Goal: Task Accomplishment & Management: Use online tool/utility

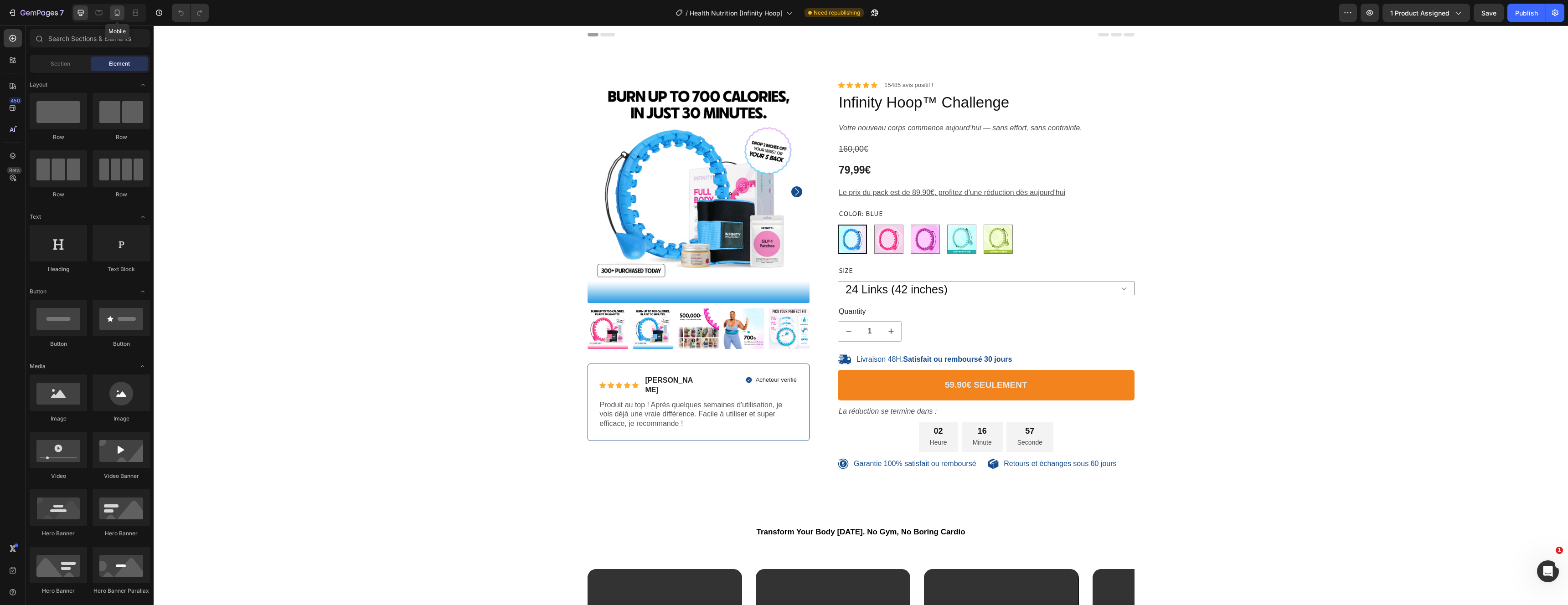
click at [120, 14] on icon at bounding box center [117, 12] width 5 height 6
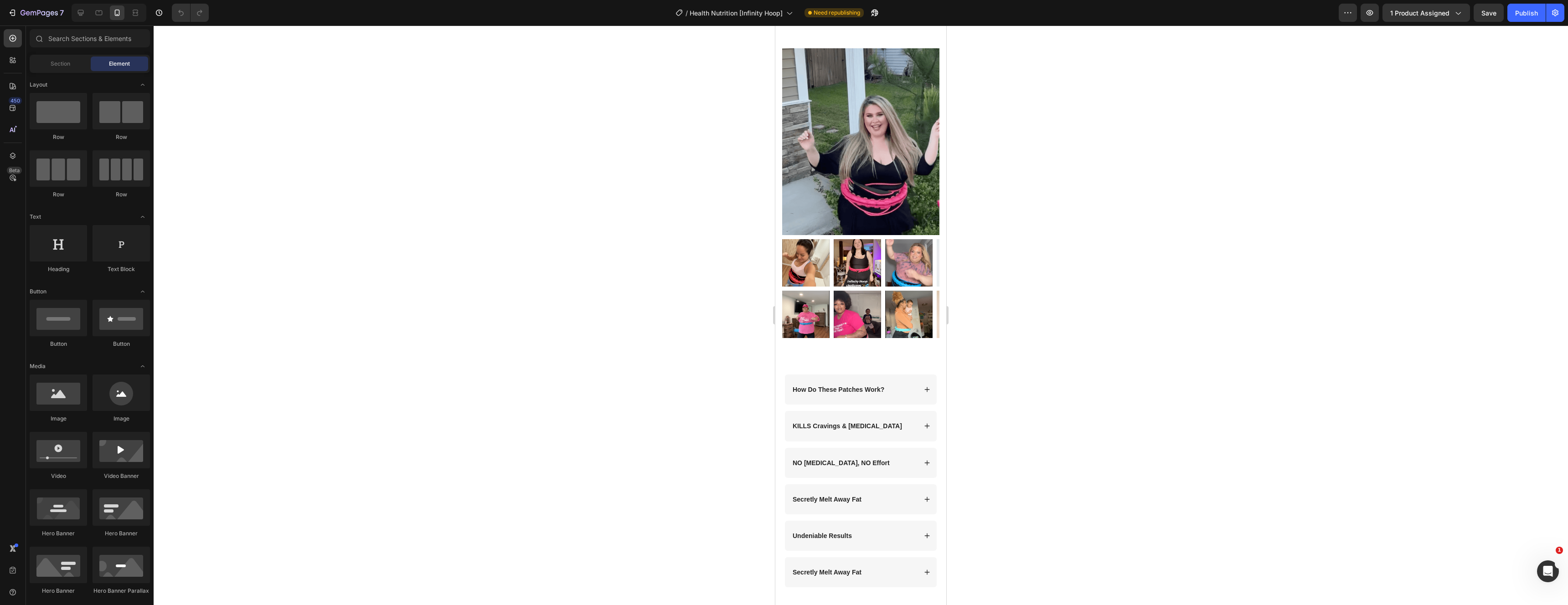
drag, startPoint x: 943, startPoint y: 52, endPoint x: 1724, endPoint y: 577, distance: 941.1
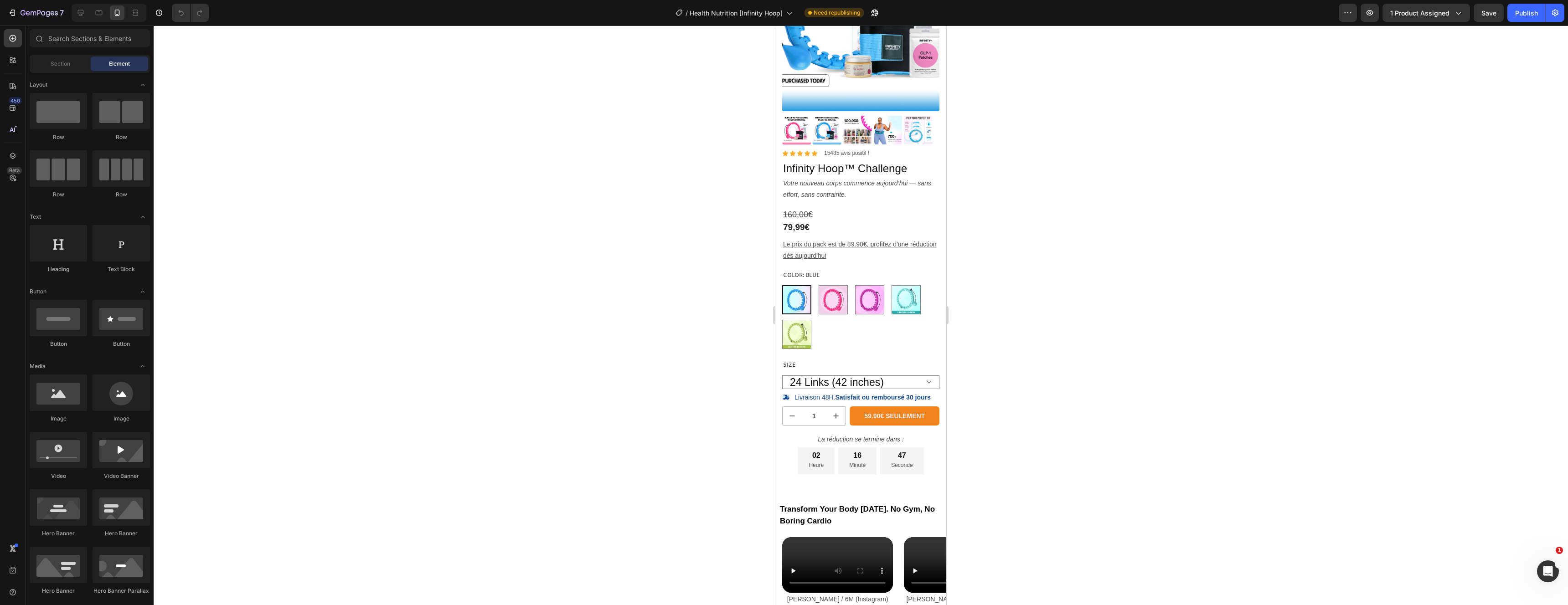
scroll to position [152, 0]
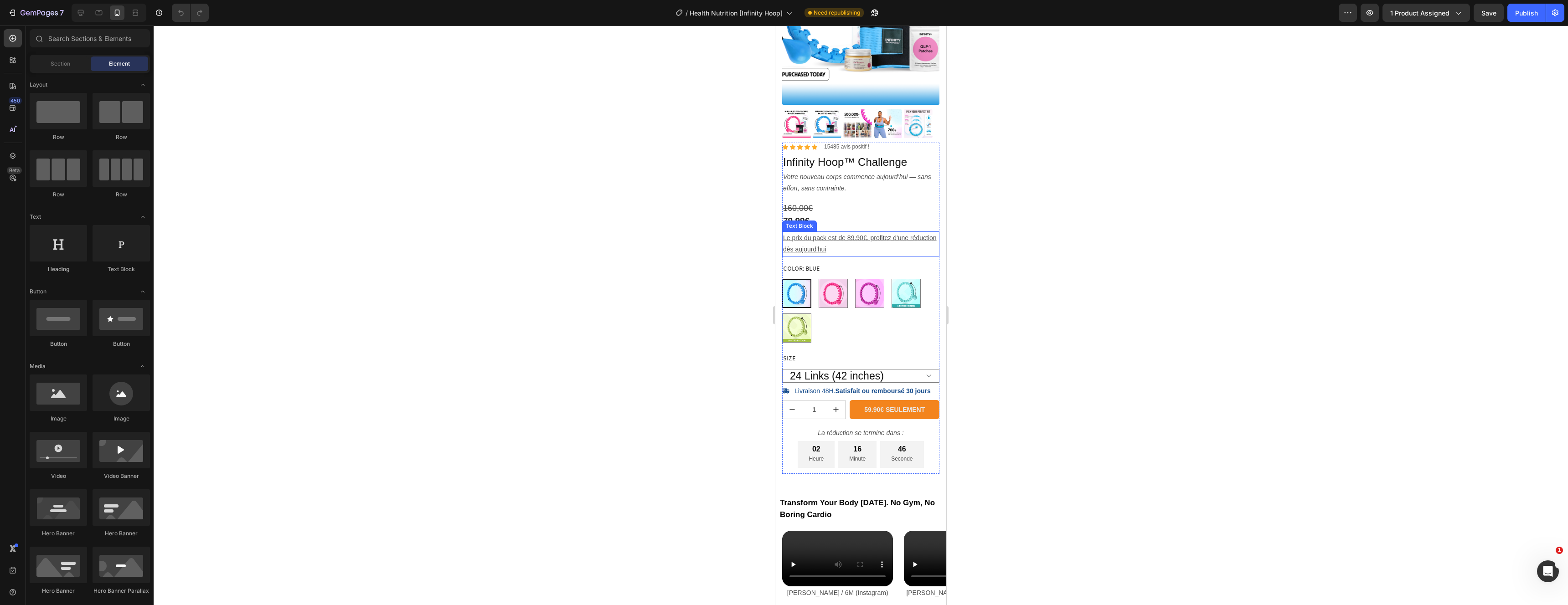
click at [877, 238] on p "Le prix du pack est de 89.90€, profitez d'une réduction dès aujourd'hui" at bounding box center [861, 244] width 156 height 23
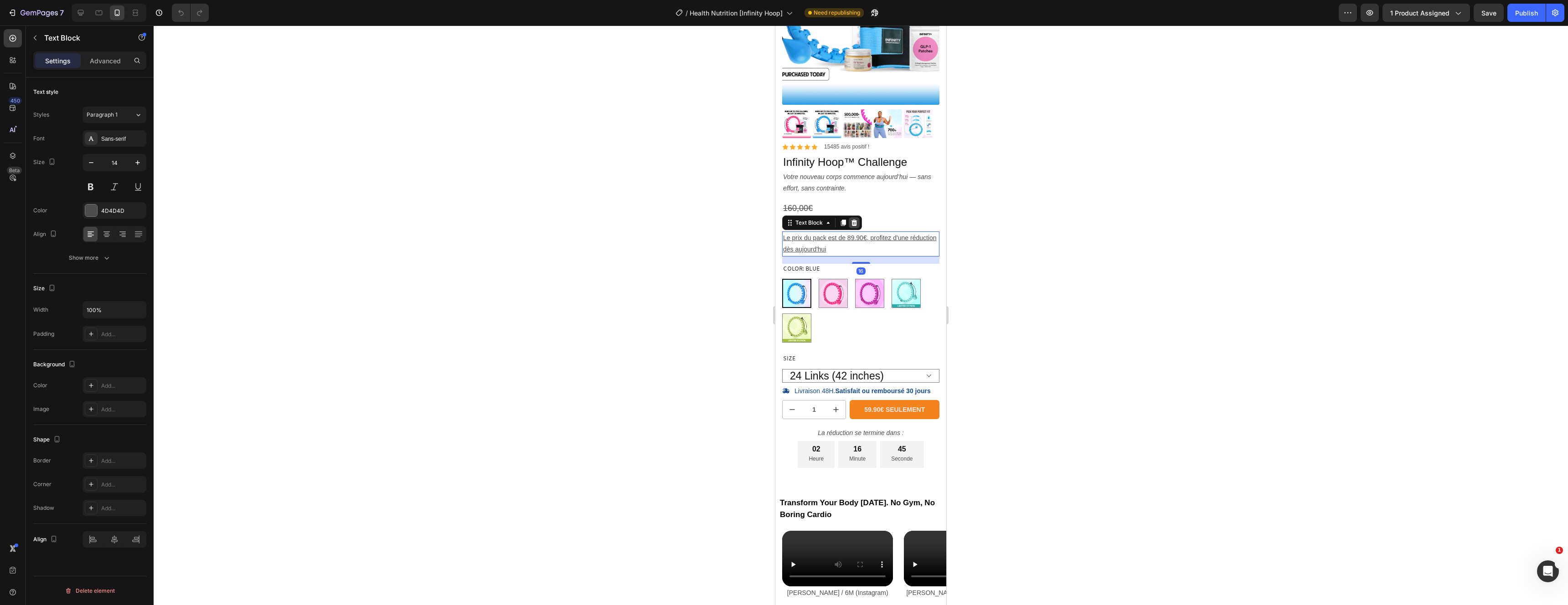
click at [855, 220] on icon at bounding box center [854, 222] width 6 height 6
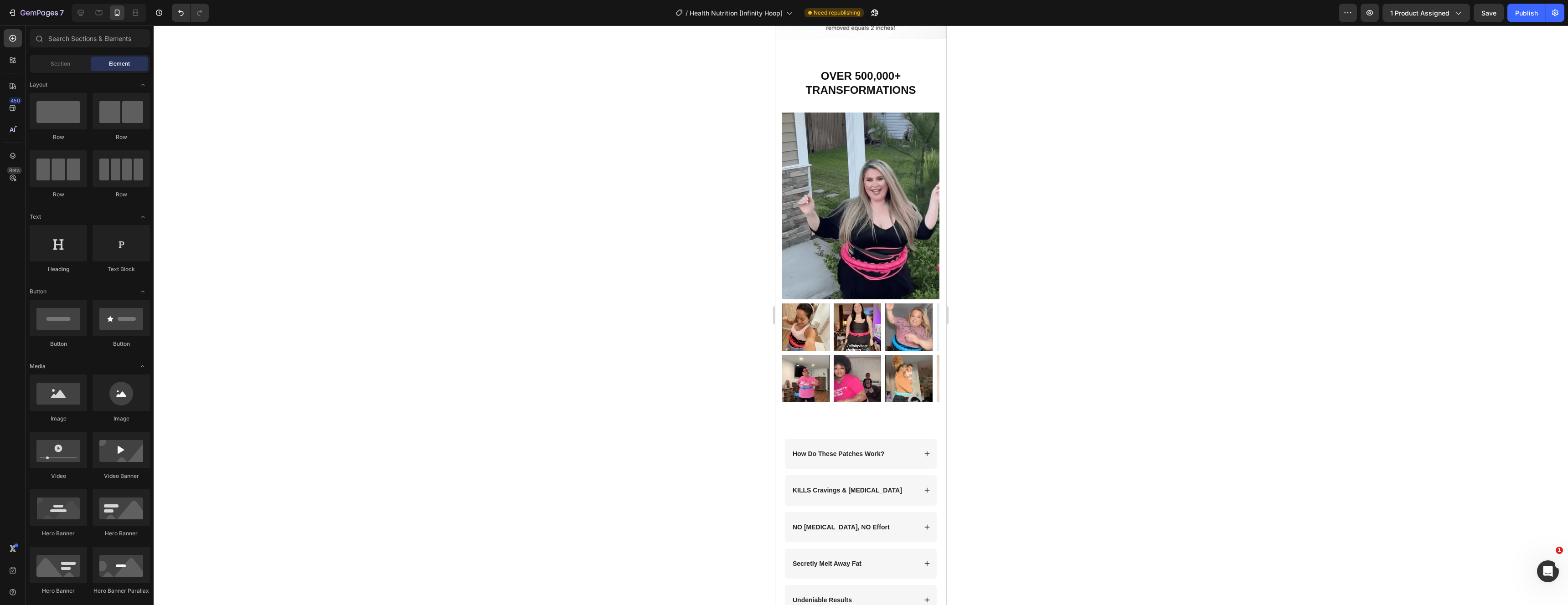
scroll to position [1854, 0]
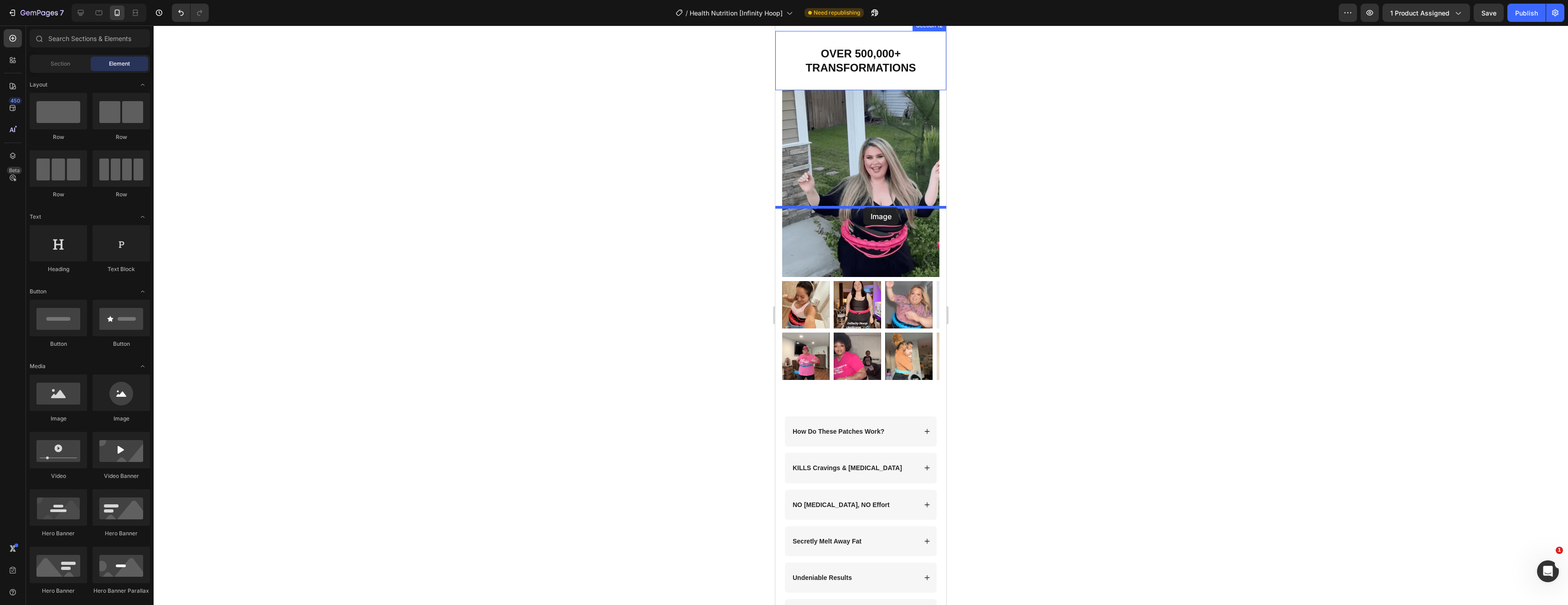
drag, startPoint x: 836, startPoint y: 420, endPoint x: 863, endPoint y: 209, distance: 212.7
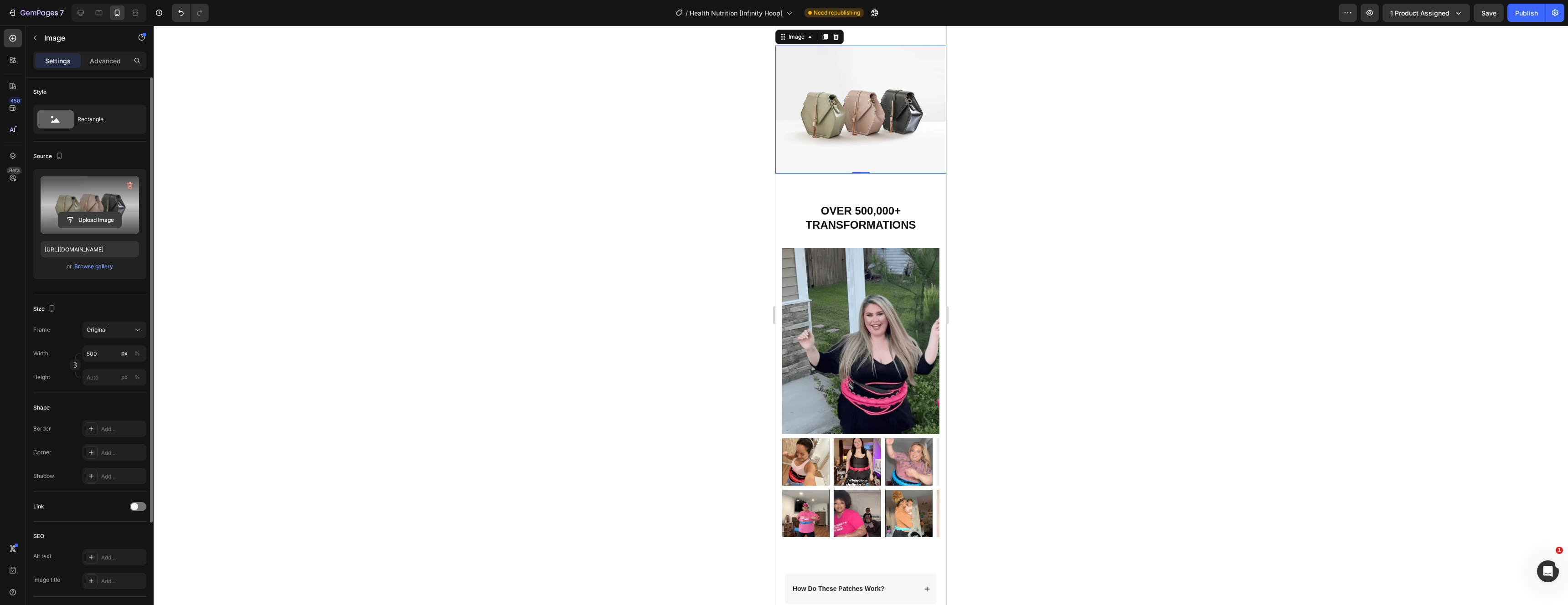
click at [100, 215] on input "file" at bounding box center [90, 220] width 63 height 15
type input "[URL][DOMAIN_NAME]"
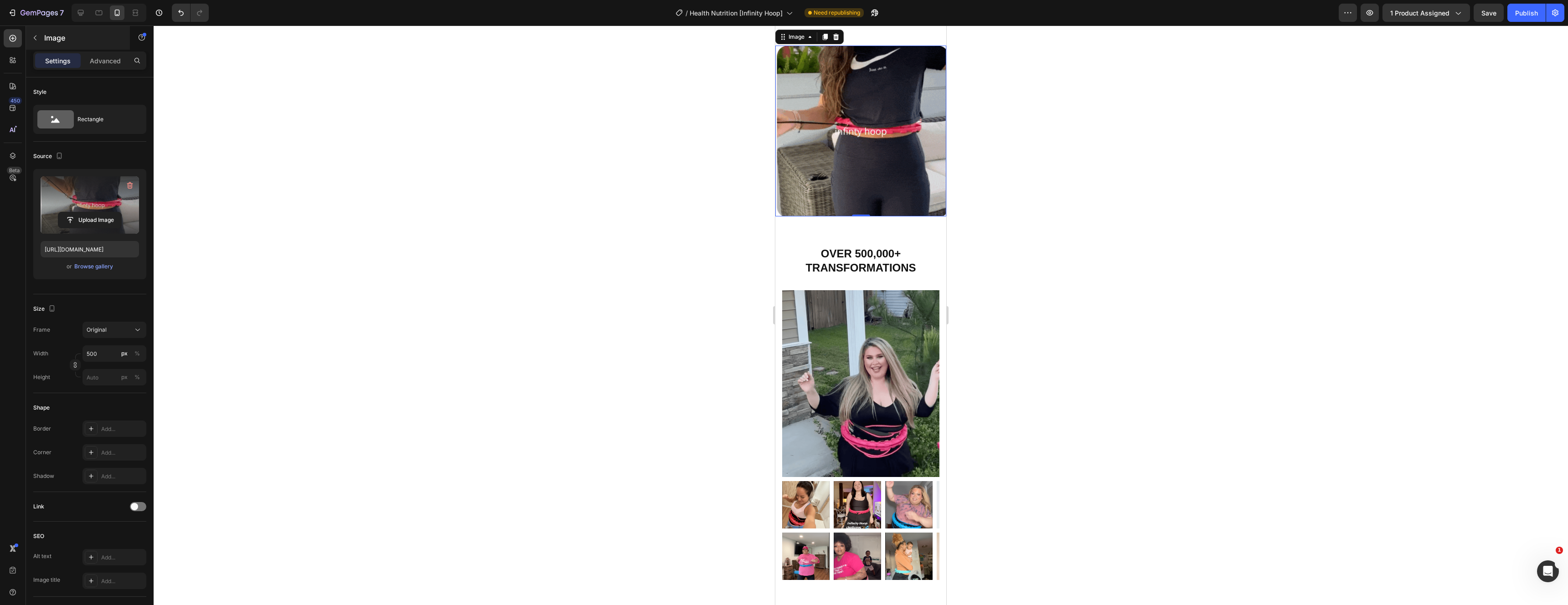
click at [38, 38] on icon "button" at bounding box center [35, 38] width 8 height 8
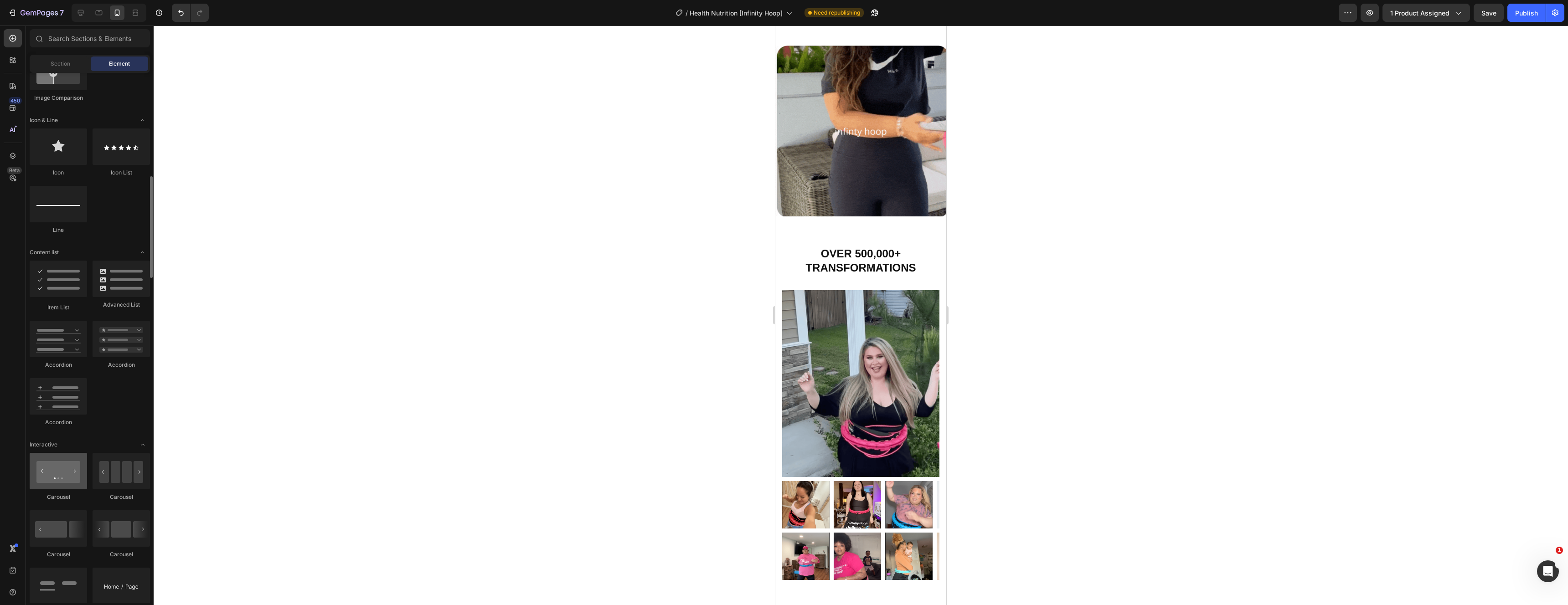
scroll to position [549, 0]
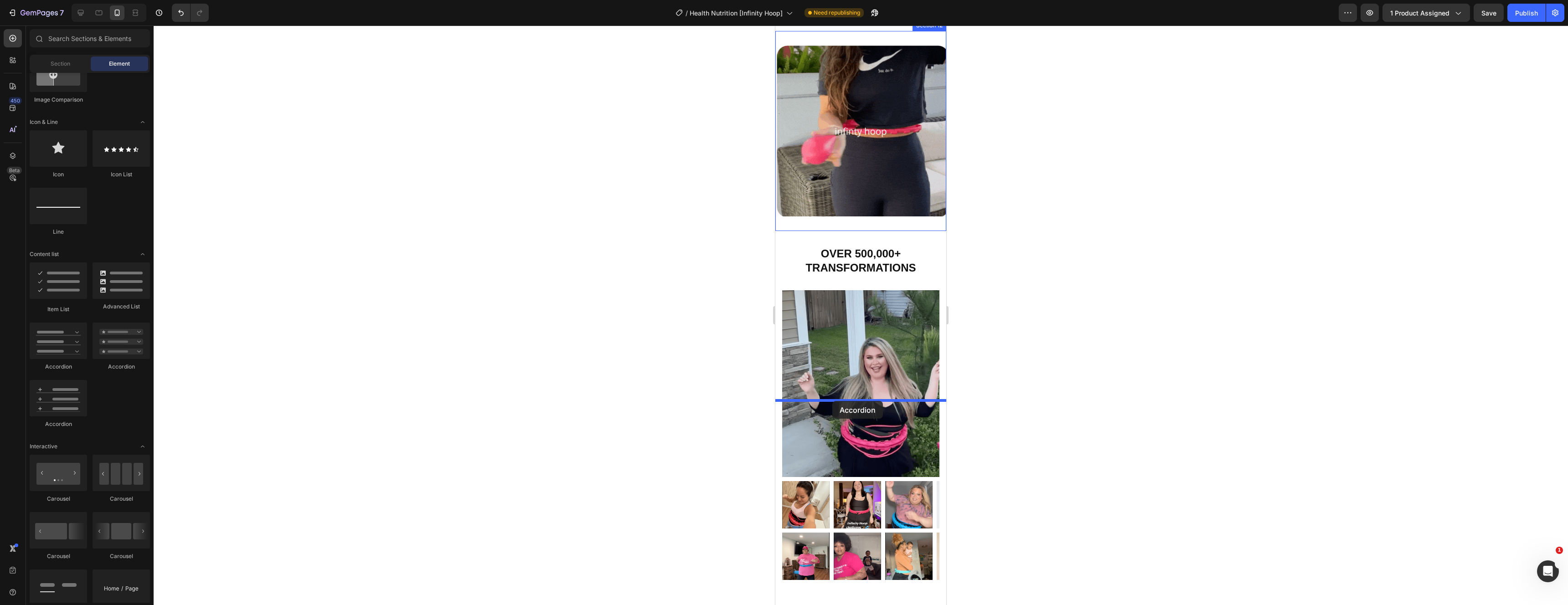
drag, startPoint x: 826, startPoint y: 423, endPoint x: 832, endPoint y: 402, distance: 21.8
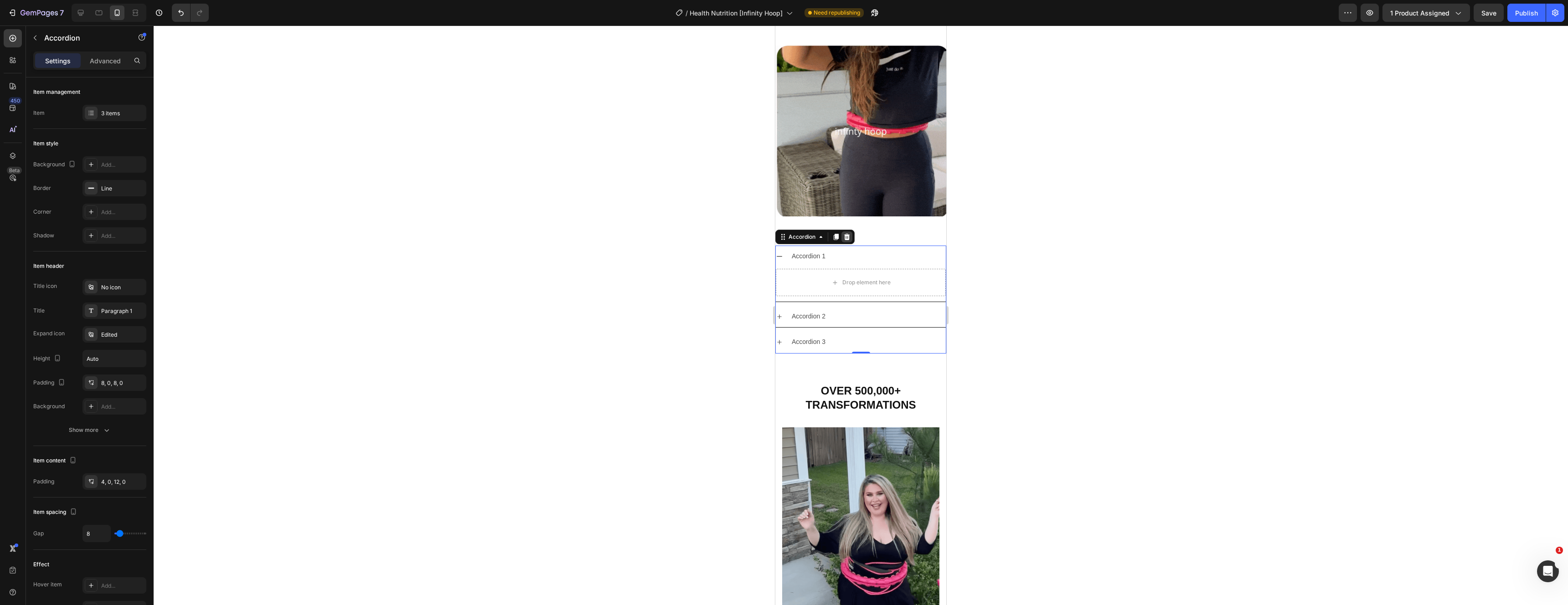
click at [851, 243] on div at bounding box center [847, 237] width 11 height 11
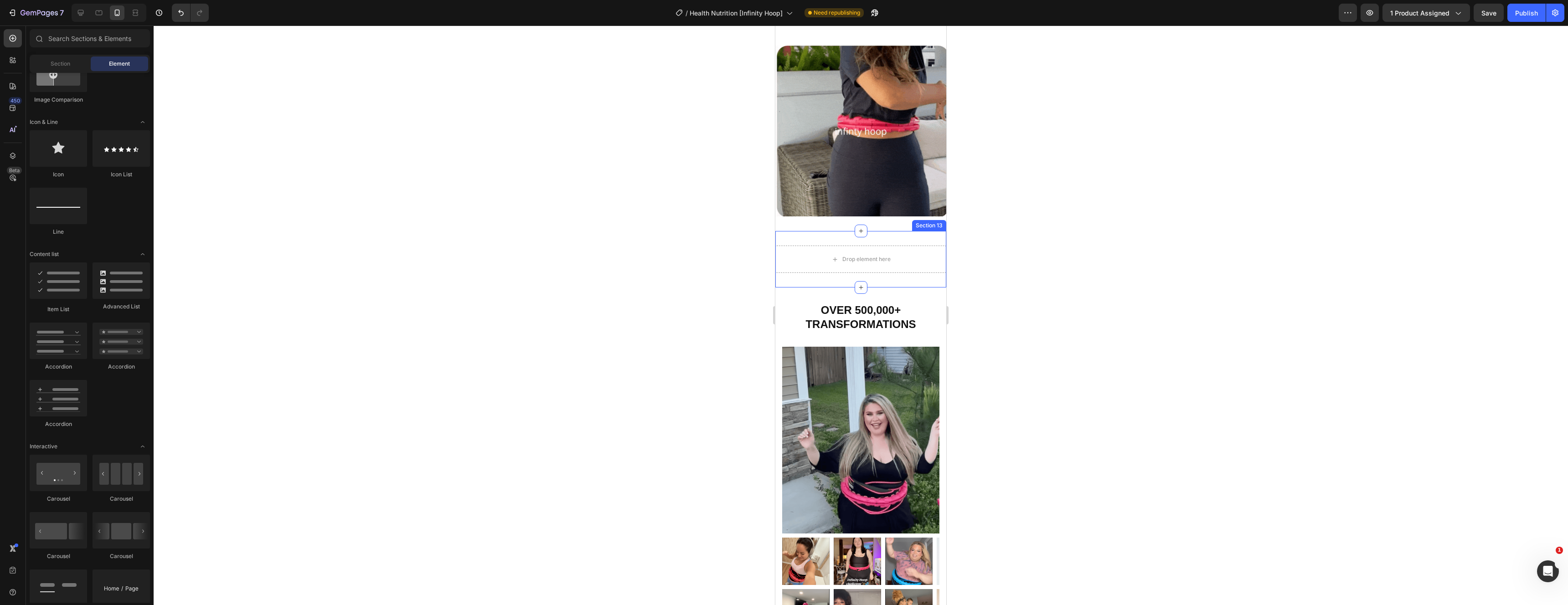
click at [933, 288] on div "Drop element here Section 13" at bounding box center [860, 259] width 171 height 56
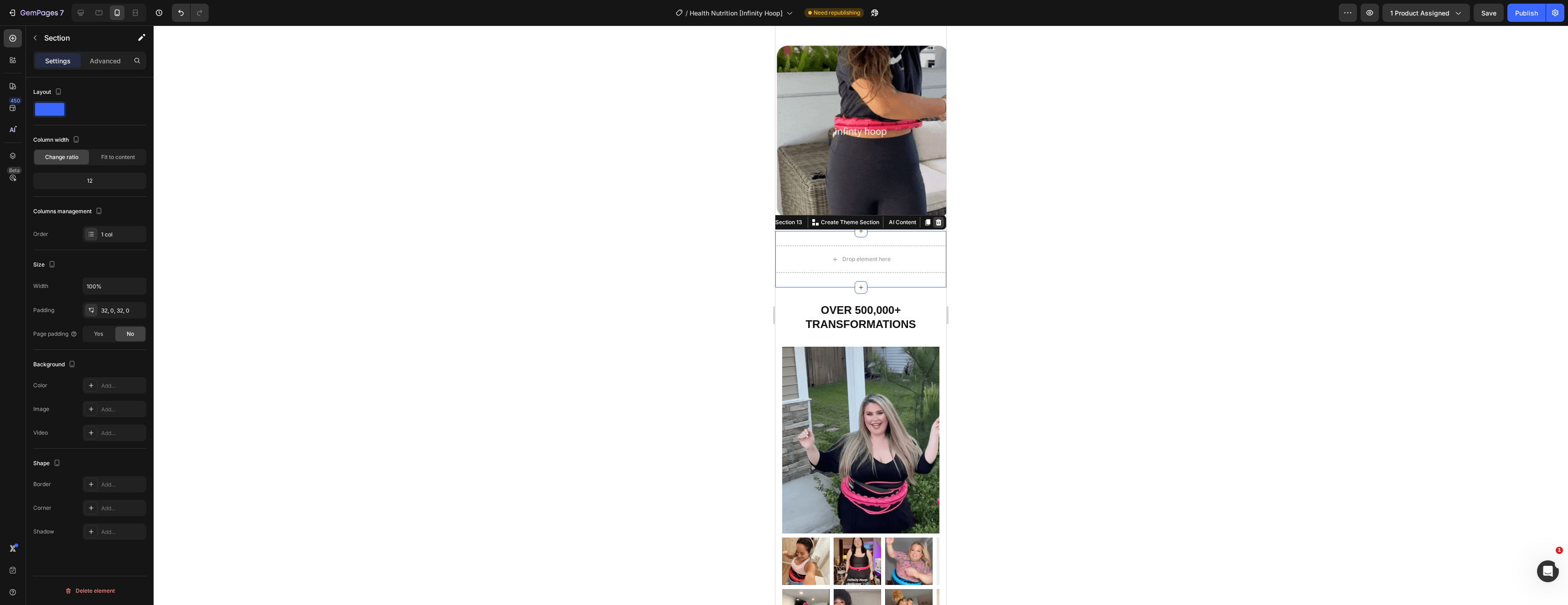
click at [935, 226] on icon at bounding box center [938, 222] width 8 height 8
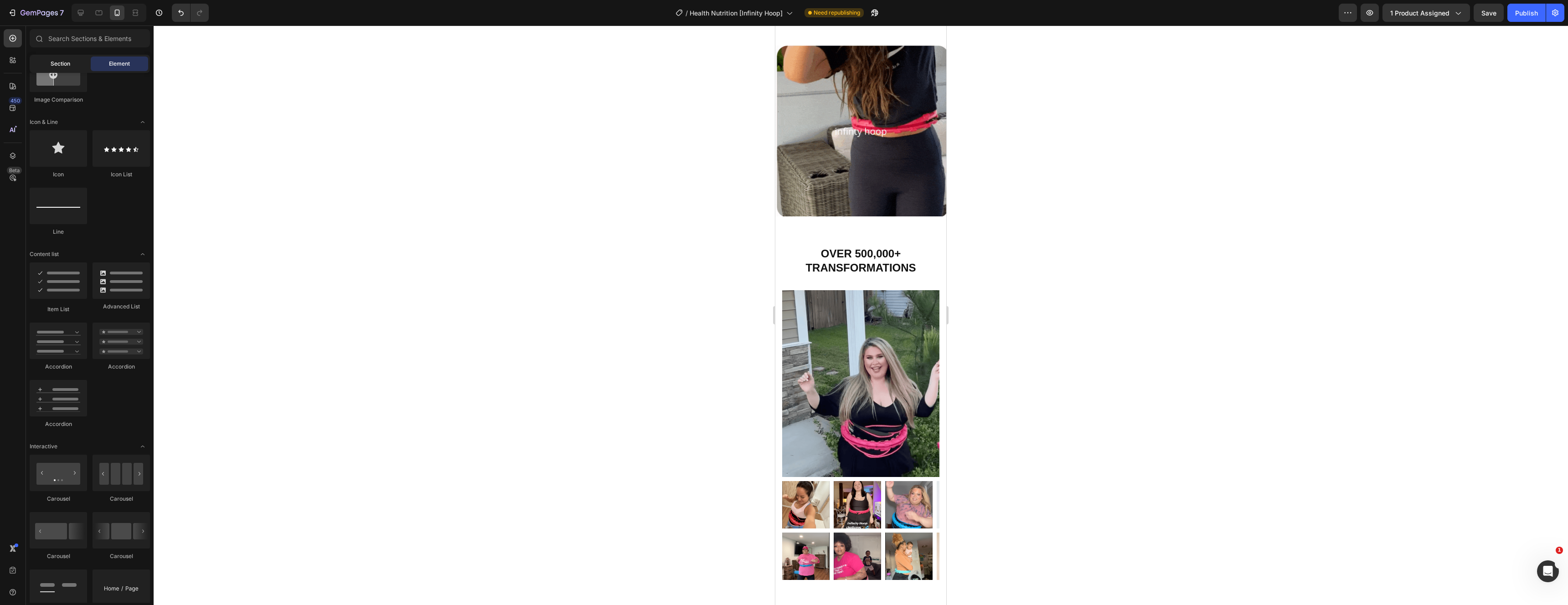
click at [74, 69] on div "Section" at bounding box center [60, 63] width 57 height 15
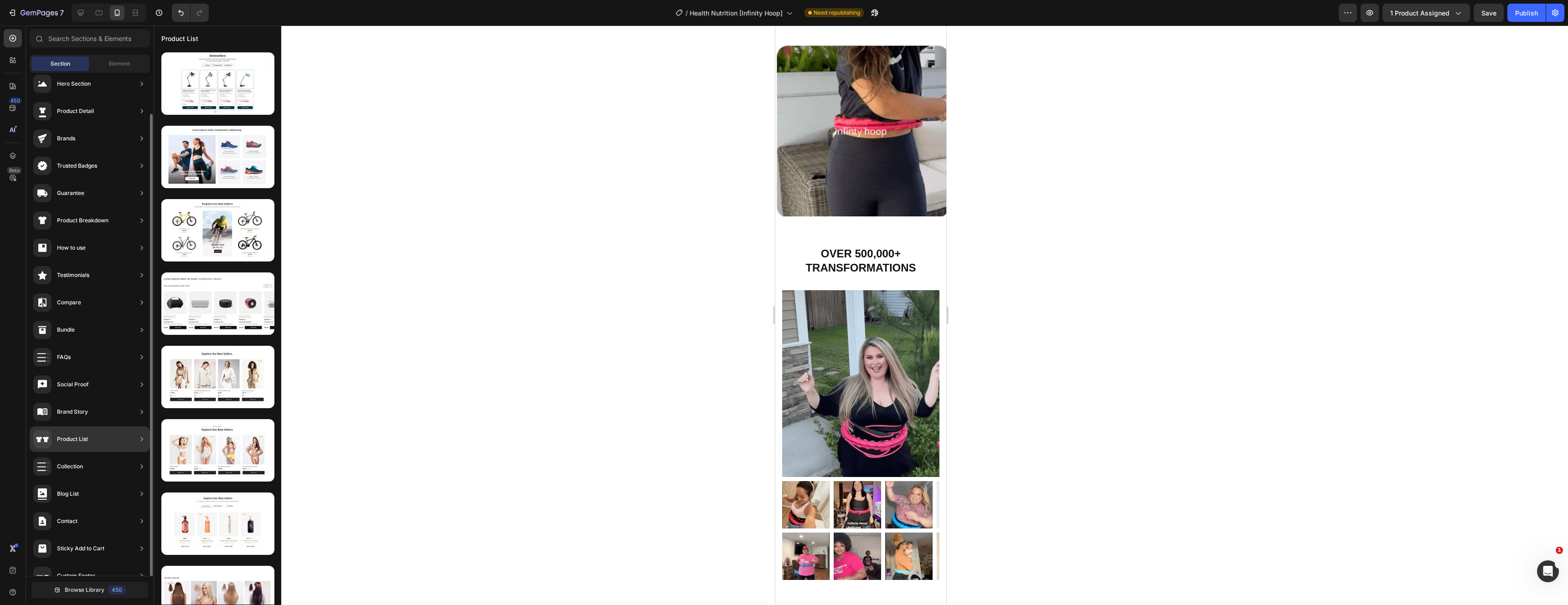
scroll to position [26, 0]
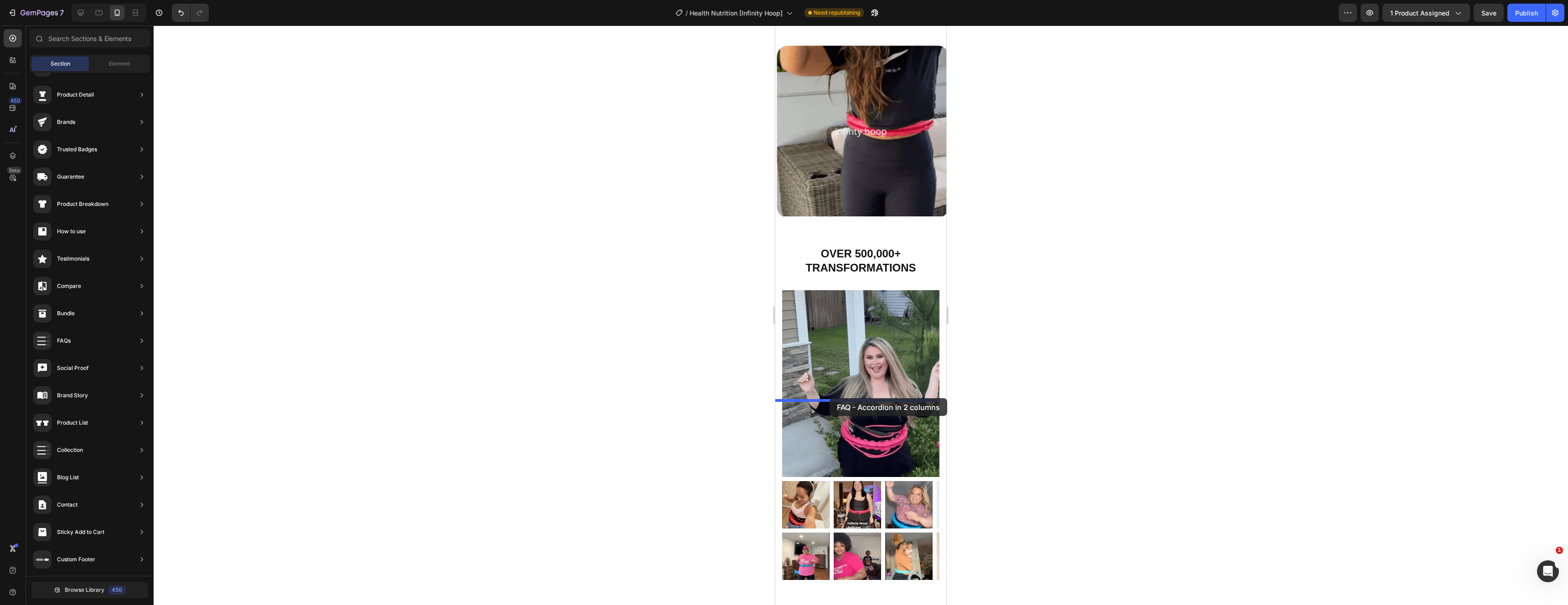
drag, startPoint x: 1000, startPoint y: 322, endPoint x: 829, endPoint y: 398, distance: 187.1
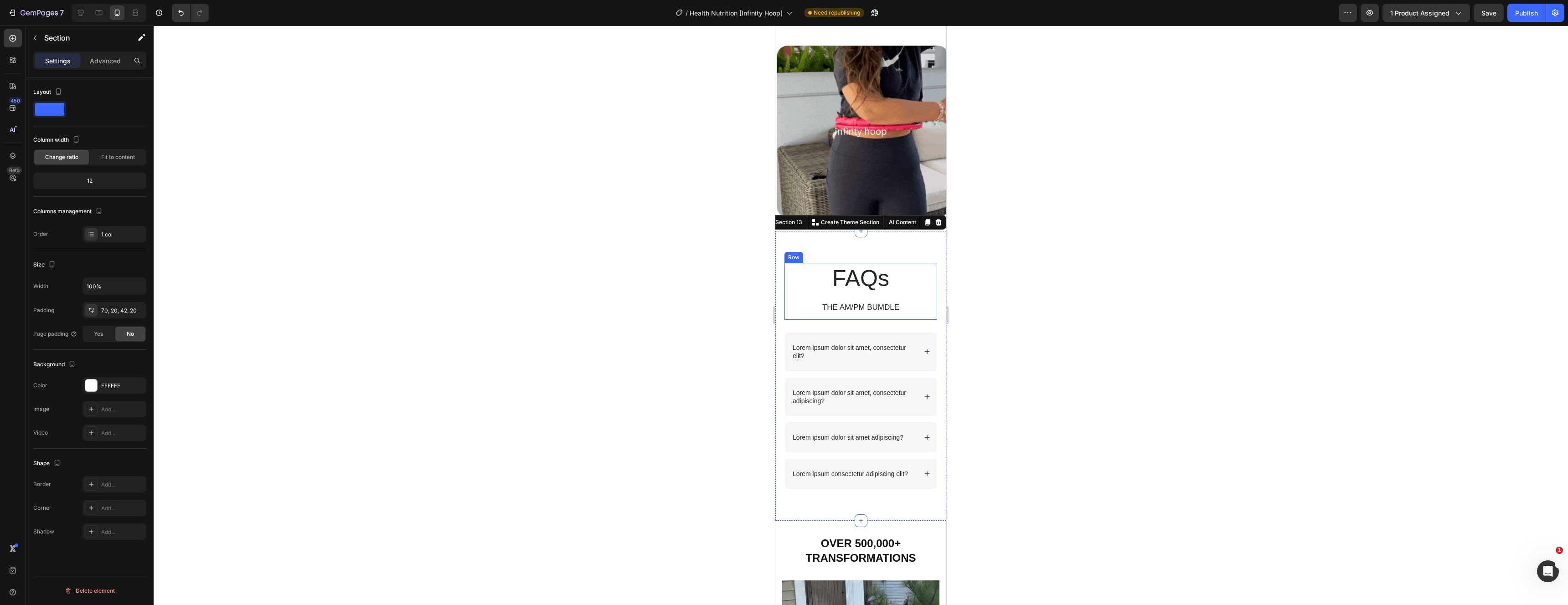
click at [916, 314] on div "THE AM/PM BUMDLE" at bounding box center [860, 308] width 153 height 12
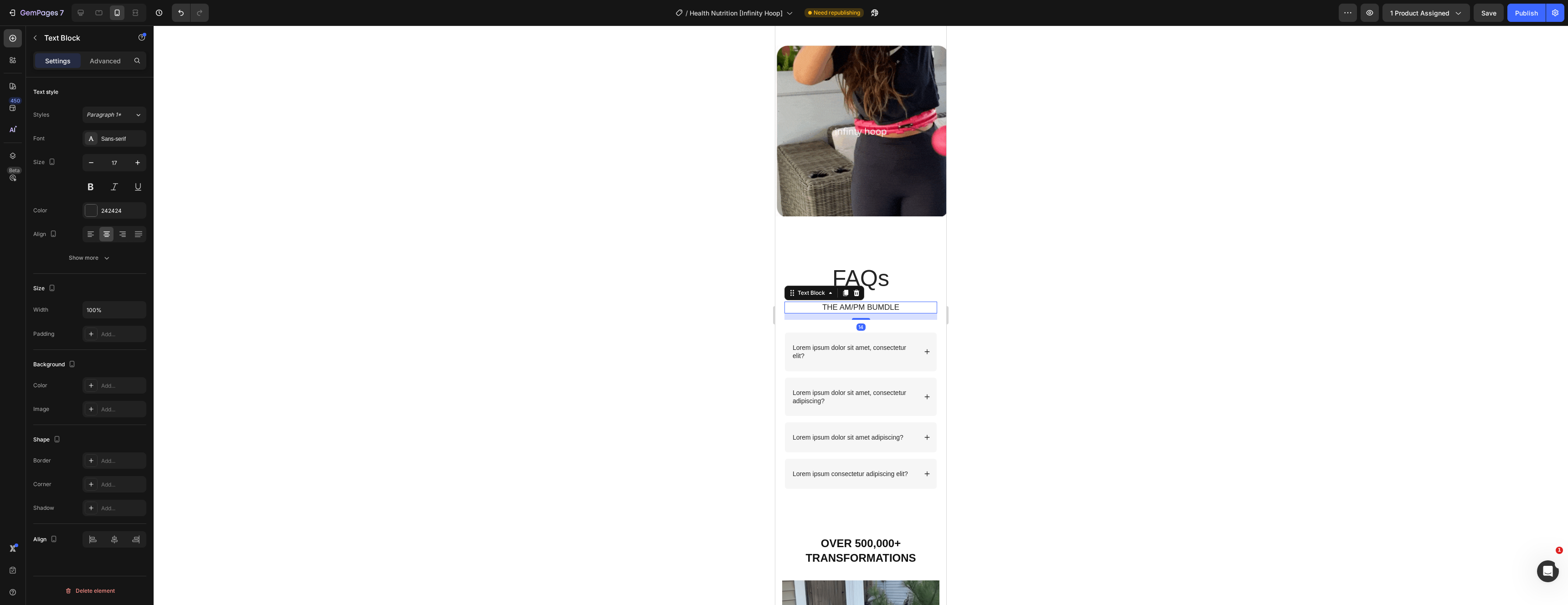
click at [916, 320] on div "14" at bounding box center [860, 316] width 153 height 6
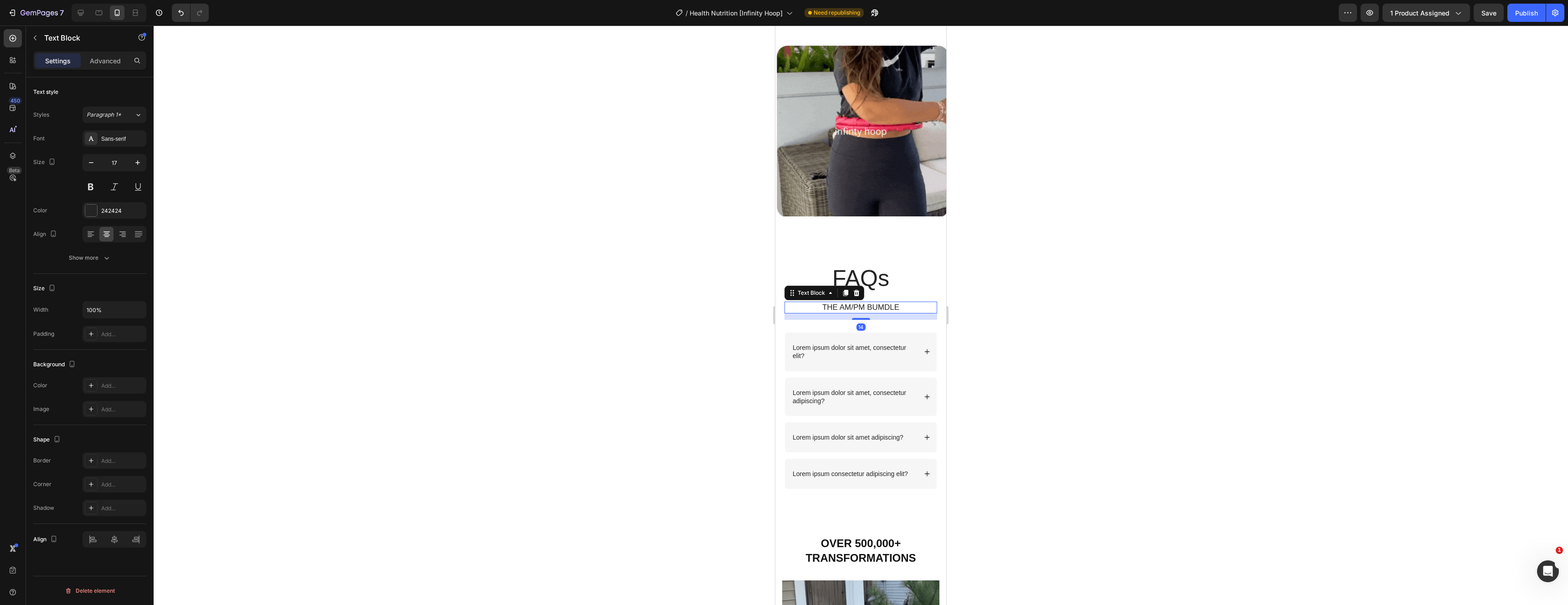
click at [1089, 464] on div at bounding box center [860, 315] width 1414 height 580
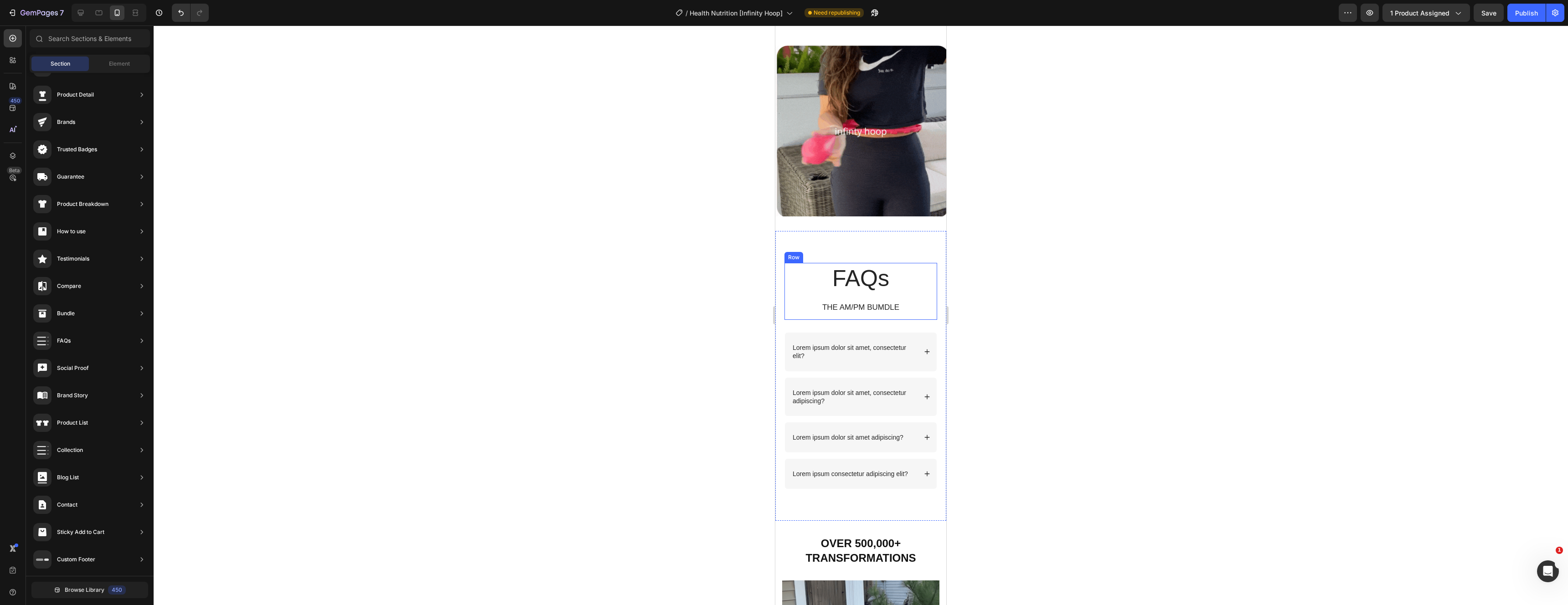
click at [919, 320] on div "FAQs Heading THE AM/PM BUMDLE Text Block" at bounding box center [860, 291] width 153 height 57
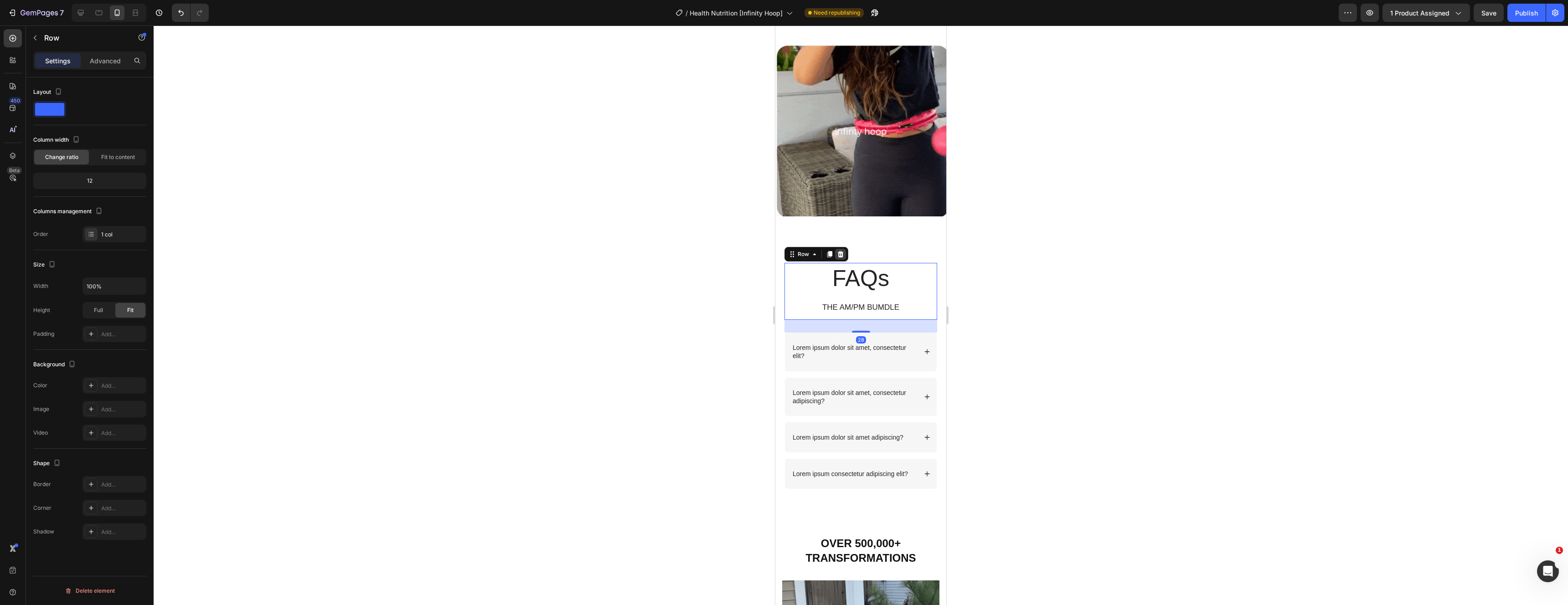
click at [842, 257] on icon at bounding box center [841, 254] width 6 height 6
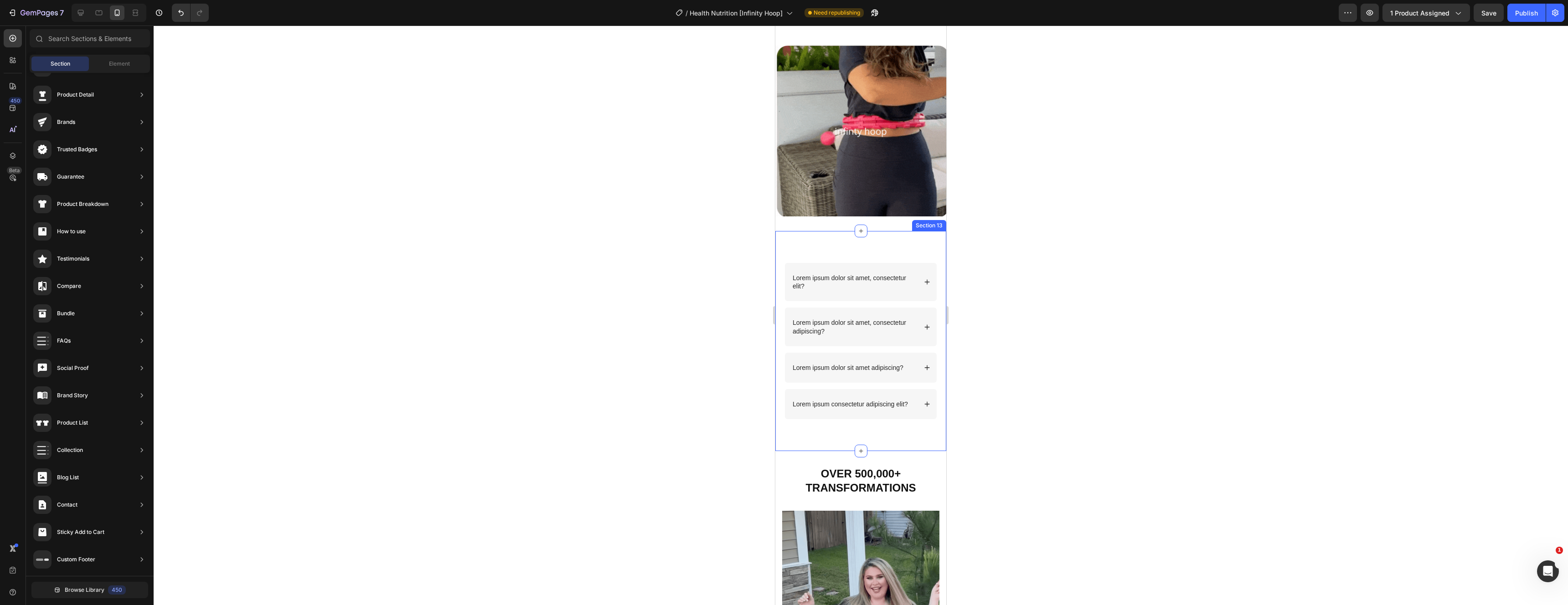
click at [901, 414] on div "Lorem ipsum dolor sit amet, consectetur elit? Lorem ipsum dolor sit amet, conse…" at bounding box center [860, 341] width 171 height 220
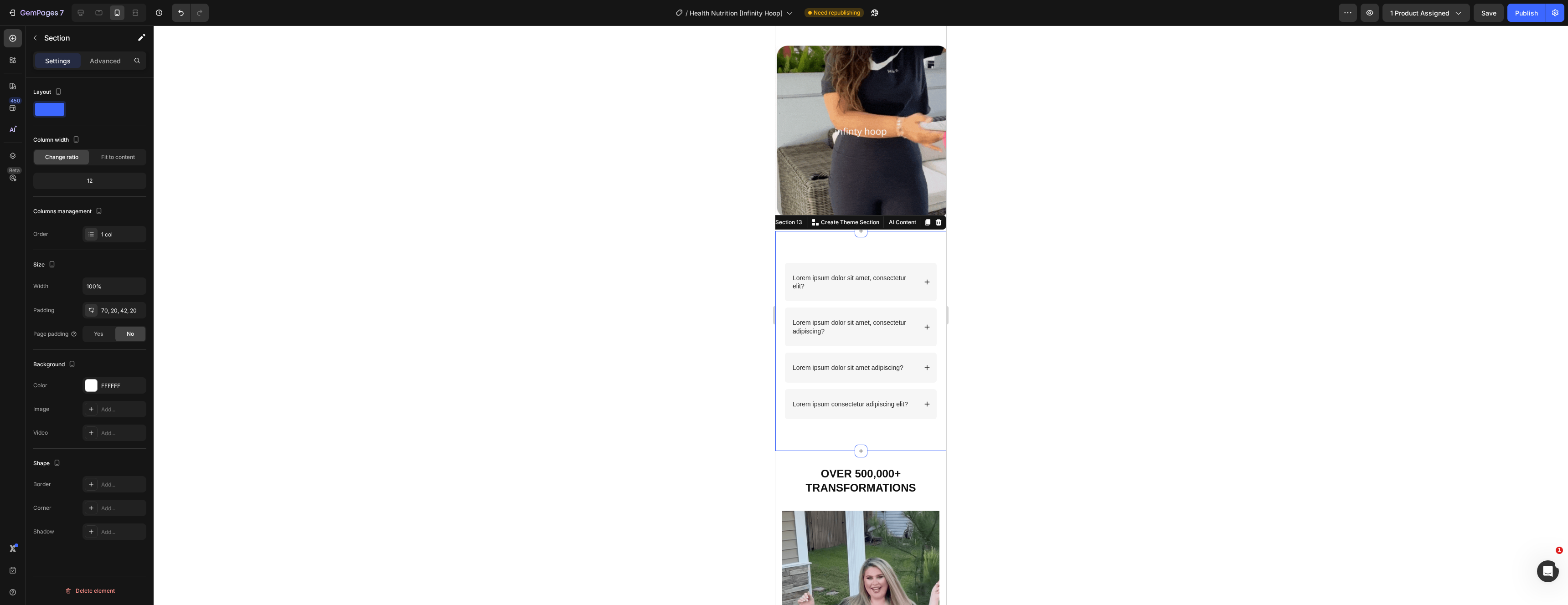
click at [104, 62] on p "Advanced" at bounding box center [105, 61] width 31 height 9
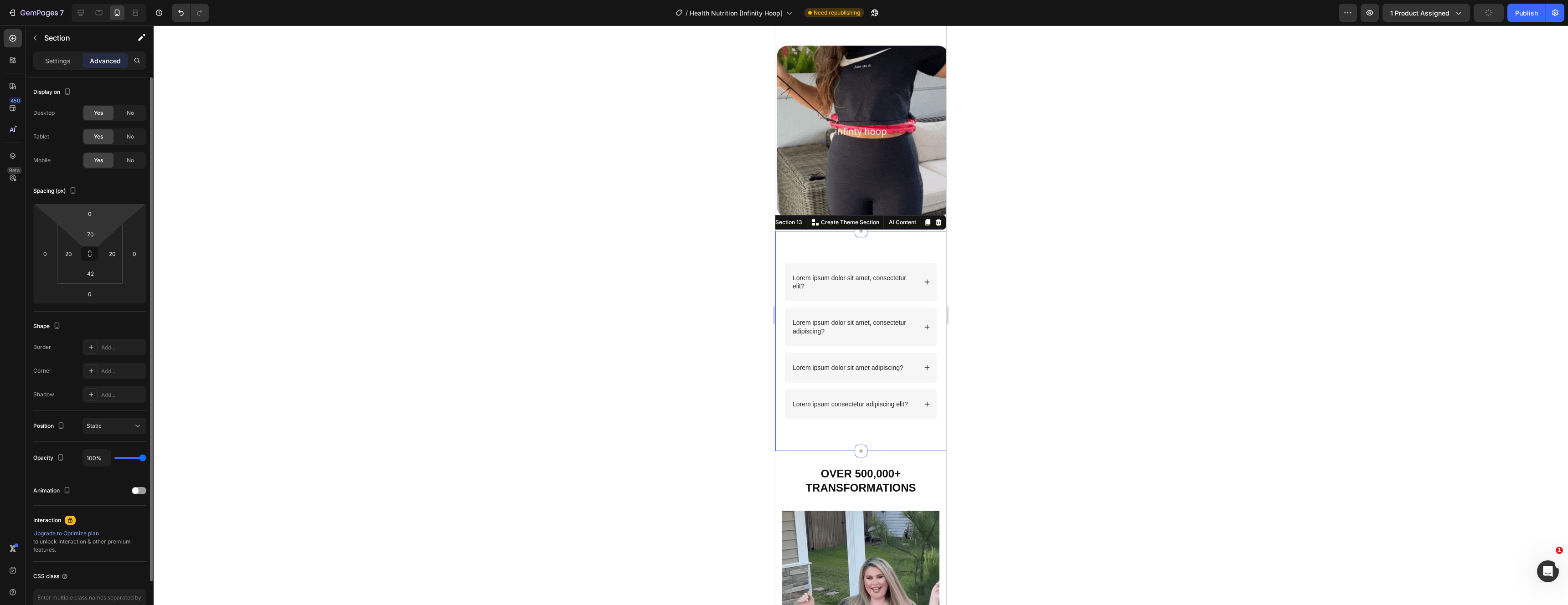
drag, startPoint x: 85, startPoint y: 235, endPoint x: 101, endPoint y: 217, distance: 24.1
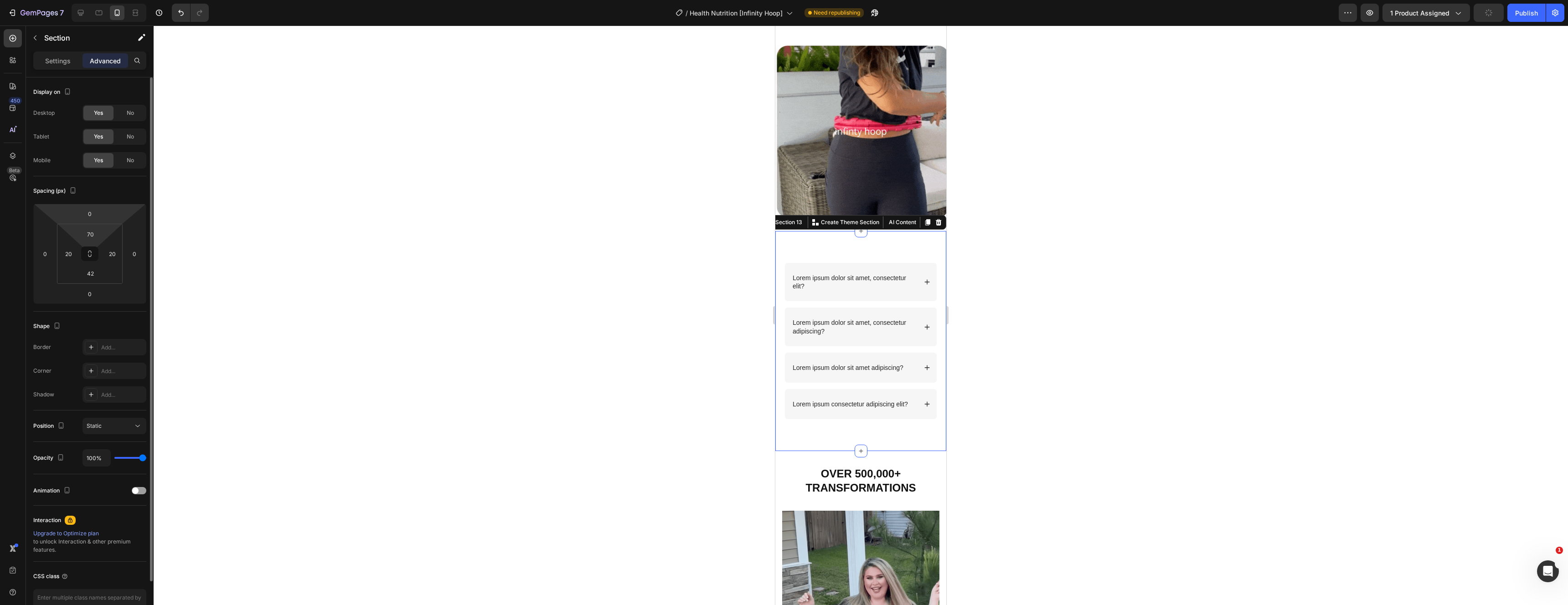
click at [85, 235] on input "70" at bounding box center [90, 234] width 18 height 14
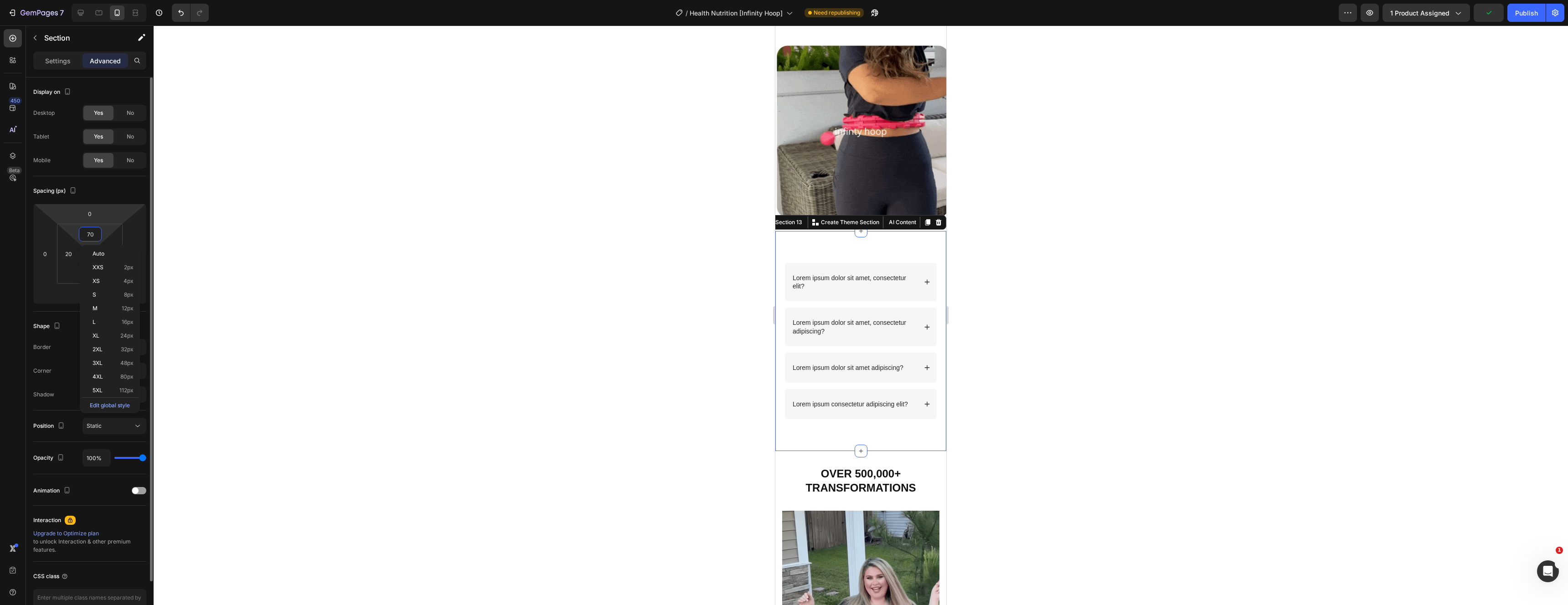
type input "0"
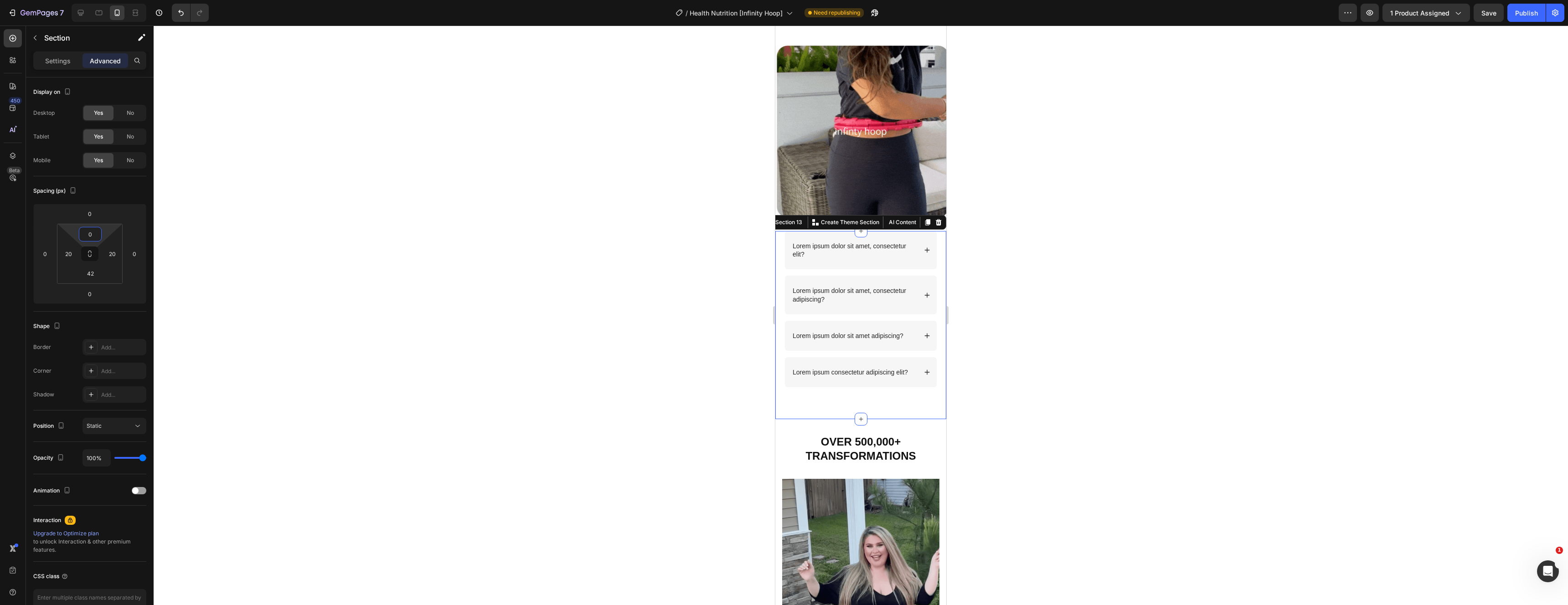
click at [1189, 440] on div at bounding box center [860, 315] width 1414 height 580
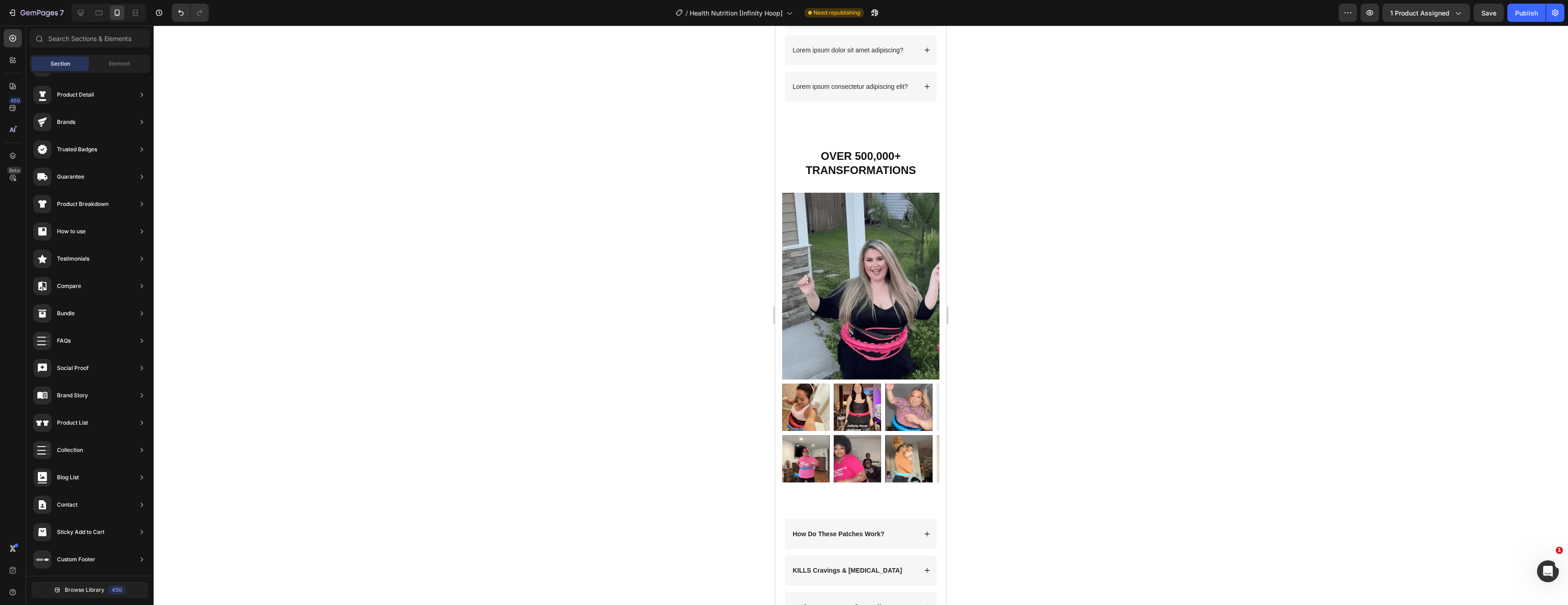
scroll to position [2328, 0]
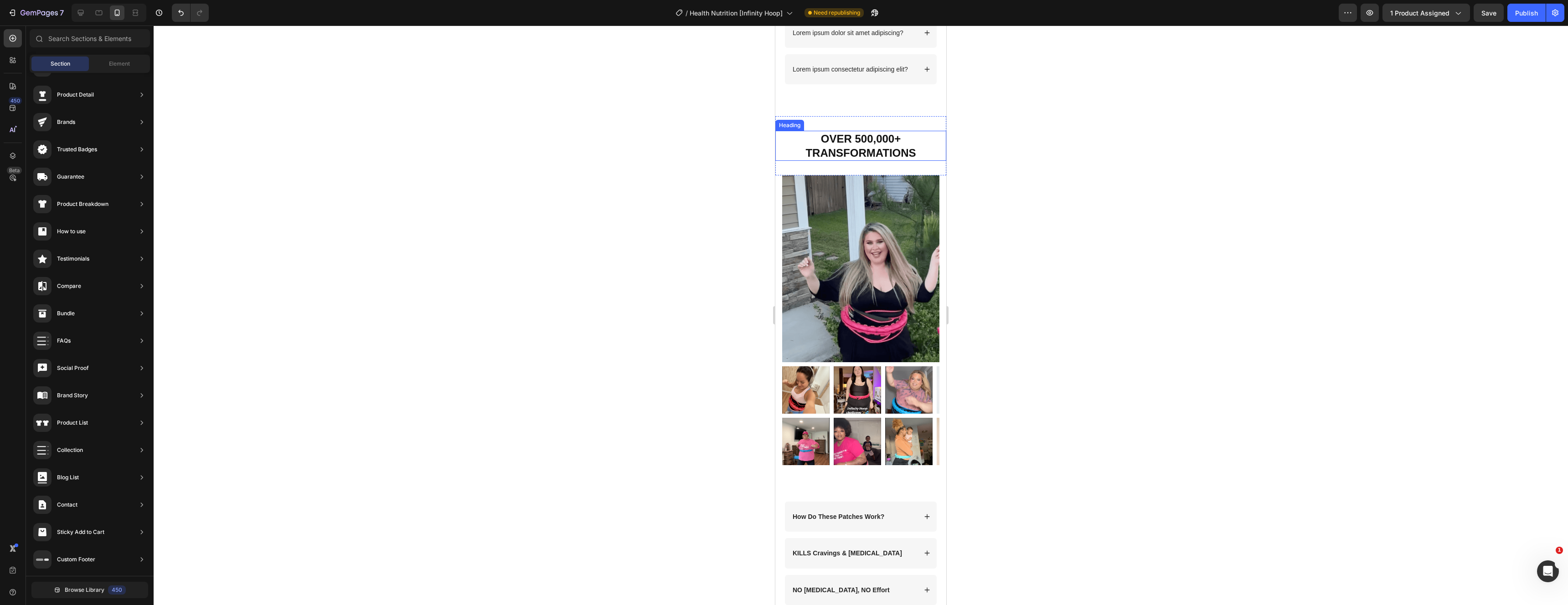
click at [920, 153] on h2 "OVER 500,000+ TRANSFORMATIONS" at bounding box center [860, 145] width 171 height 30
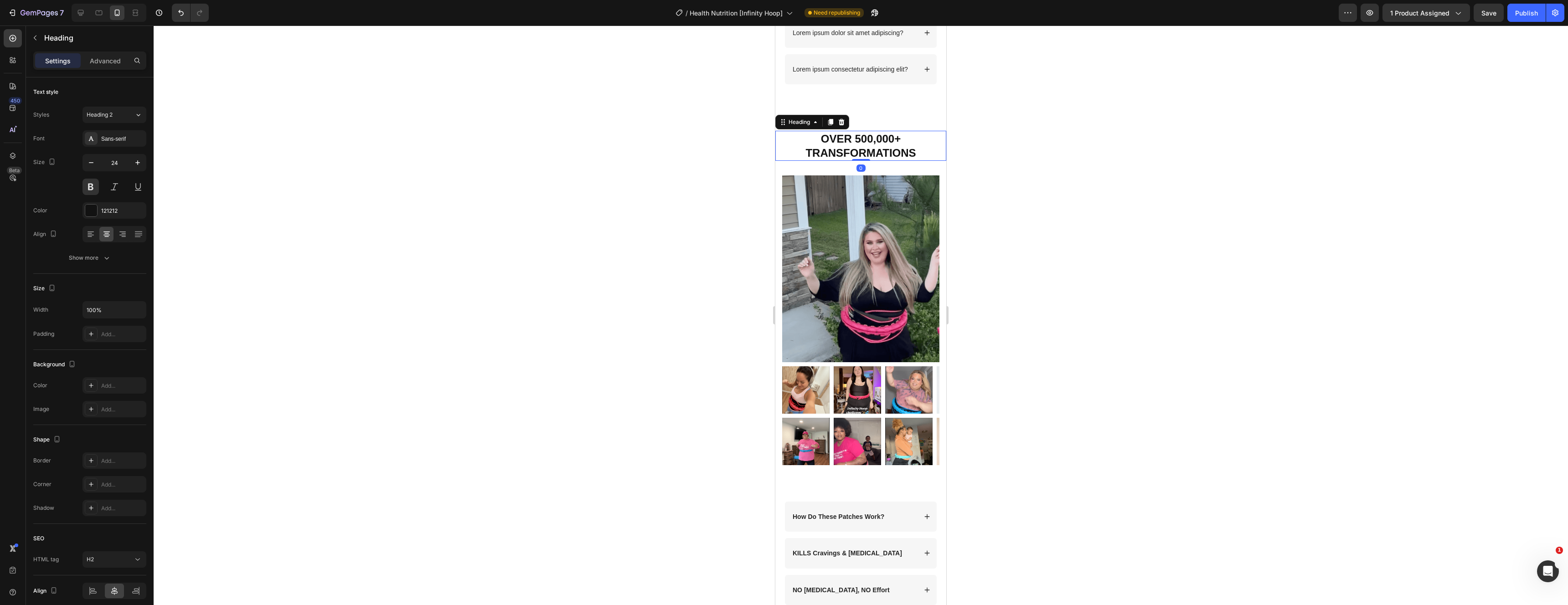
drag, startPoint x: 832, startPoint y: 121, endPoint x: 841, endPoint y: 146, distance: 26.6
click at [832, 121] on icon at bounding box center [831, 121] width 5 height 6
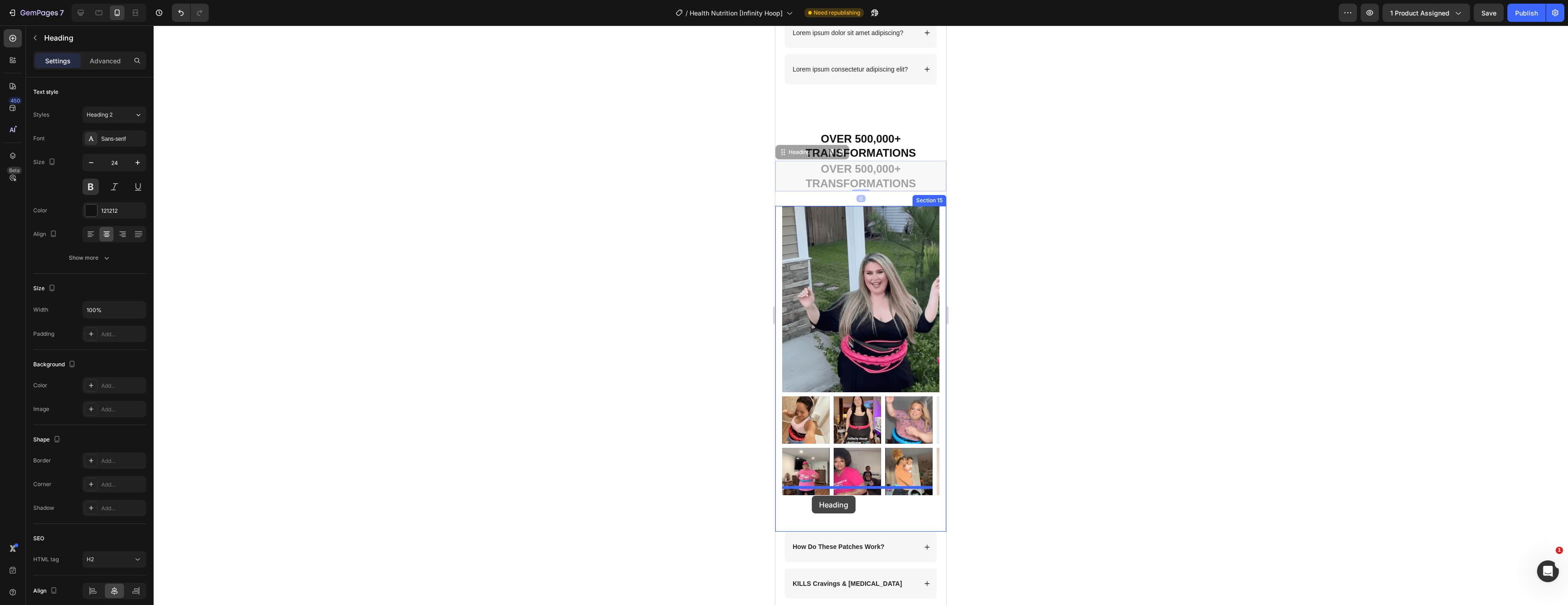
drag, startPoint x: 784, startPoint y: 154, endPoint x: 812, endPoint y: 496, distance: 343.1
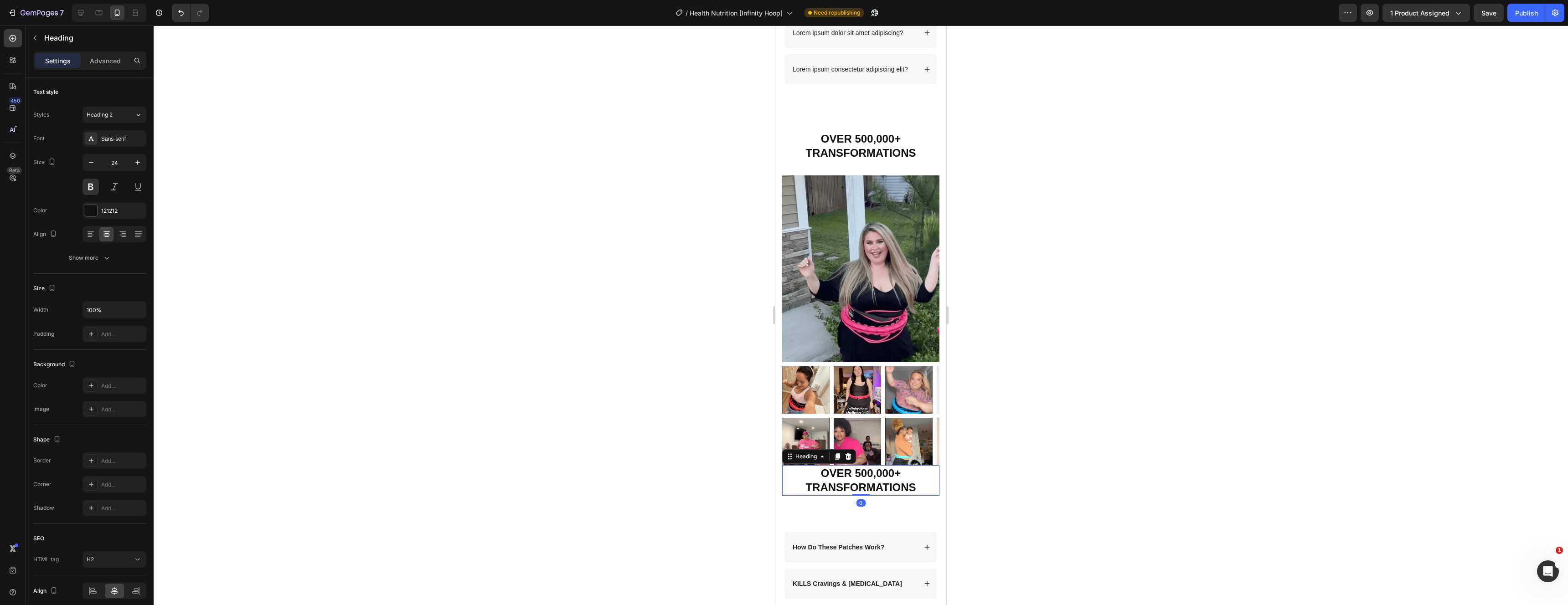
click at [854, 477] on h2 "OVER 500,000+ TRANSFORMATIONS" at bounding box center [860, 480] width 157 height 30
click at [854, 477] on p "OVER 500,000+ TRANSFORMATIONS" at bounding box center [861, 480] width 156 height 28
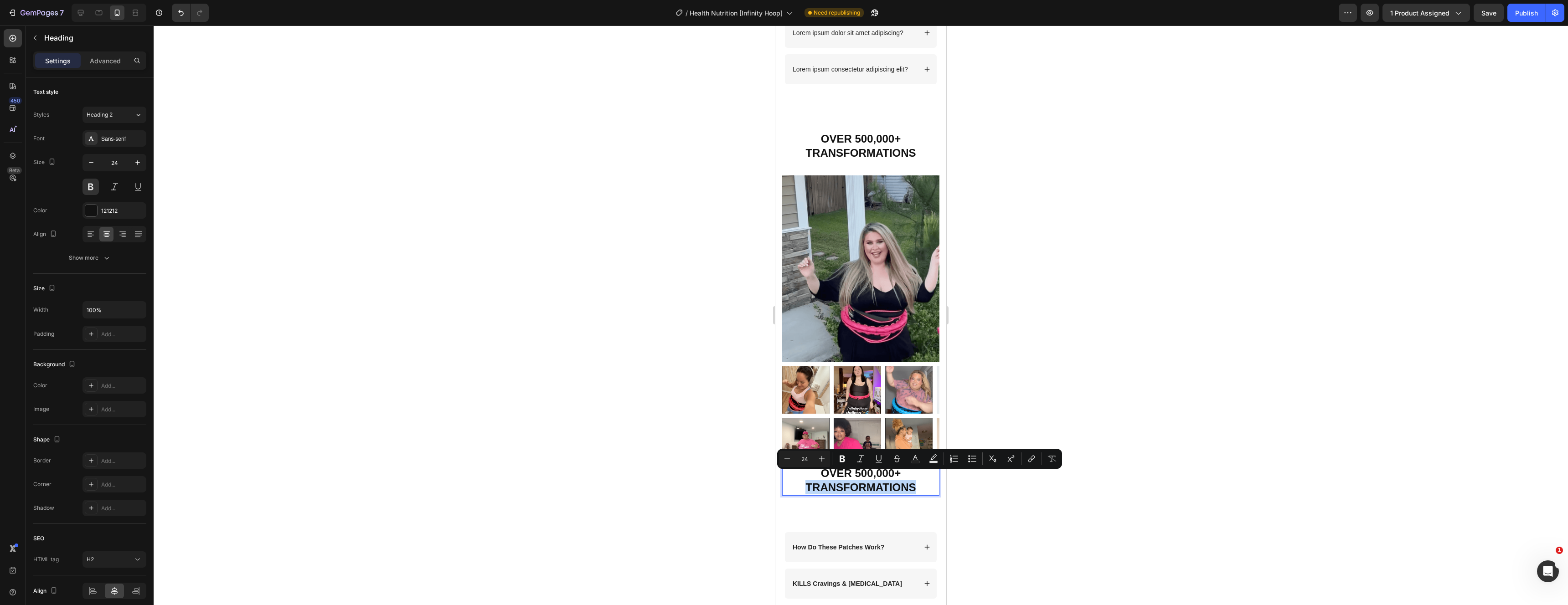
click at [863, 474] on p "OVER 500,000+ TRANSFORMATIONS" at bounding box center [861, 480] width 156 height 28
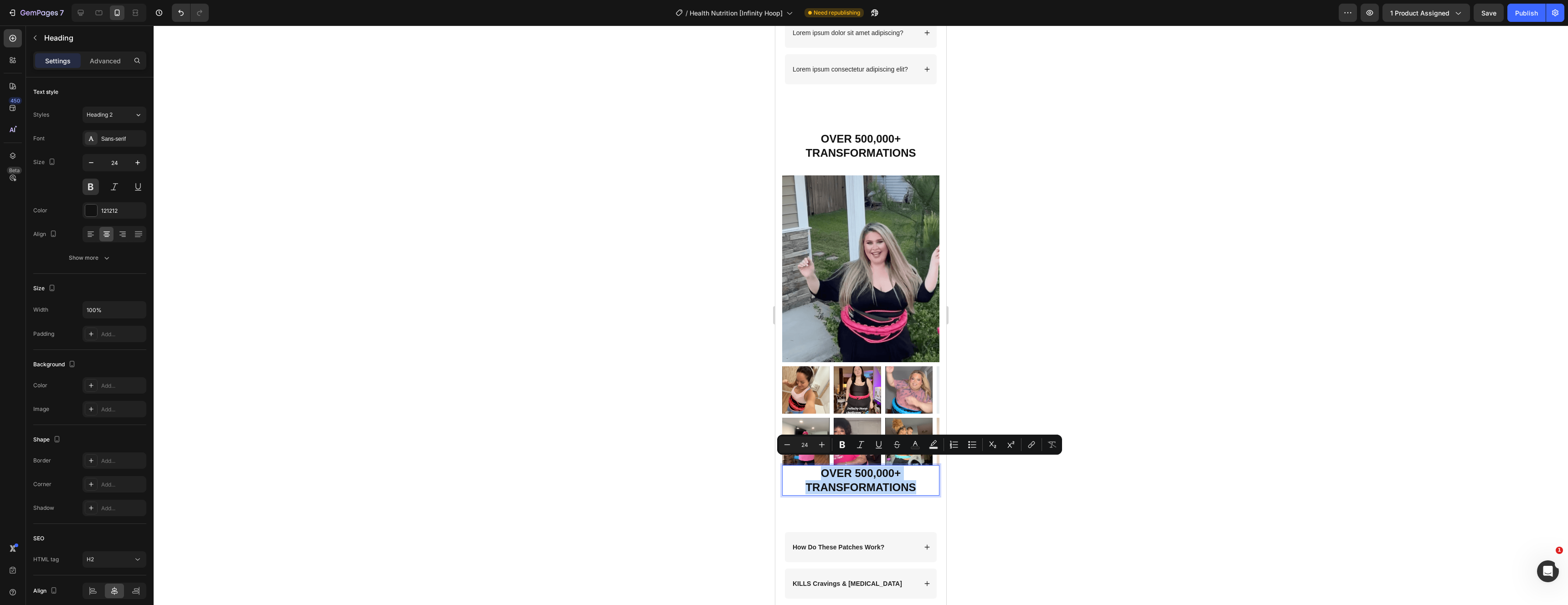
drag, startPoint x: 916, startPoint y: 475, endPoint x: 813, endPoint y: 466, distance: 103.4
click at [813, 467] on p "OVER 500,000+ TRANSFORMATIONS" at bounding box center [861, 480] width 156 height 28
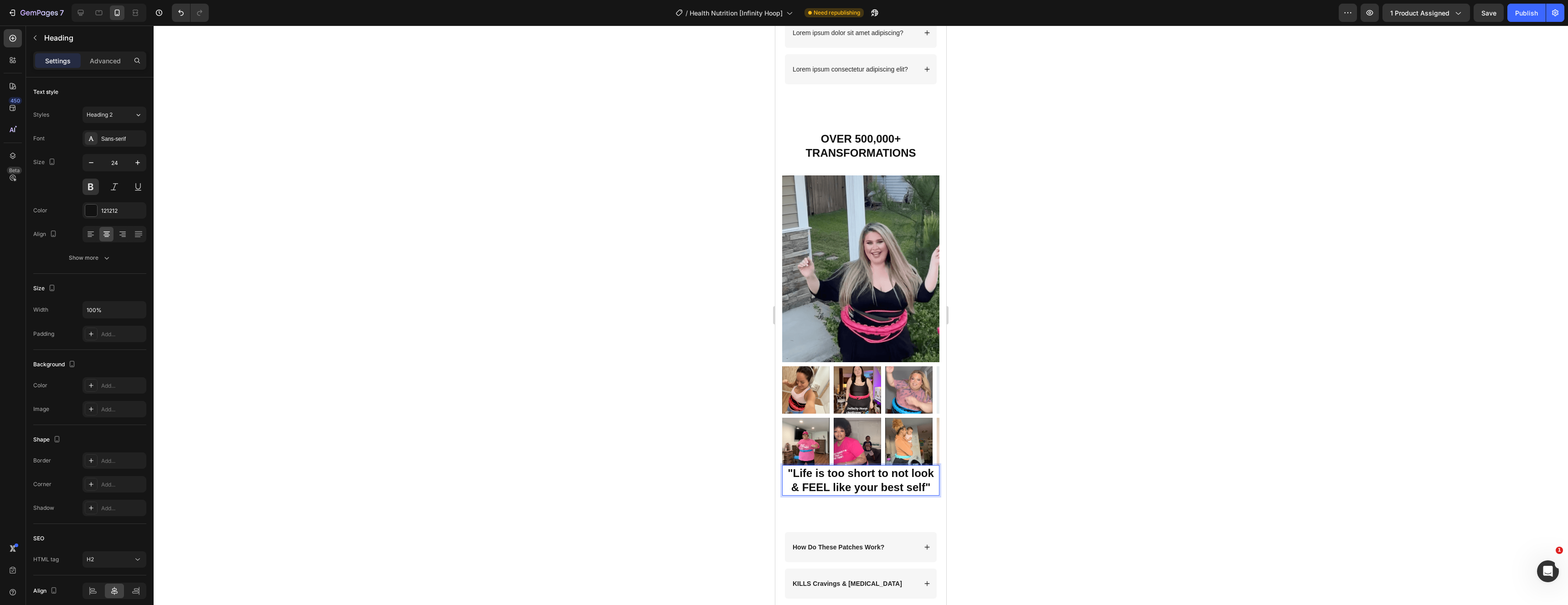
click at [882, 475] on p ""Life is too short to not look & FEEL like your best self"" at bounding box center [861, 480] width 156 height 28
click at [882, 474] on p ""Life is too short to not look & FEEL like your best self"" at bounding box center [861, 480] width 156 height 28
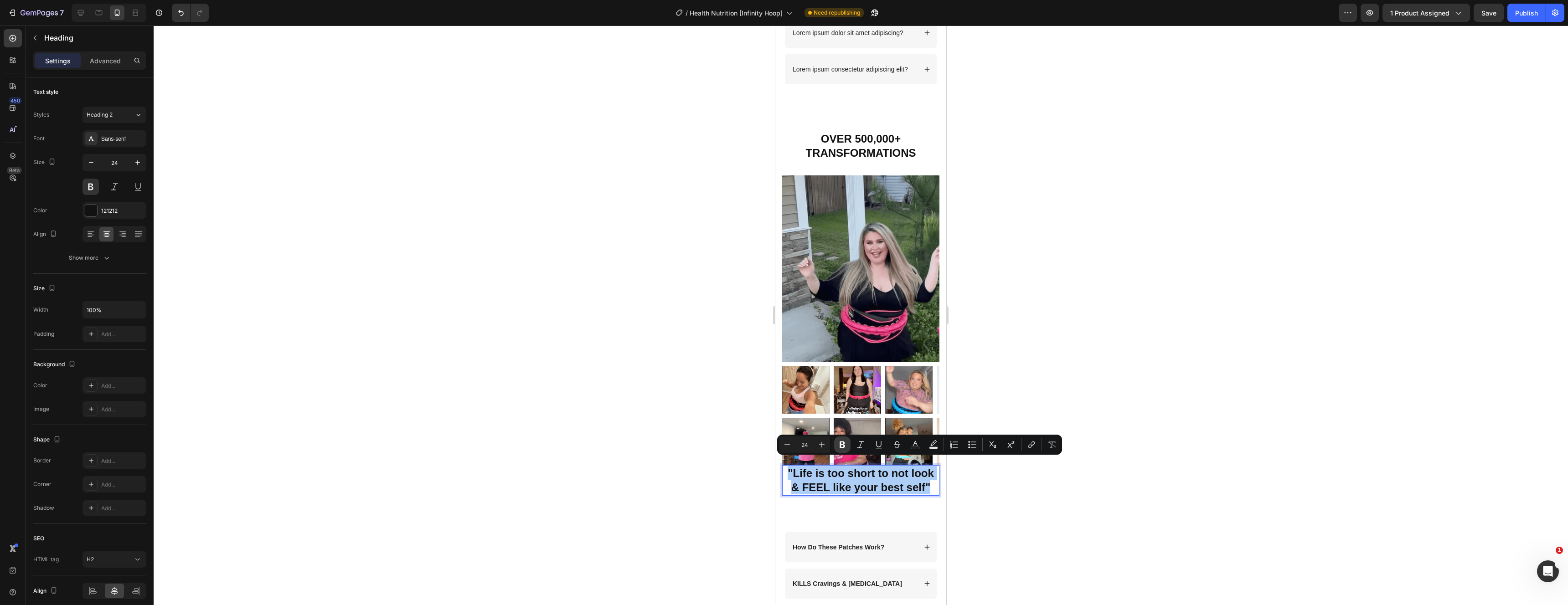
click at [842, 445] on icon "Editor contextual toolbar" at bounding box center [843, 444] width 9 height 9
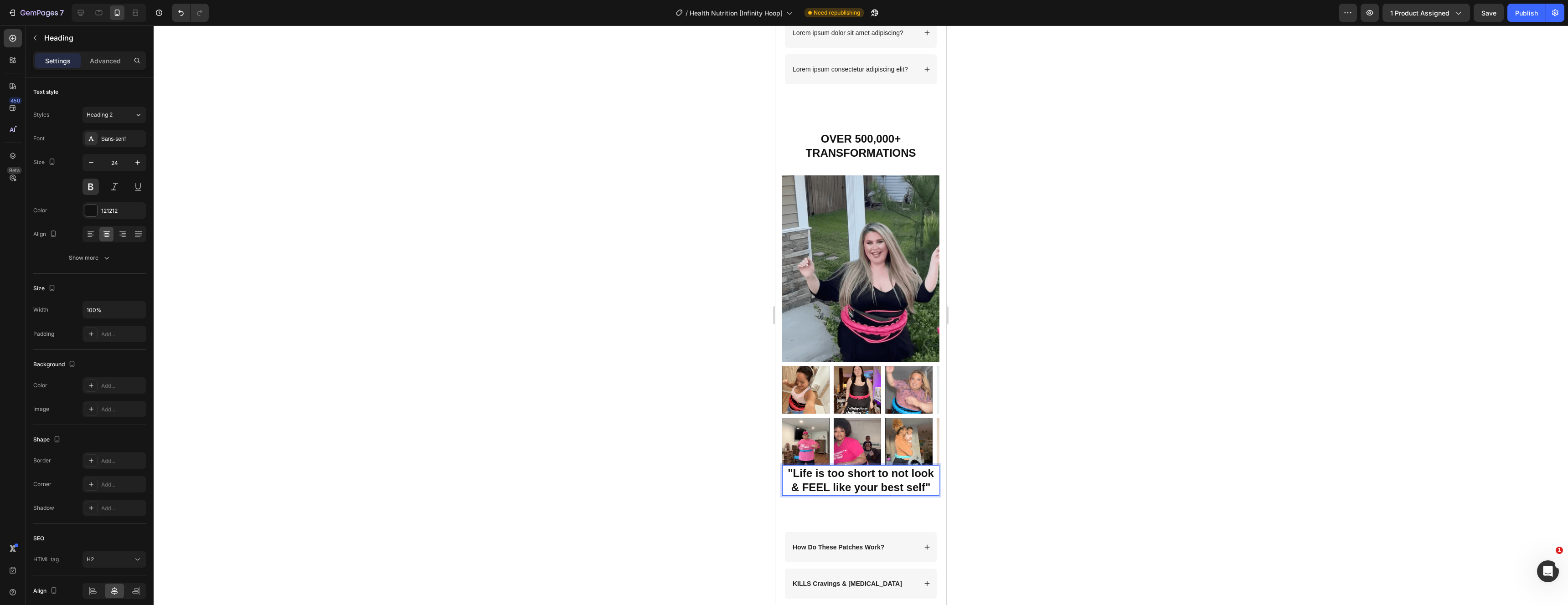
click at [842, 445] on img at bounding box center [857, 441] width 47 height 47
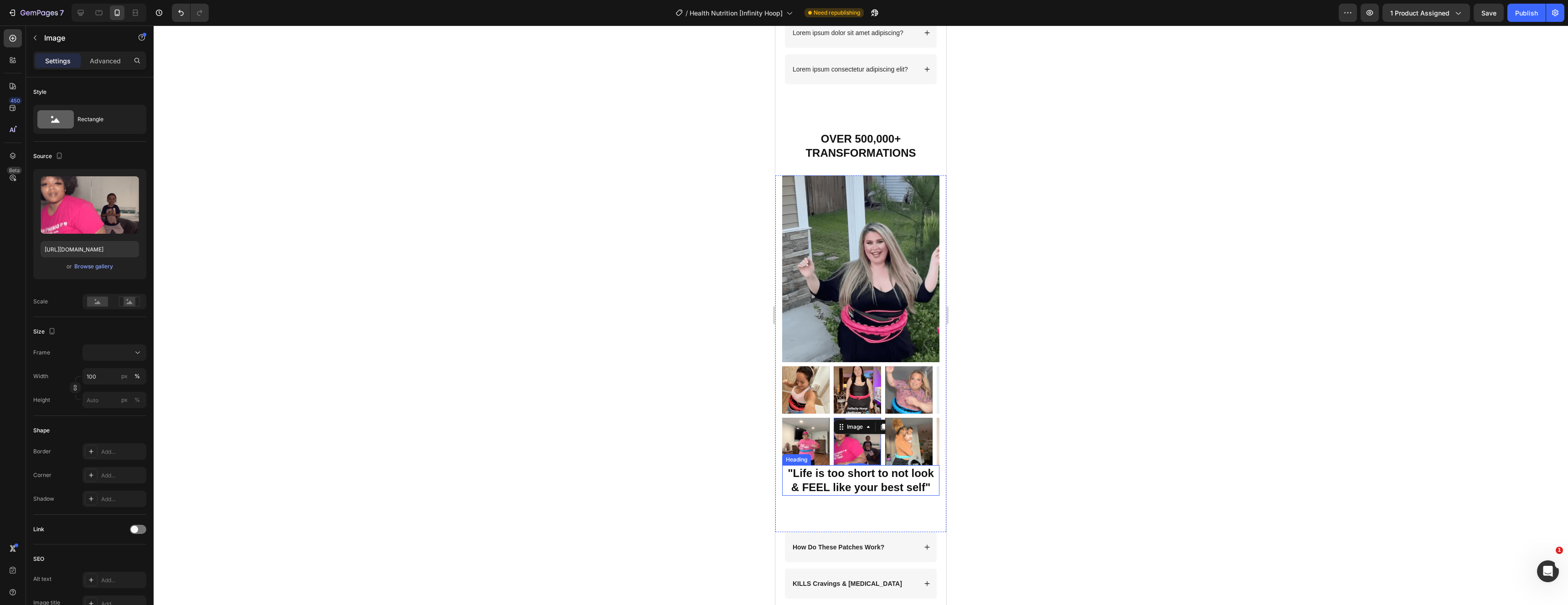
click at [861, 477] on strong ""Life is too short to not look & FEEL like your best self"" at bounding box center [860, 480] width 146 height 26
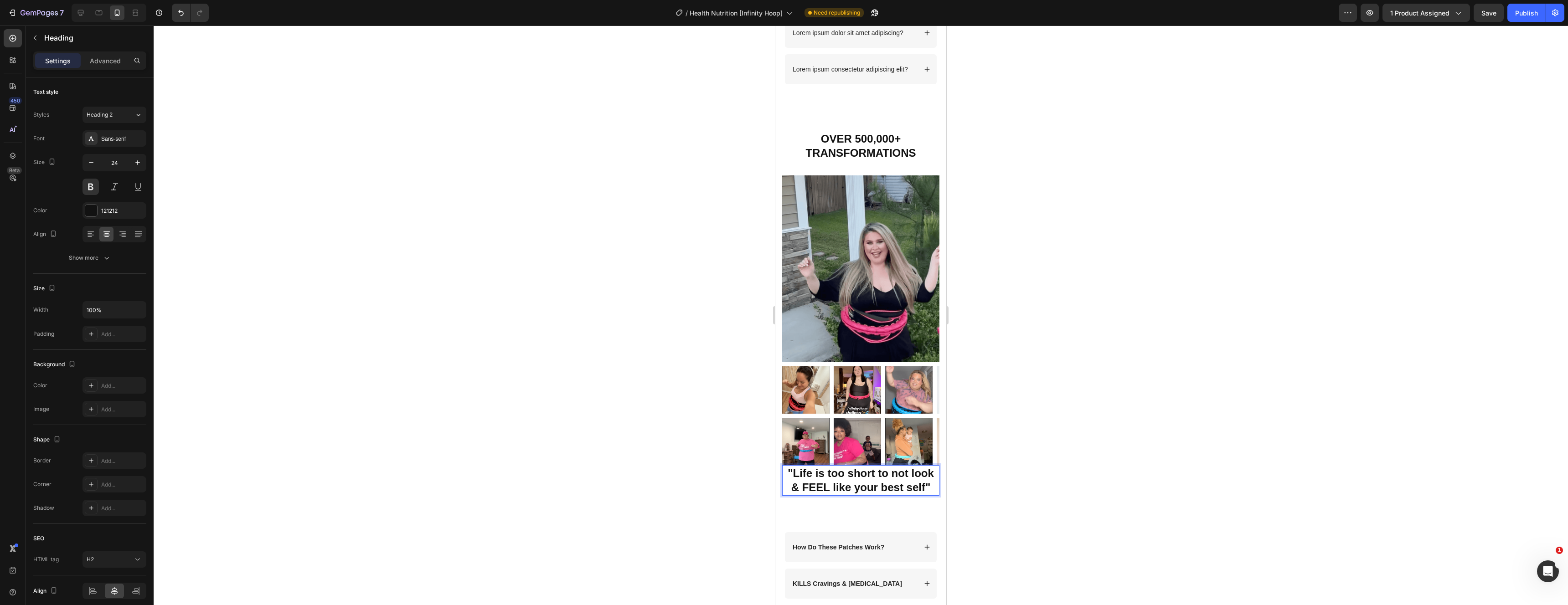
click at [861, 477] on strong ""Life is too short to not look & FEEL like your best self"" at bounding box center [860, 480] width 146 height 26
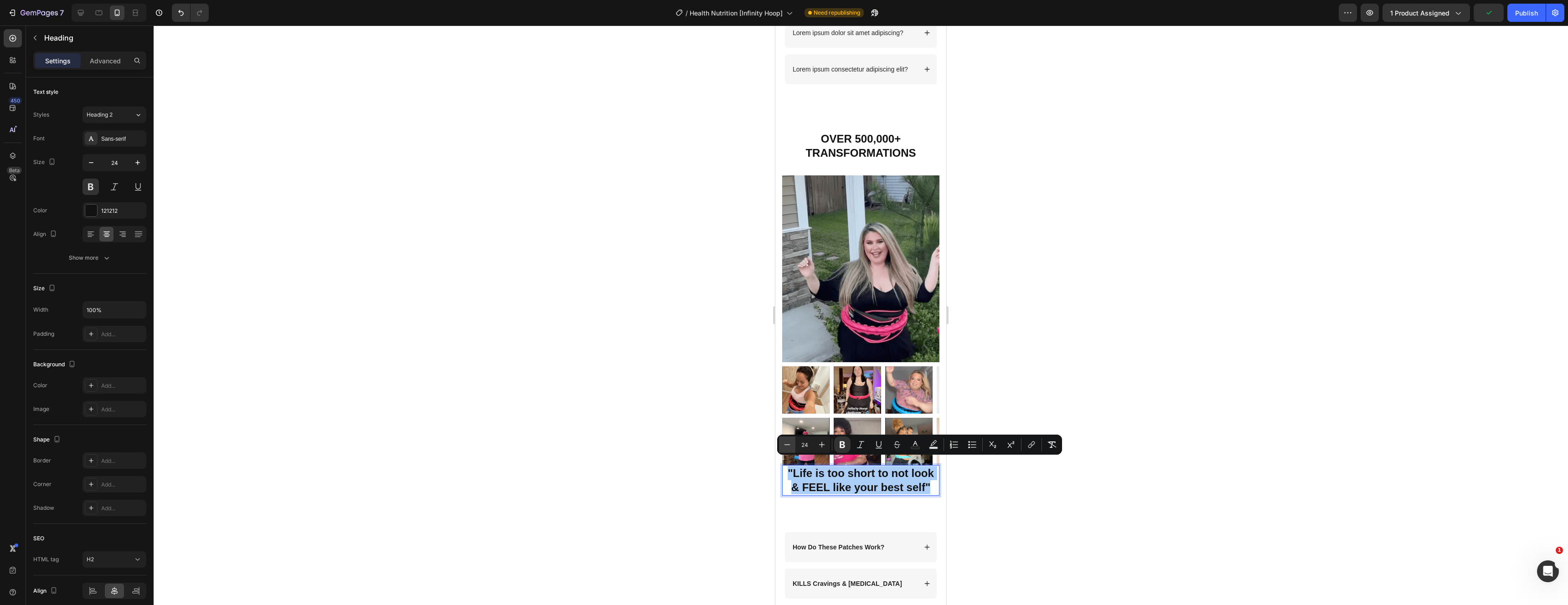
click at [787, 449] on icon "Editor contextual toolbar" at bounding box center [787, 444] width 9 height 9
type input "20"
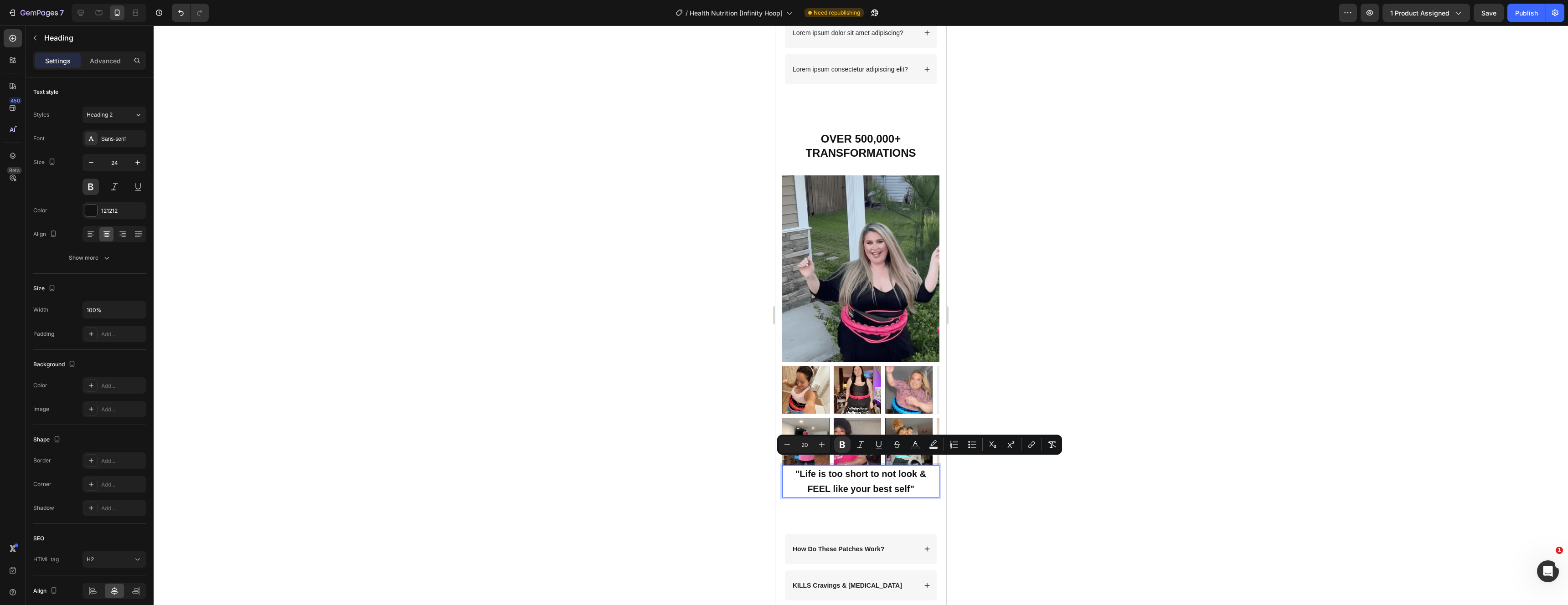
click at [1155, 499] on div at bounding box center [860, 315] width 1414 height 580
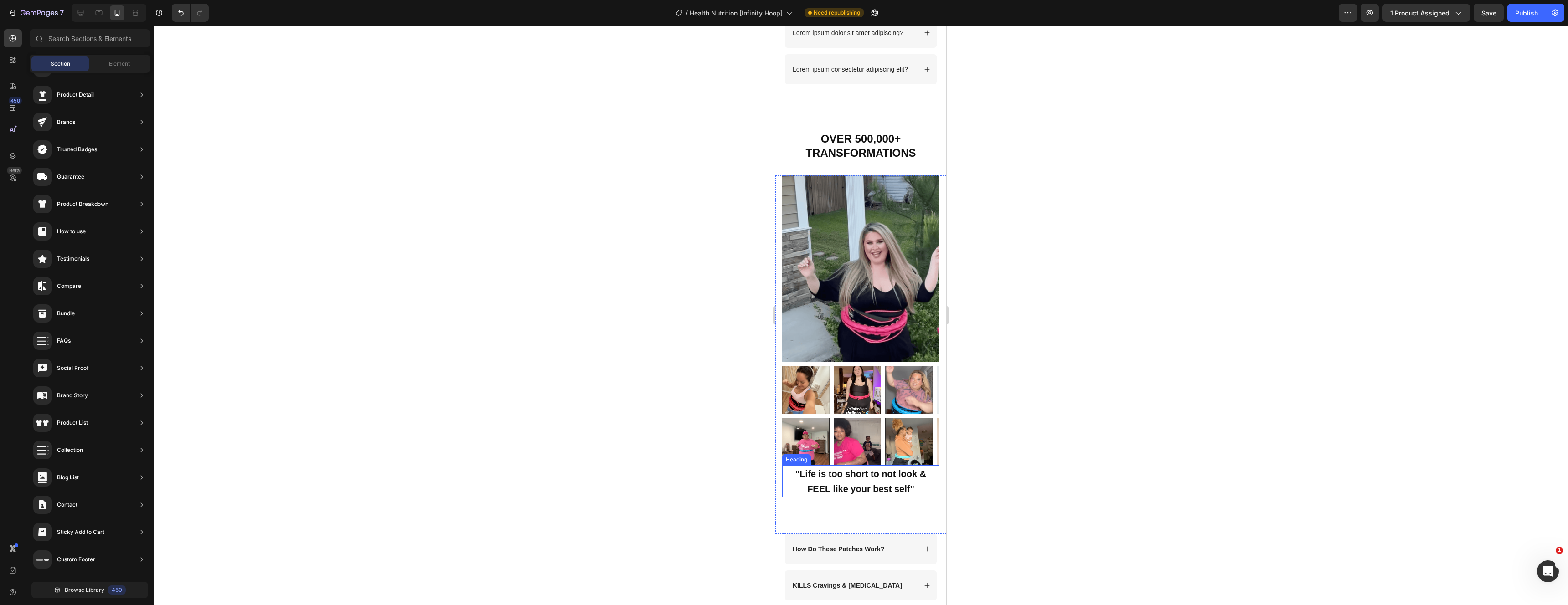
click at [854, 469] on strong ""Life is too short to not look & FEEL like your best self"" at bounding box center [860, 481] width 131 height 25
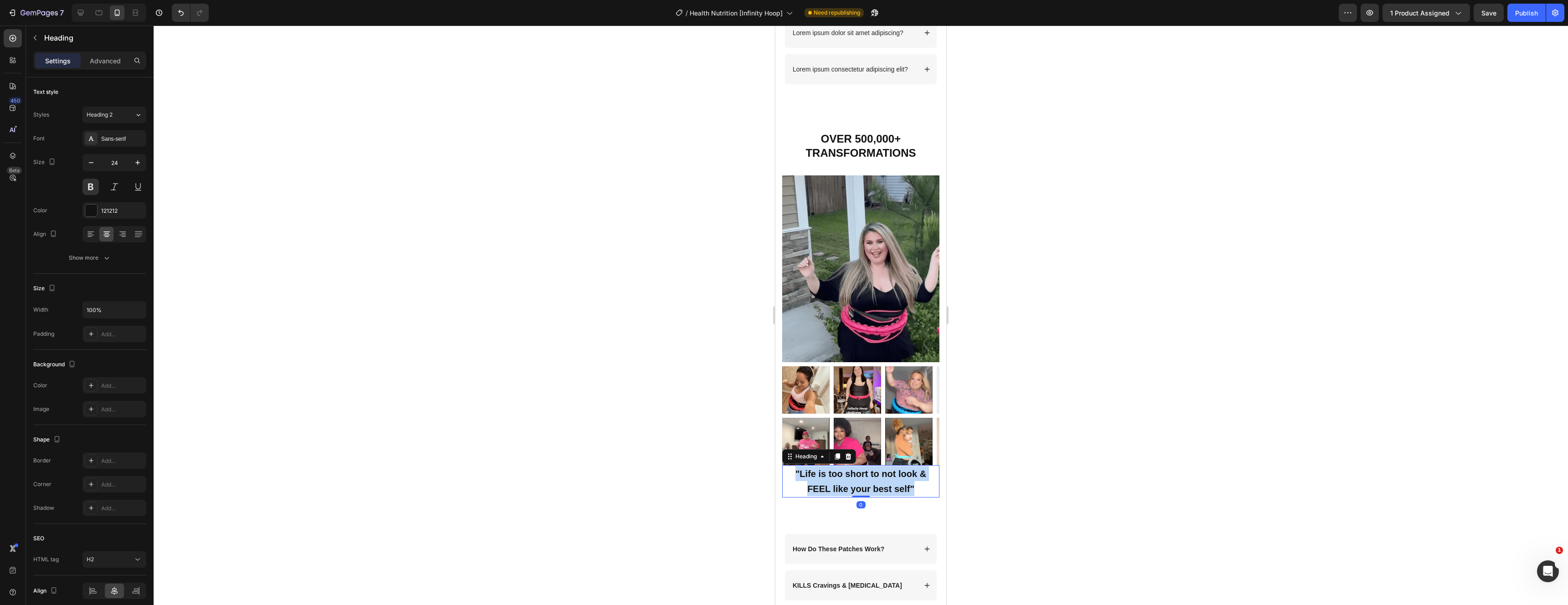
click at [854, 469] on strong ""Life is too short to not look & FEEL like your best self"" at bounding box center [860, 481] width 131 height 25
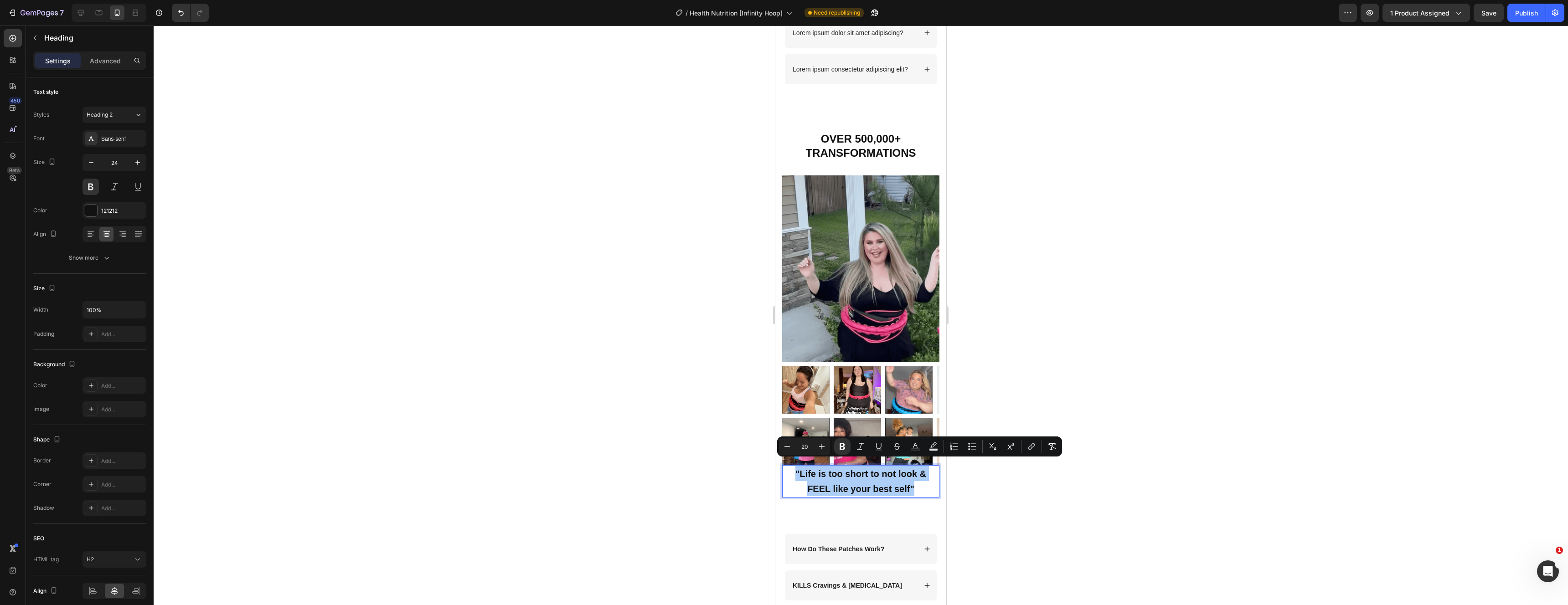
click at [1256, 505] on div at bounding box center [860, 315] width 1414 height 580
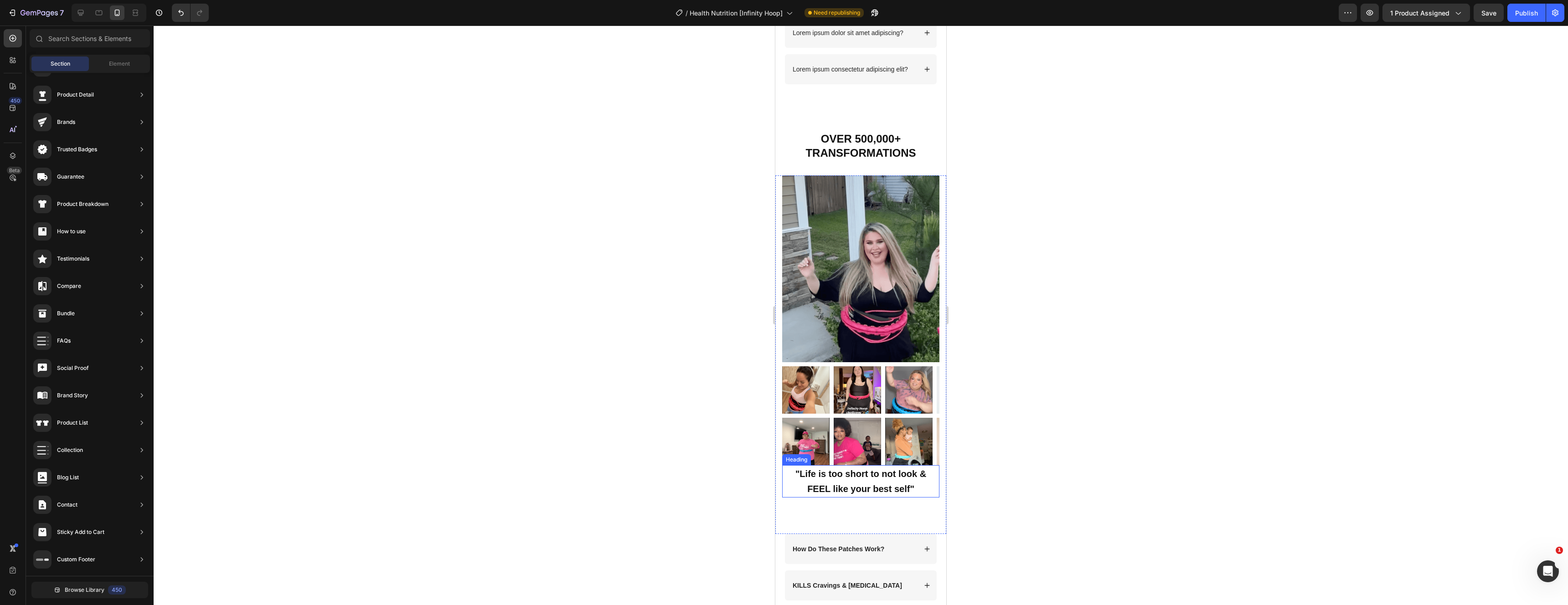
click at [925, 484] on p "⁠⁠⁠⁠⁠⁠⁠ "Life is too short to not look & FEEL like your best self"" at bounding box center [861, 481] width 156 height 30
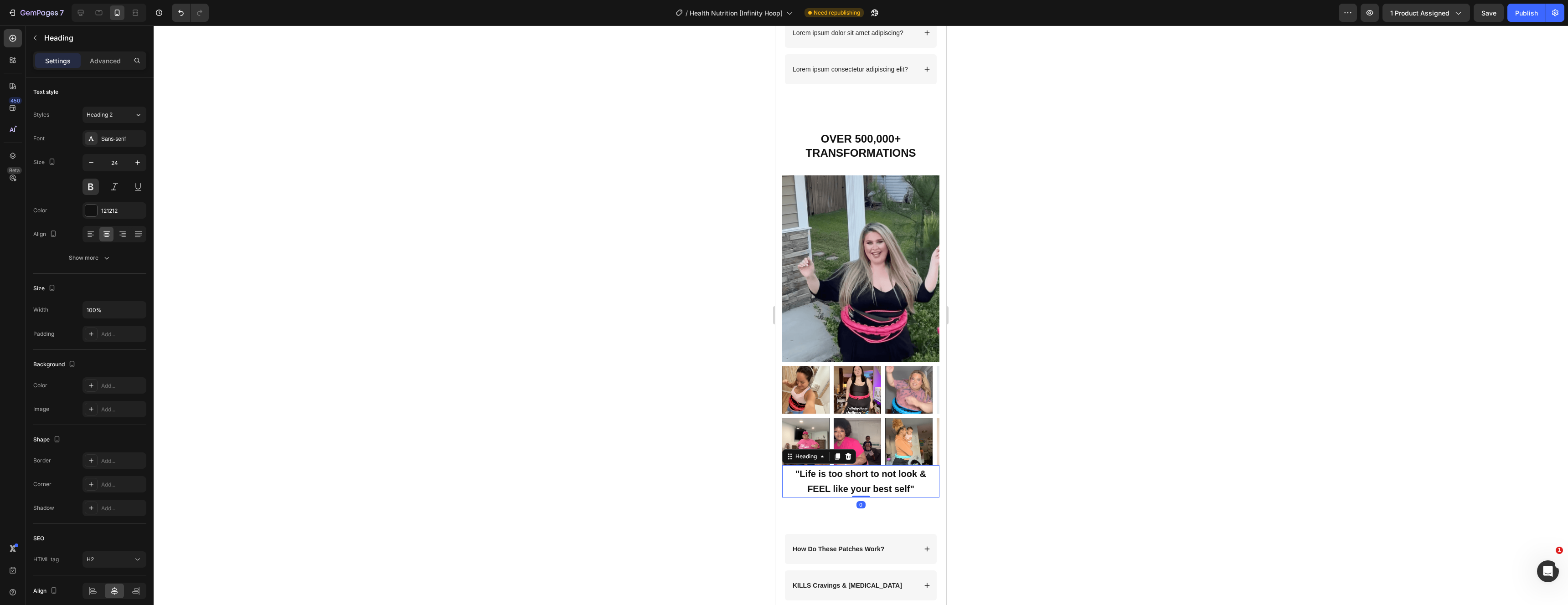
click at [103, 64] on p "Advanced" at bounding box center [105, 61] width 31 height 9
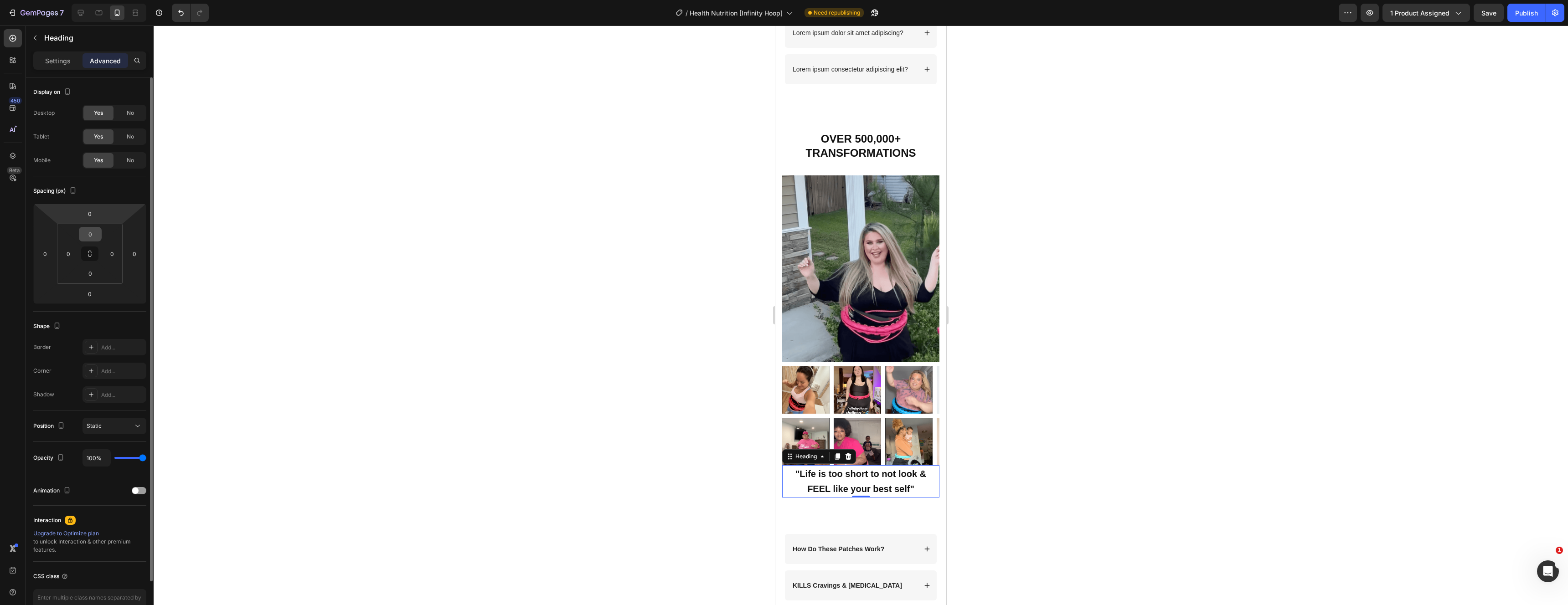
click at [93, 232] on input "0" at bounding box center [90, 234] width 18 height 14
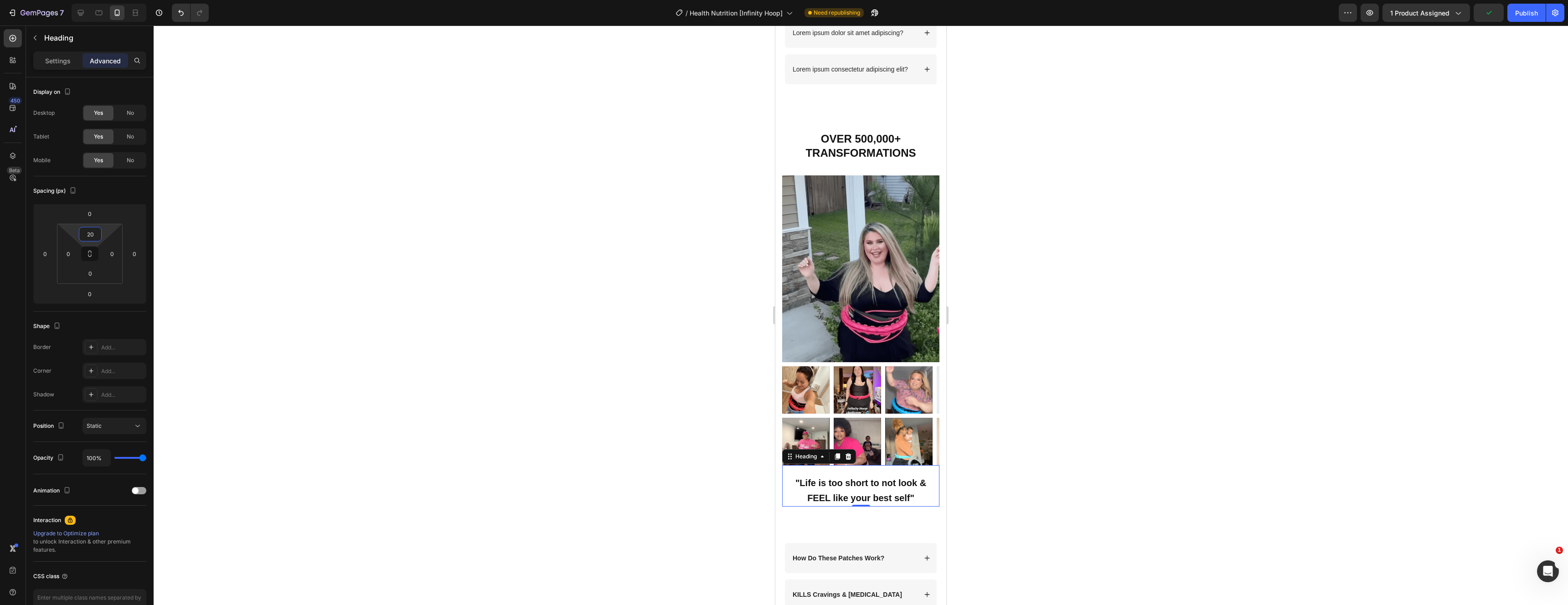
type input "2"
type input "10"
click at [1198, 146] on div at bounding box center [860, 315] width 1414 height 580
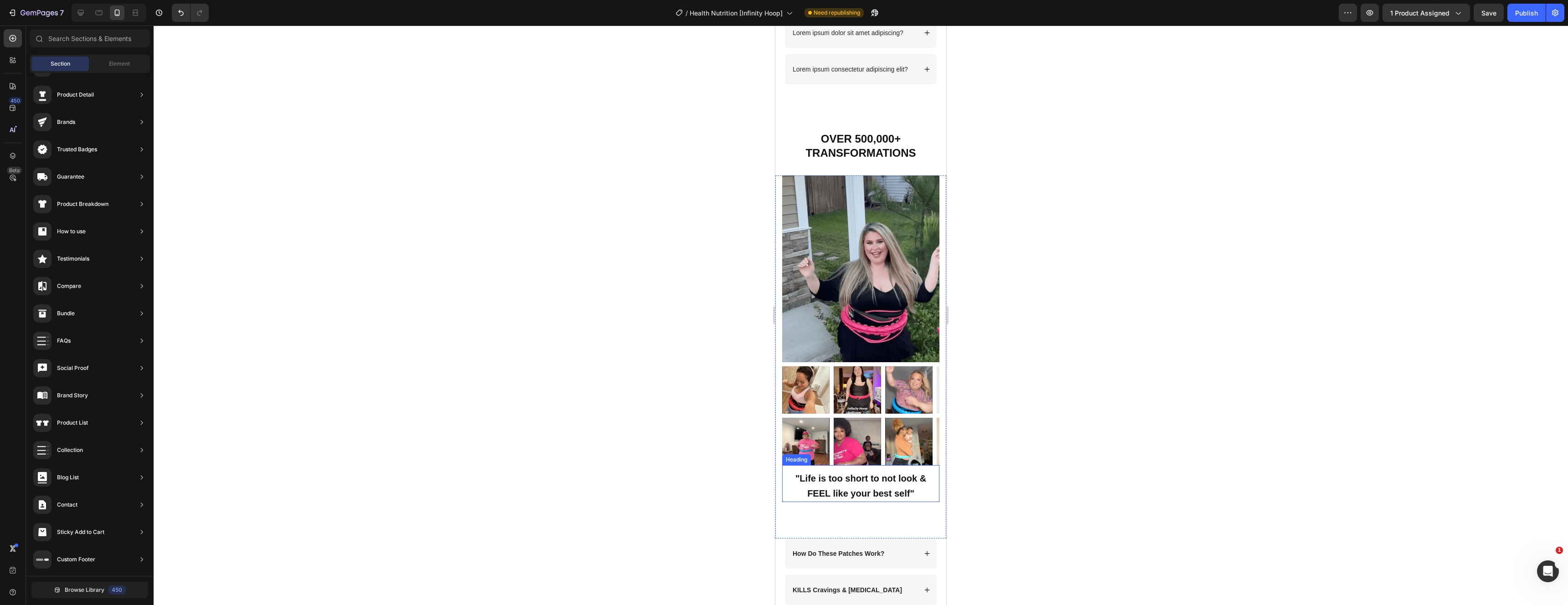
click at [882, 477] on p "⁠⁠⁠⁠⁠⁠⁠ "Life is too short to not look & FEEL like your best self"" at bounding box center [861, 485] width 156 height 30
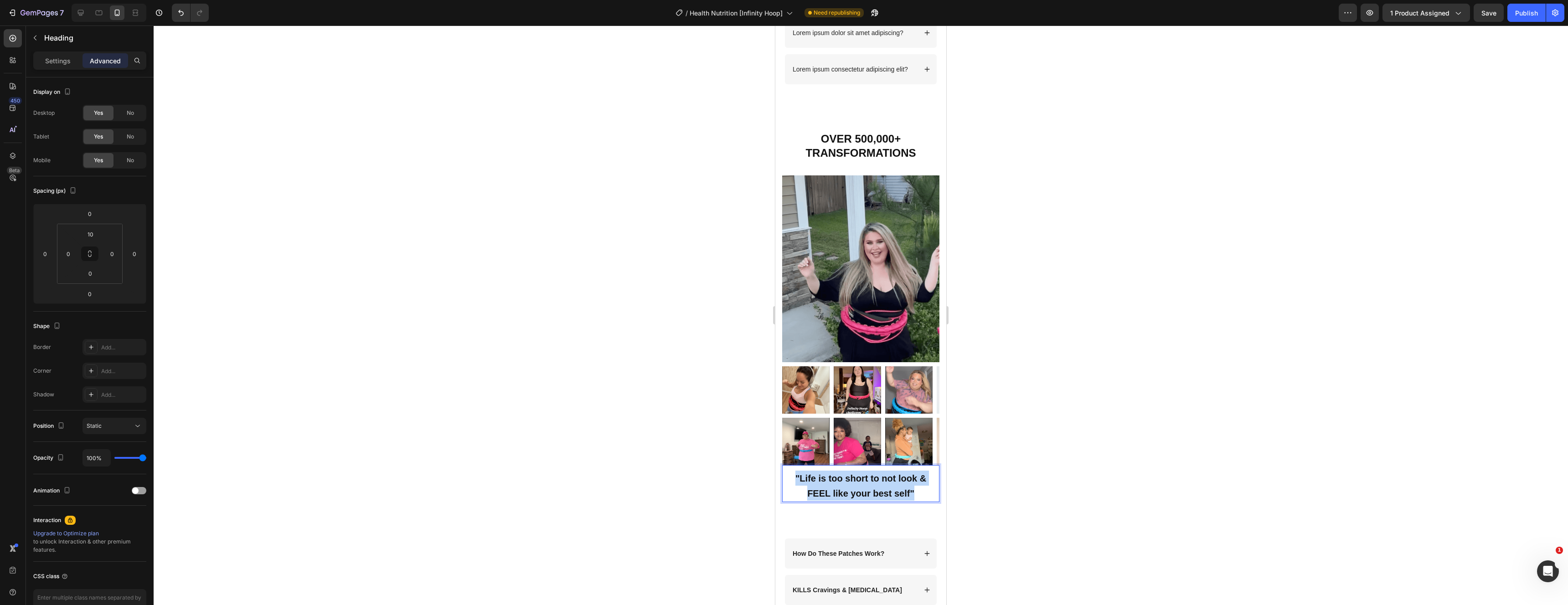
click at [884, 473] on strong ""Life is too short to not look & FEEL like your best self"" at bounding box center [860, 485] width 131 height 25
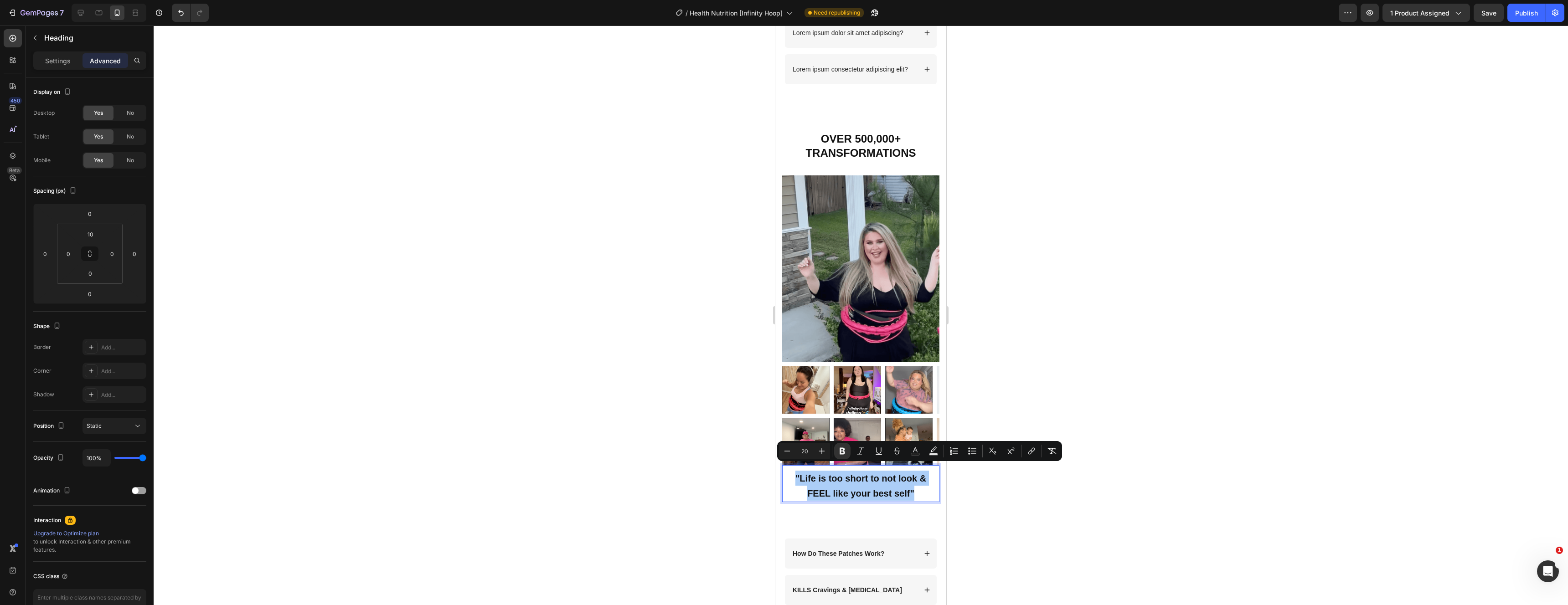
click at [1201, 229] on div at bounding box center [860, 315] width 1414 height 580
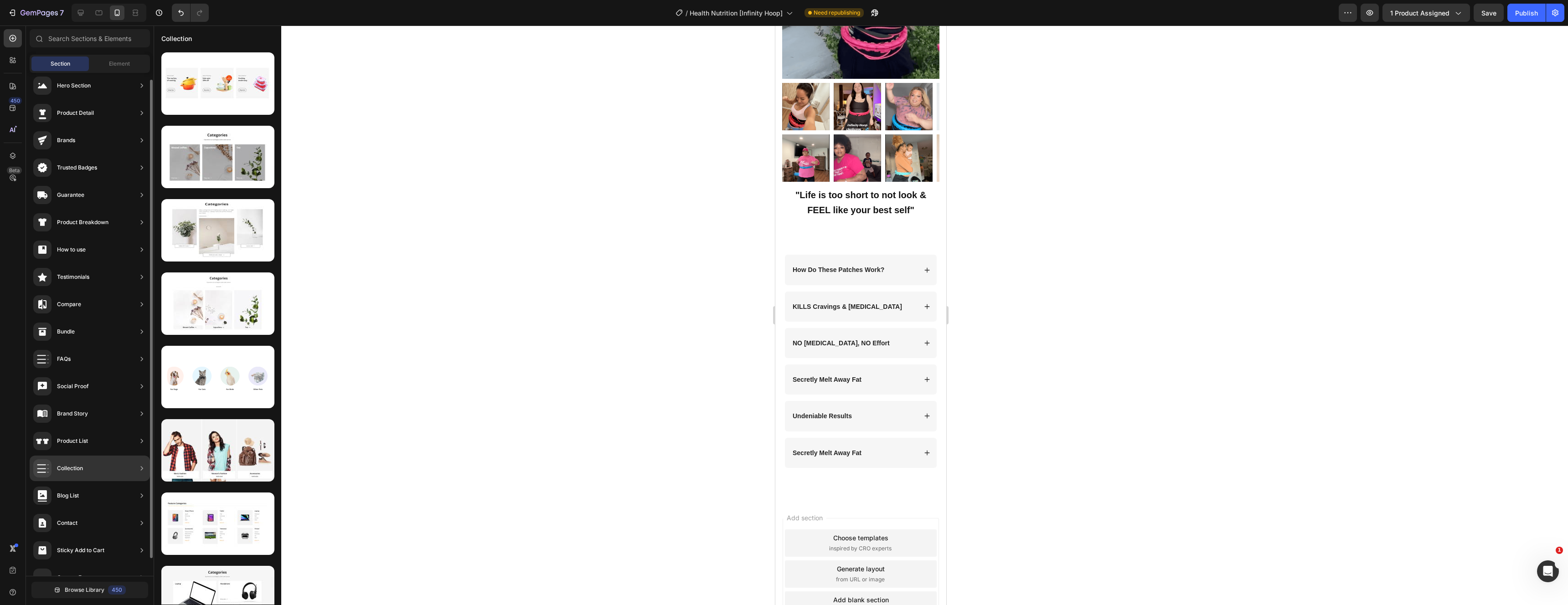
scroll to position [0, 0]
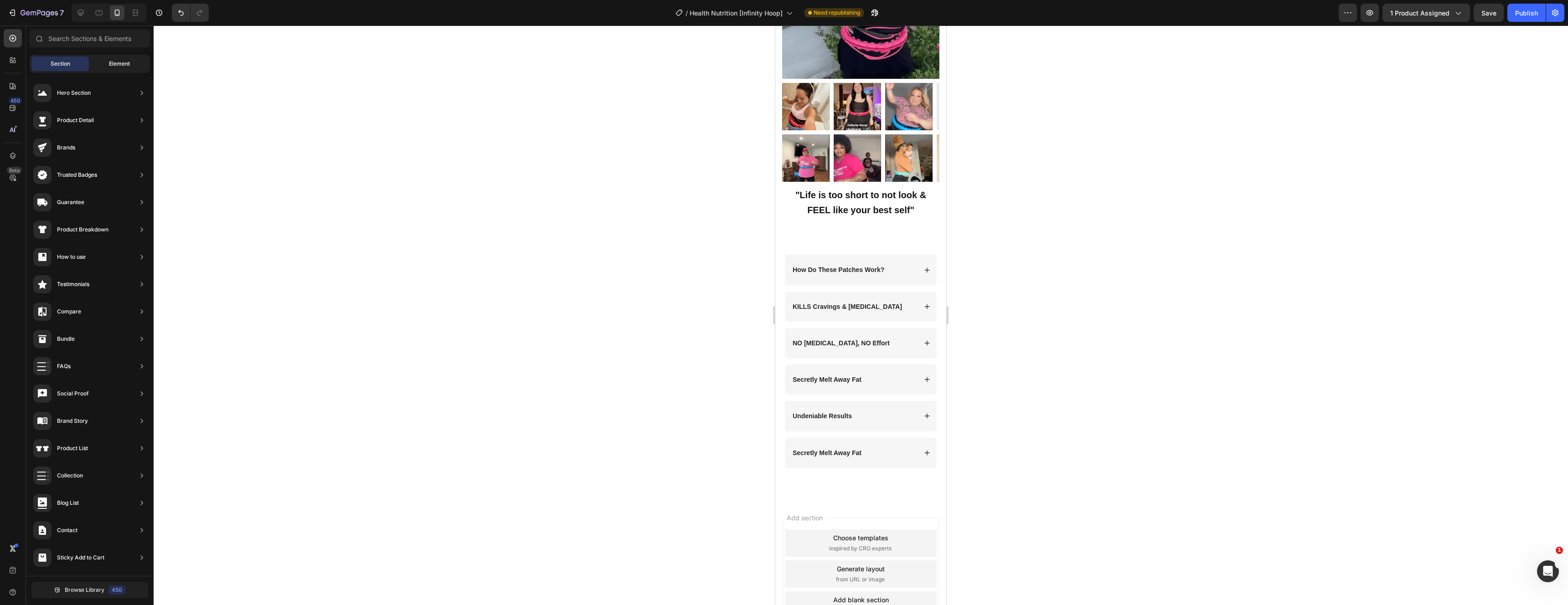
click at [113, 69] on div "Element" at bounding box center [119, 63] width 57 height 15
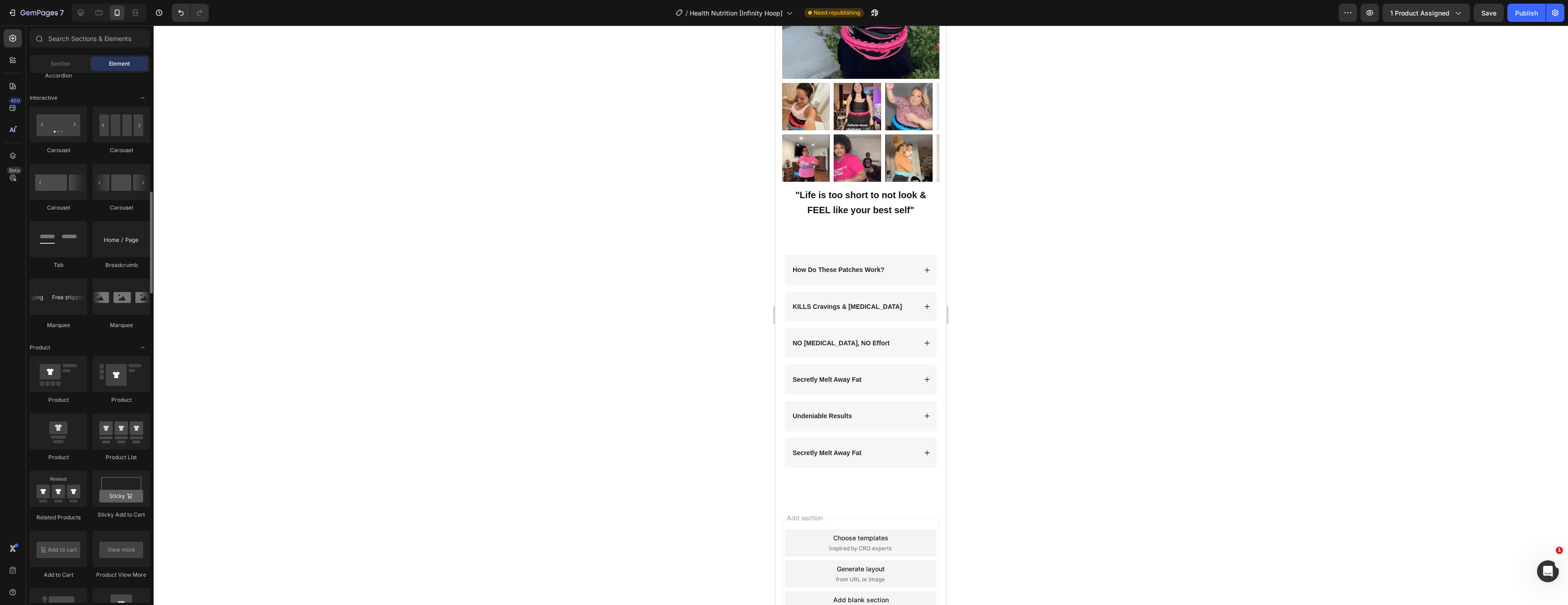
scroll to position [769, 0]
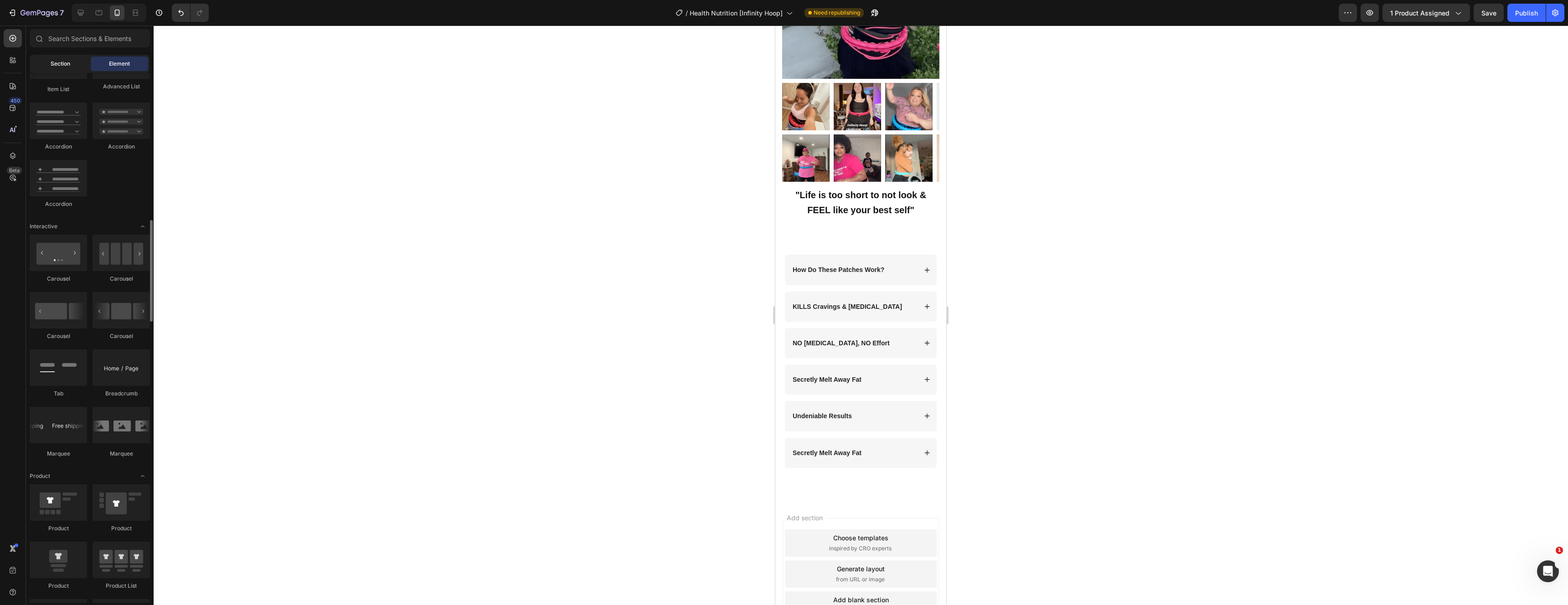
click at [65, 61] on span "Section" at bounding box center [60, 64] width 20 height 9
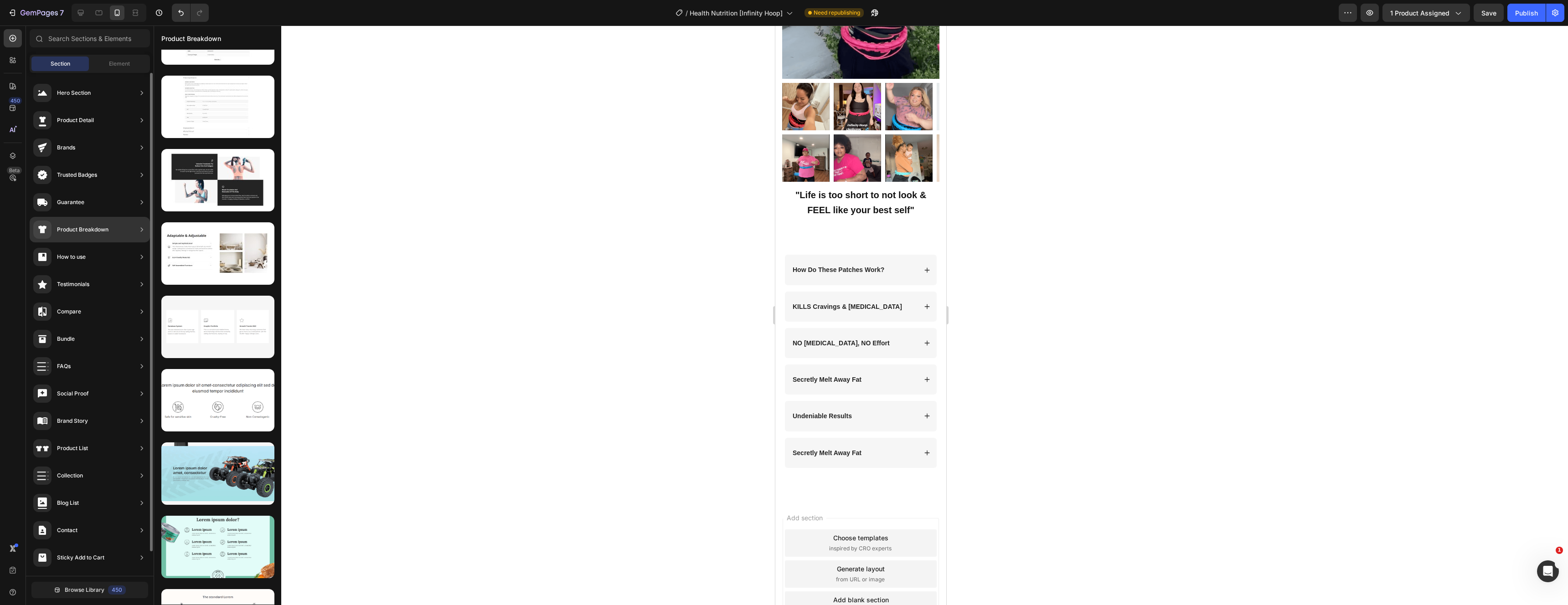
scroll to position [0, 0]
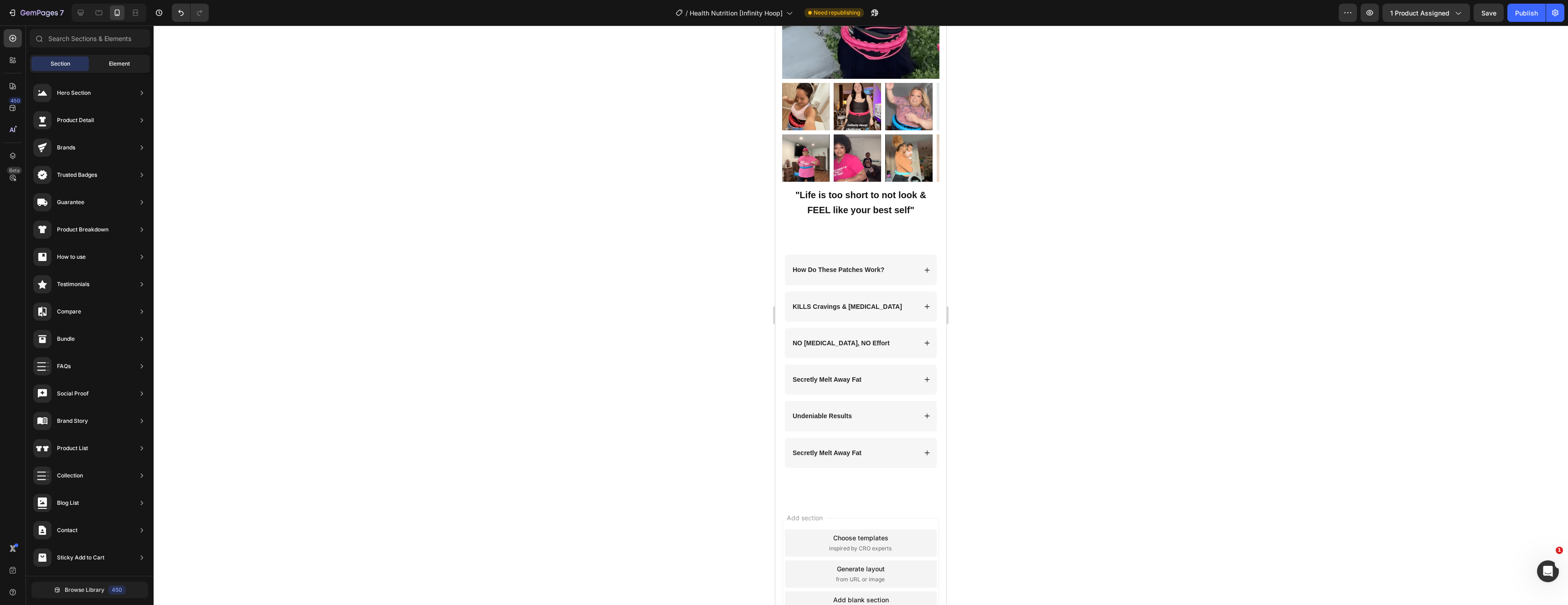
click at [120, 65] on span "Element" at bounding box center [120, 64] width 21 height 9
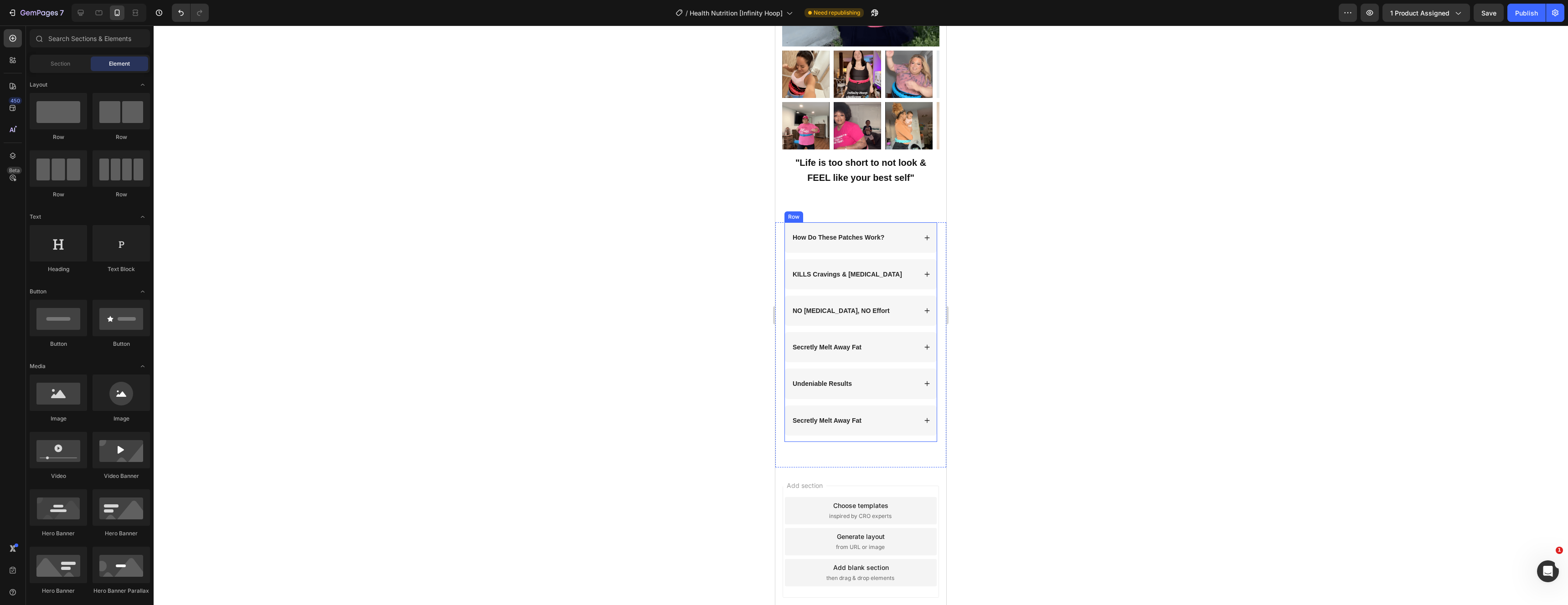
scroll to position [2690, 0]
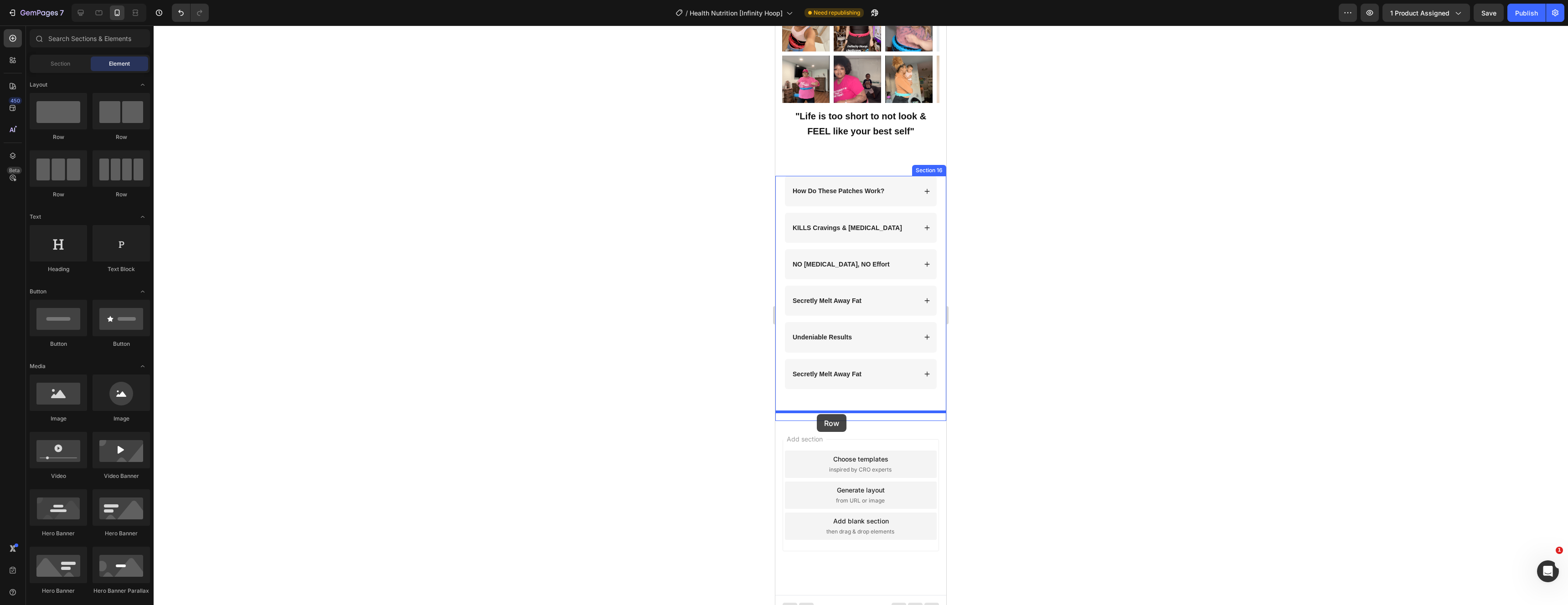
drag, startPoint x: 825, startPoint y: 142, endPoint x: 817, endPoint y: 414, distance: 272.1
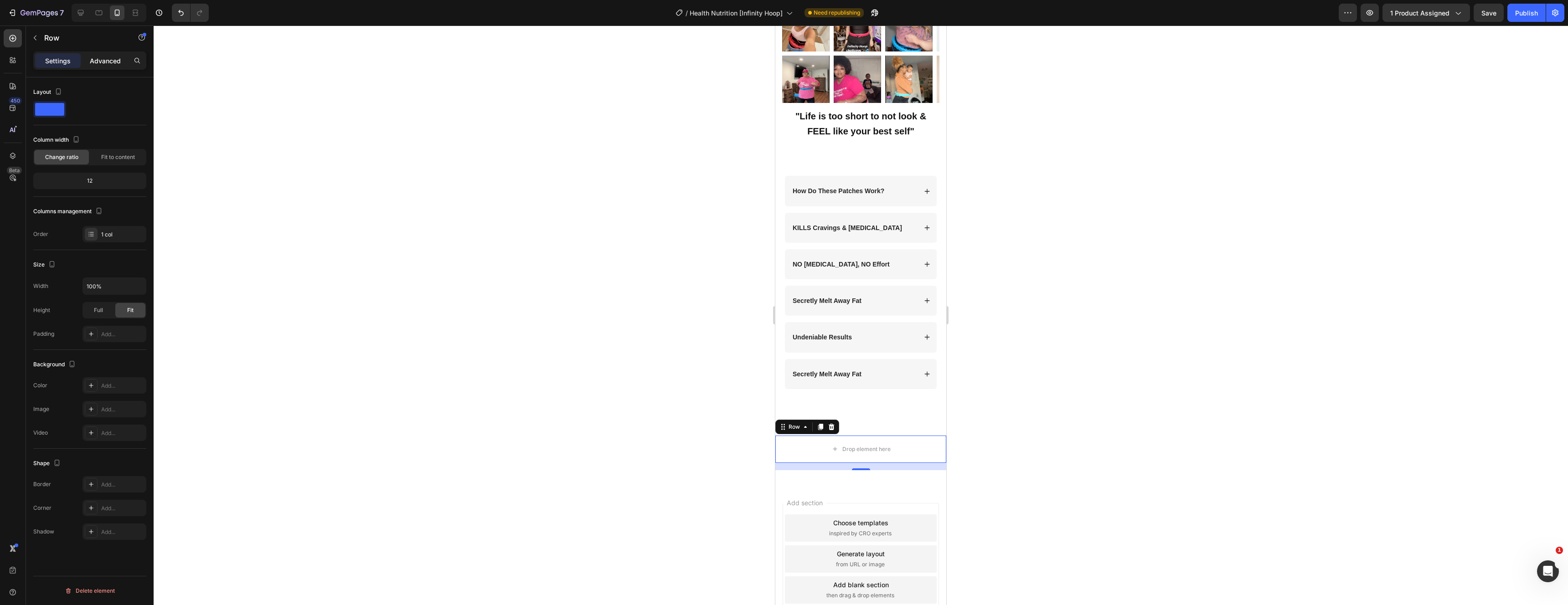
click at [92, 60] on p "Advanced" at bounding box center [105, 61] width 31 height 9
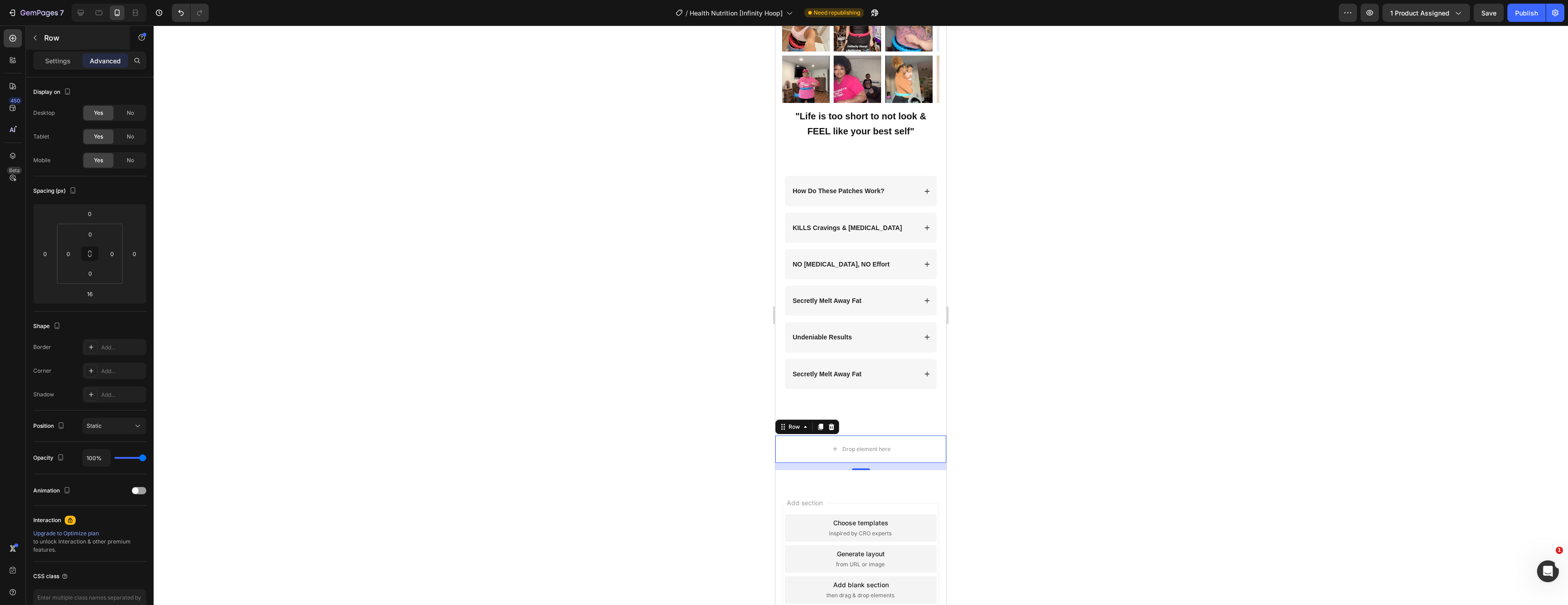
click at [56, 62] on p "Settings" at bounding box center [58, 61] width 26 height 9
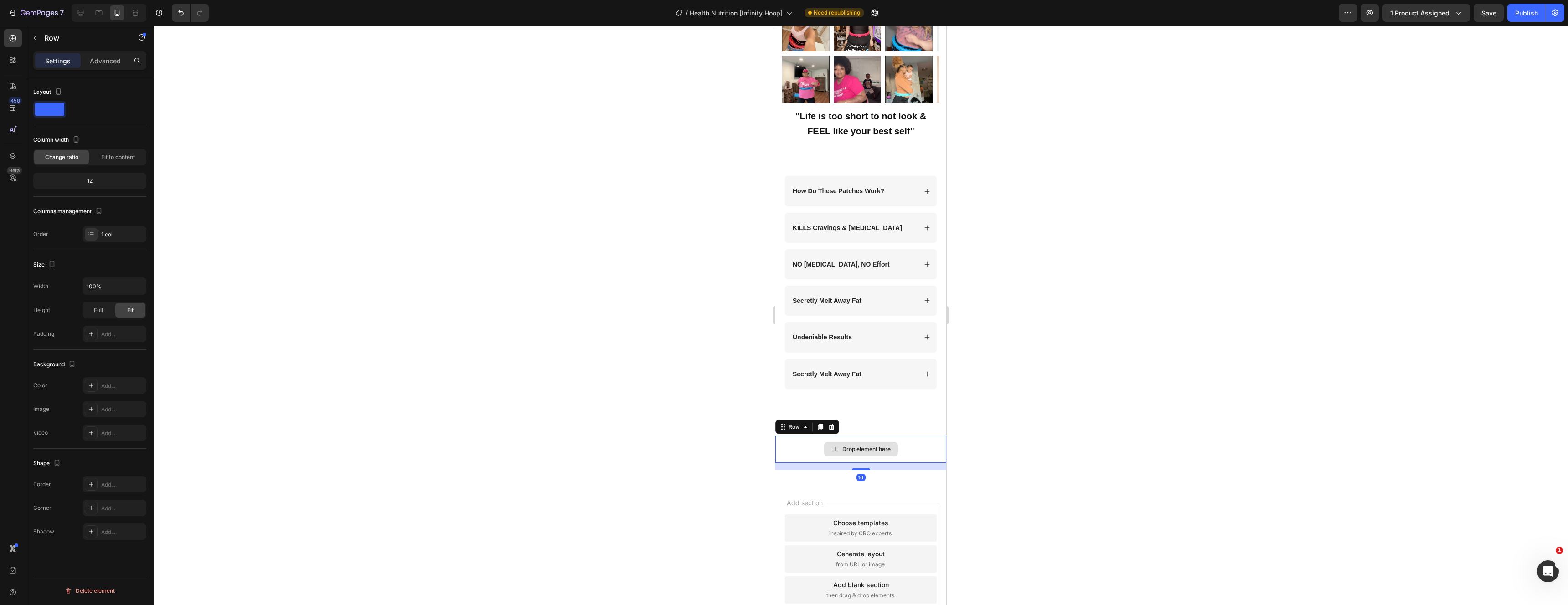
click at [1247, 414] on div at bounding box center [860, 315] width 1414 height 580
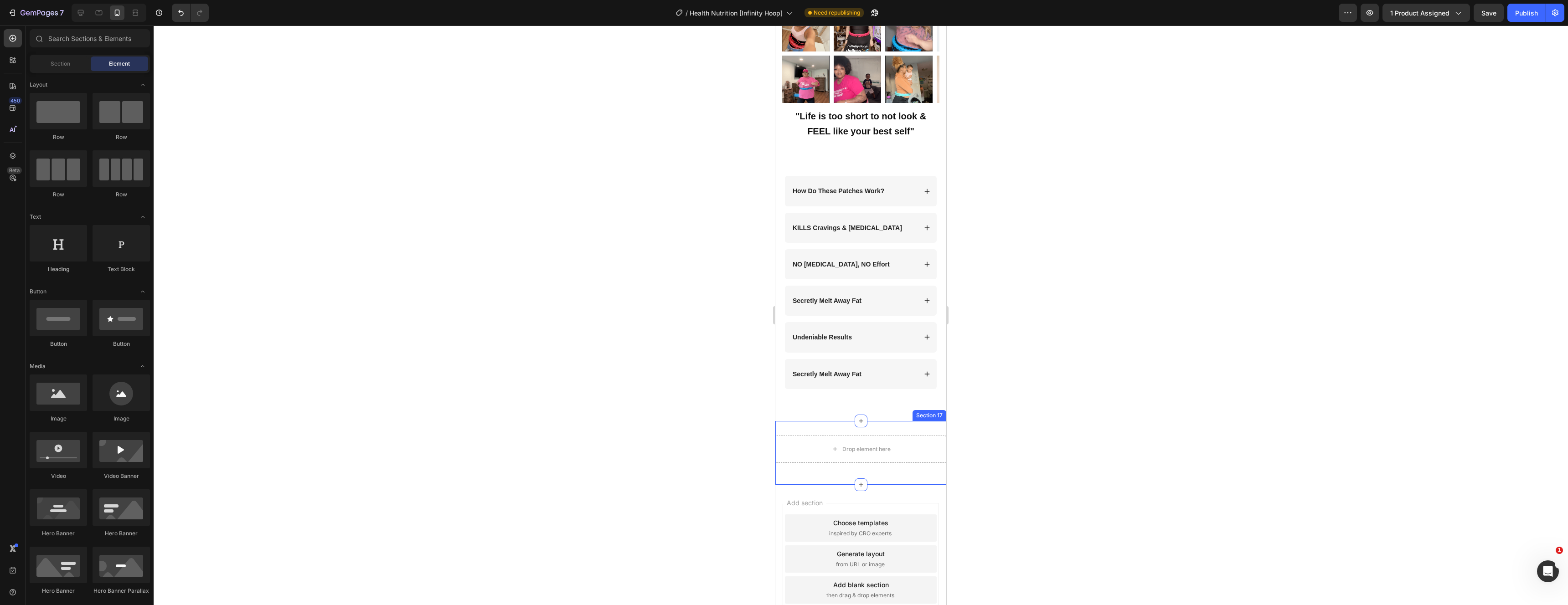
click at [899, 421] on div "Drop element here Row Section 17" at bounding box center [860, 453] width 171 height 64
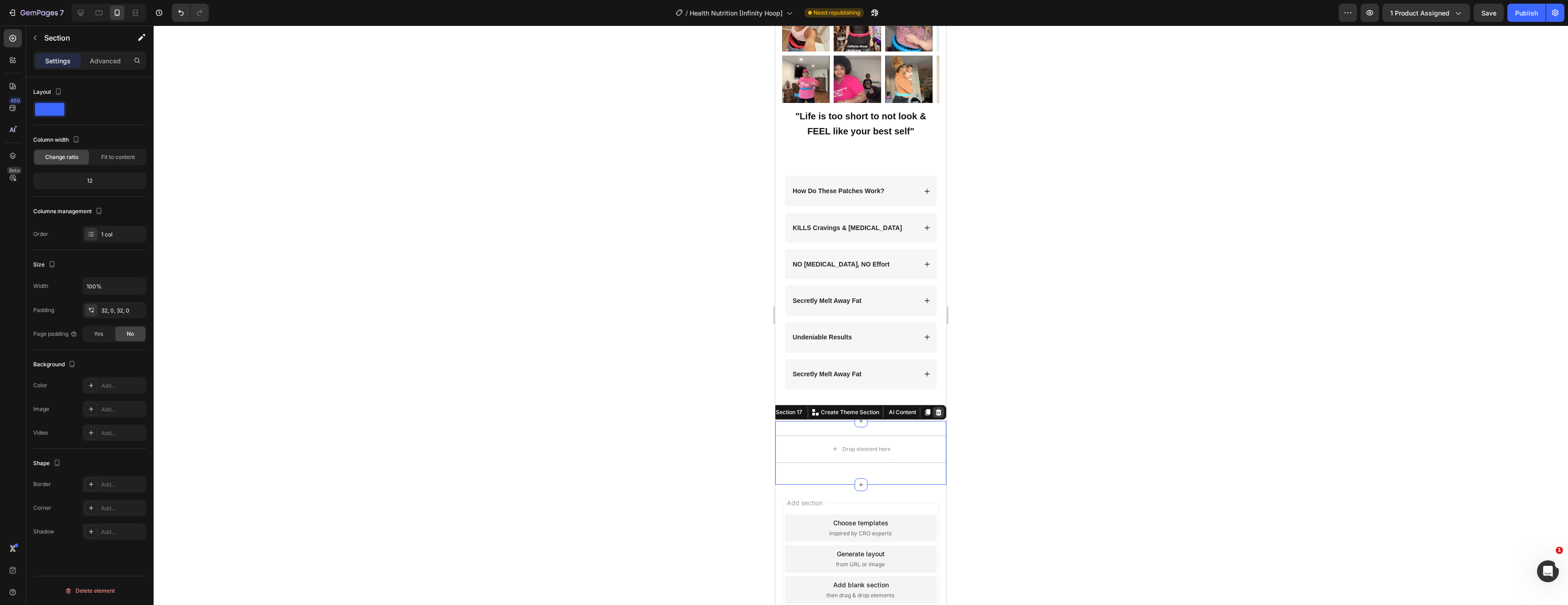
click at [933, 407] on div at bounding box center [938, 412] width 11 height 11
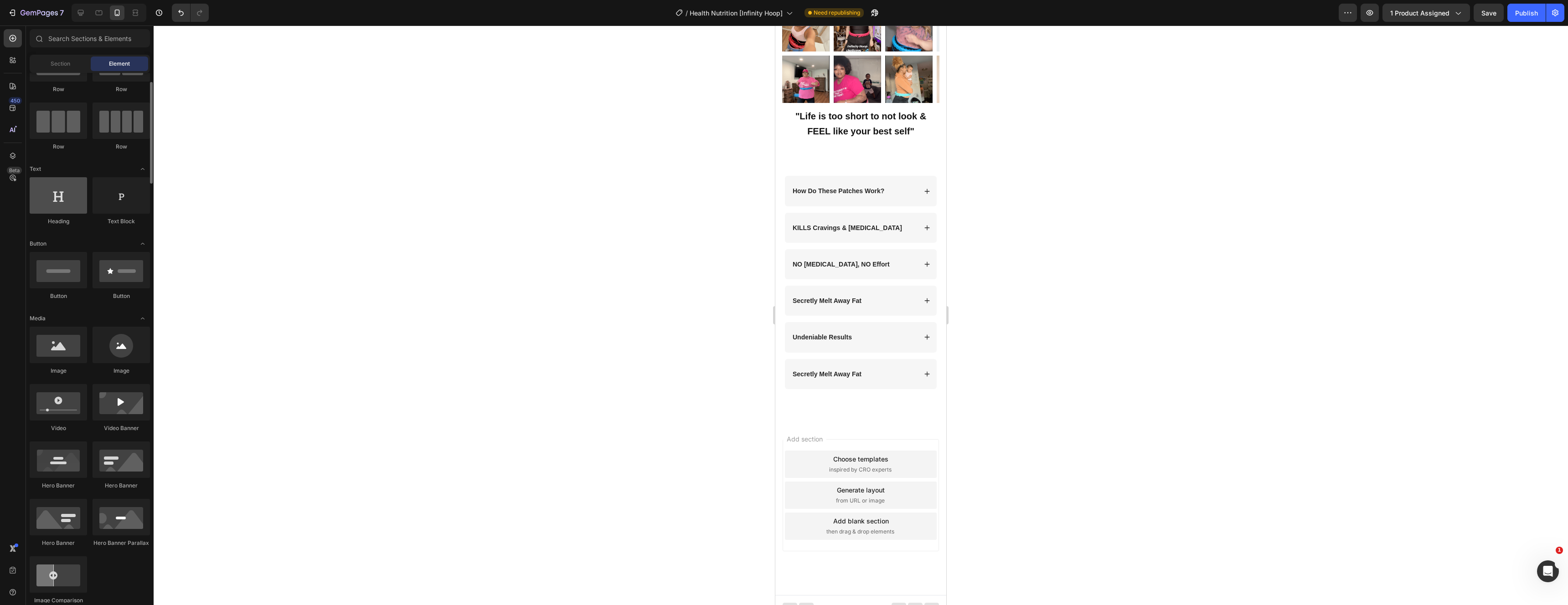
scroll to position [0, 0]
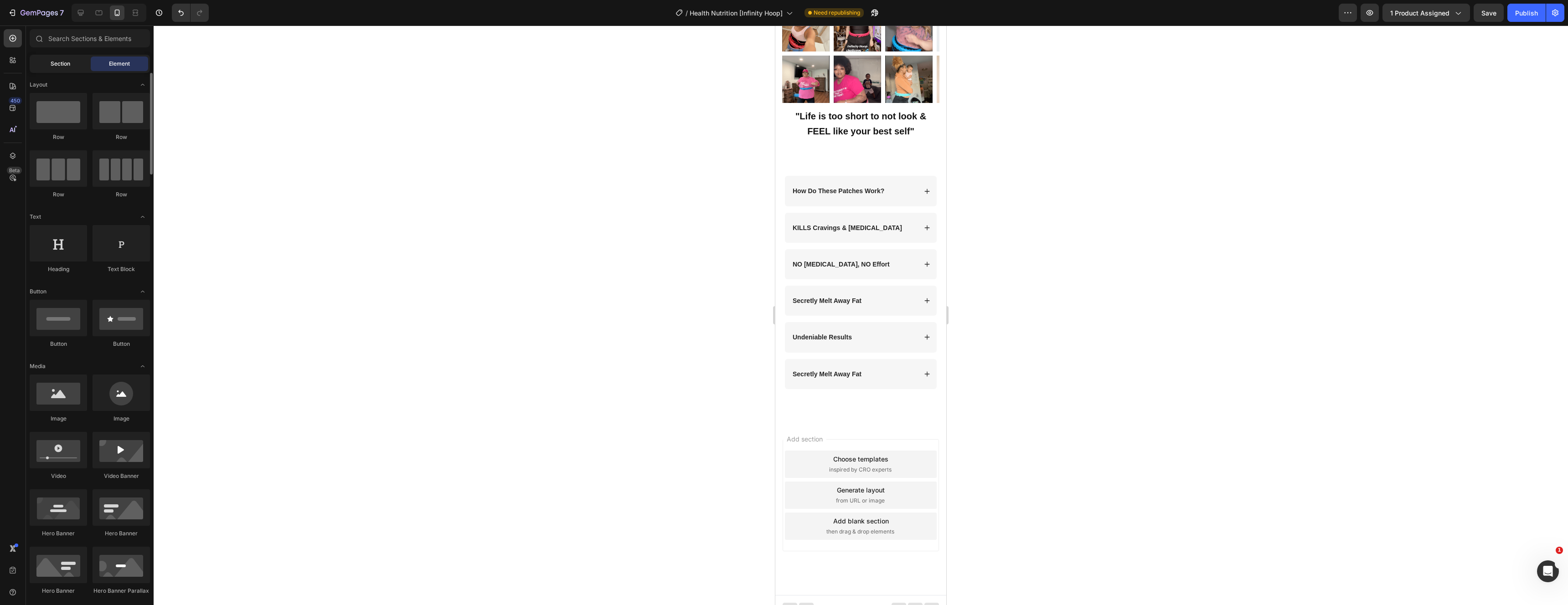
click at [53, 66] on span "Section" at bounding box center [60, 64] width 20 height 9
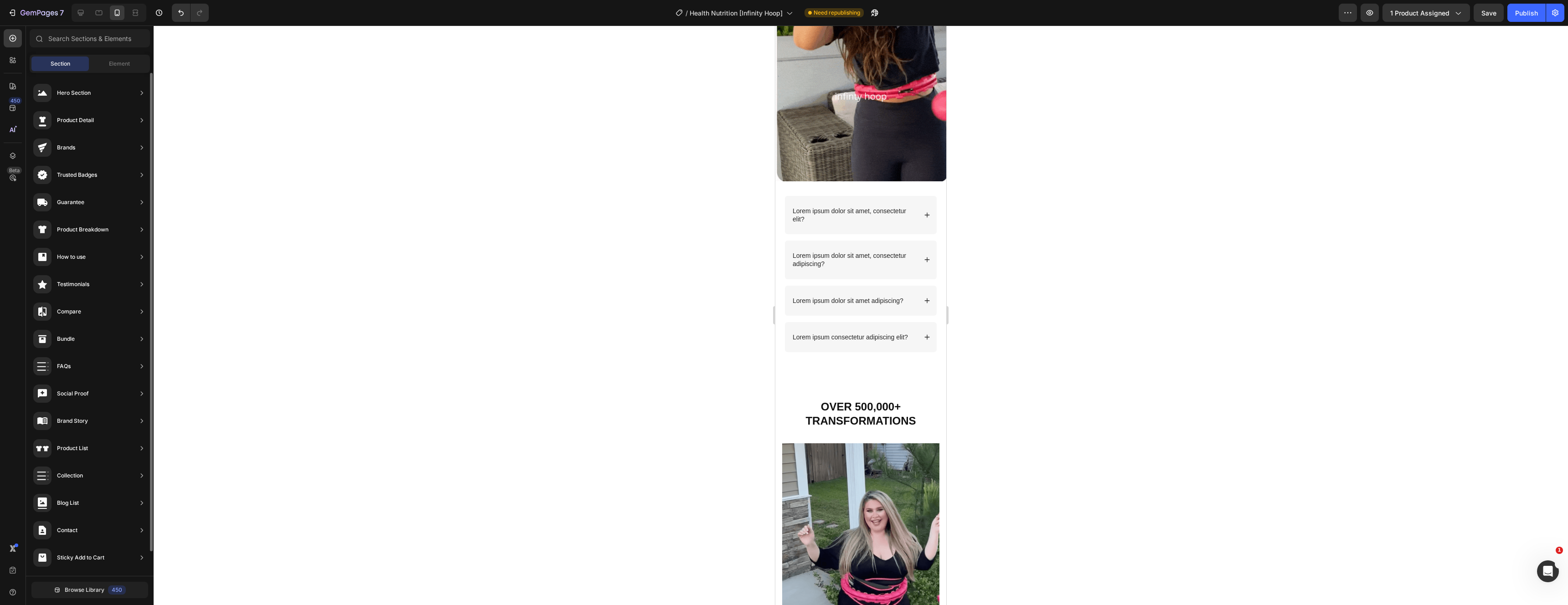
scroll to position [2051, 0]
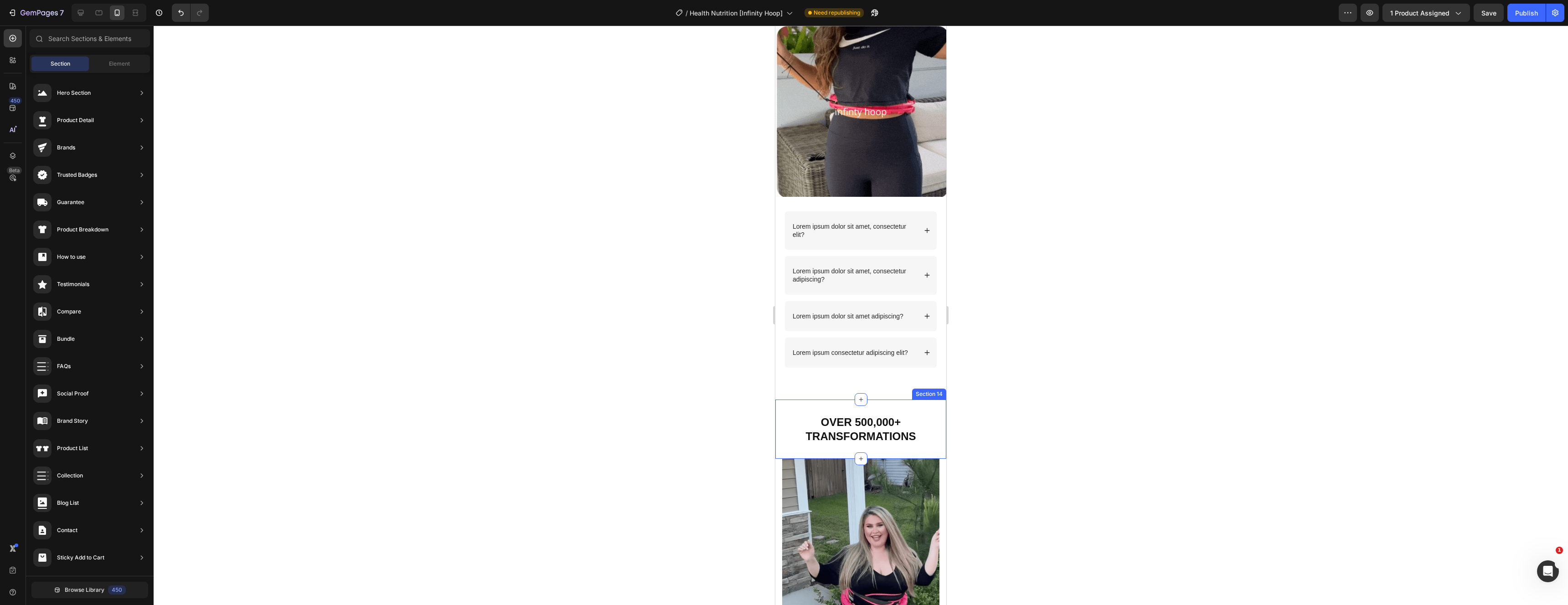
click at [917, 400] on div "OVER 500,000+ TRANSFORMATIONS Heading Section 14" at bounding box center [860, 429] width 171 height 59
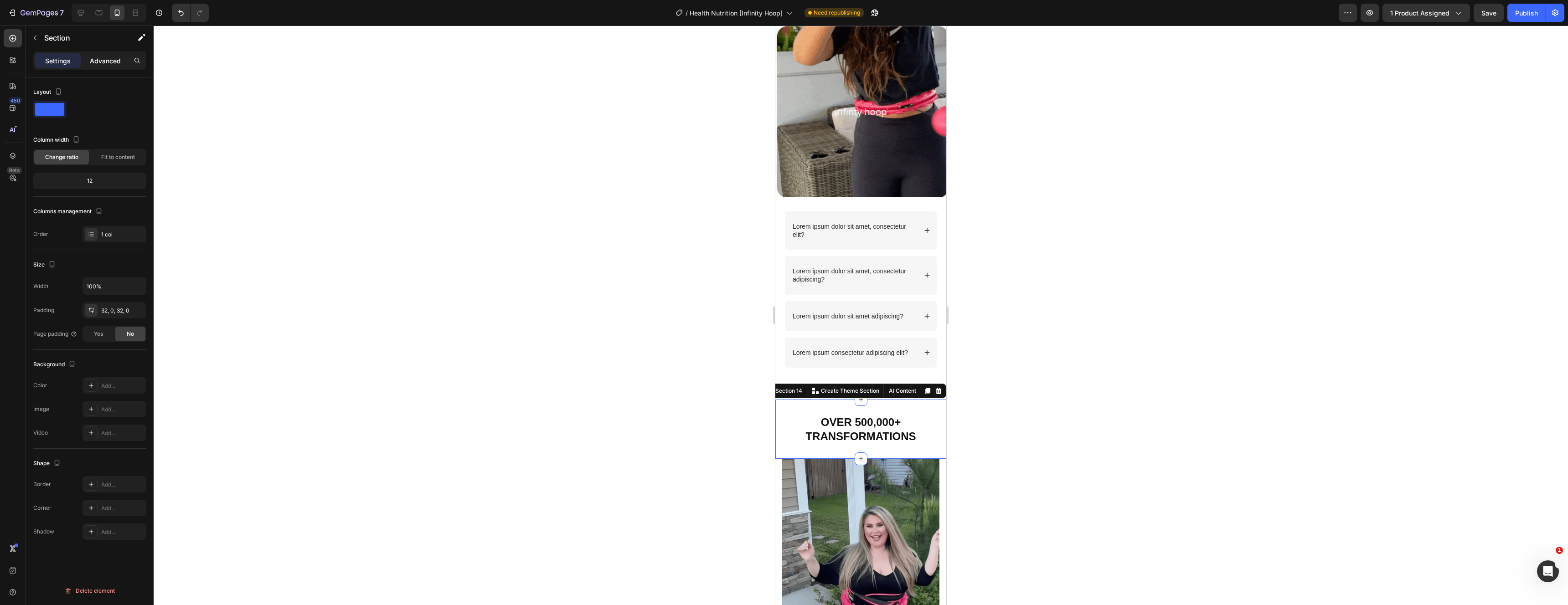
click at [100, 59] on p "Advanced" at bounding box center [105, 61] width 31 height 9
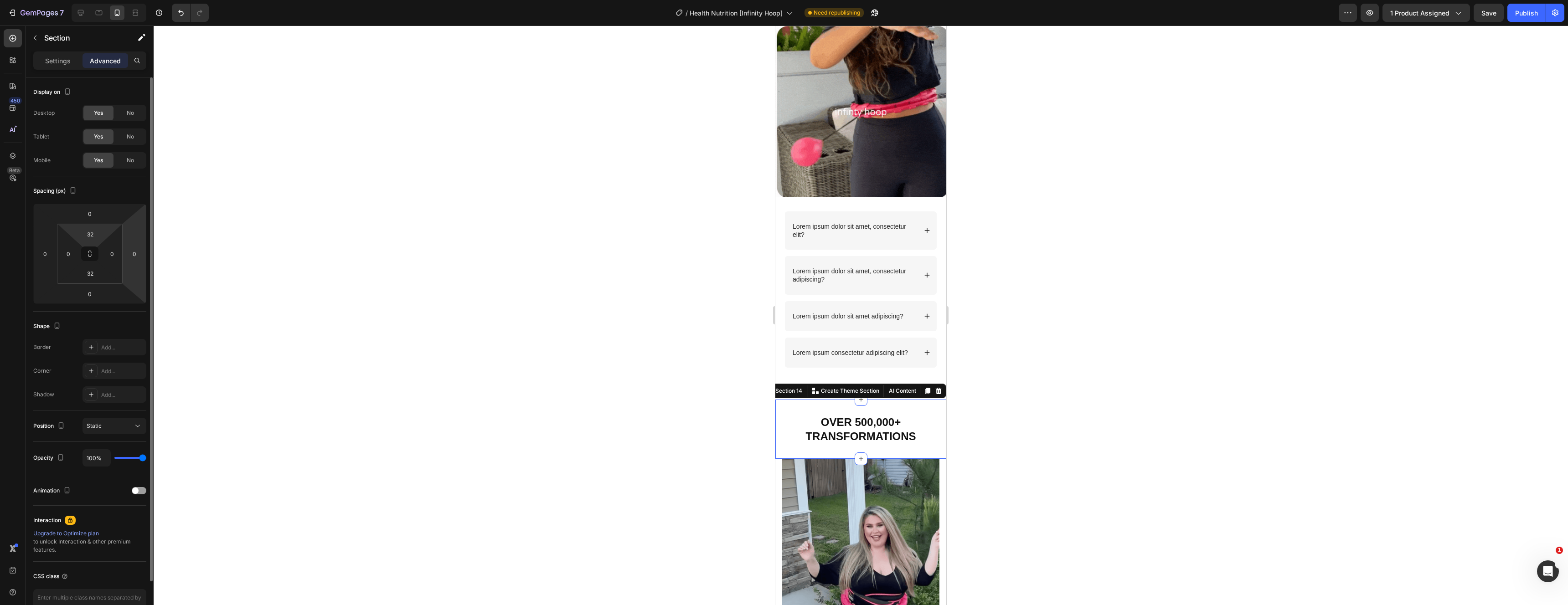
click at [97, 232] on input "32" at bounding box center [90, 234] width 18 height 14
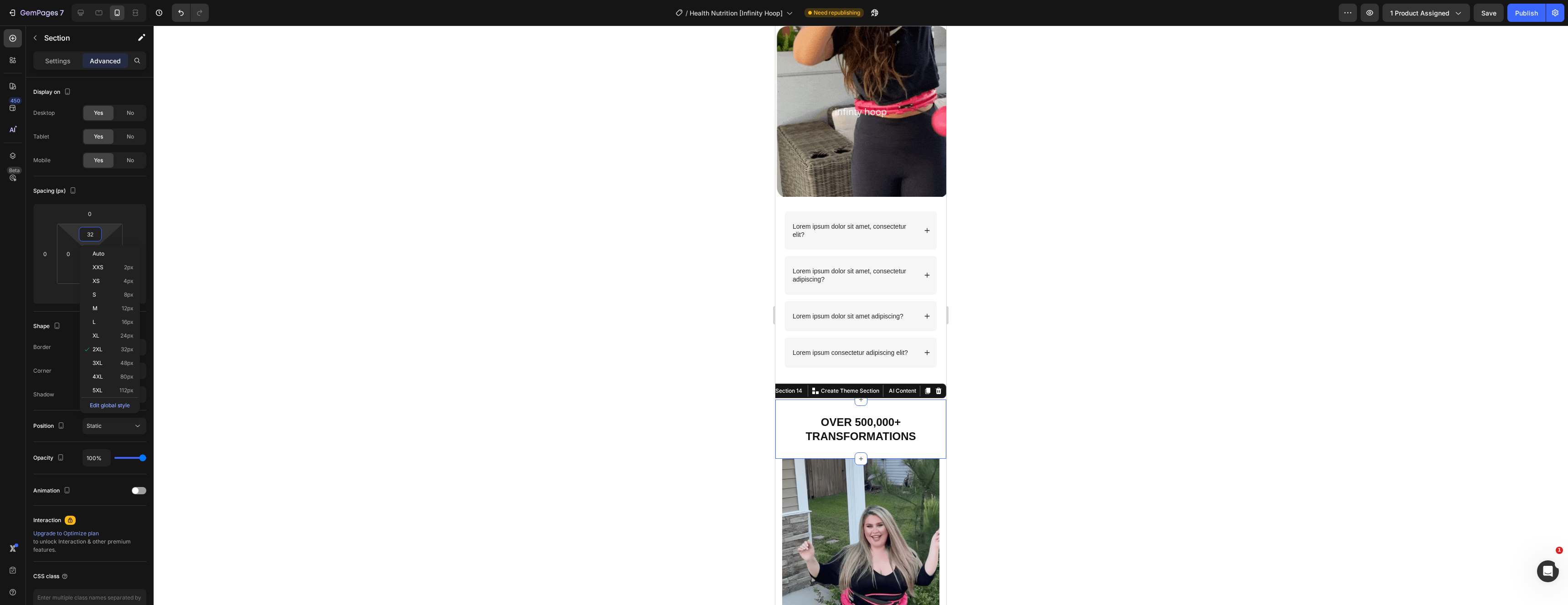
type input "0"
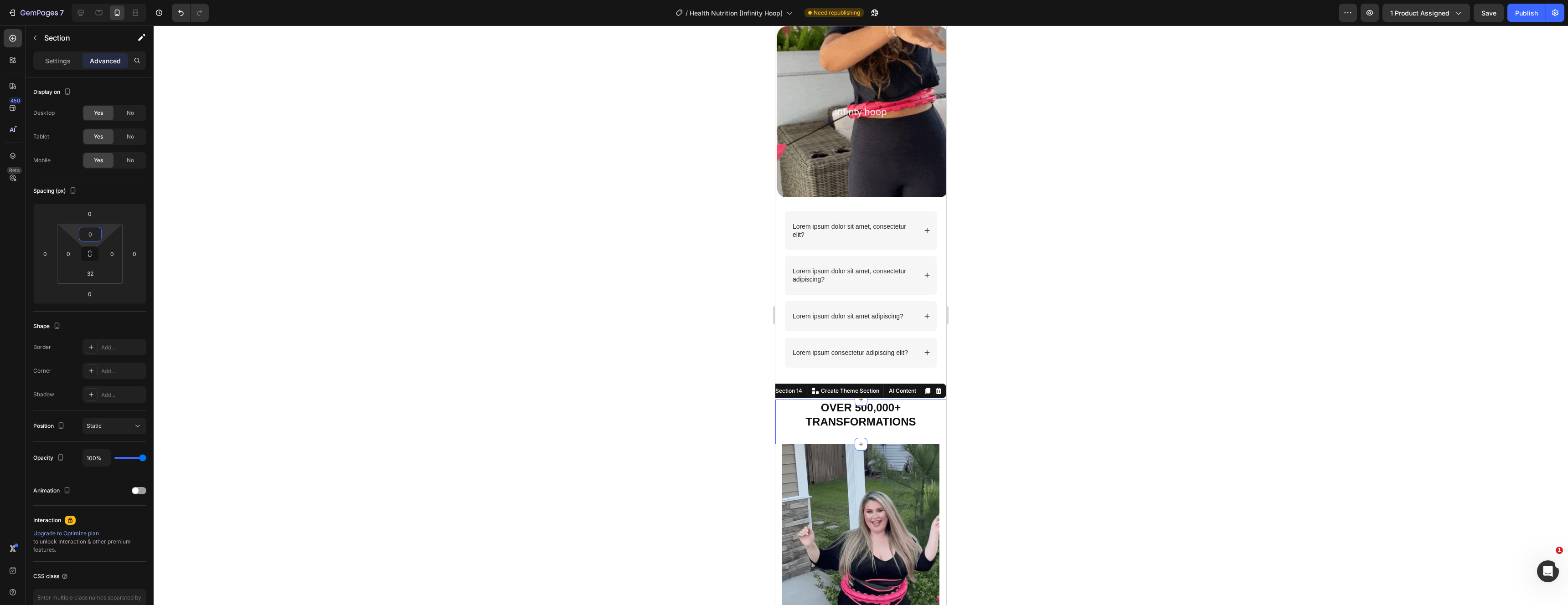
click at [1023, 199] on div at bounding box center [860, 315] width 1414 height 580
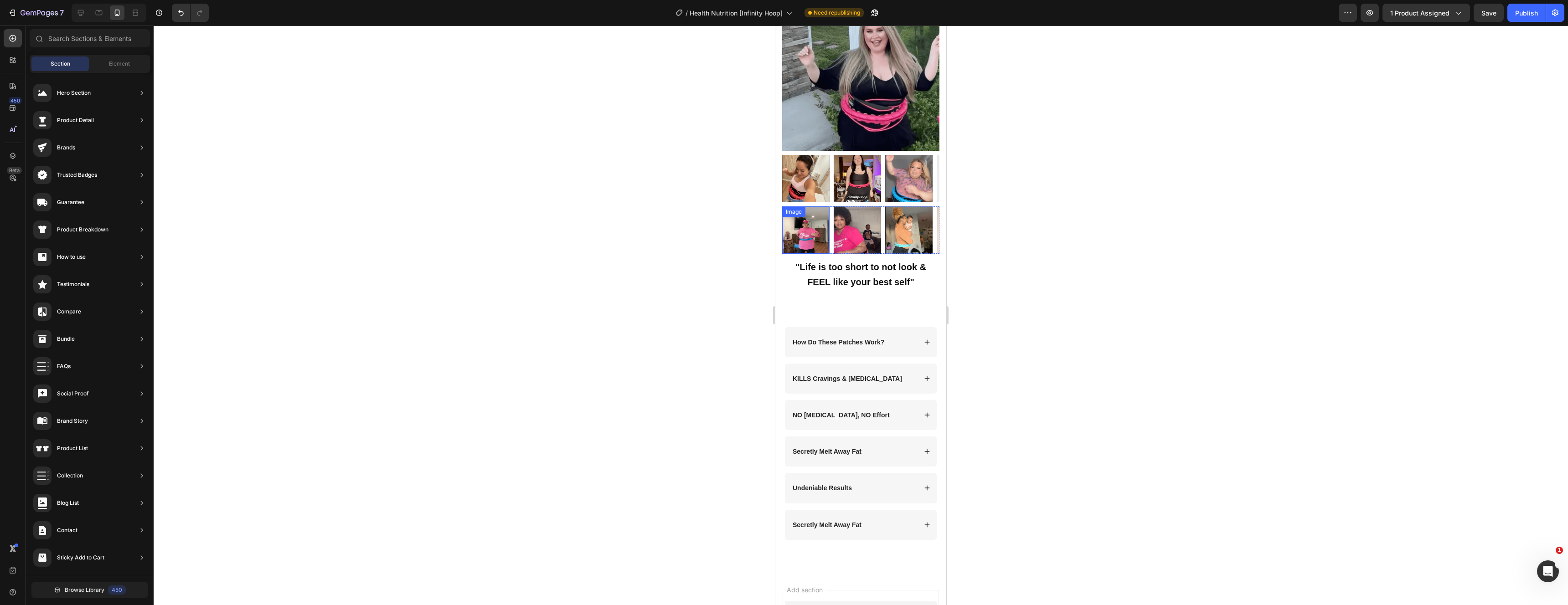
scroll to position [2676, 0]
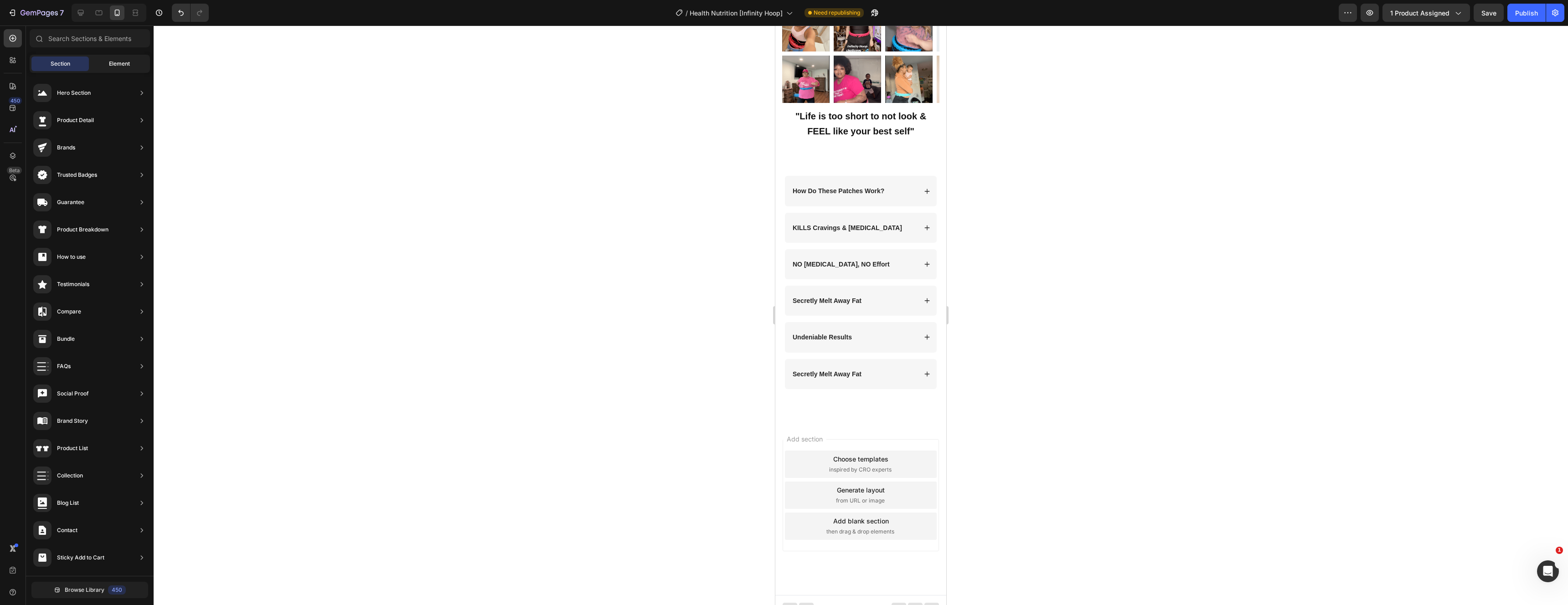
click at [108, 64] on div "Element" at bounding box center [119, 63] width 57 height 15
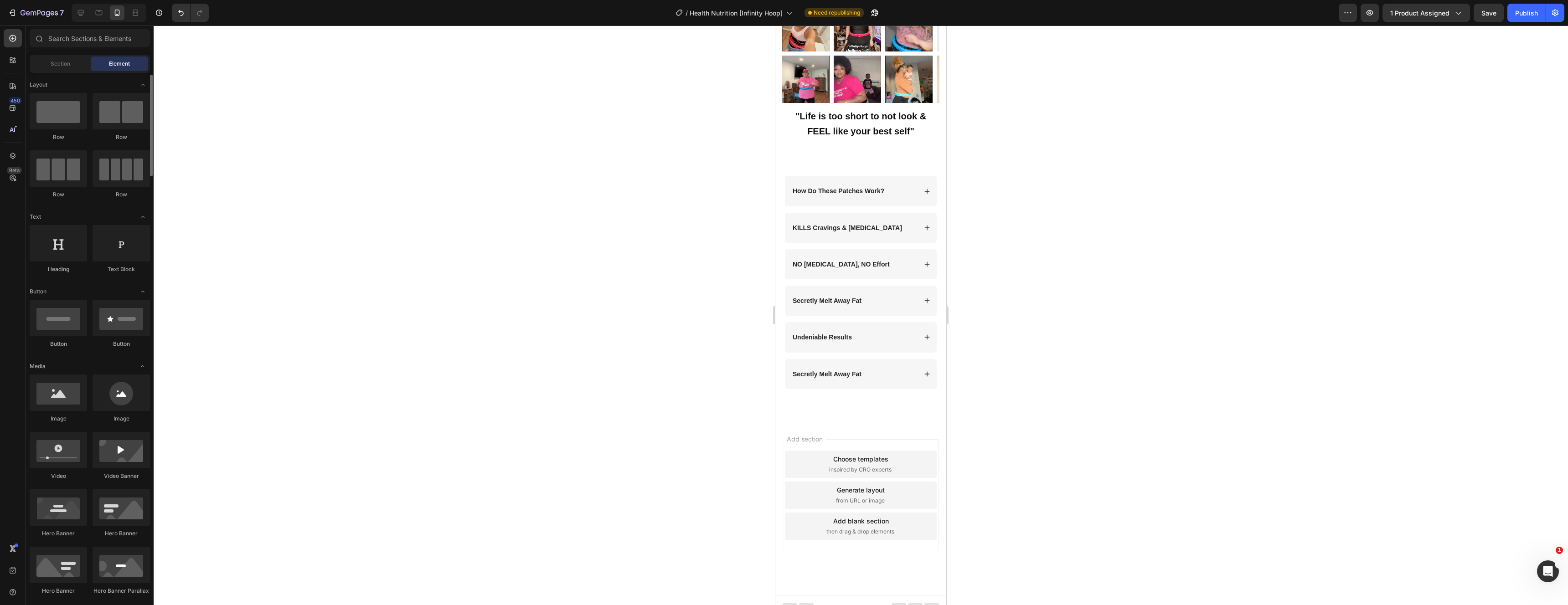
scroll to position [9, 0]
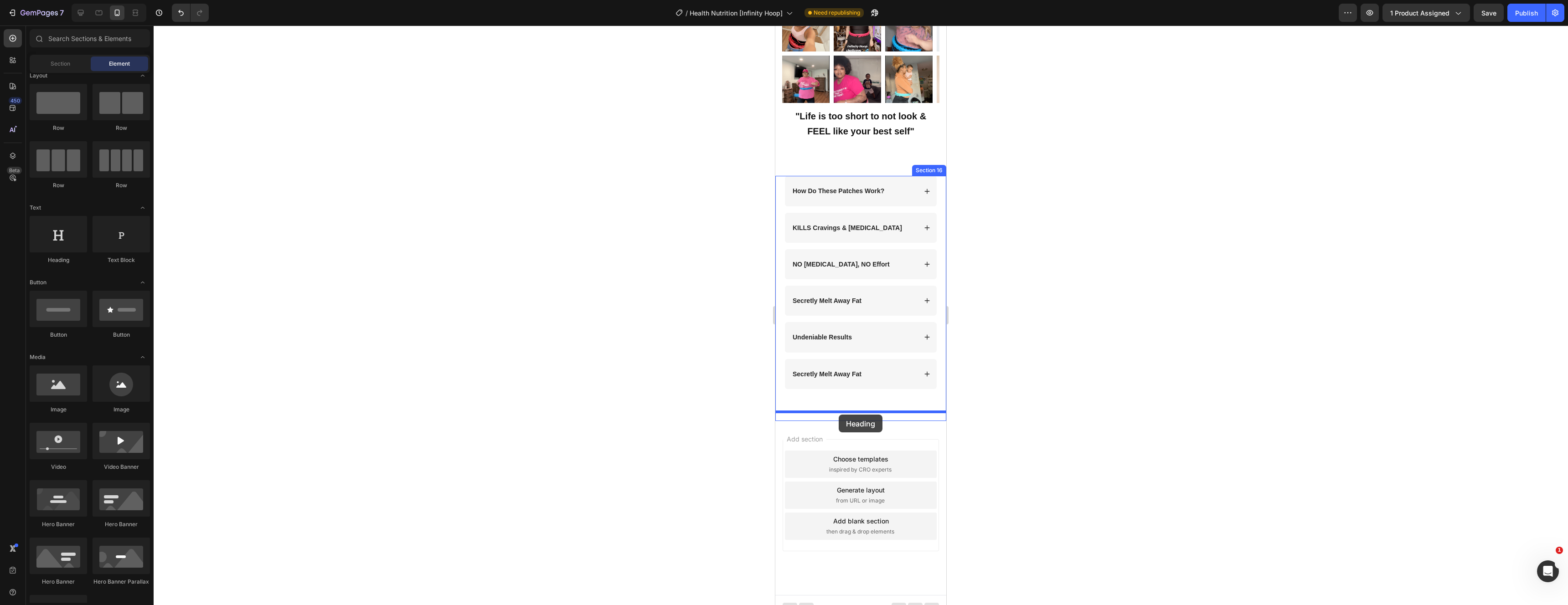
drag, startPoint x: 831, startPoint y: 264, endPoint x: 839, endPoint y: 415, distance: 151.2
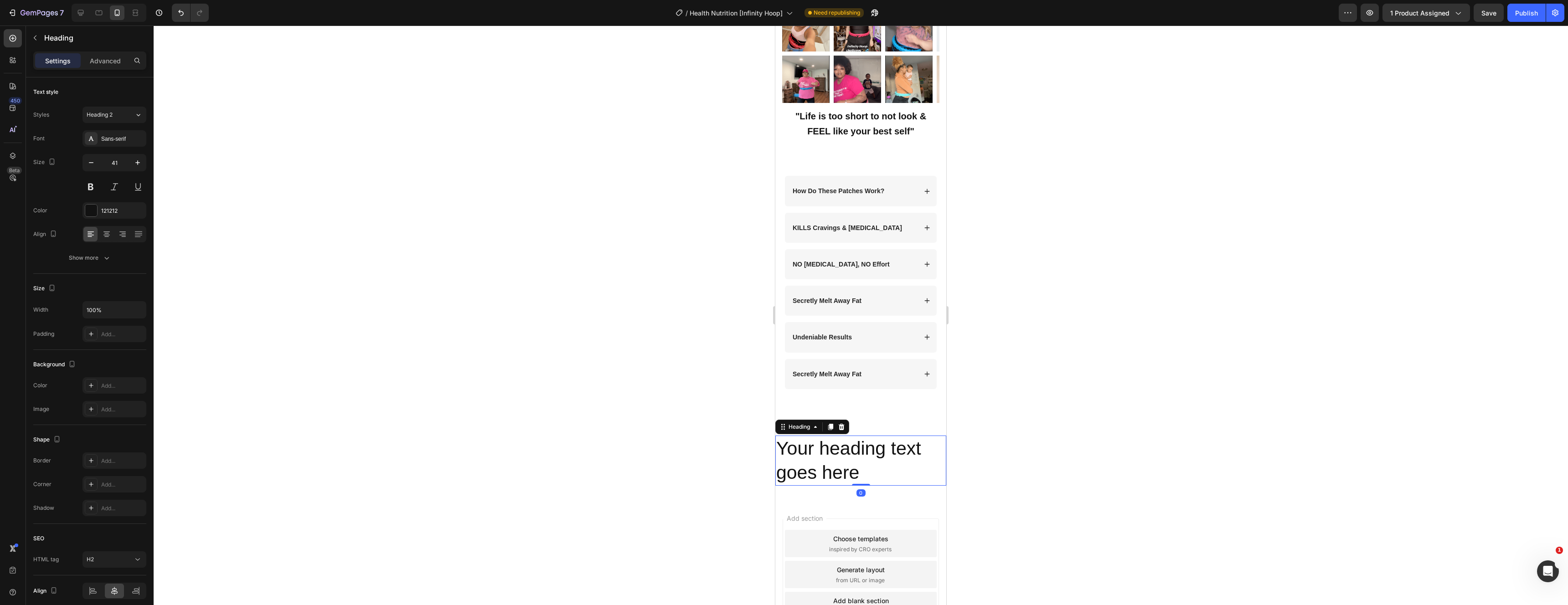
click at [862, 453] on h2 "Your heading text goes here" at bounding box center [860, 461] width 171 height 50
click at [862, 453] on p "Your heading text goes here" at bounding box center [861, 461] width 169 height 49
click at [821, 471] on p "ACTIVATE YOUR BODY'S FAT-BURNING SWITCH" at bounding box center [861, 473] width 169 height 73
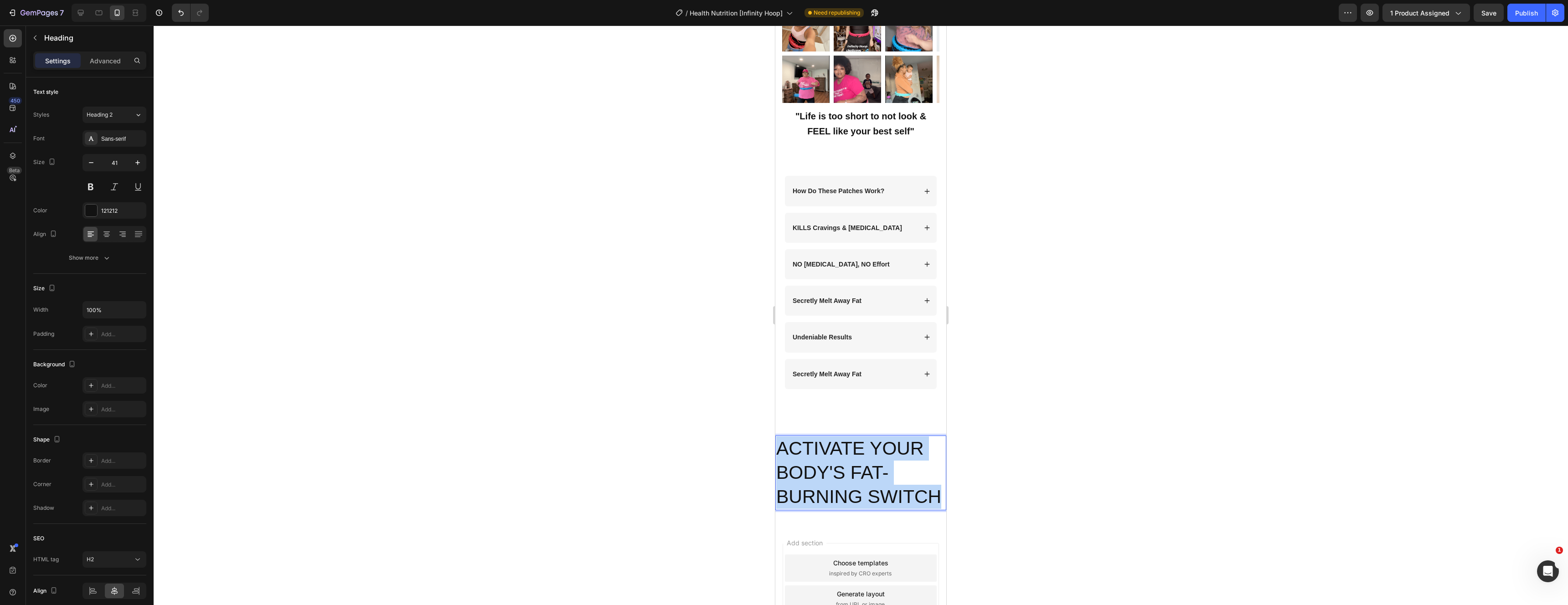
click at [821, 471] on p "ACTIVATE YOUR BODY'S FAT-BURNING SWITCH" at bounding box center [861, 473] width 169 height 73
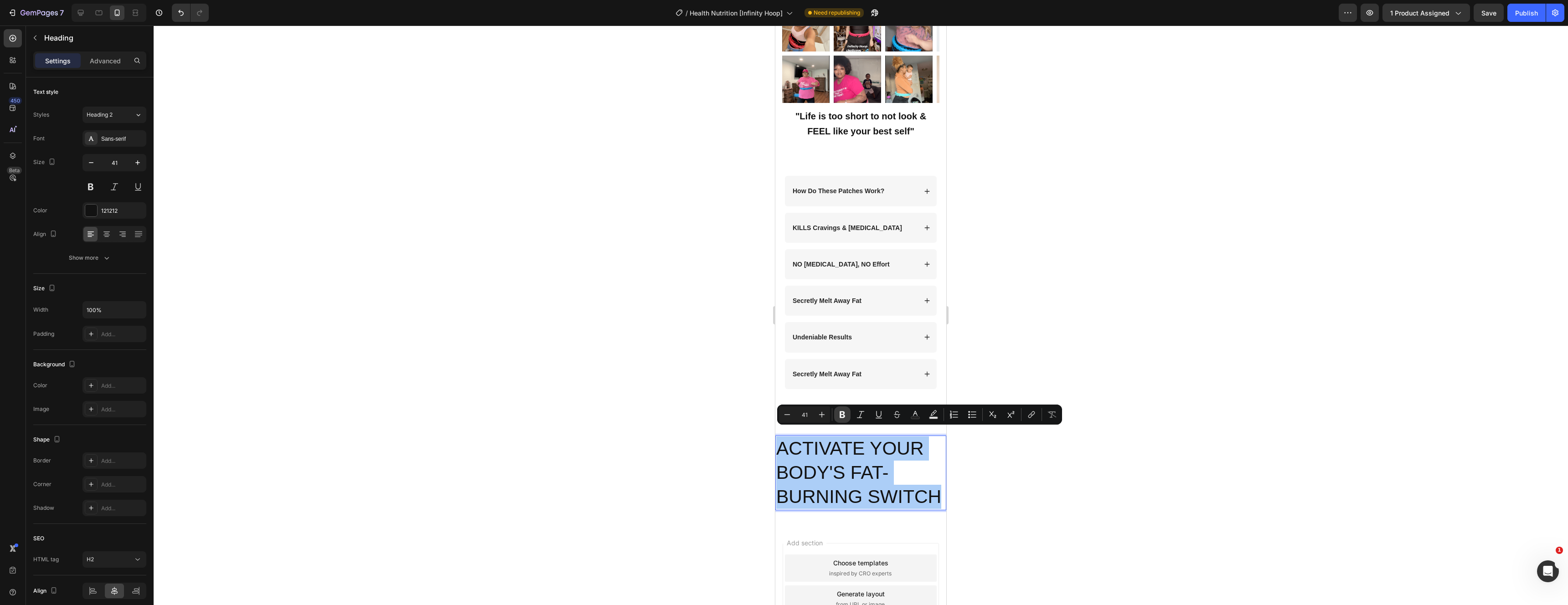
click at [842, 414] on icon "Editor contextual toolbar" at bounding box center [843, 414] width 9 height 9
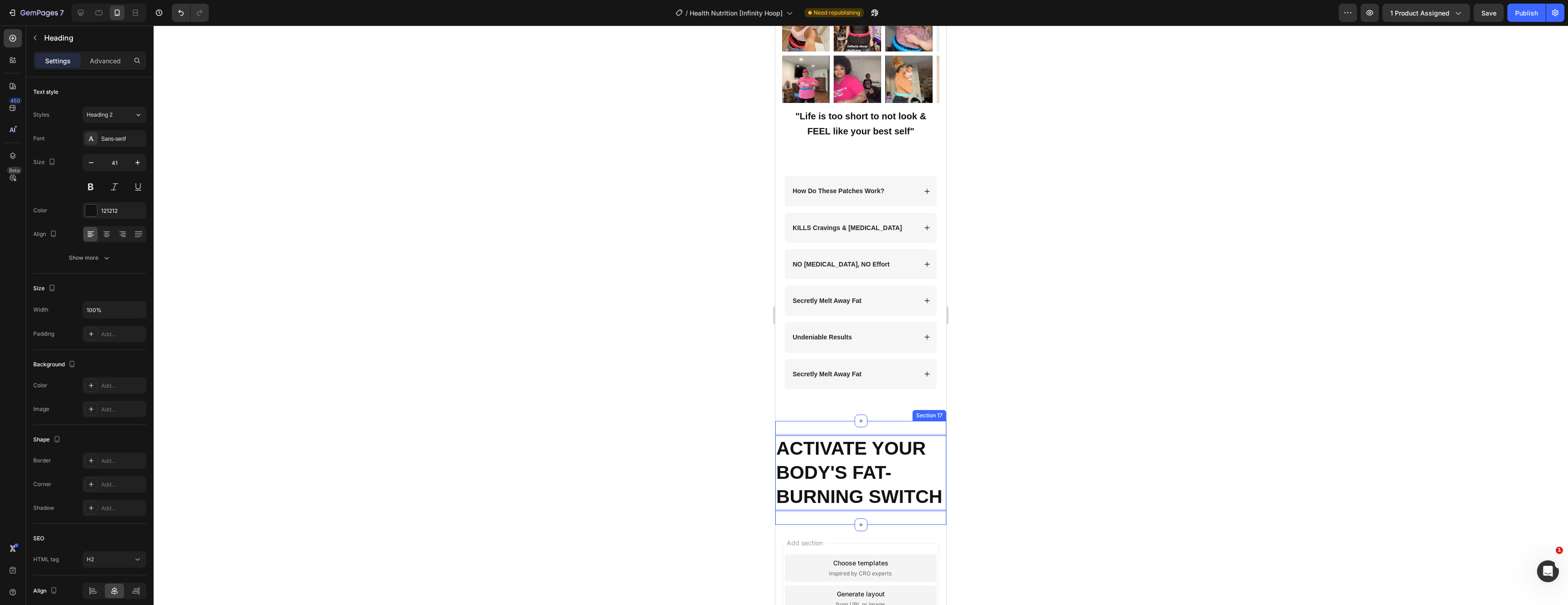
click at [779, 421] on div "ACTIVATE YOUR BODY'S FAT-BURNING SWITCH Heading 0 Section 17" at bounding box center [860, 473] width 171 height 104
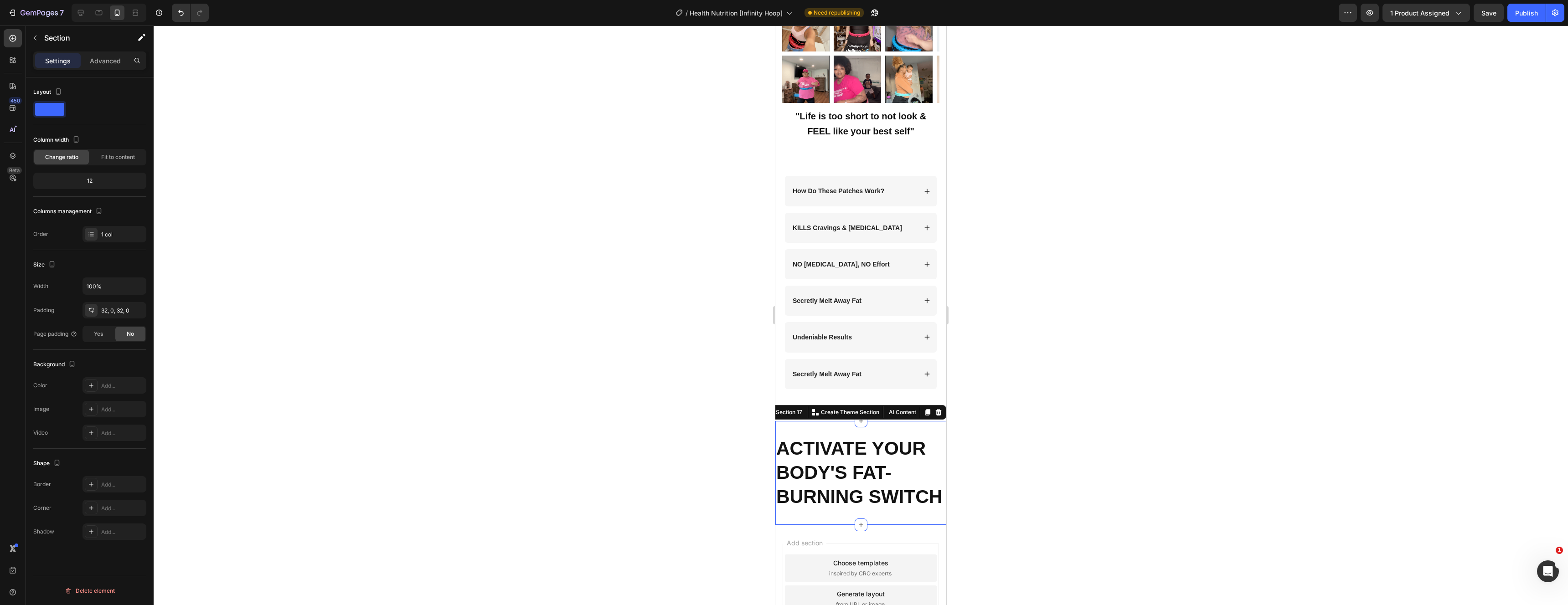
click at [819, 475] on p "⁠⁠⁠⁠⁠⁠⁠ ACTIVATE YOUR BODY'S FAT-BURNING SWITCH" at bounding box center [861, 473] width 169 height 73
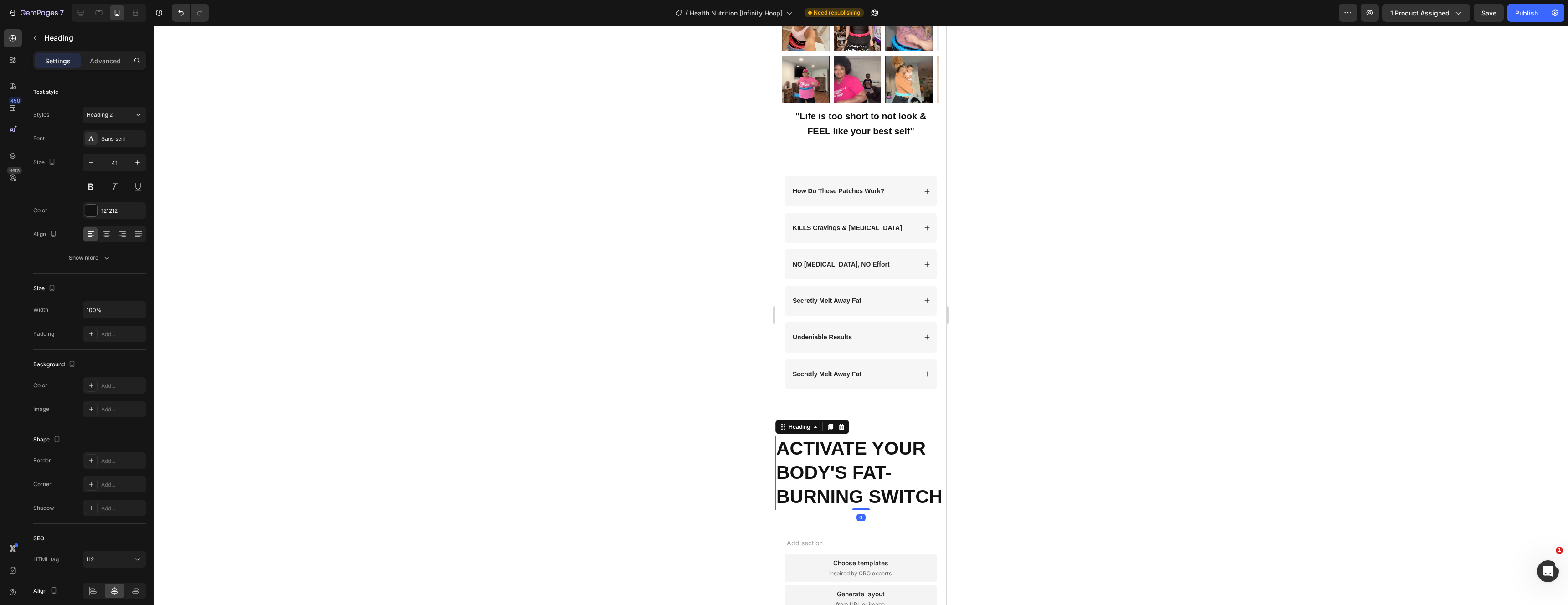
click at [1101, 471] on div at bounding box center [860, 315] width 1414 height 580
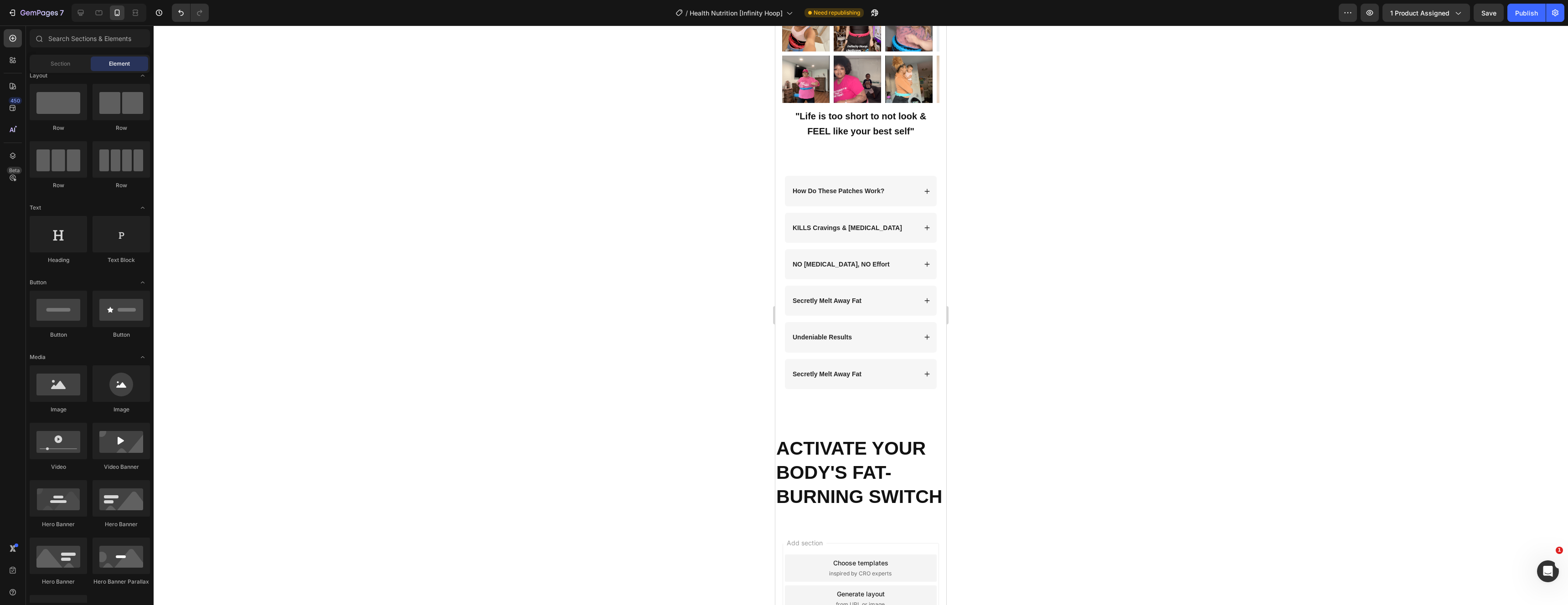
click at [917, 467] on p "⁠⁠⁠⁠⁠⁠⁠ ACTIVATE YOUR BODY'S FAT-BURNING SWITCH" at bounding box center [861, 473] width 169 height 73
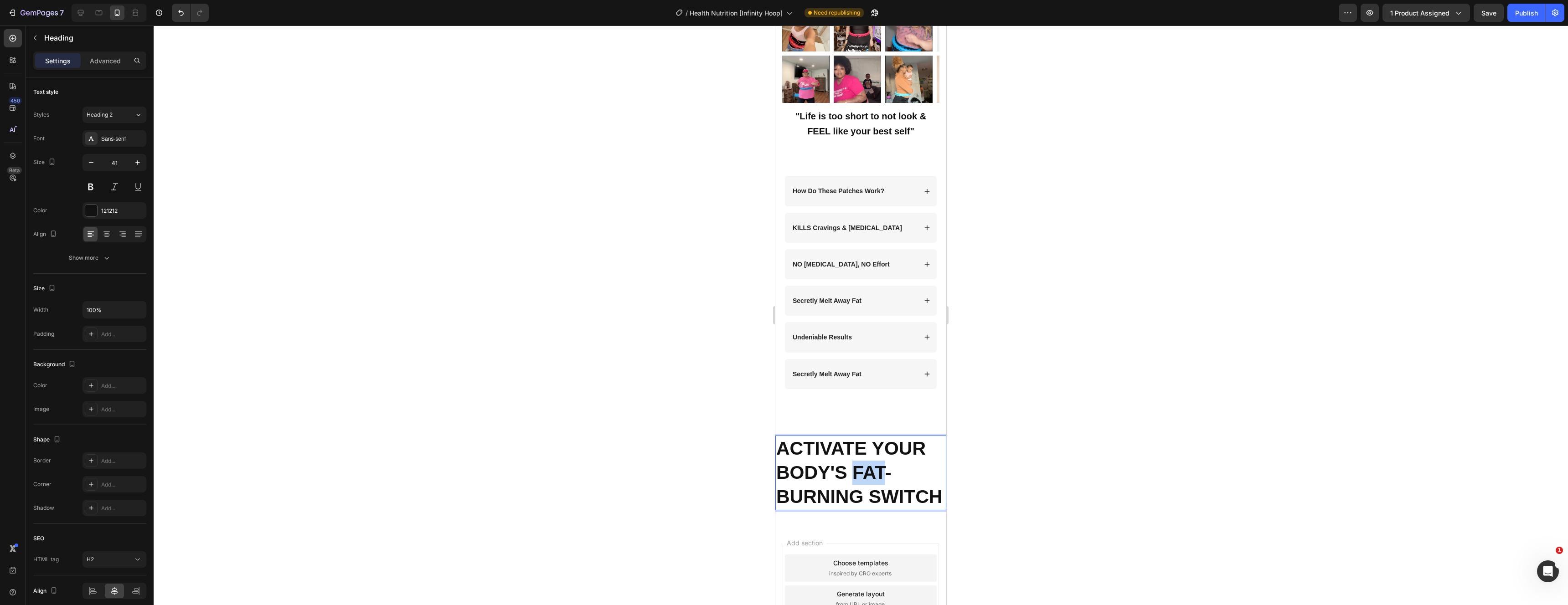
click at [860, 465] on strong "ACTIVATE YOUR BODY'S FAT-BURNING SWITCH" at bounding box center [860, 473] width 166 height 70
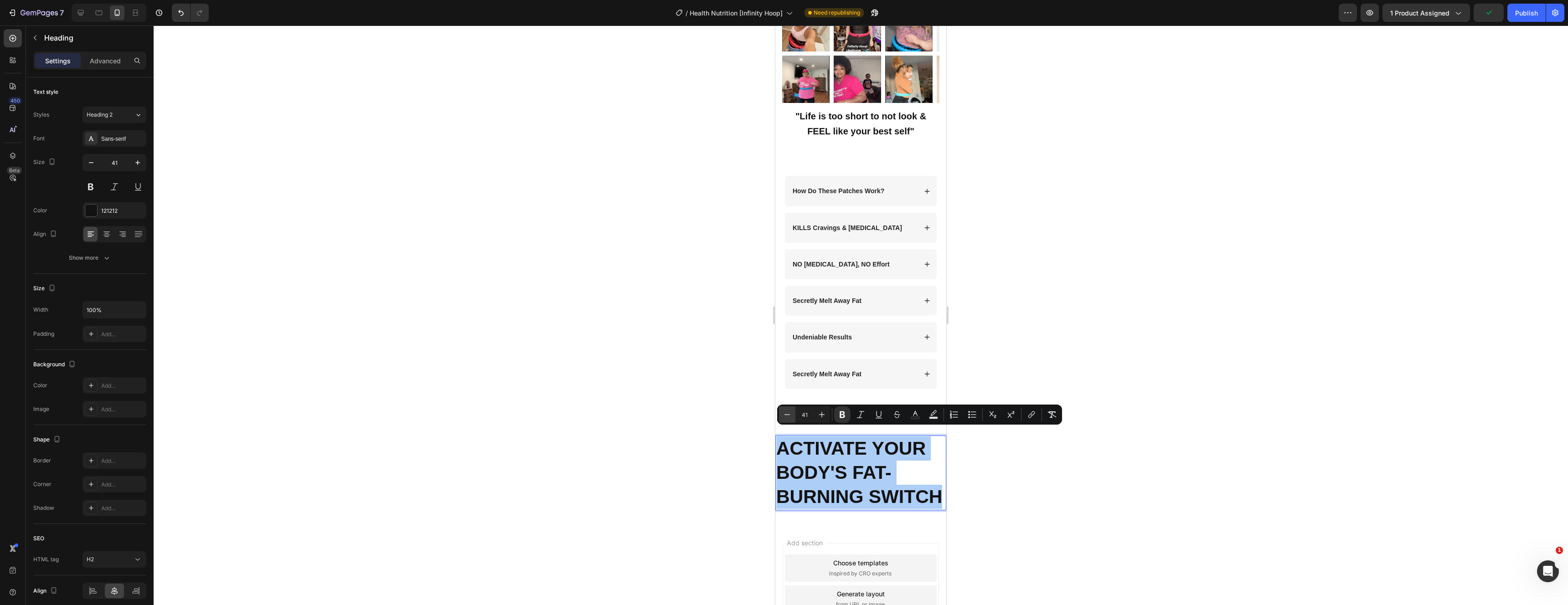
click at [790, 414] on icon "Editor contextual toolbar" at bounding box center [787, 414] width 6 height 1
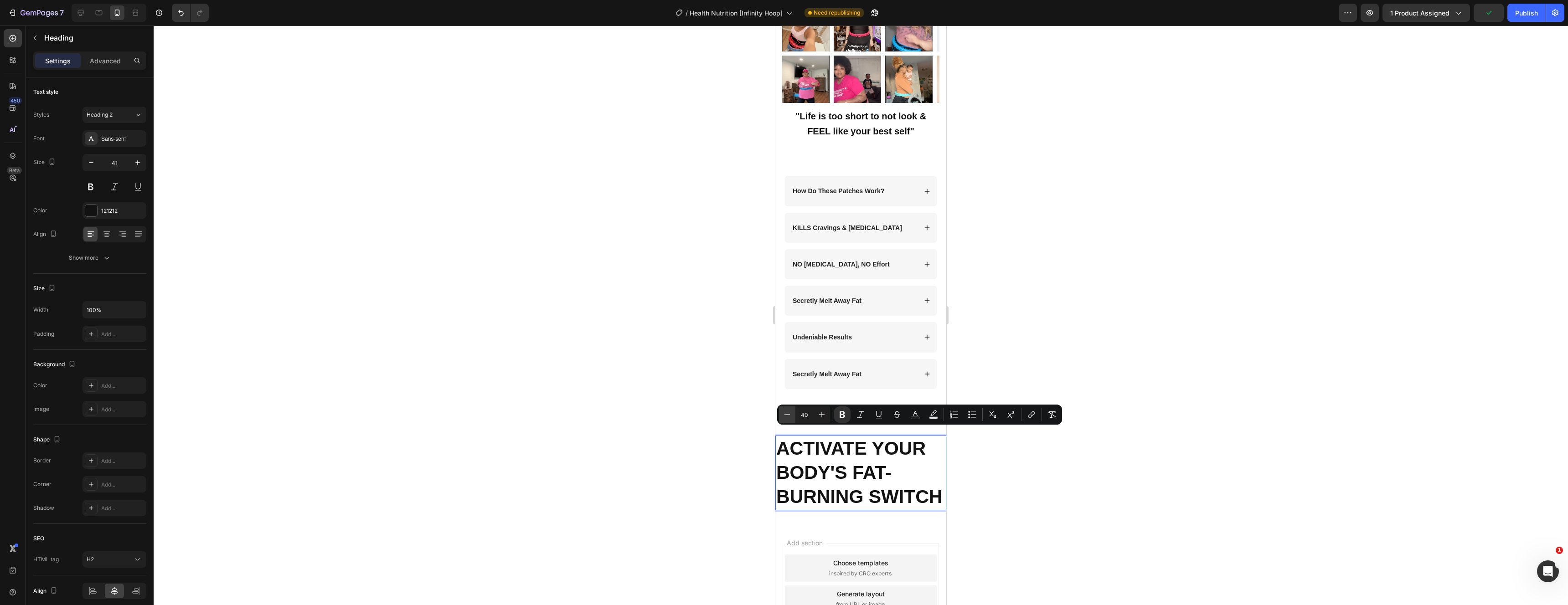
click at [790, 414] on icon "Editor contextual toolbar" at bounding box center [787, 414] width 6 height 1
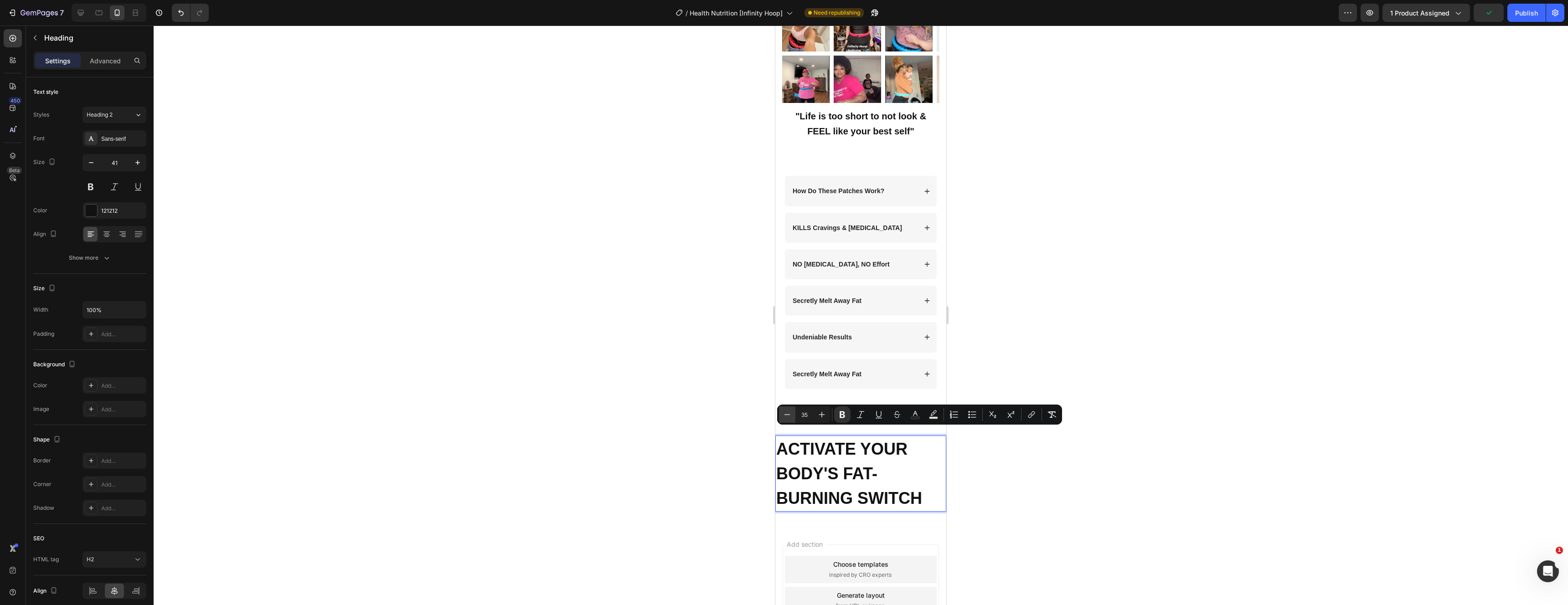
click at [790, 414] on icon "Editor contextual toolbar" at bounding box center [787, 414] width 6 height 1
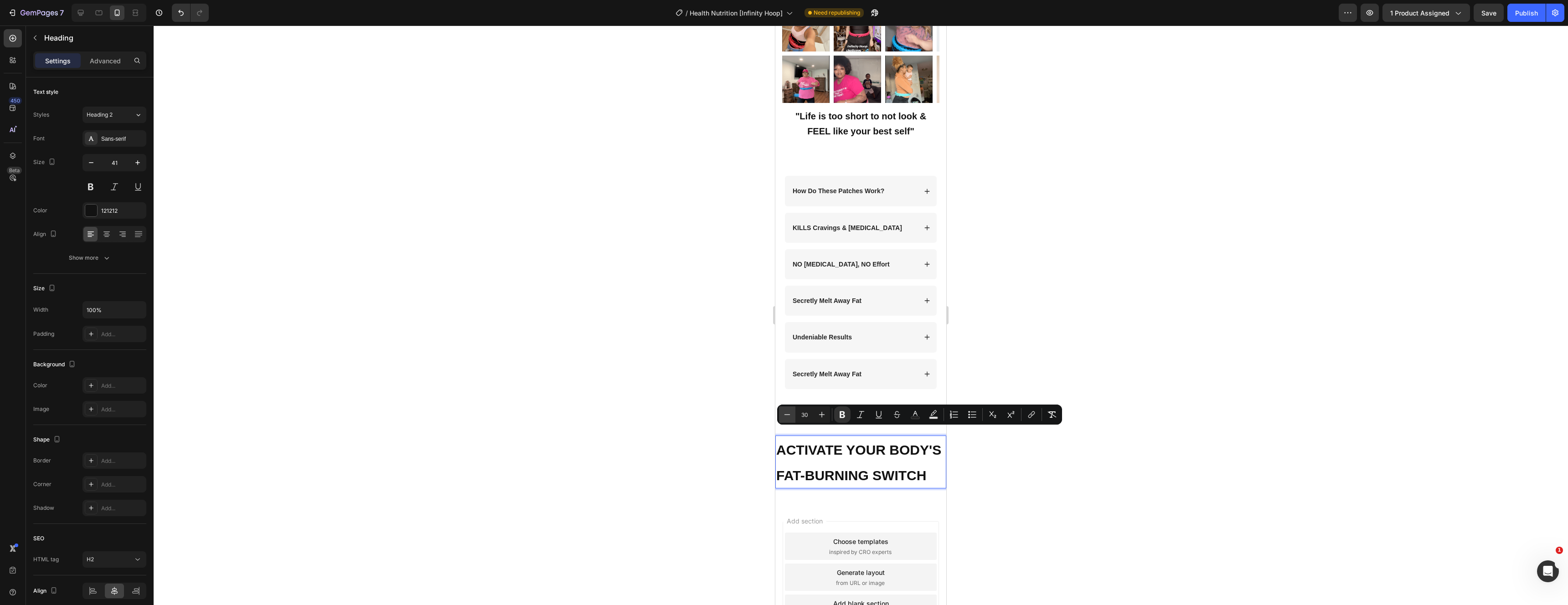
click at [790, 414] on icon "Editor contextual toolbar" at bounding box center [787, 414] width 6 height 1
type input "28"
click at [1078, 479] on div at bounding box center [860, 315] width 1414 height 580
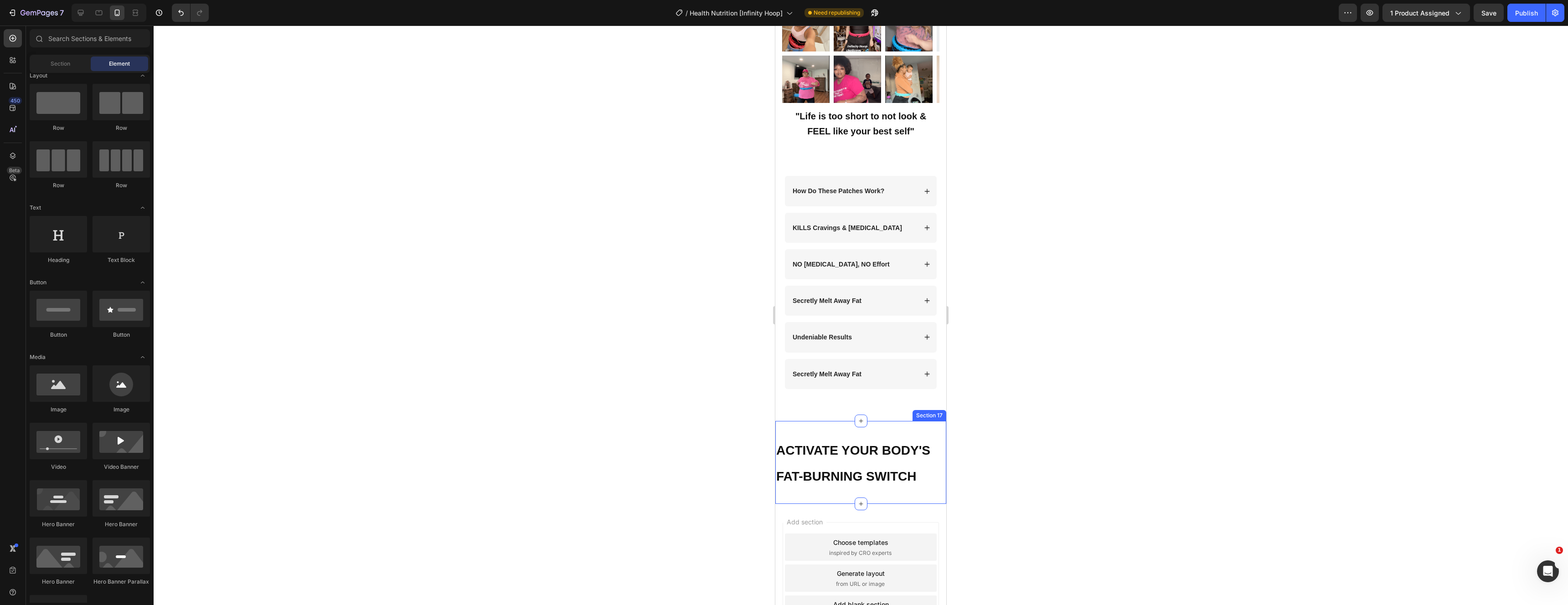
click at [843, 424] on div "⁠⁠⁠⁠⁠⁠⁠ ACTIVATE YOUR BODY'S FAT-BURNING SWITCH Heading Section 17" at bounding box center [860, 463] width 171 height 84
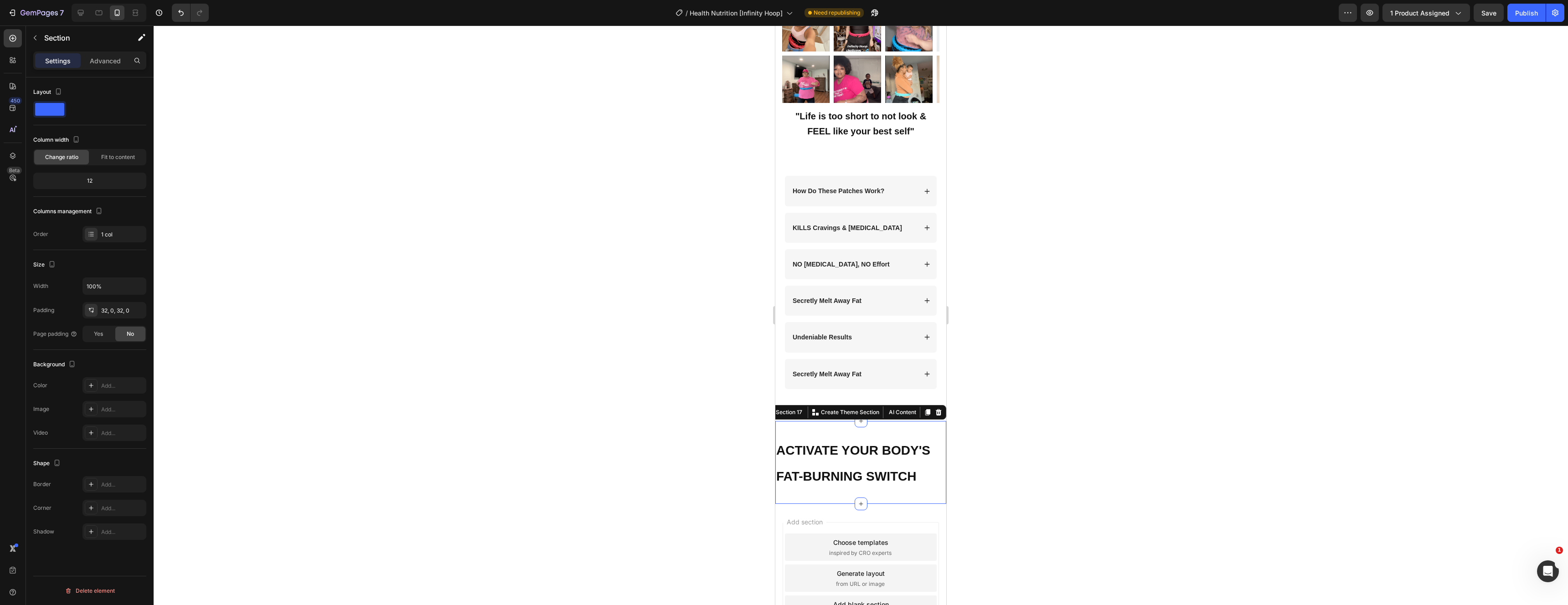
click at [843, 421] on div "⁠⁠⁠⁠⁠⁠⁠ ACTIVATE YOUR BODY'S FAT-BURNING SWITCH Heading Section 17 You can crea…" at bounding box center [860, 463] width 171 height 84
click at [93, 68] on div "Settings Advanced" at bounding box center [90, 60] width 113 height 18
click at [98, 66] on div "Advanced" at bounding box center [105, 60] width 45 height 15
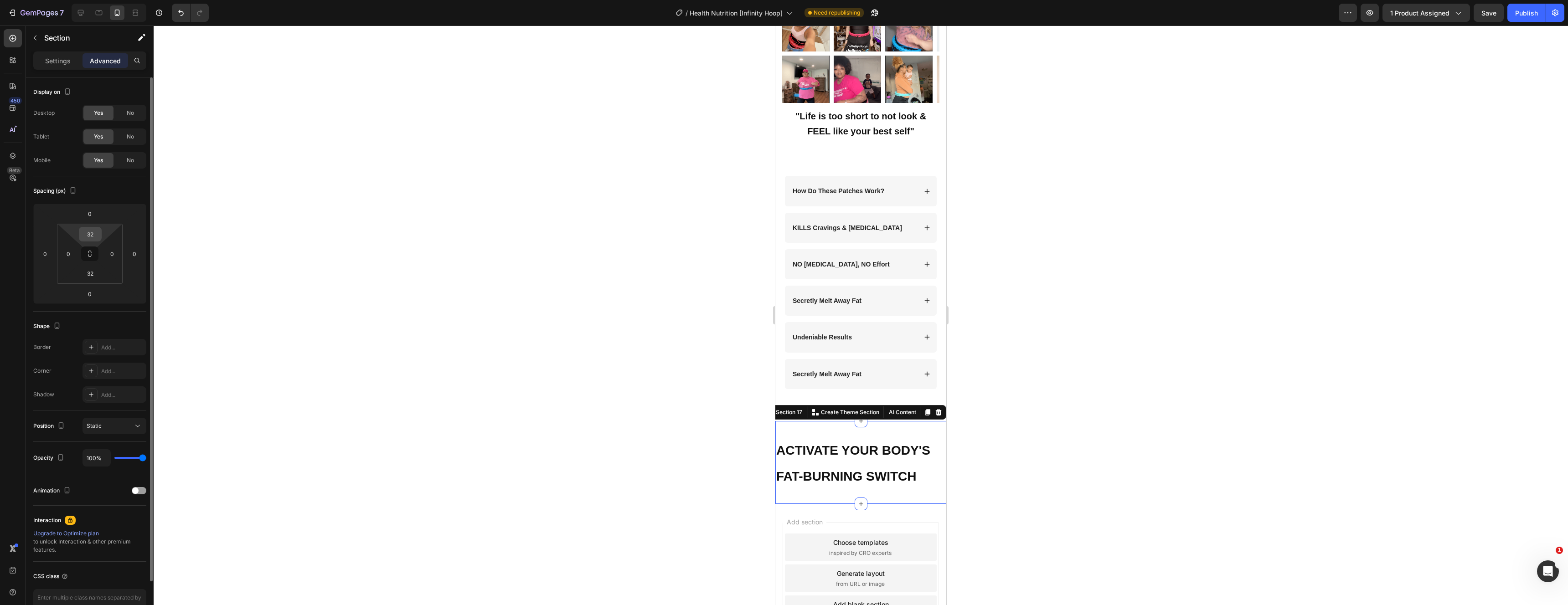
click at [92, 231] on input "32" at bounding box center [90, 234] width 18 height 14
type input "0"
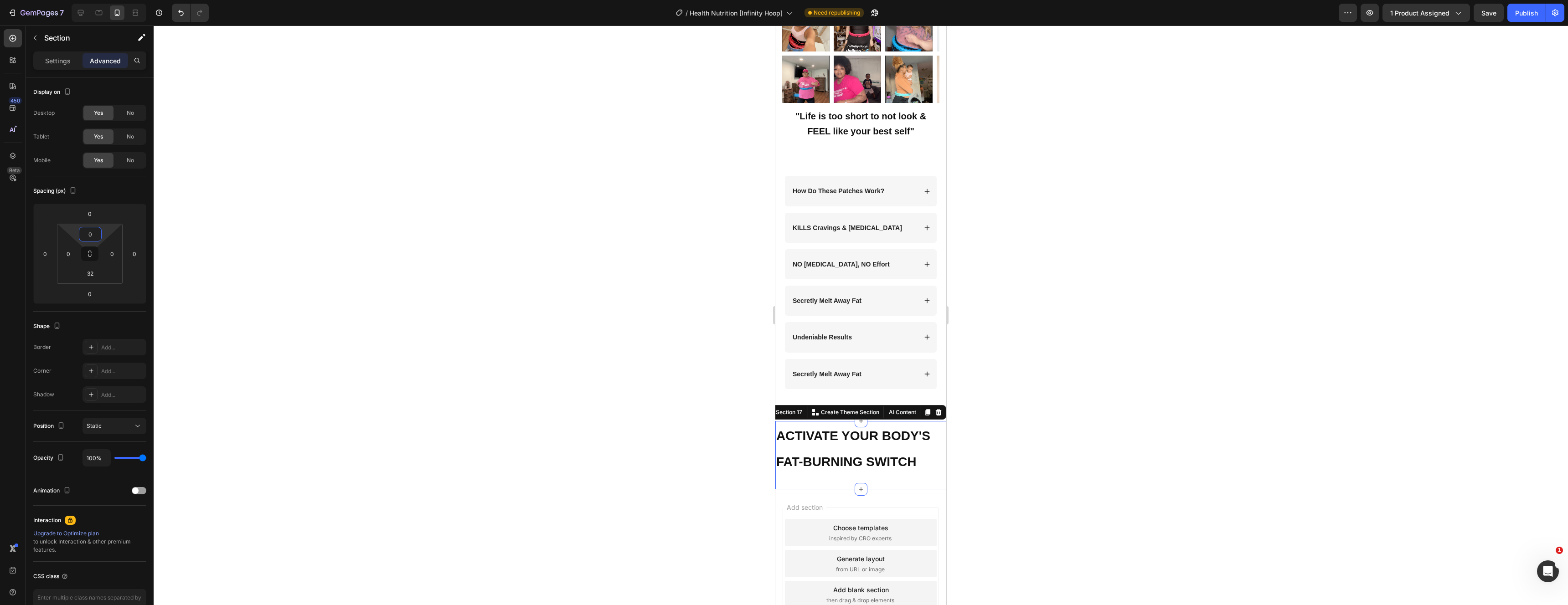
click at [1166, 365] on div at bounding box center [860, 315] width 1414 height 580
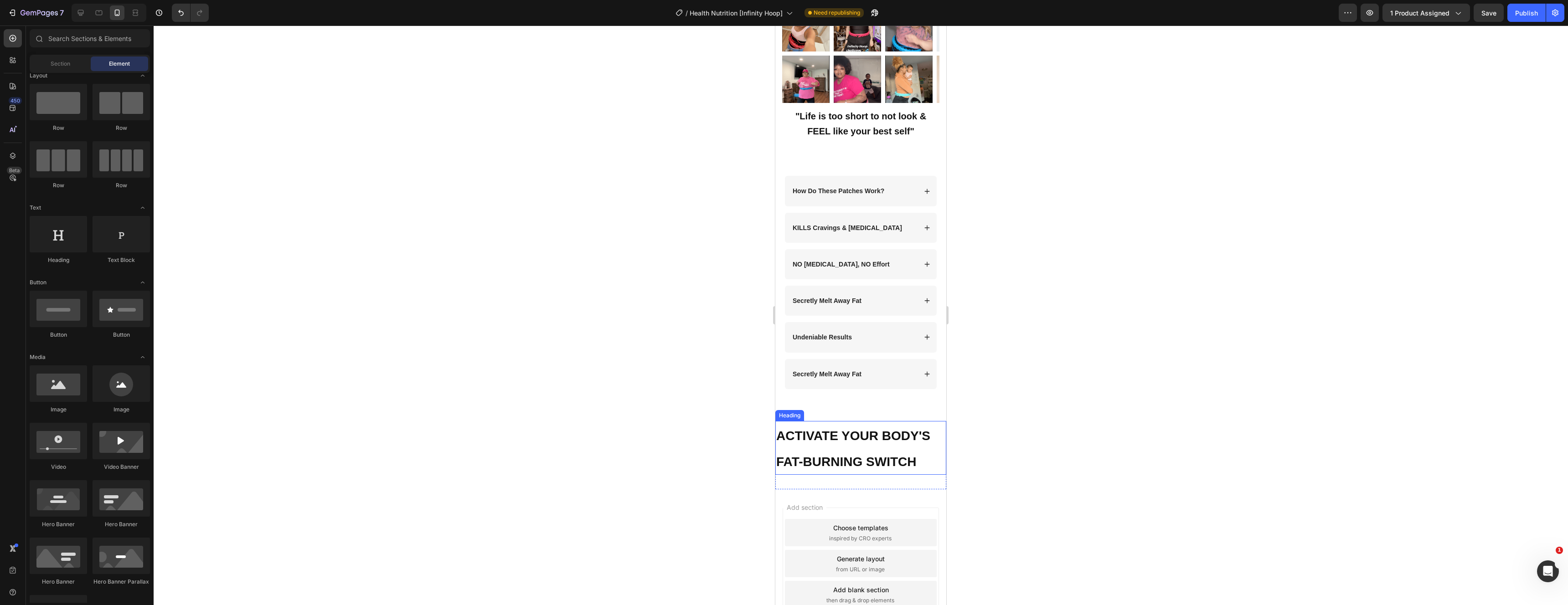
click at [852, 436] on p "⁠⁠⁠⁠⁠⁠⁠ ACTIVATE YOUR BODY'S FAT-BURNING SWITCH" at bounding box center [861, 448] width 169 height 52
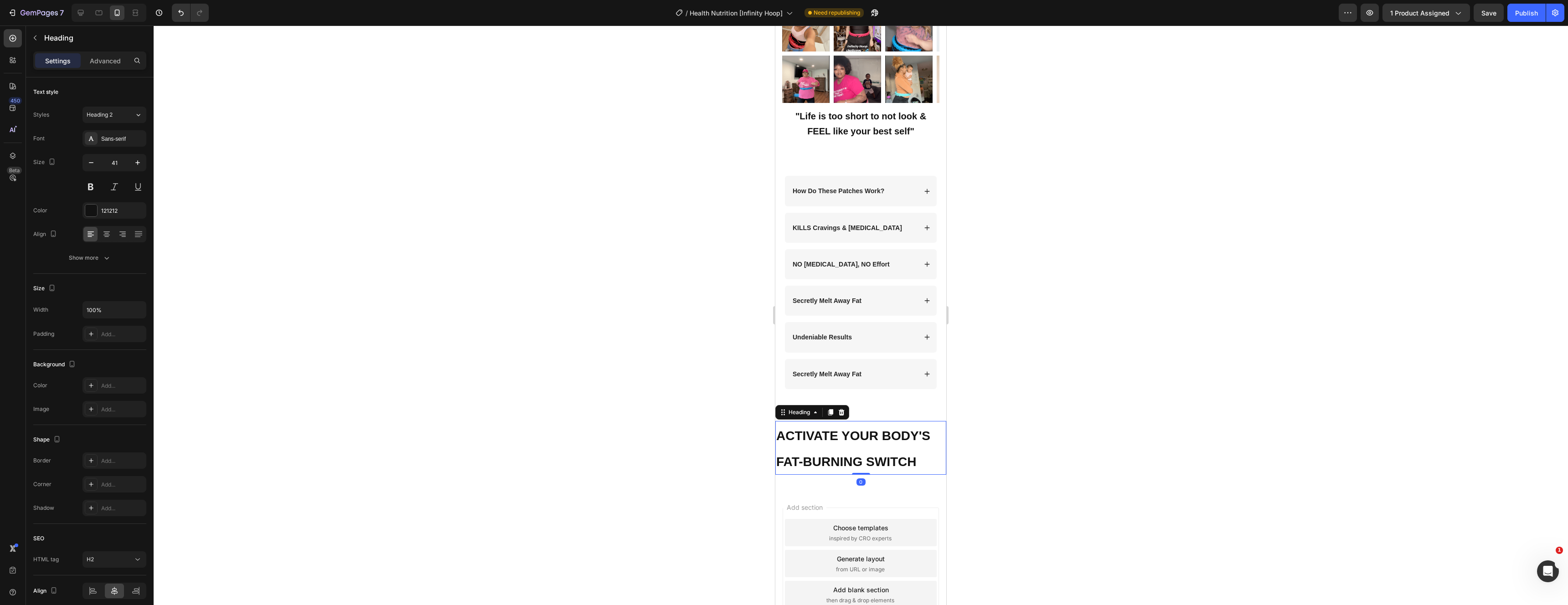
click at [852, 436] on p "ACTIVATE YOUR BODY'S FAT-BURNING SWITCH" at bounding box center [861, 448] width 169 height 52
click at [917, 449] on p "ACTIVATE YOUR BODY'S FAT-BURNING SWITCH" at bounding box center [861, 448] width 169 height 52
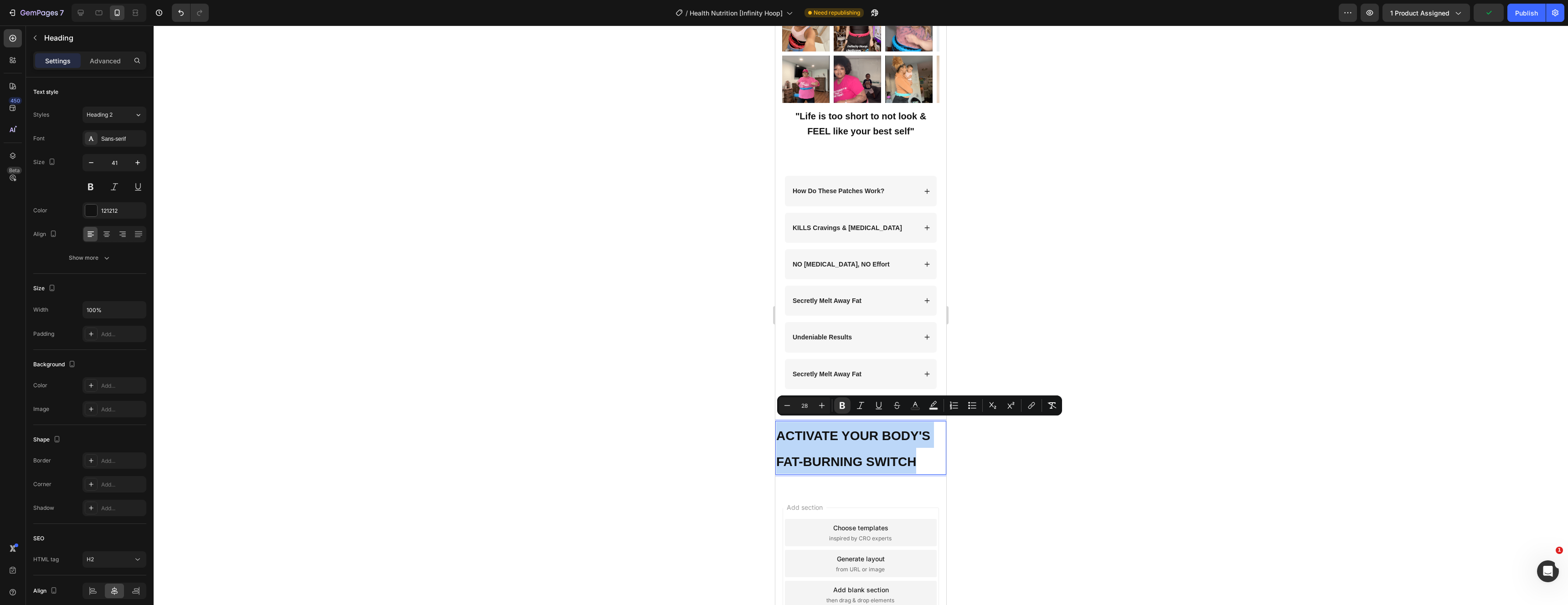
drag, startPoint x: 918, startPoint y: 455, endPoint x: 779, endPoint y: 426, distance: 142.0
click at [779, 426] on p "ACTIVATE YOUR BODY'S FAT-BURNING SWITCH" at bounding box center [861, 448] width 169 height 52
click at [791, 402] on icon "Editor contextual toolbar" at bounding box center [787, 405] width 9 height 9
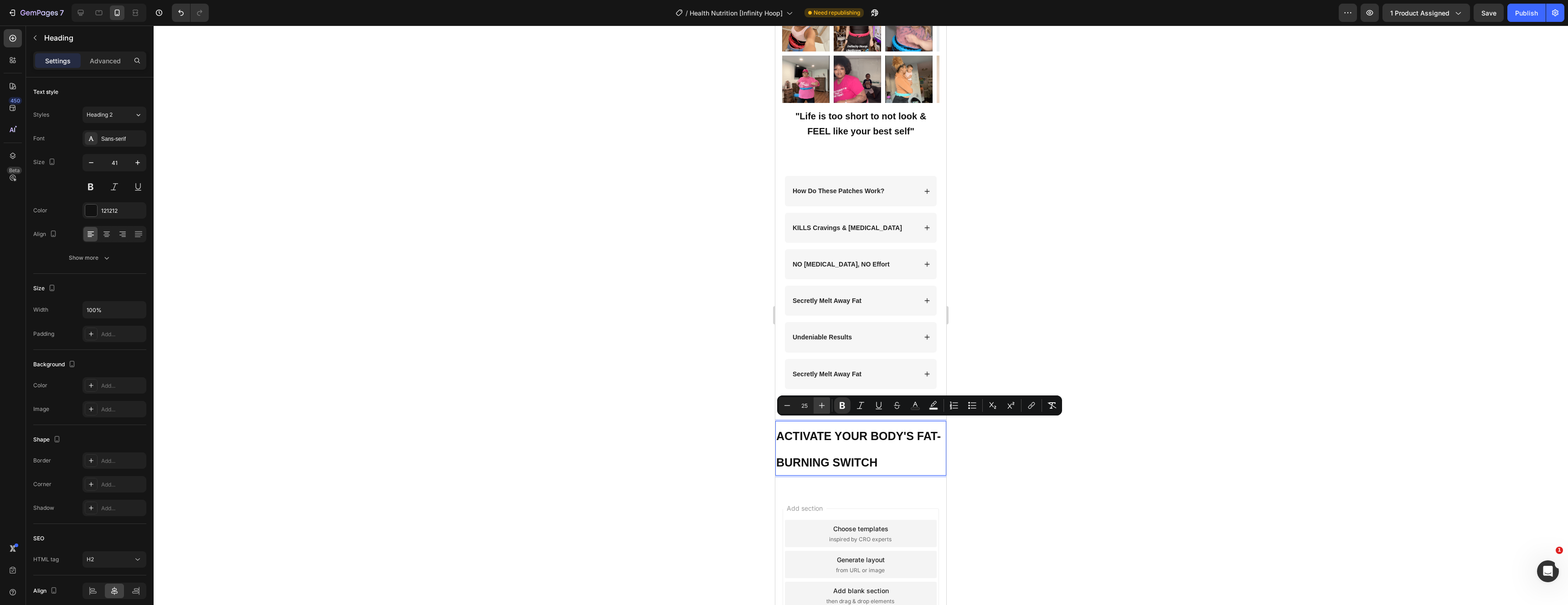
click at [819, 406] on icon "Editor contextual toolbar" at bounding box center [822, 405] width 9 height 9
type input "28"
click at [1166, 440] on div at bounding box center [860, 315] width 1414 height 580
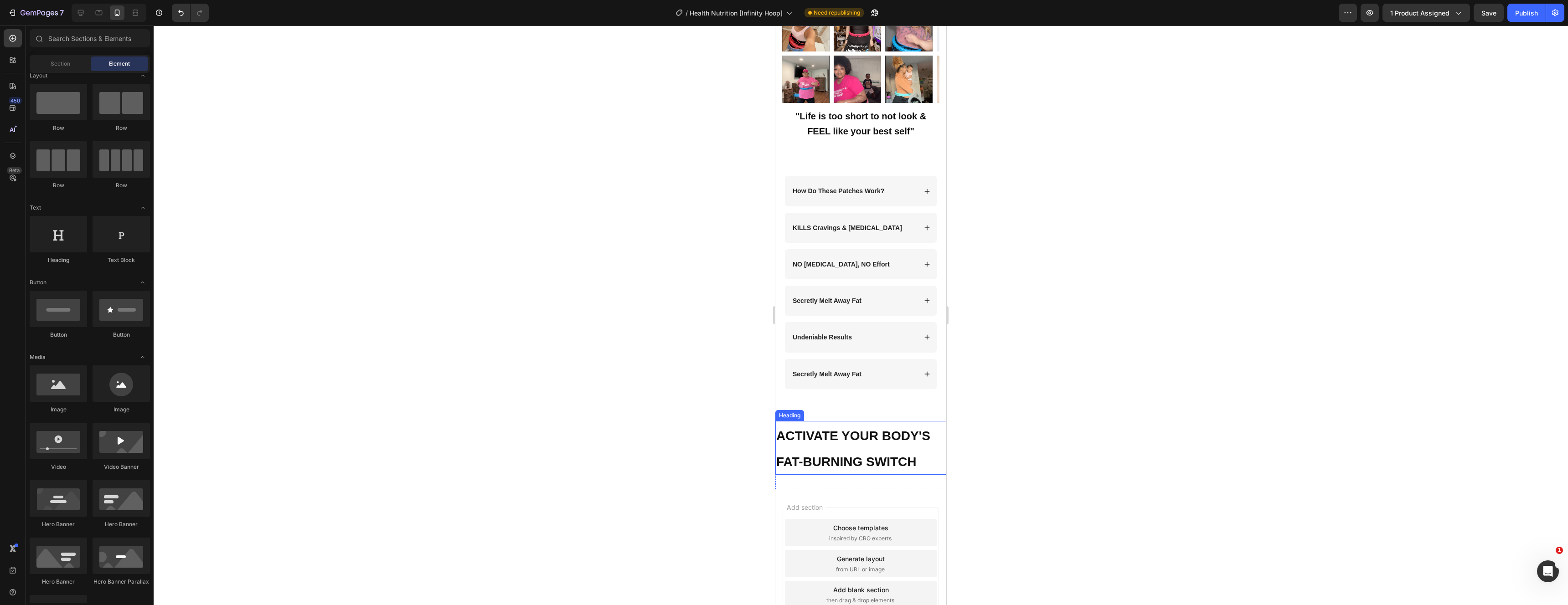
click at [838, 429] on strong "ACTIVATE YOUR BODY'S FAT-BURNING SWITCH" at bounding box center [854, 449] width 154 height 40
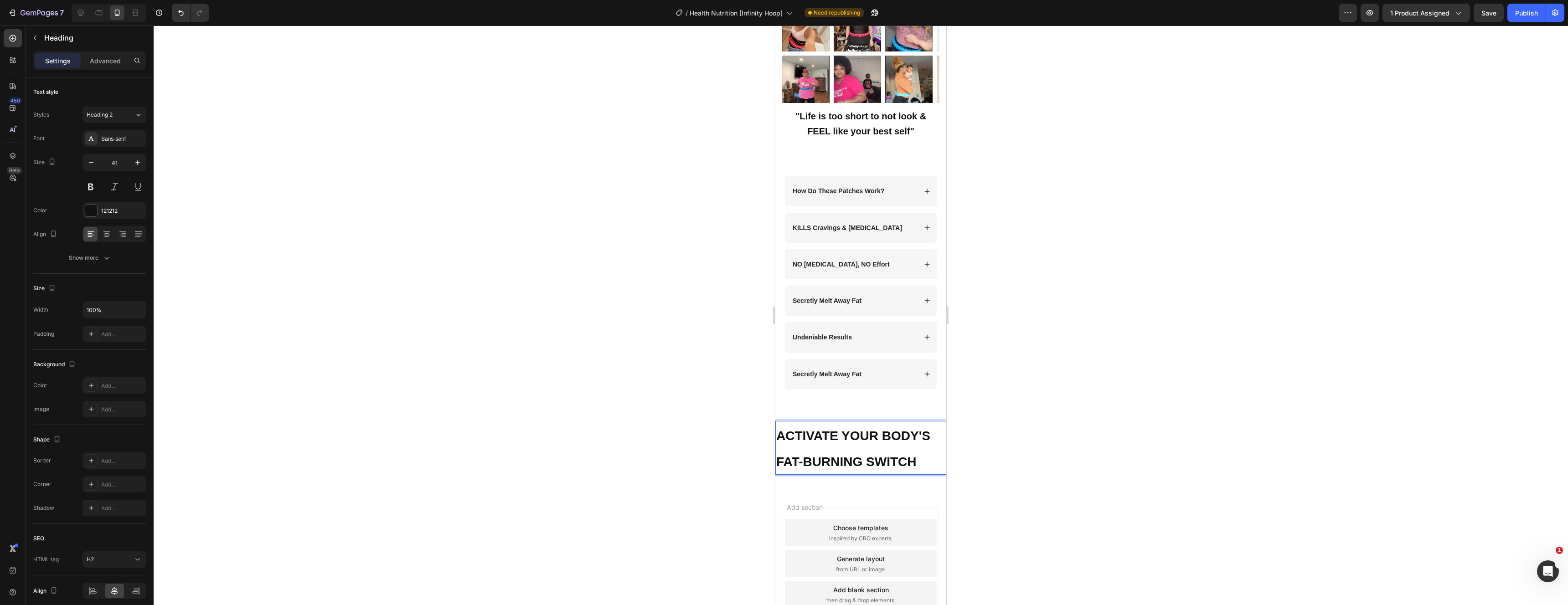
click at [838, 429] on strong "ACTIVATE YOUR BODY'S FAT-BURNING SWITCH" at bounding box center [854, 449] width 154 height 40
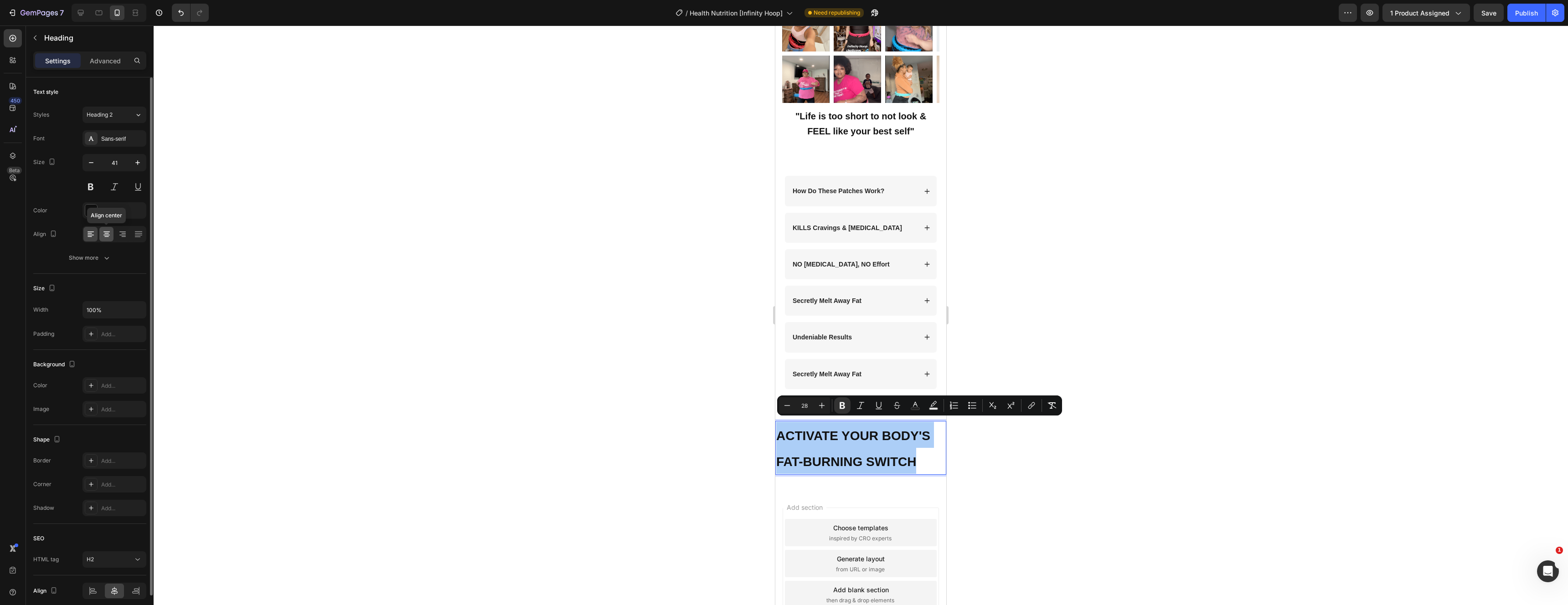
click at [111, 237] on div at bounding box center [106, 234] width 15 height 15
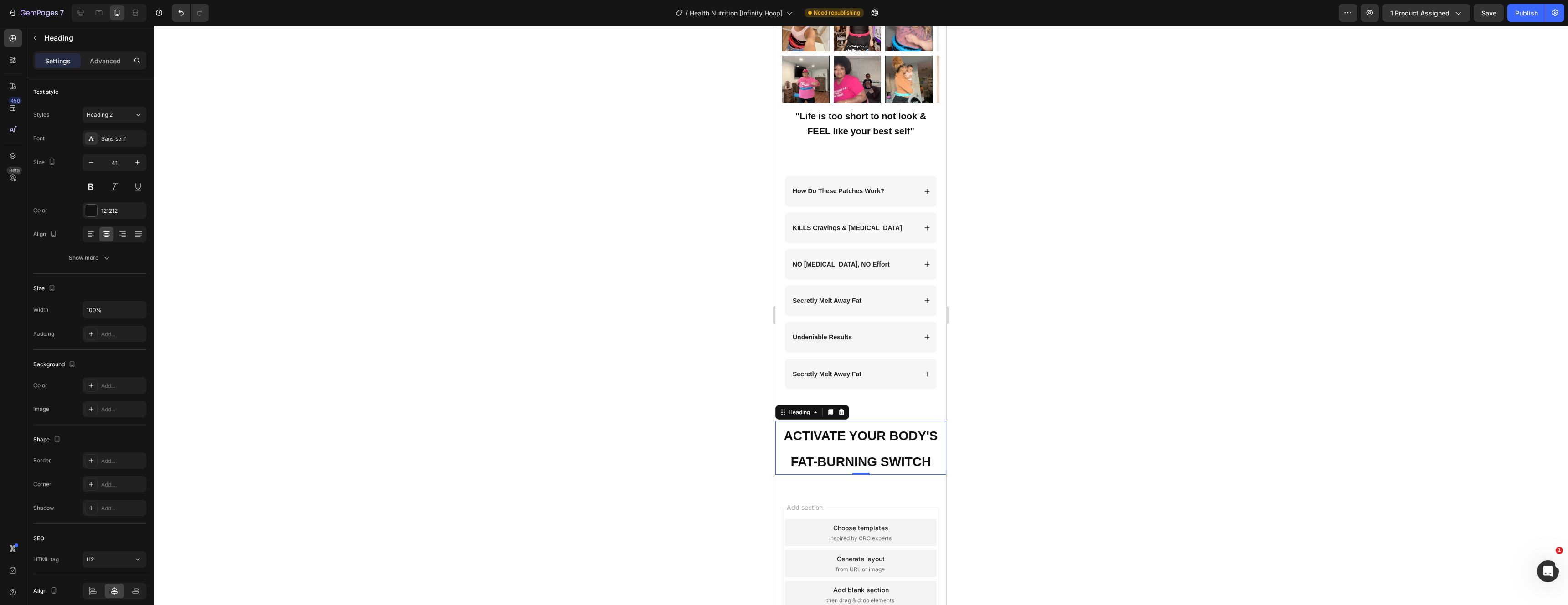
click at [1042, 461] on div at bounding box center [860, 315] width 1414 height 580
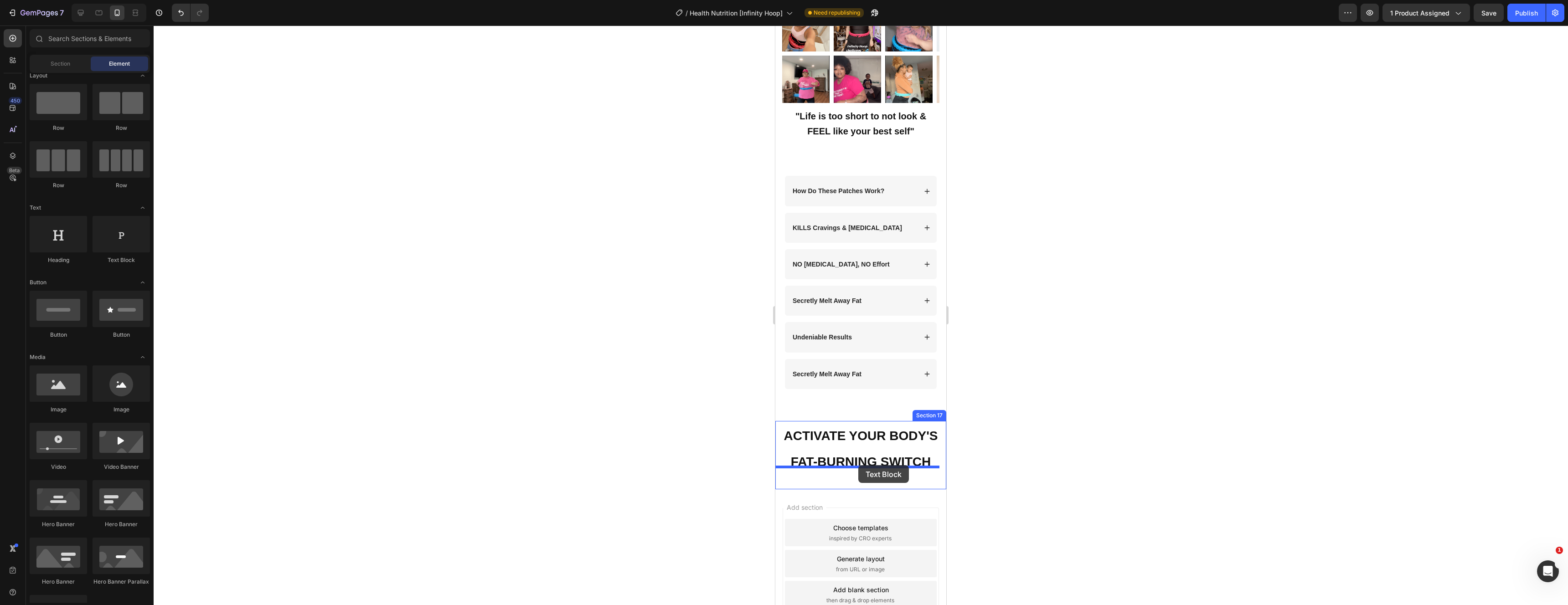
drag, startPoint x: 895, startPoint y: 263, endPoint x: 1734, endPoint y: 526, distance: 879.3
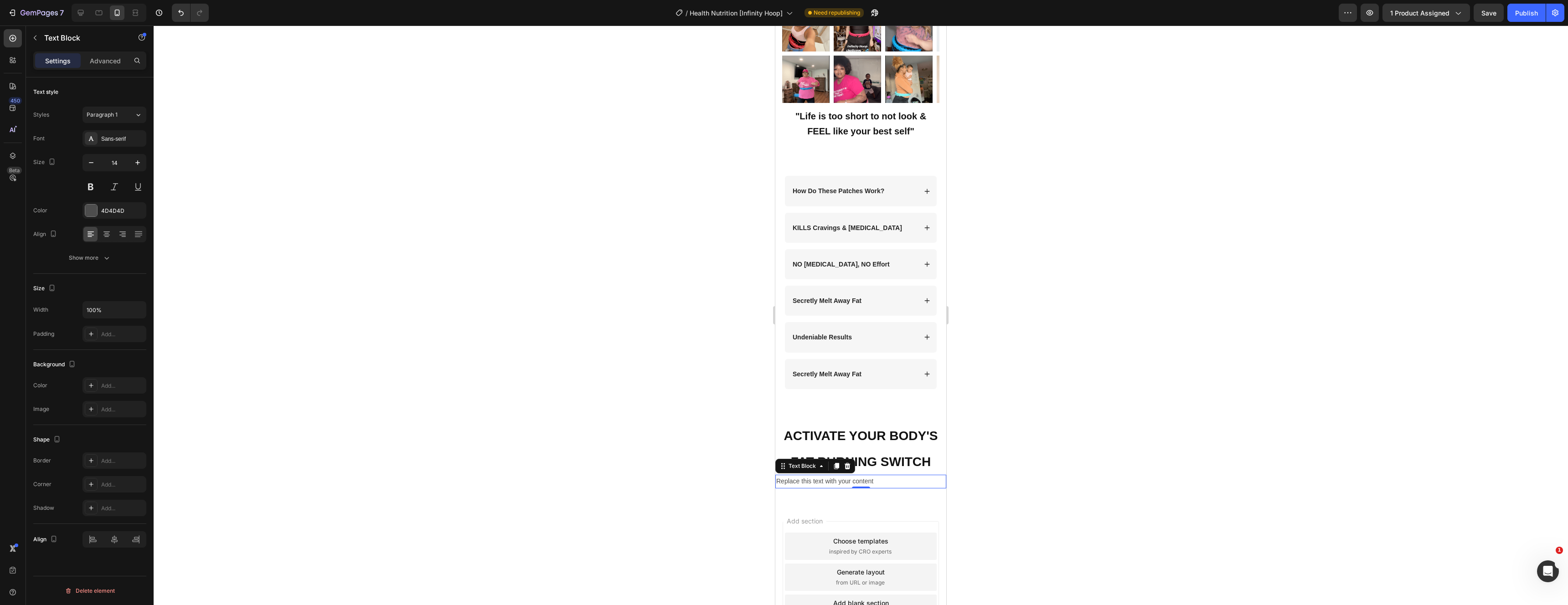
click at [893, 475] on div "Replace this text with your content" at bounding box center [860, 481] width 171 height 13
click at [861, 478] on p "Replace this text with your content" at bounding box center [861, 481] width 169 height 11
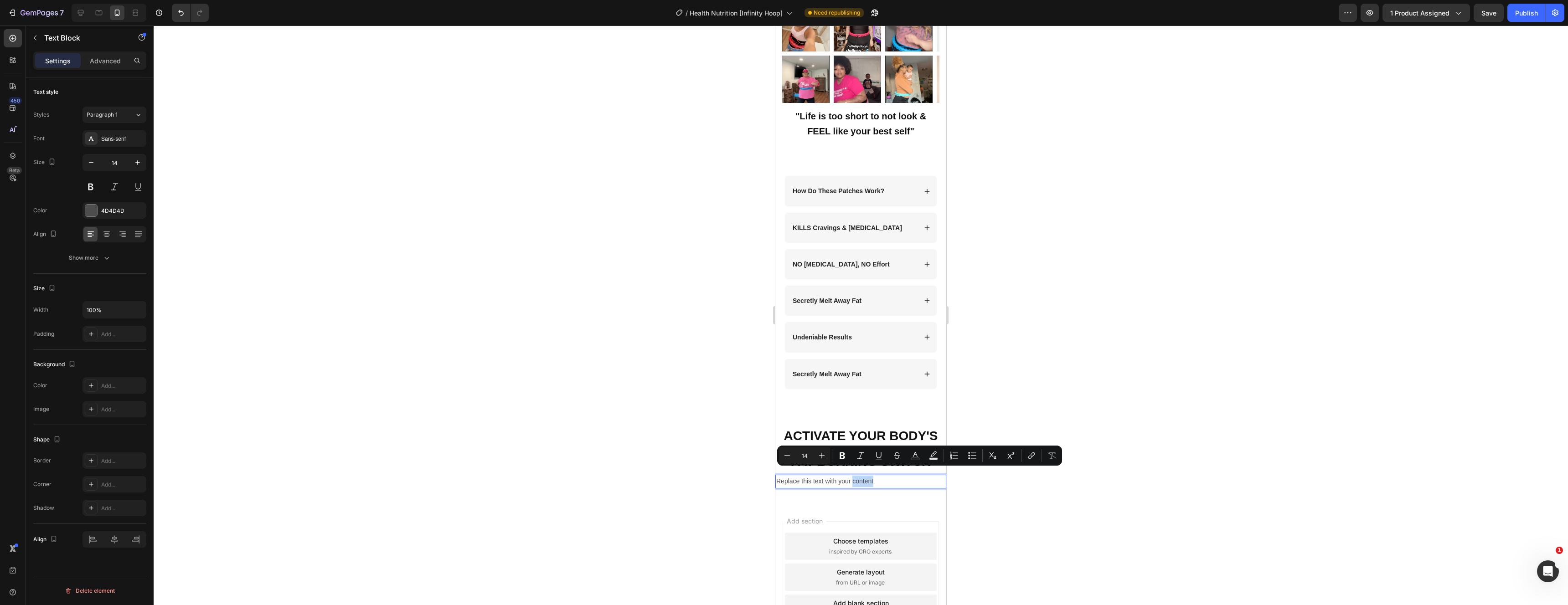
click at [861, 476] on p "Replace this text with your content" at bounding box center [861, 481] width 169 height 11
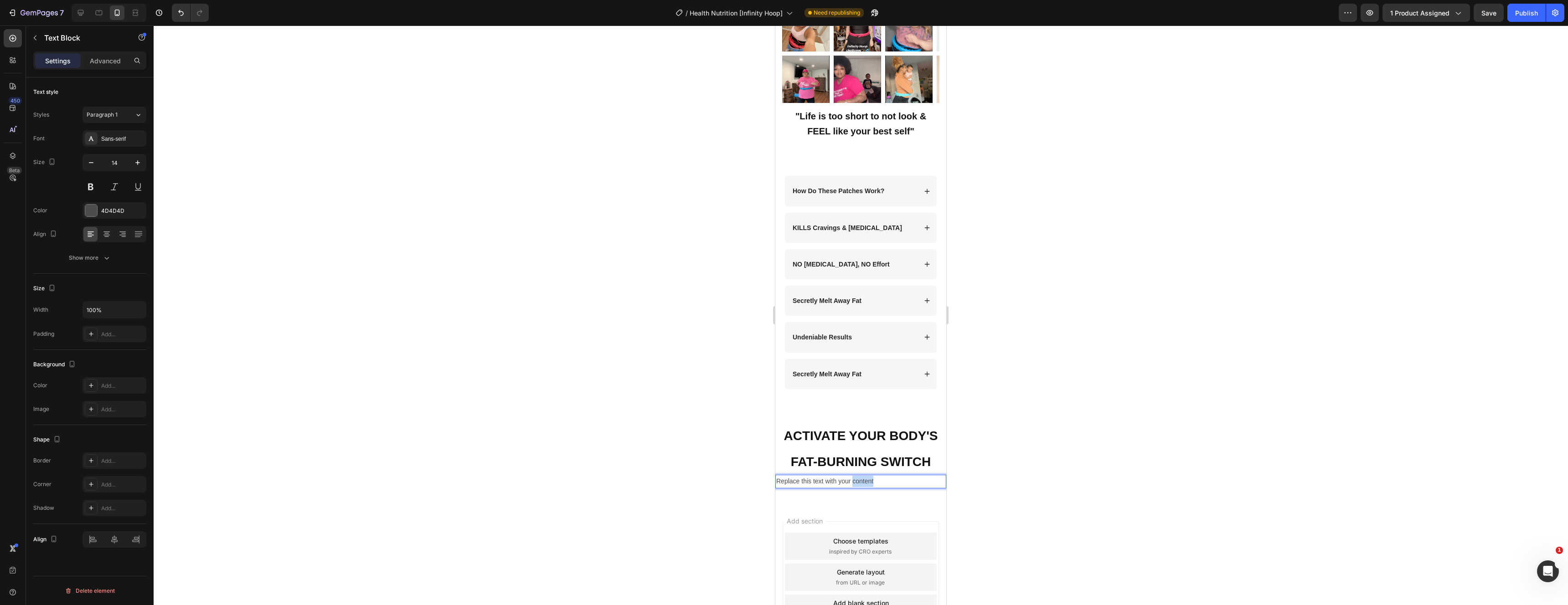
click at [861, 476] on p "Replace this text with your content" at bounding box center [861, 481] width 169 height 11
click at [1077, 393] on div at bounding box center [860, 315] width 1414 height 580
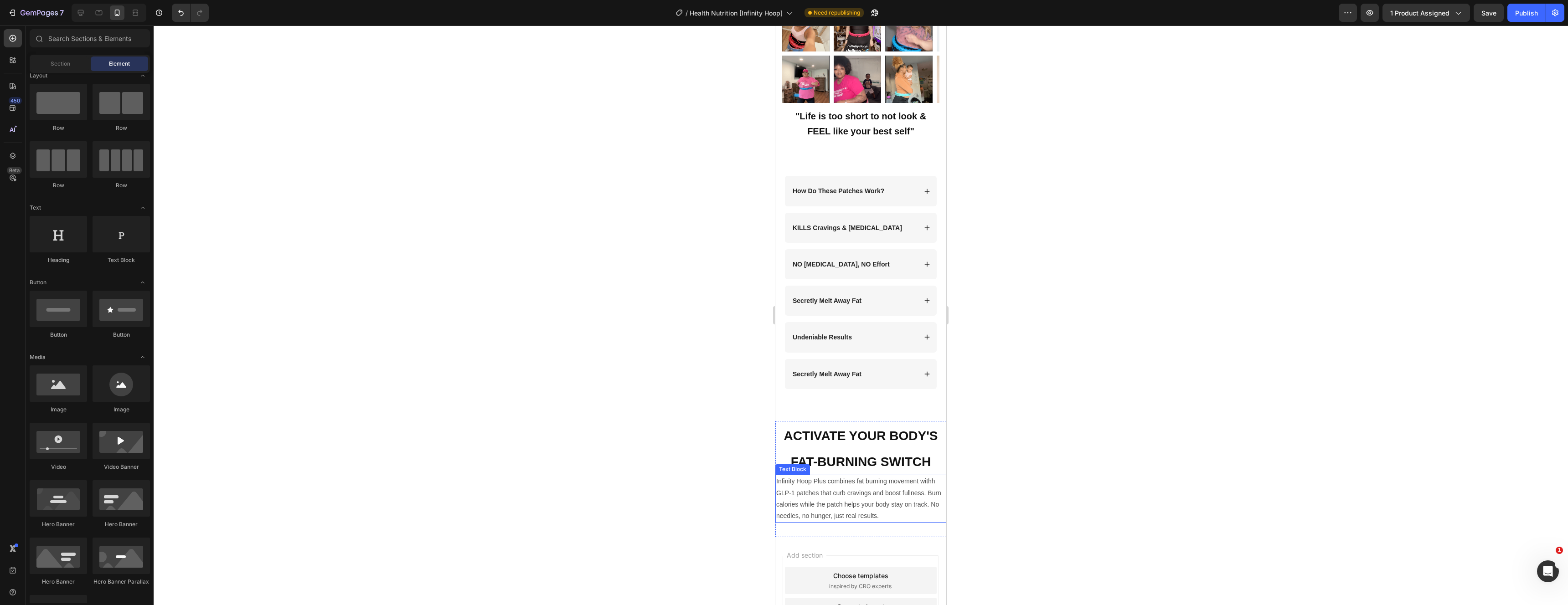
click at [863, 480] on p "Infinity Hoop Plus combines fat burning movement withh GLP-1 patches that curb …" at bounding box center [861, 499] width 169 height 46
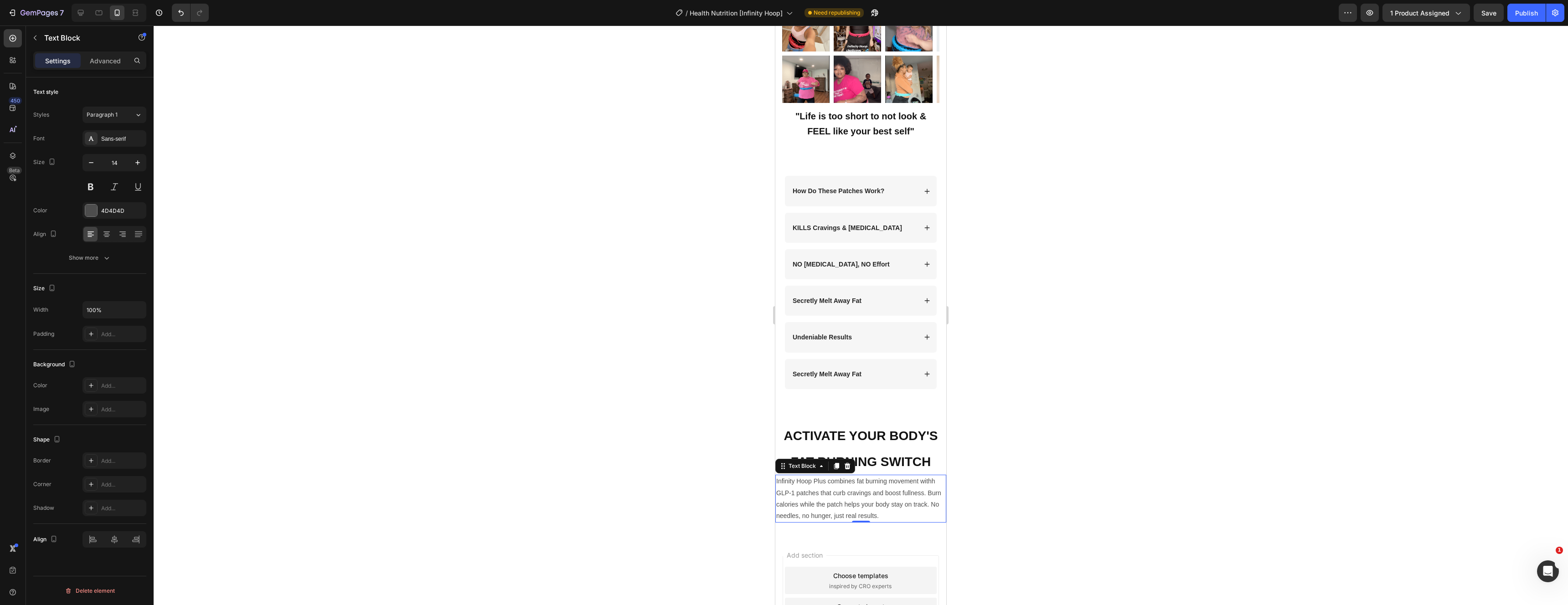
click at [1142, 465] on div at bounding box center [860, 315] width 1414 height 580
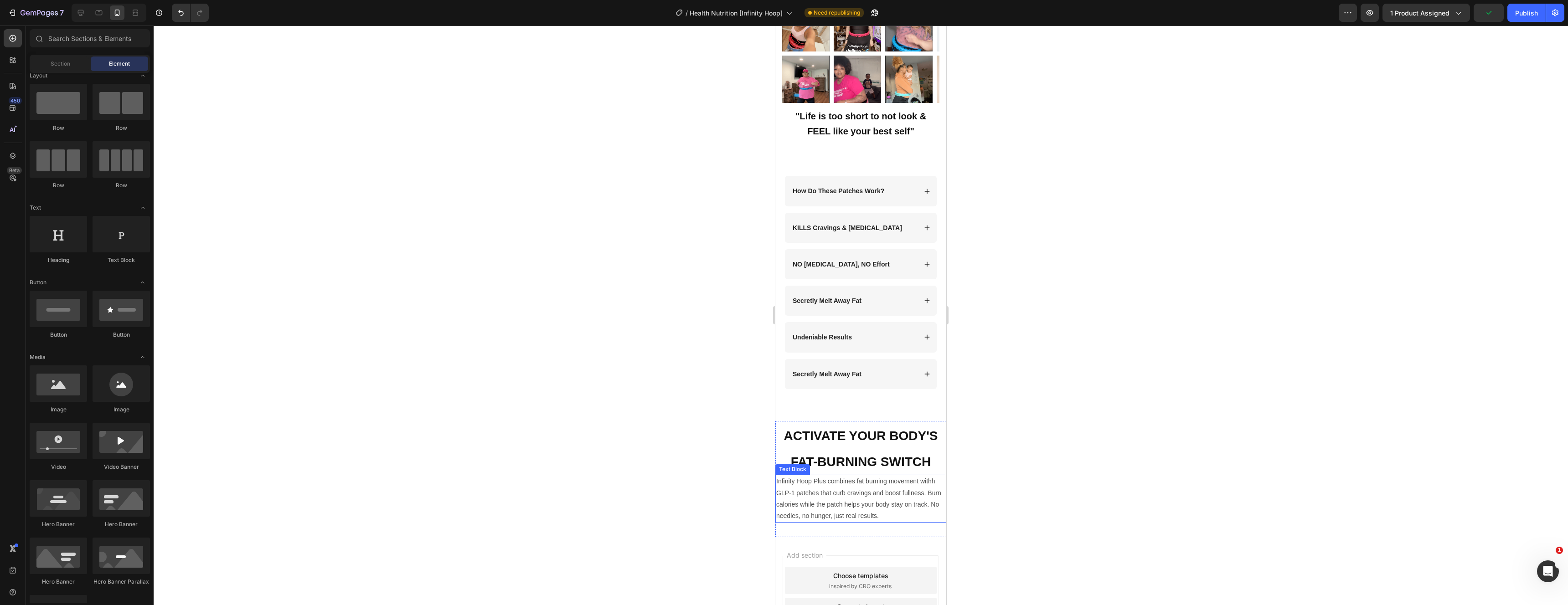
click at [849, 476] on p "Infinity Hoop Plus combines fat burning movement withh GLP-1 patches that curb …" at bounding box center [861, 499] width 169 height 46
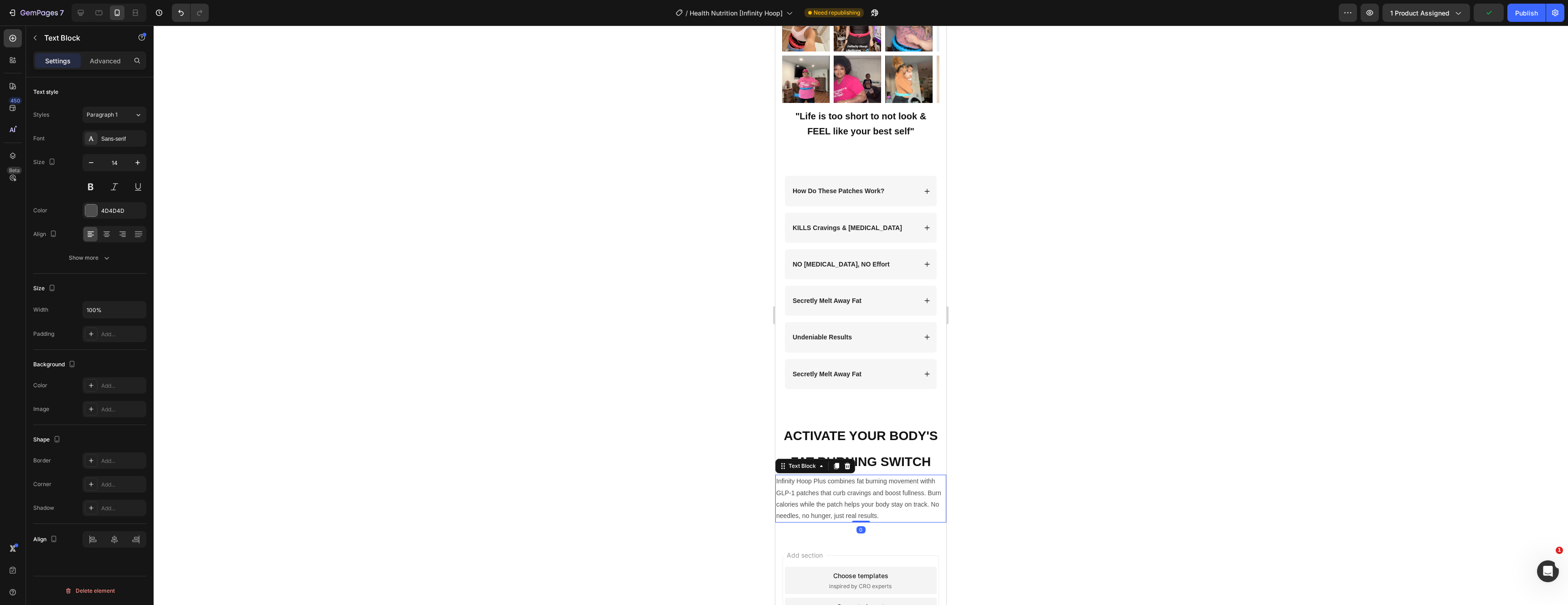
click at [849, 476] on p "Infinity Hoop Plus combines fat burning movement withh GLP-1 patches that curb …" at bounding box center [861, 499] width 169 height 46
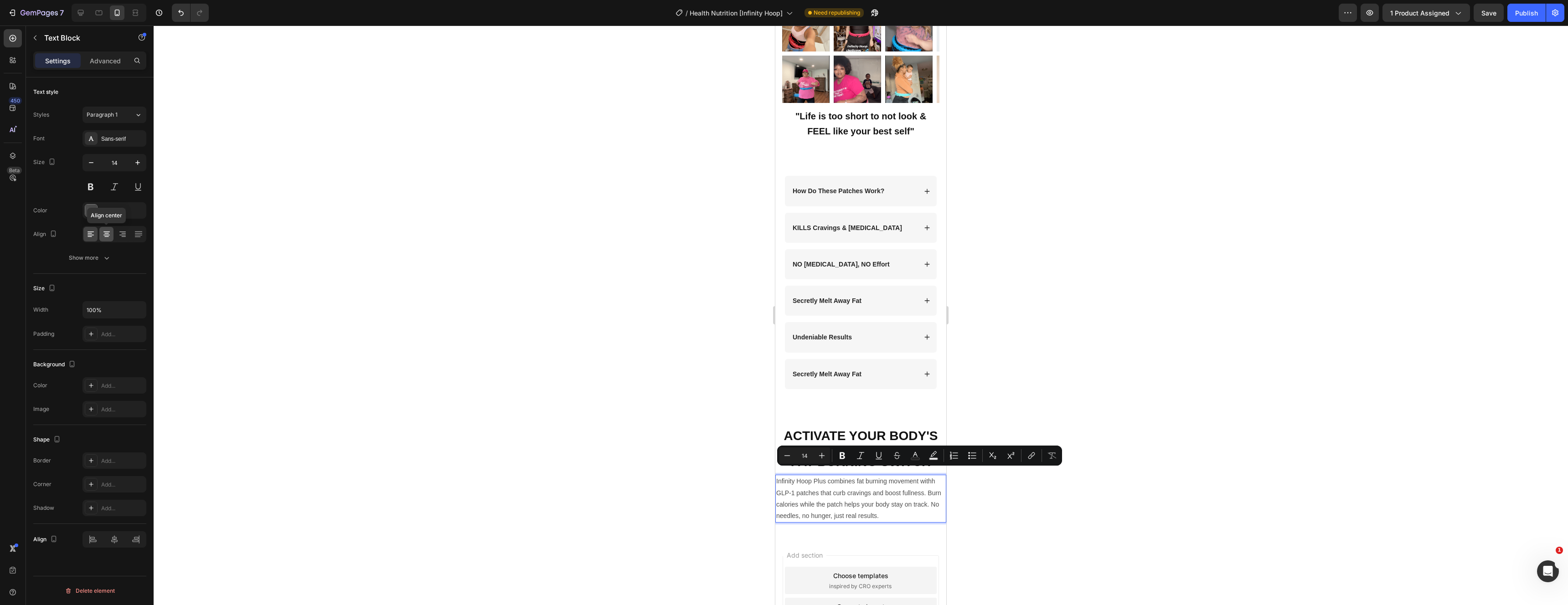
click at [103, 235] on icon at bounding box center [107, 234] width 9 height 9
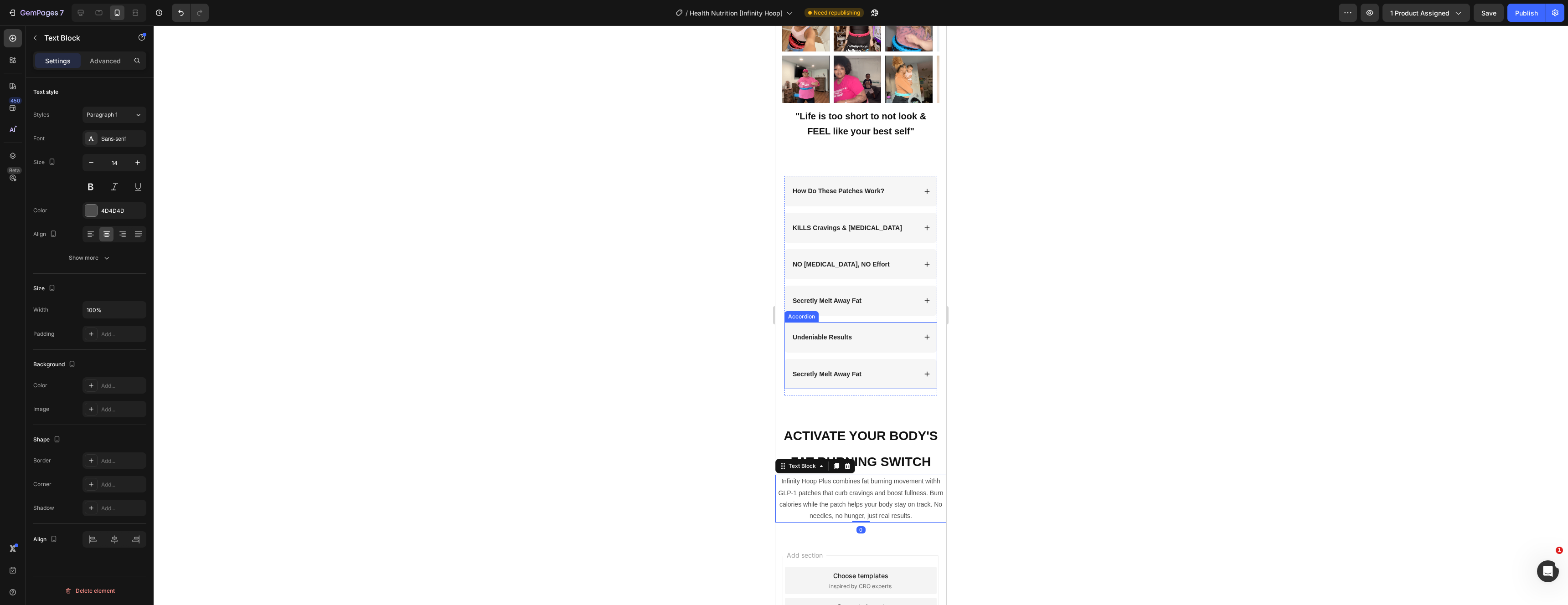
click at [1099, 317] on div at bounding box center [860, 315] width 1414 height 580
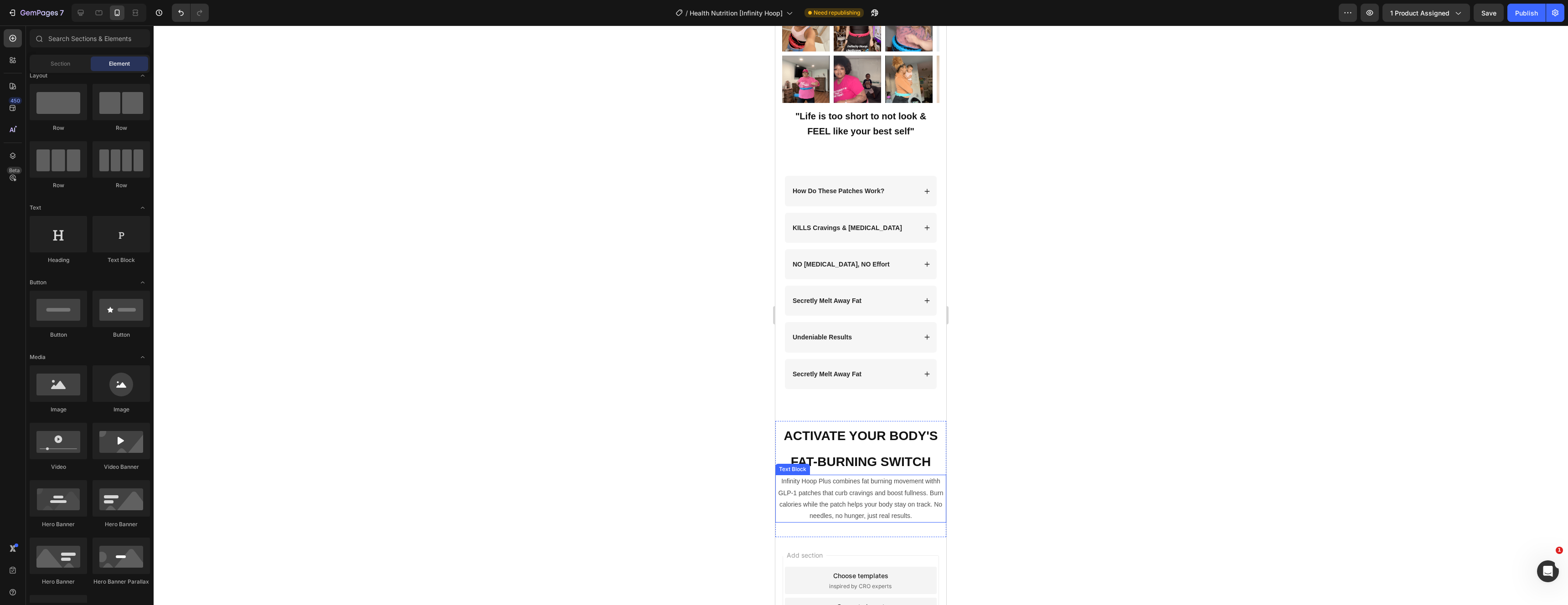
click at [872, 479] on p "Infinity Hoop Plus combines fat burning movement withh GLP-1 patches that curb …" at bounding box center [861, 499] width 169 height 46
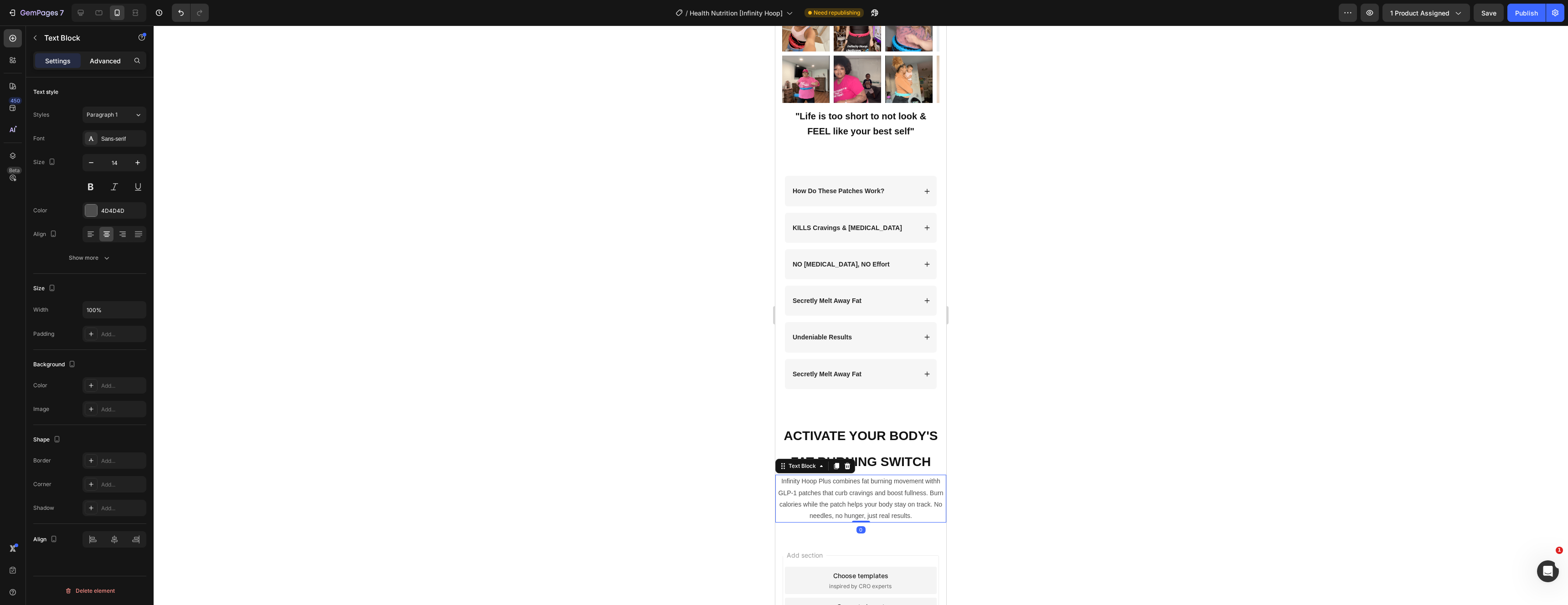
click at [98, 63] on p "Advanced" at bounding box center [105, 61] width 31 height 9
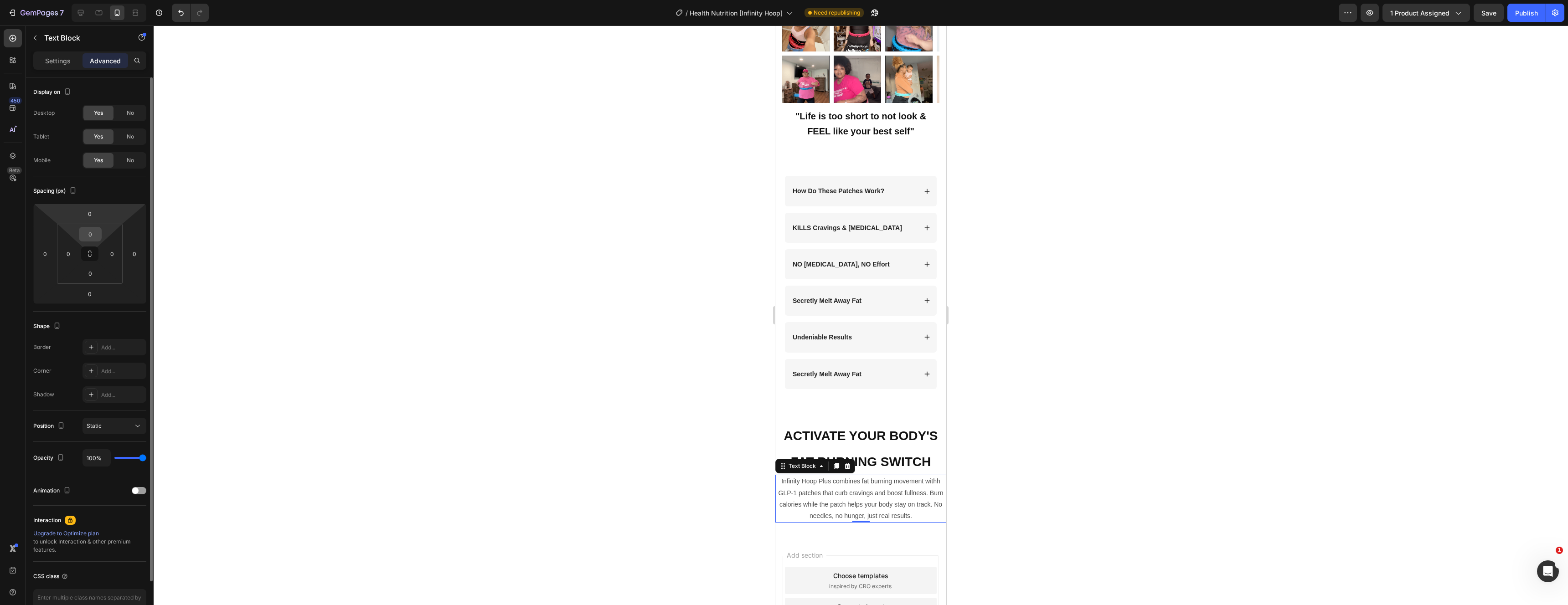
click at [91, 234] on input "0" at bounding box center [90, 234] width 18 height 14
type input "10"
click at [1159, 281] on div at bounding box center [860, 315] width 1414 height 580
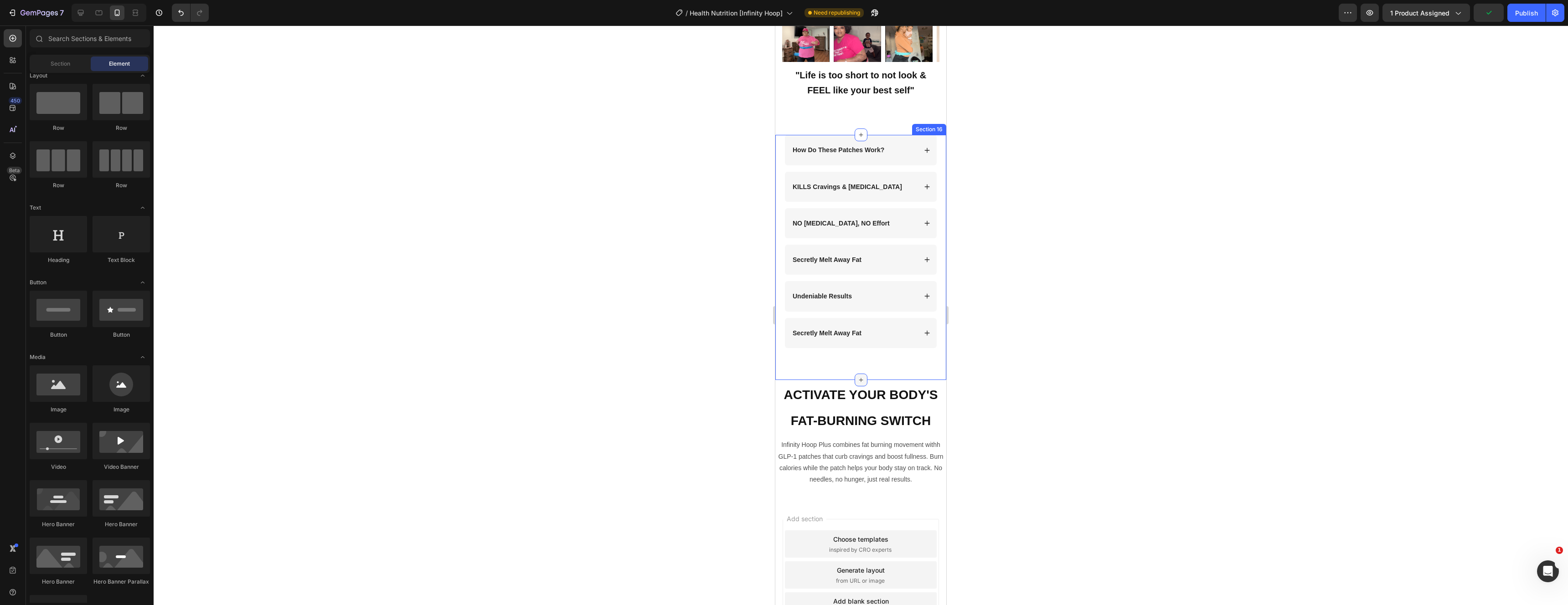
scroll to position [2797, 0]
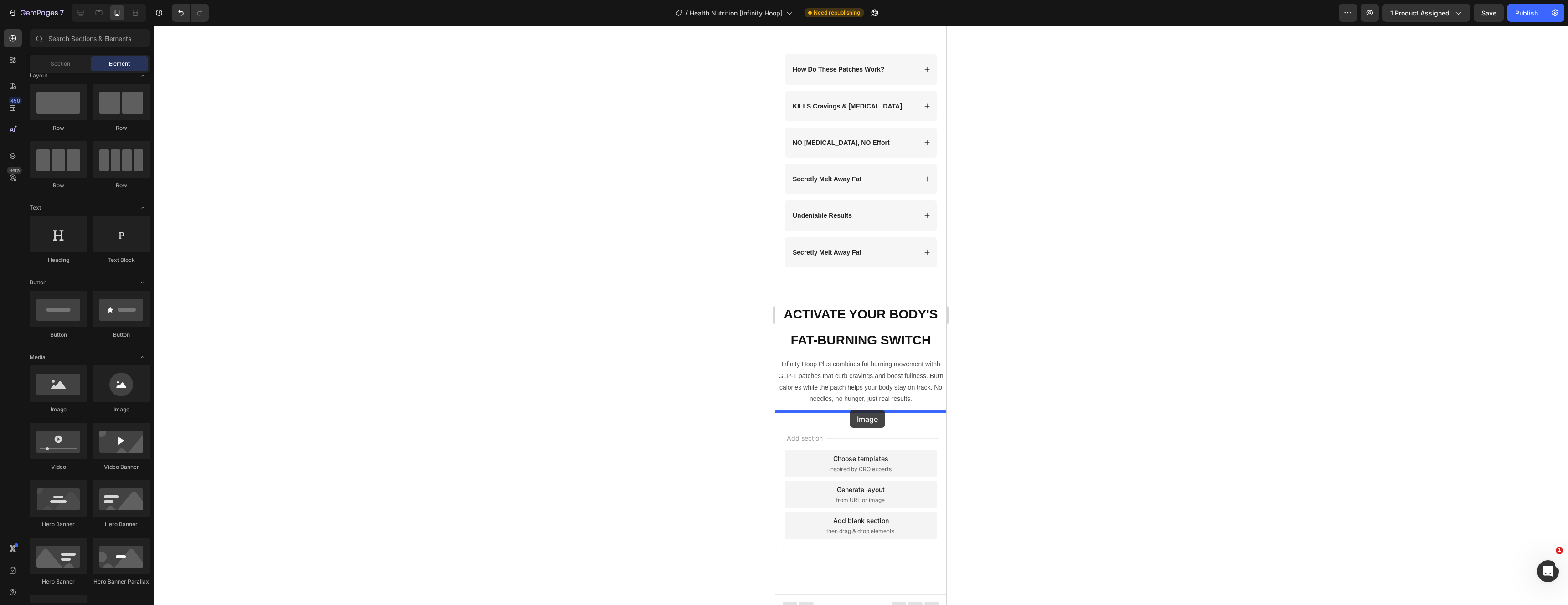
drag, startPoint x: 844, startPoint y: 417, endPoint x: 849, endPoint y: 410, distance: 8.6
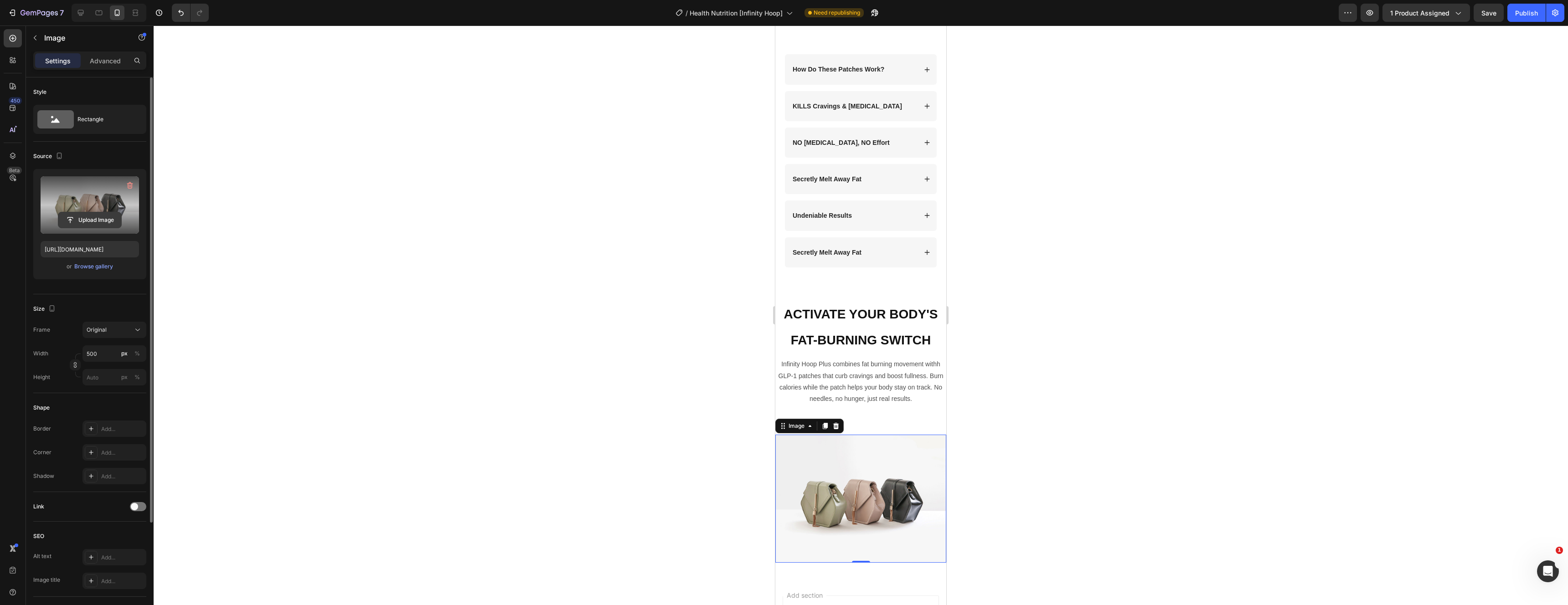
click at [99, 216] on input "file" at bounding box center [90, 220] width 63 height 15
type input "[URL][DOMAIN_NAME]"
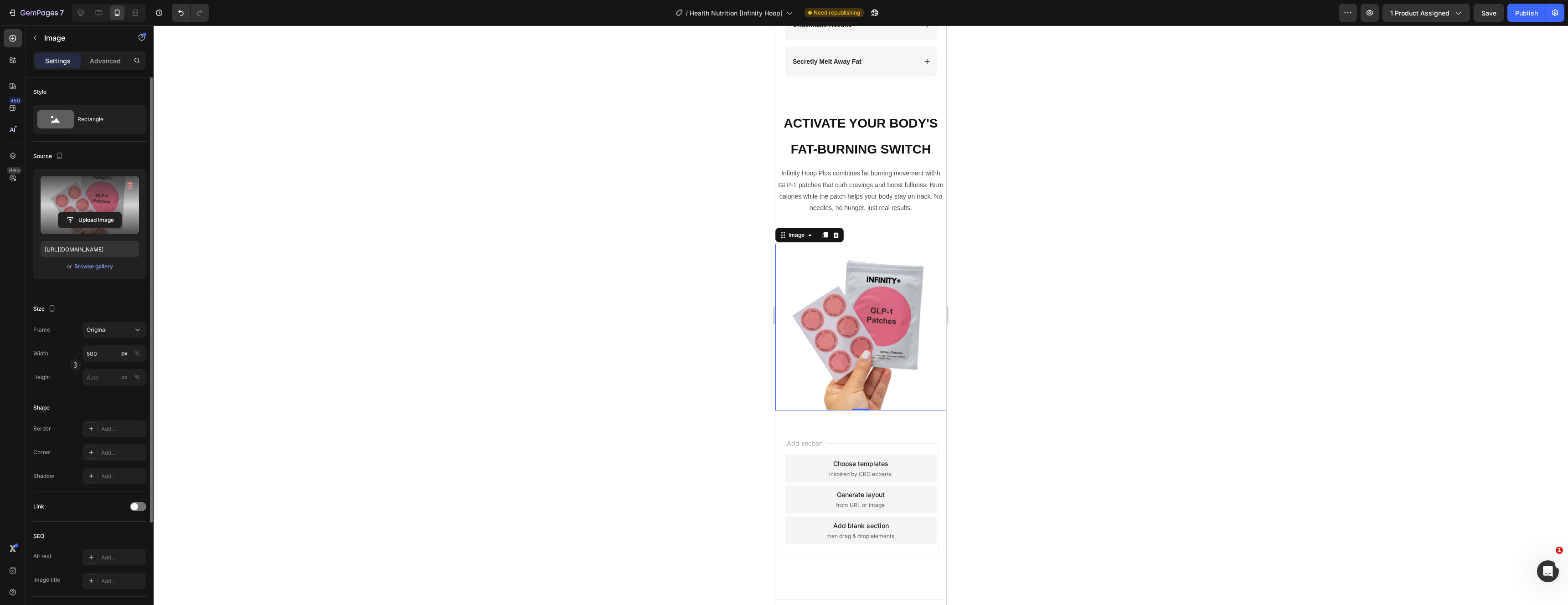
scroll to position [2987, 0]
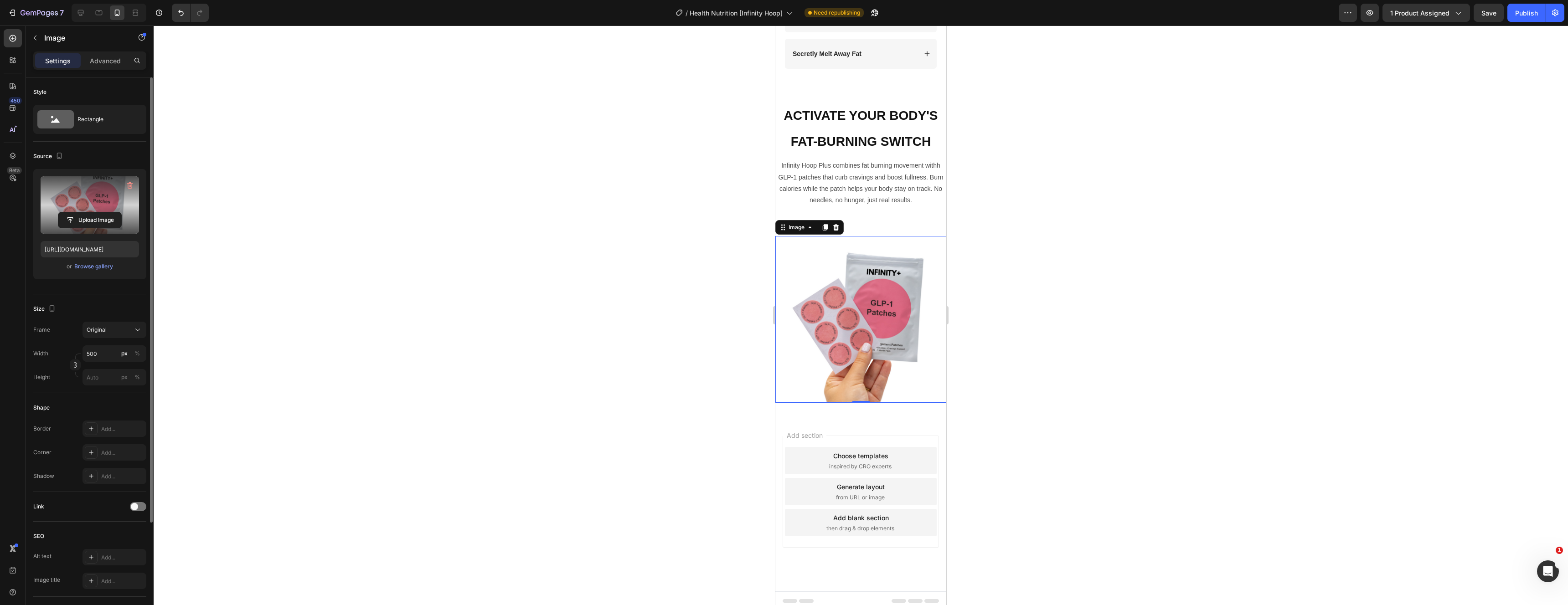
click at [309, 158] on div at bounding box center [860, 315] width 1414 height 580
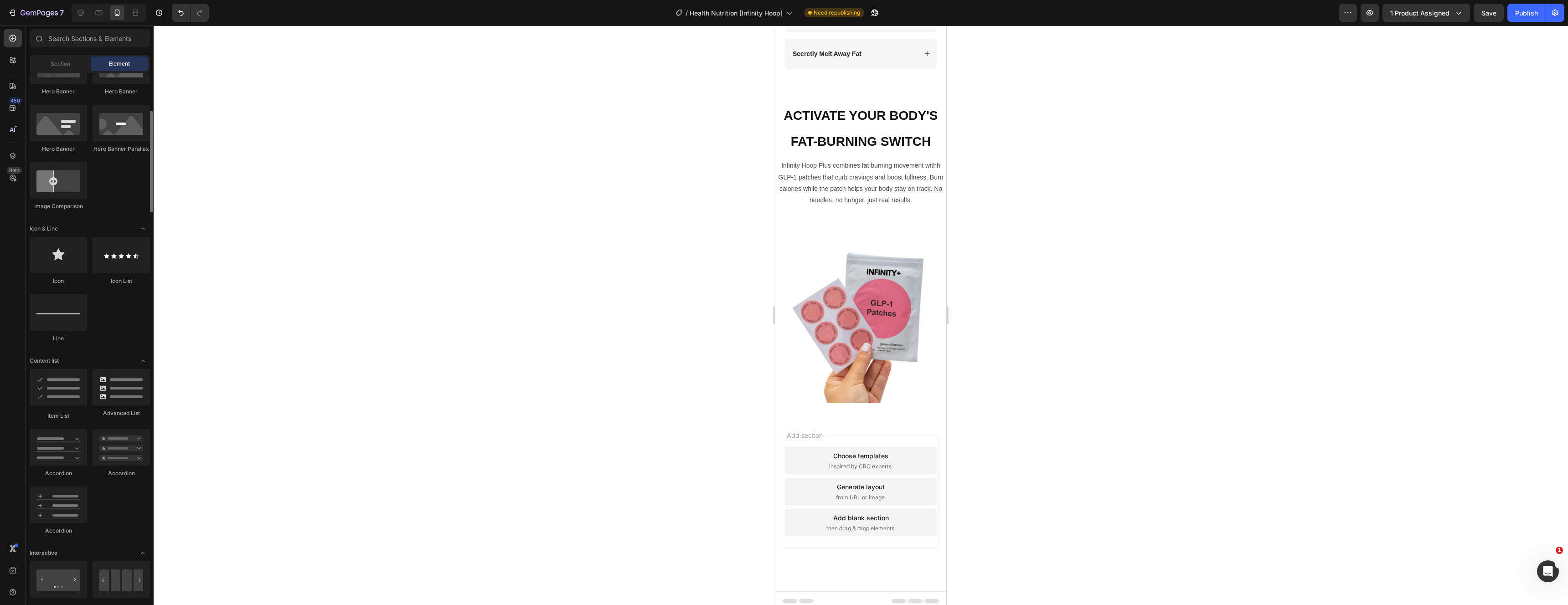
scroll to position [0, 0]
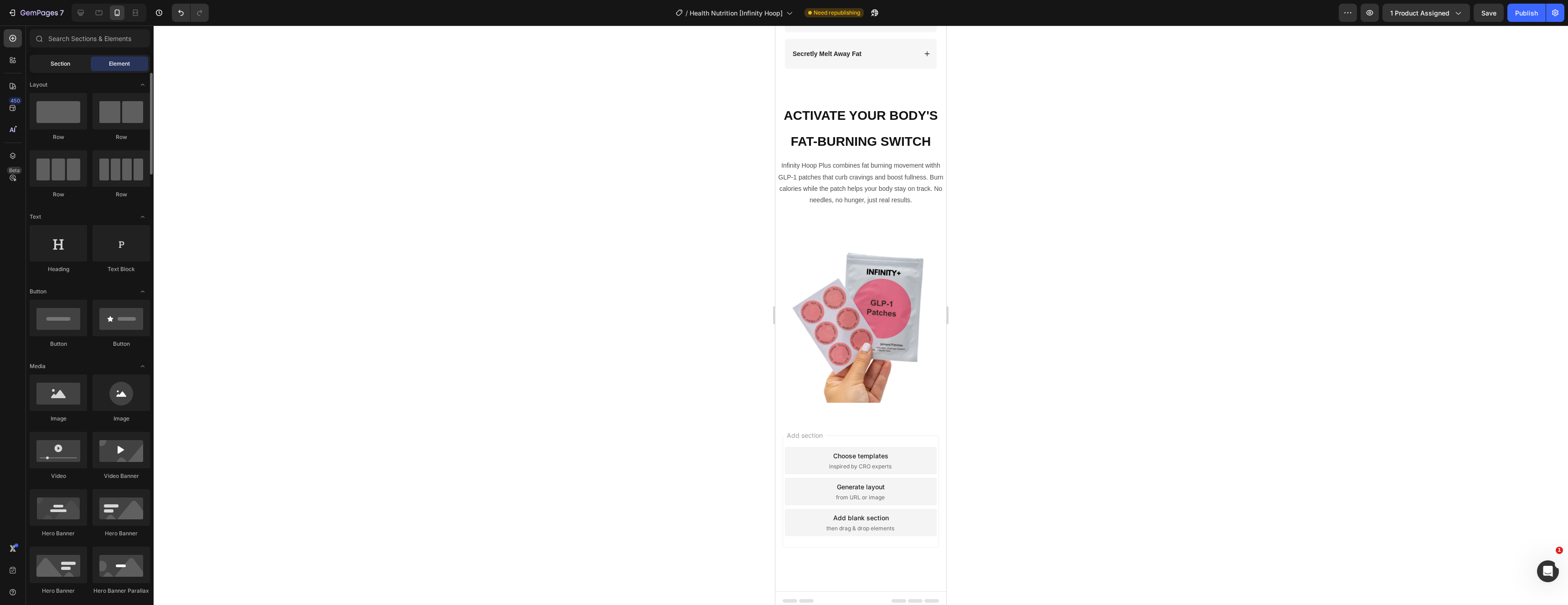
click at [54, 65] on span "Section" at bounding box center [60, 64] width 20 height 9
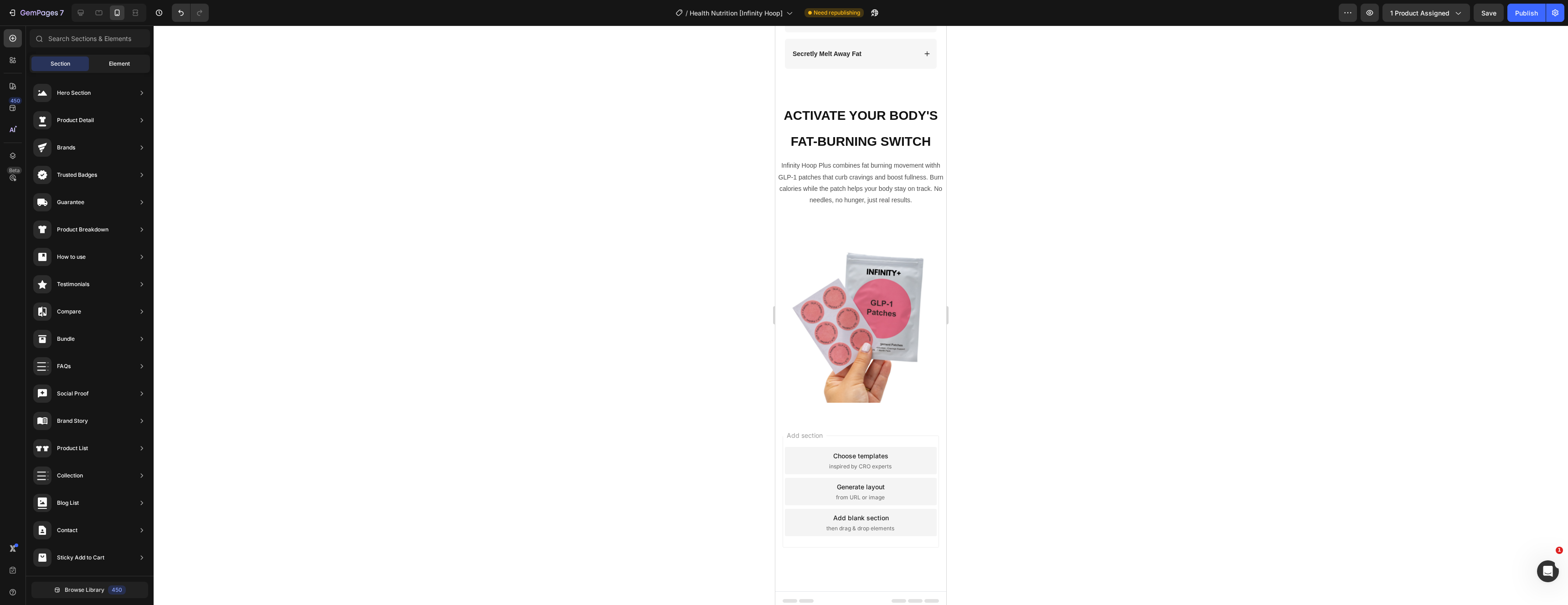
click at [111, 67] on span "Element" at bounding box center [120, 64] width 21 height 9
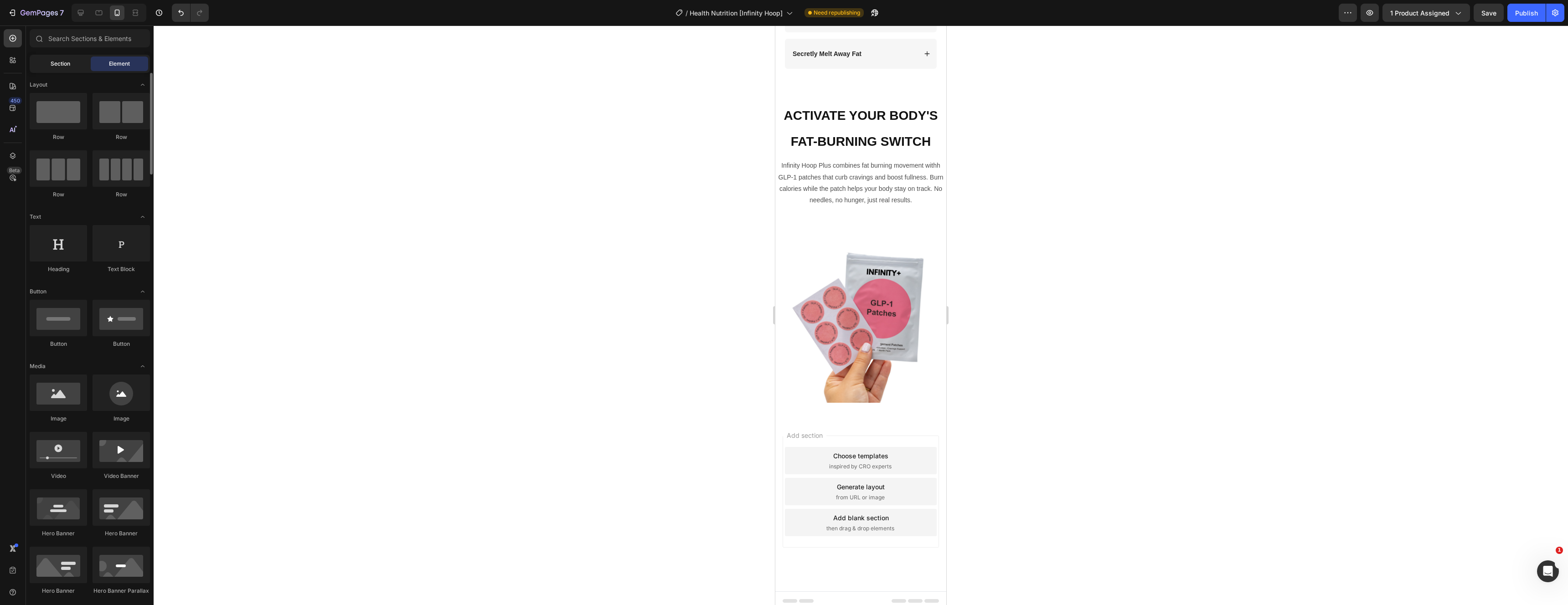
click at [62, 59] on div "Section" at bounding box center [60, 63] width 57 height 15
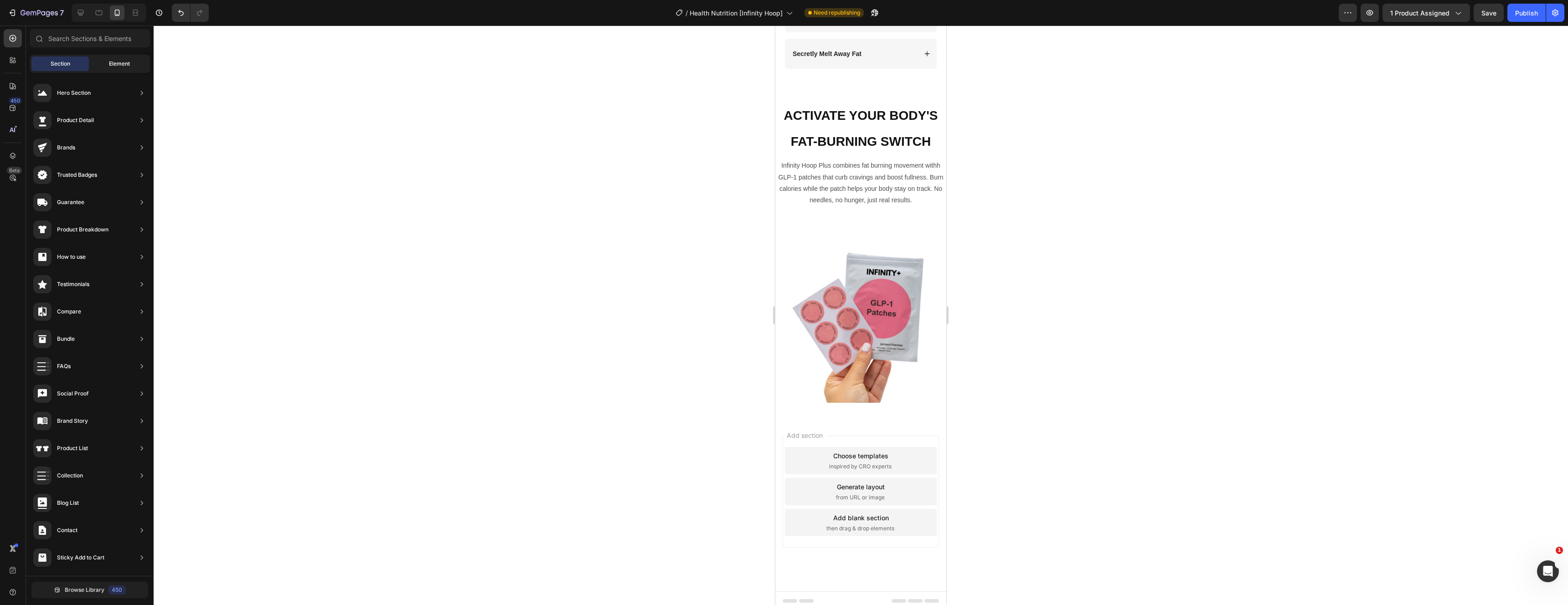
click at [120, 63] on span "Element" at bounding box center [120, 64] width 21 height 9
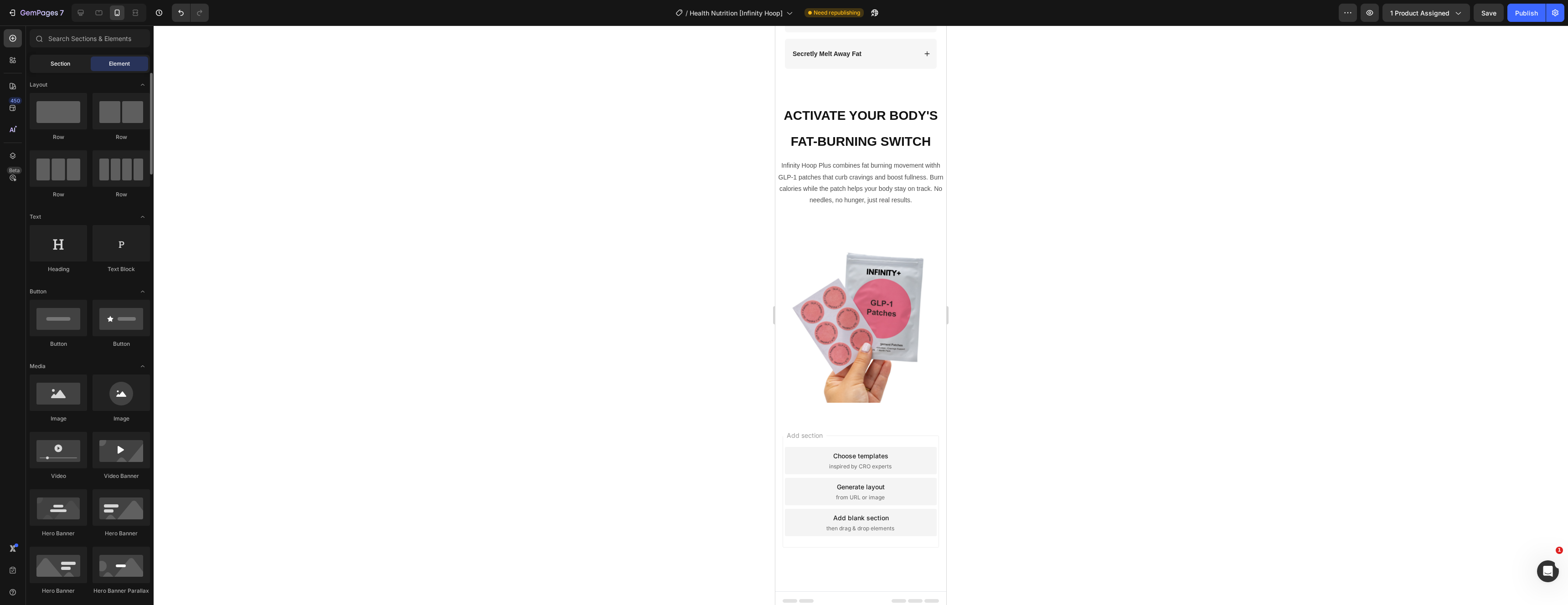
click at [63, 59] on div "Section" at bounding box center [60, 63] width 57 height 15
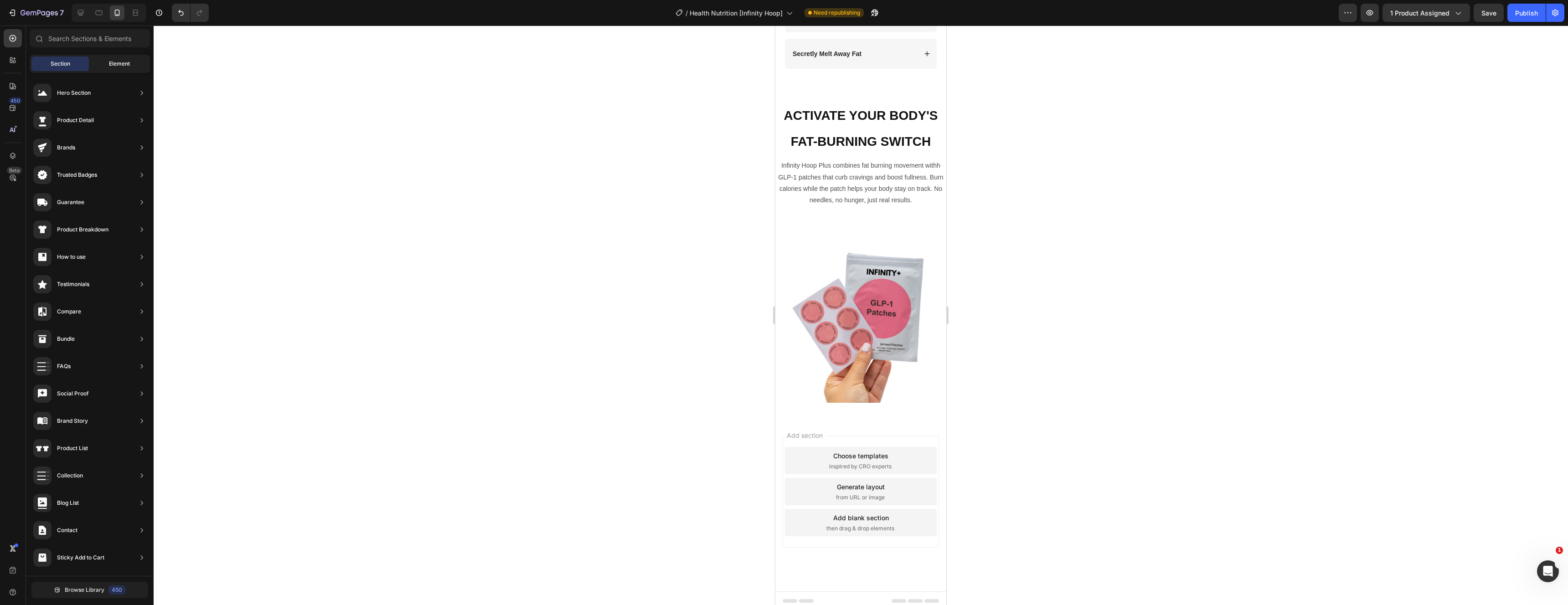
click at [110, 60] on span "Element" at bounding box center [120, 64] width 21 height 9
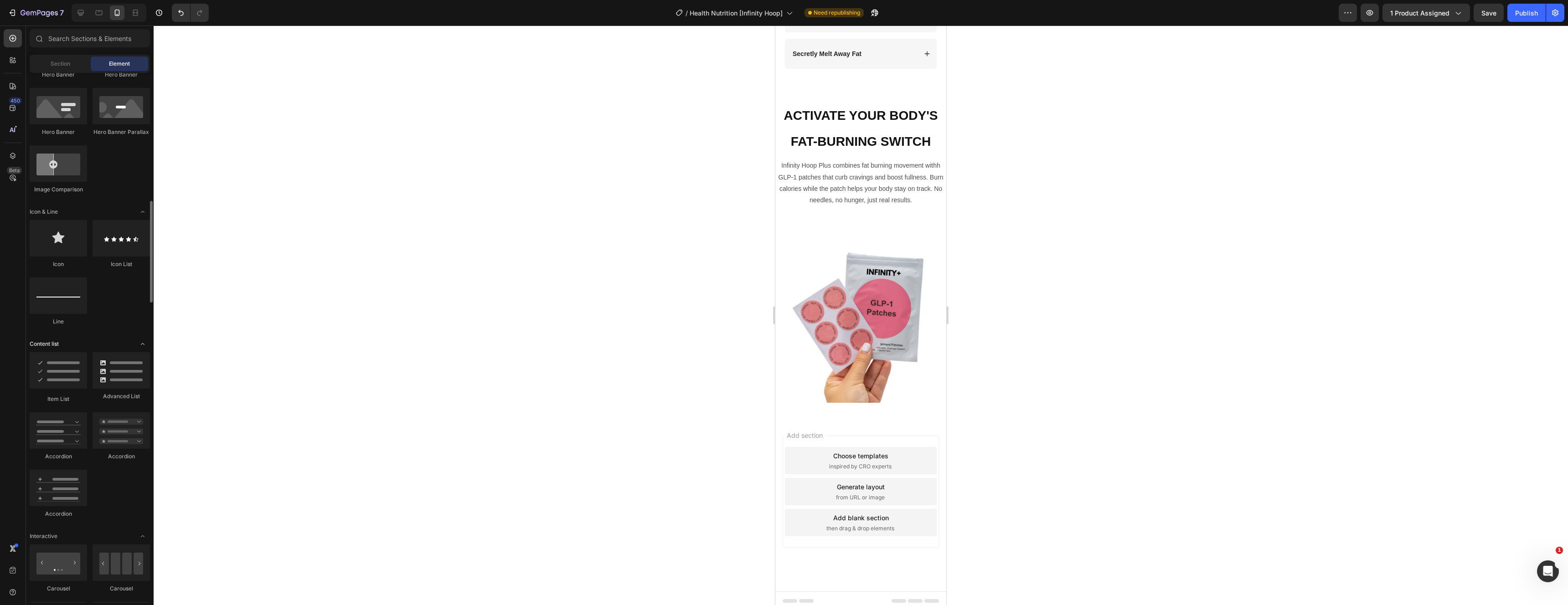
scroll to position [638, 0]
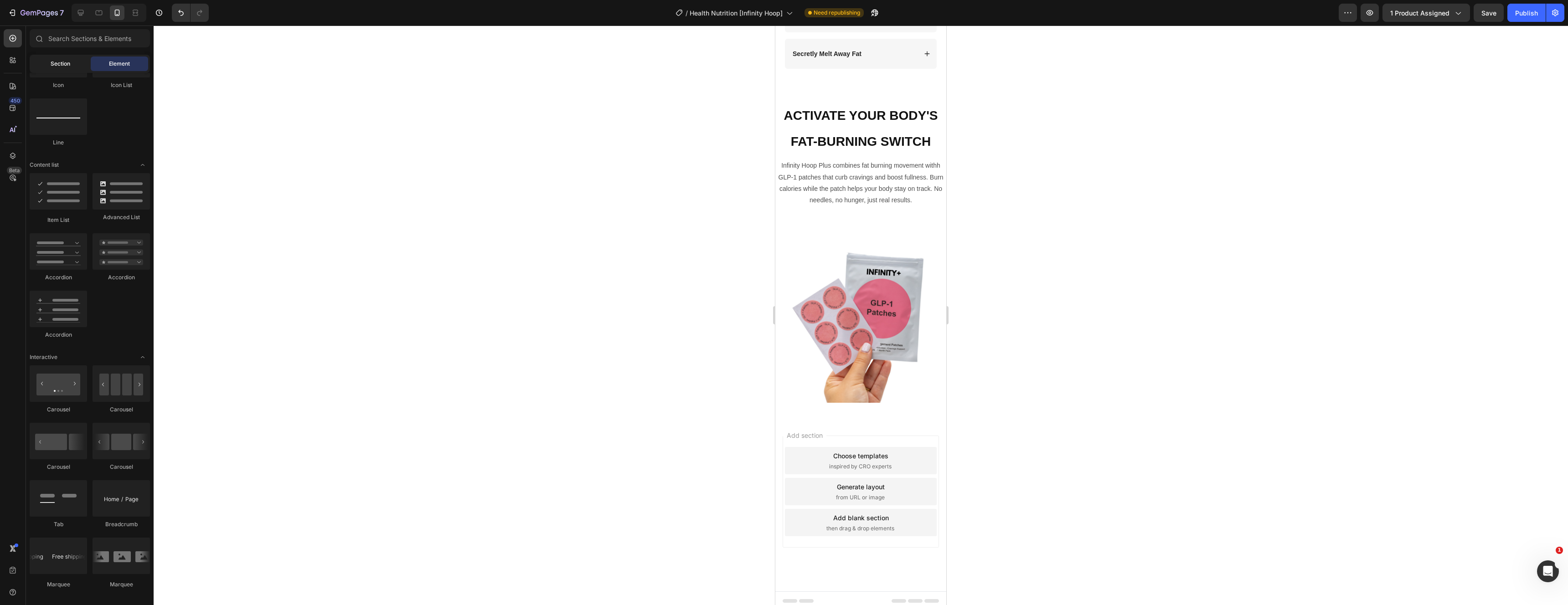
click at [61, 60] on span "Section" at bounding box center [60, 64] width 20 height 9
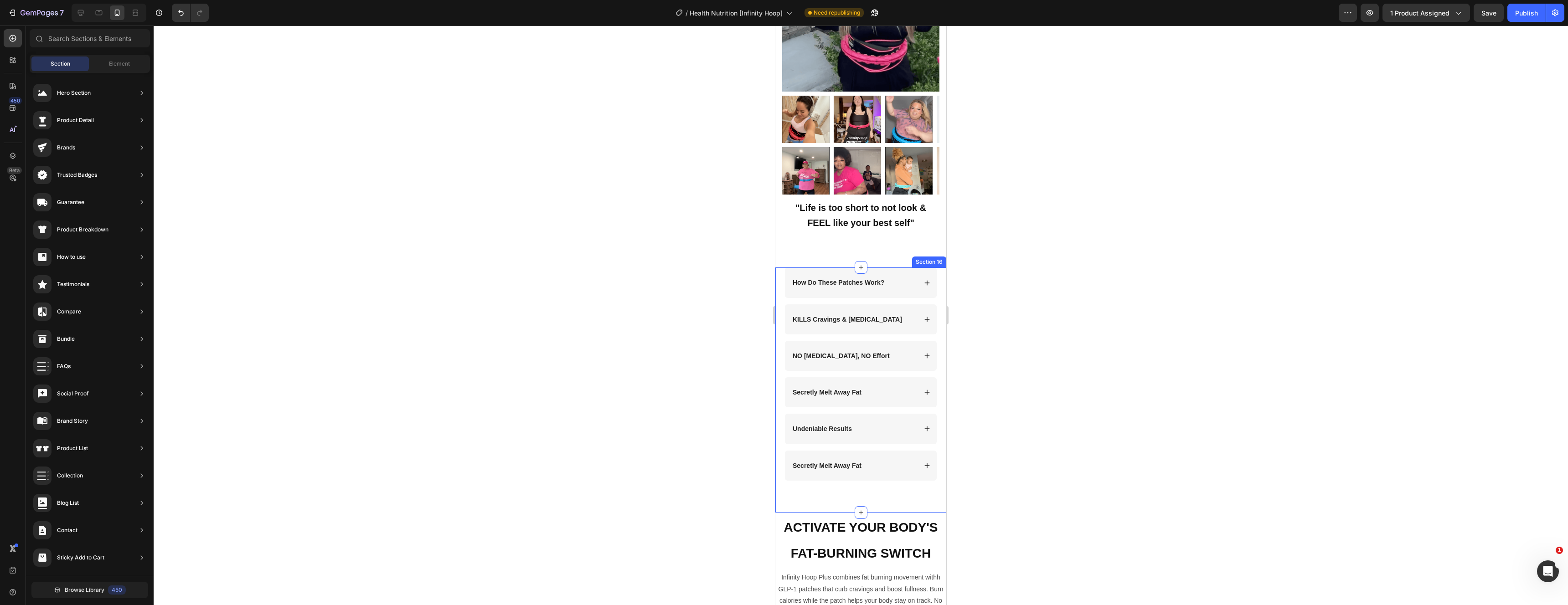
scroll to position [2641, 0]
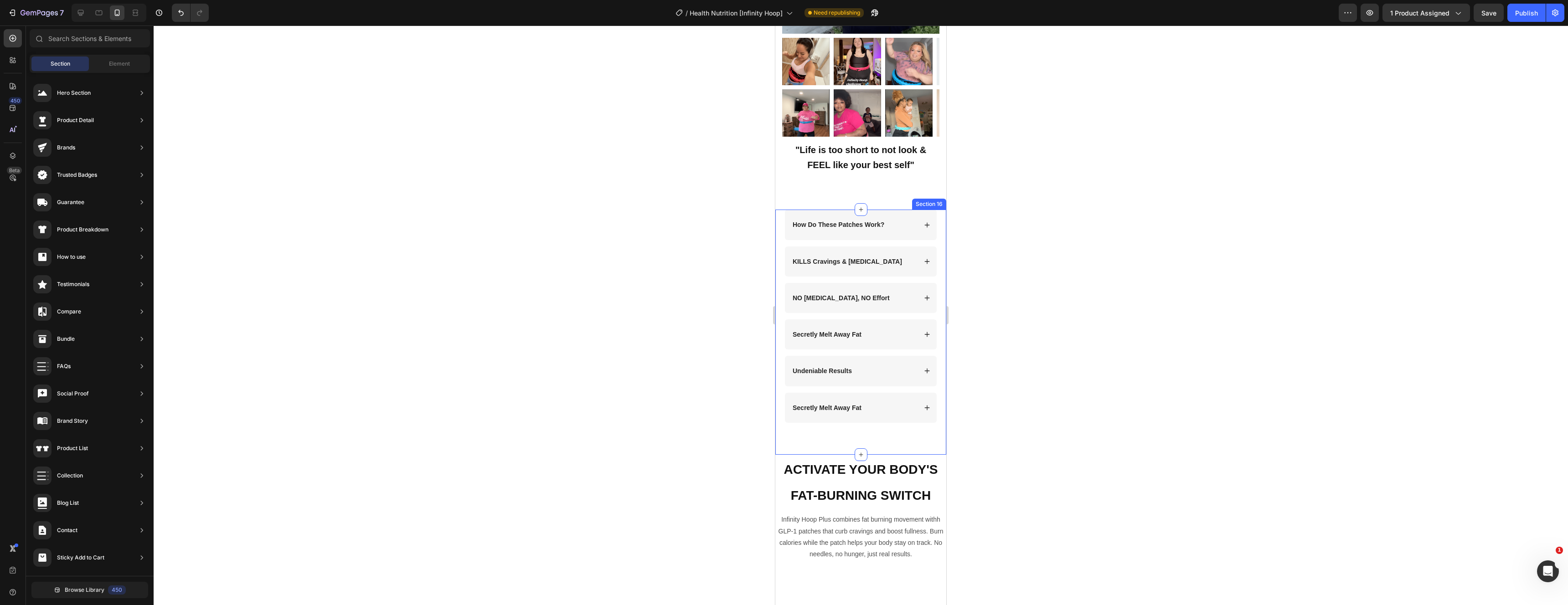
click at [888, 420] on div "How Do These Patches Work? KILLS Cravings & [MEDICAL_DATA] Accordion NO [MEDICA…" at bounding box center [860, 322] width 153 height 226
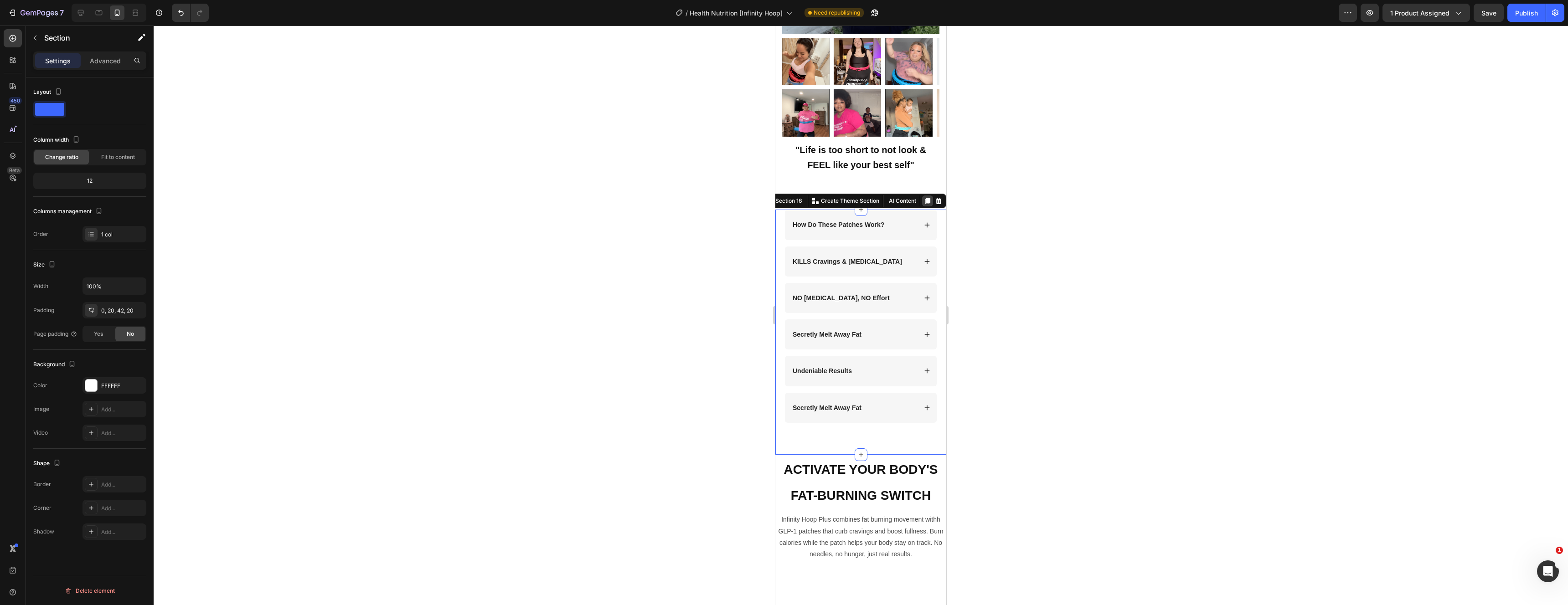
click at [925, 198] on icon at bounding box center [928, 201] width 5 height 6
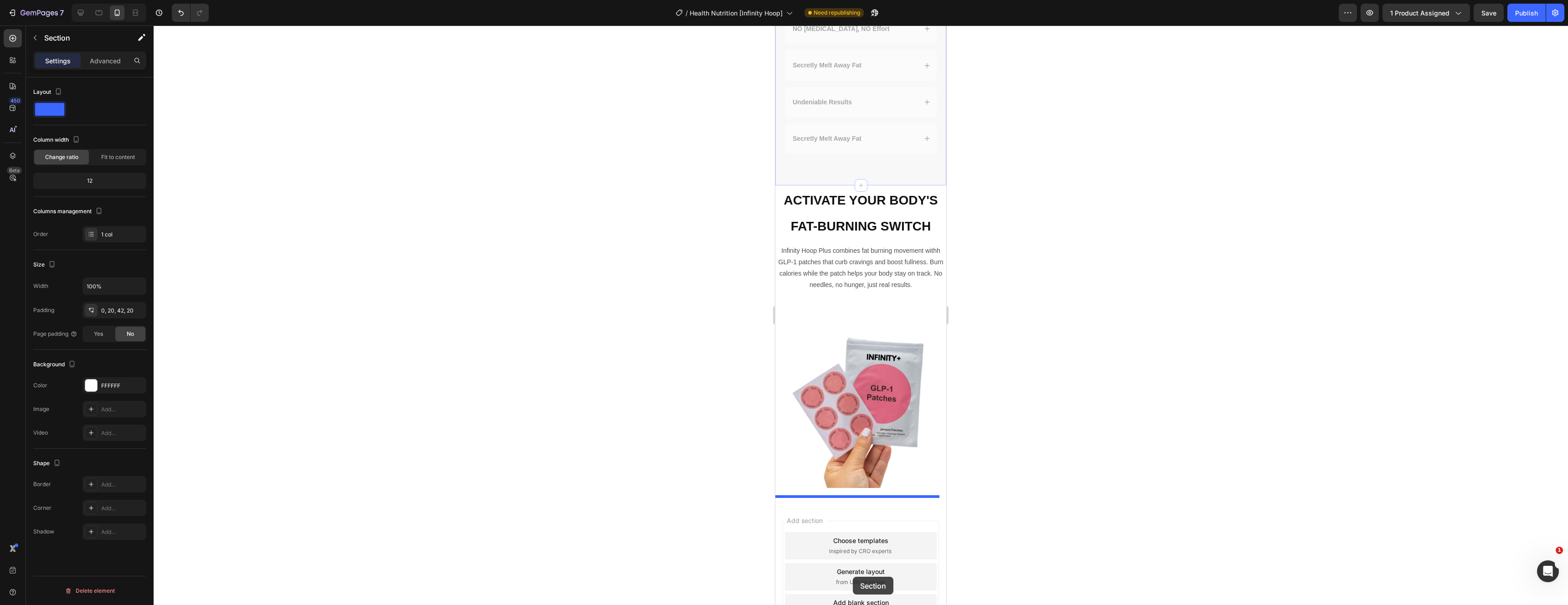
scroll to position [3156, 0]
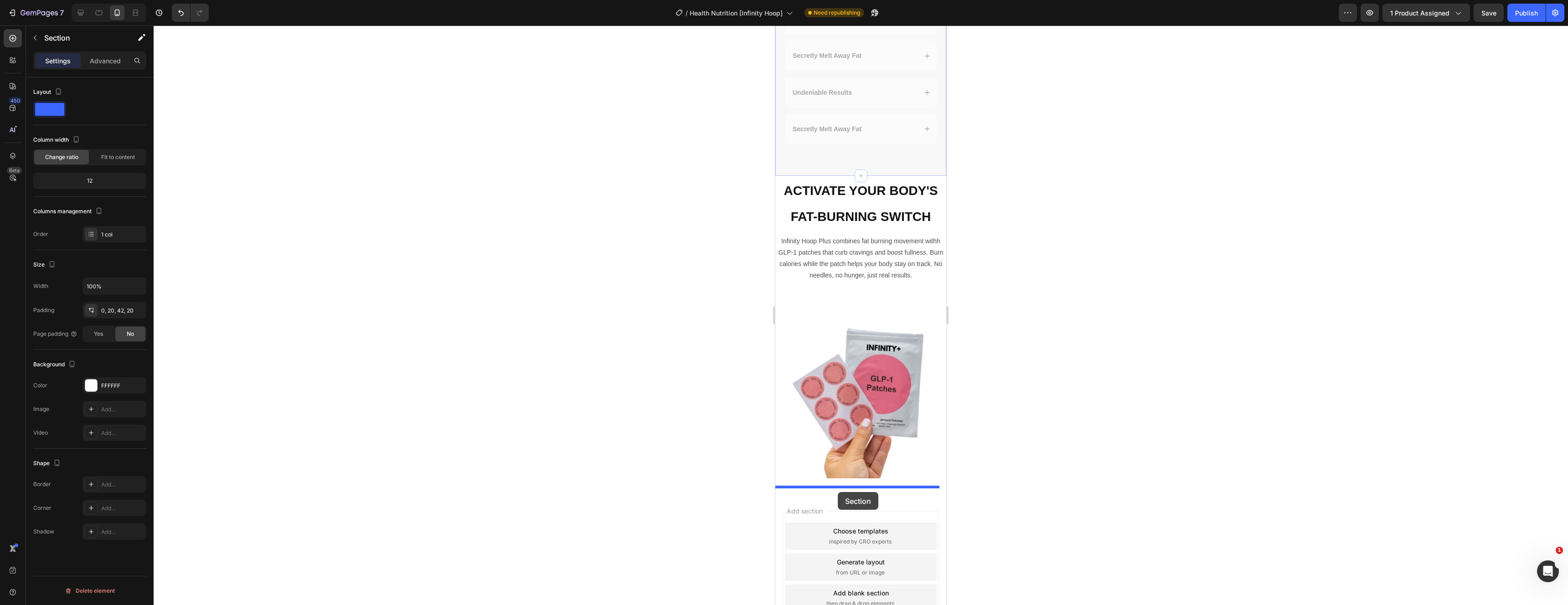
drag, startPoint x: 784, startPoint y: 49, endPoint x: 838, endPoint y: 493, distance: 447.3
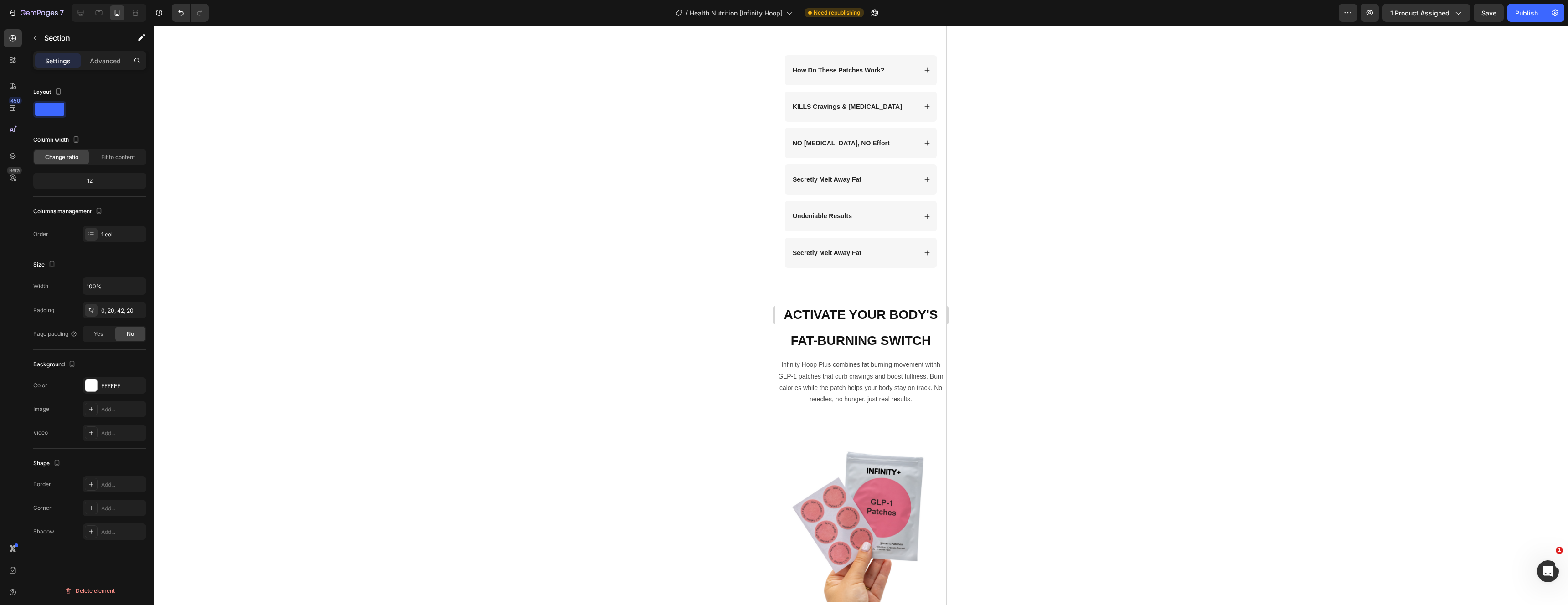
scroll to position [2884, 0]
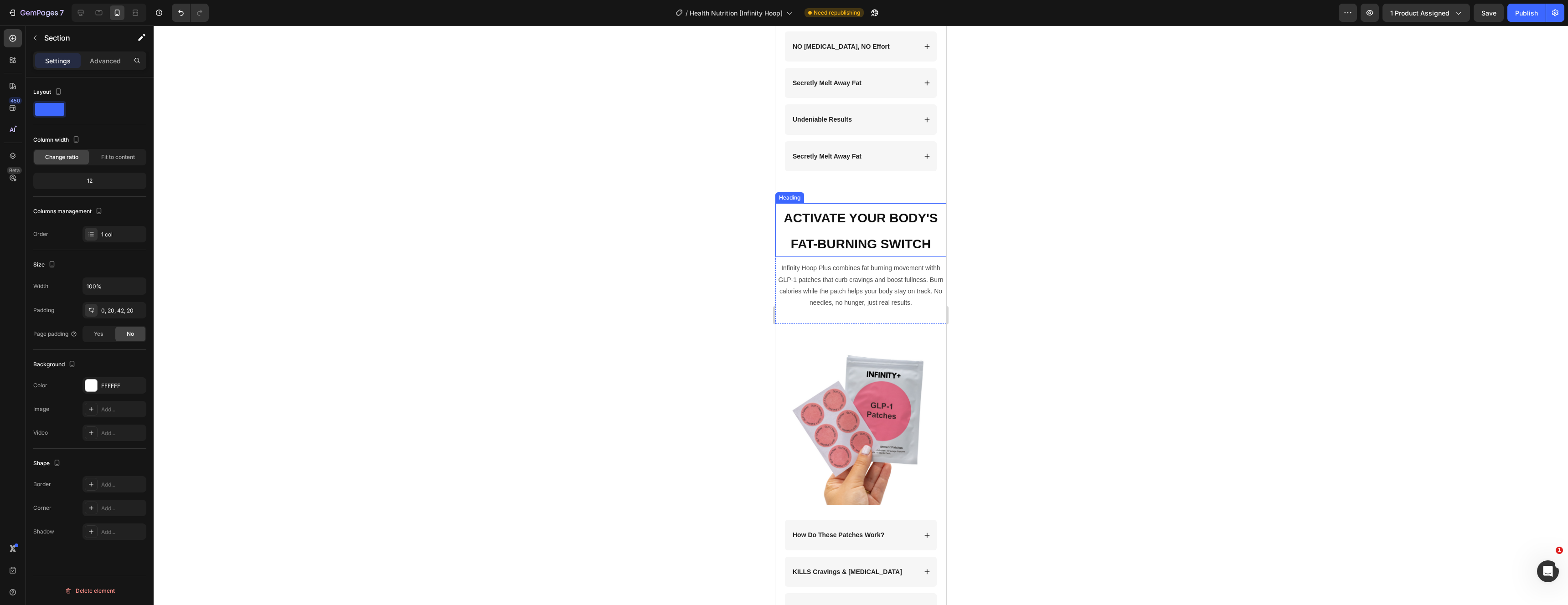
click at [879, 226] on strong "ACTIVATE YOUR BODY'S FAT-BURNING SWITCH" at bounding box center [860, 231] width 154 height 40
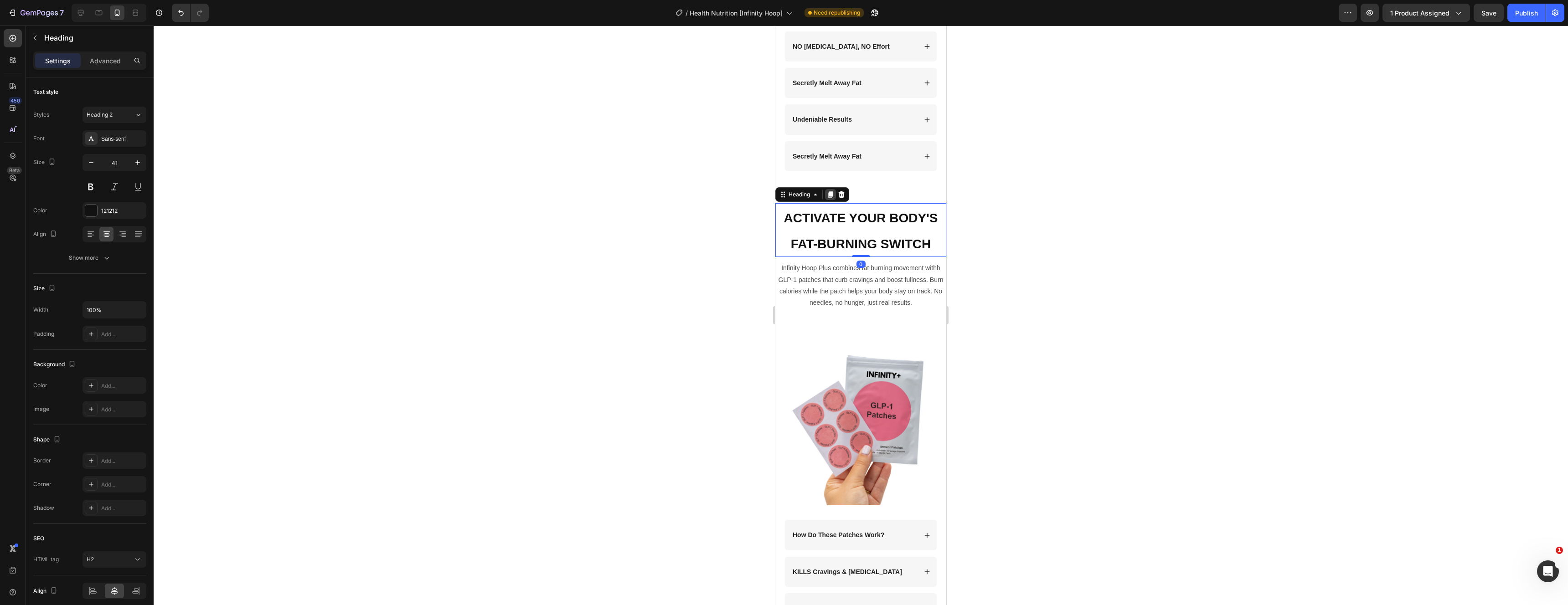
click at [834, 194] on icon at bounding box center [831, 195] width 8 height 8
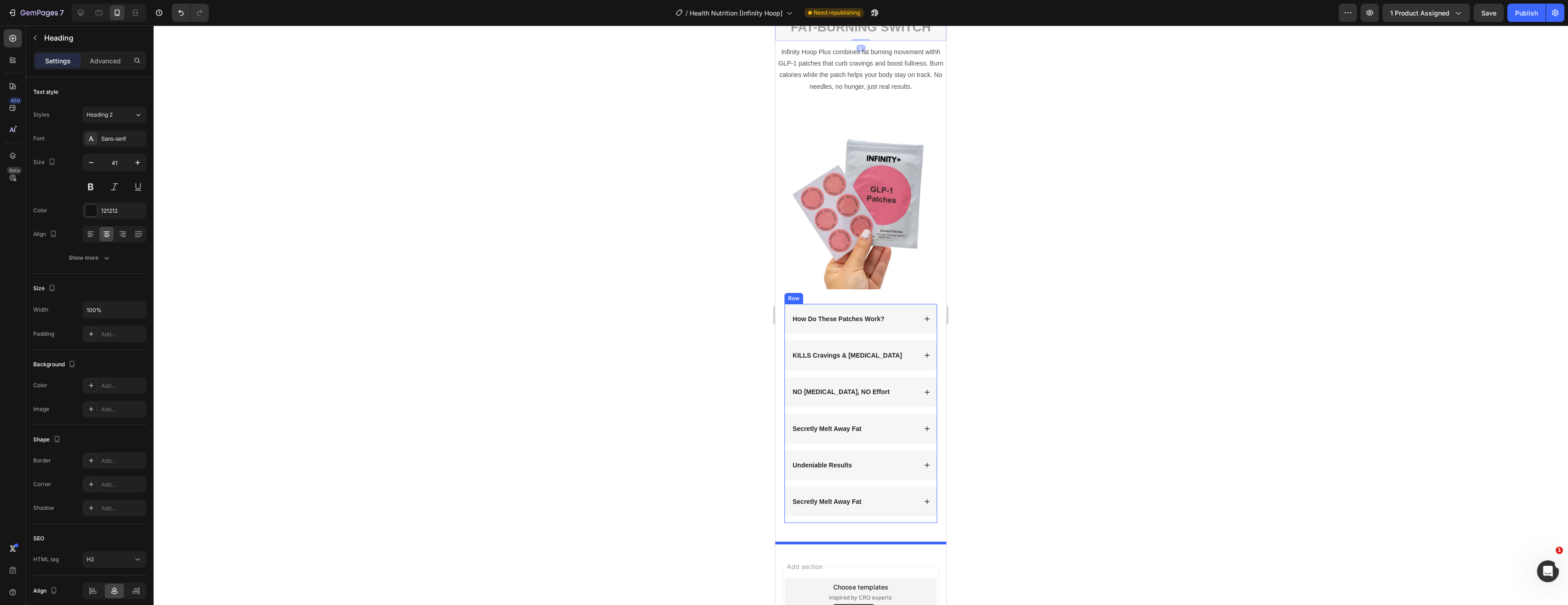
scroll to position [3168, 0]
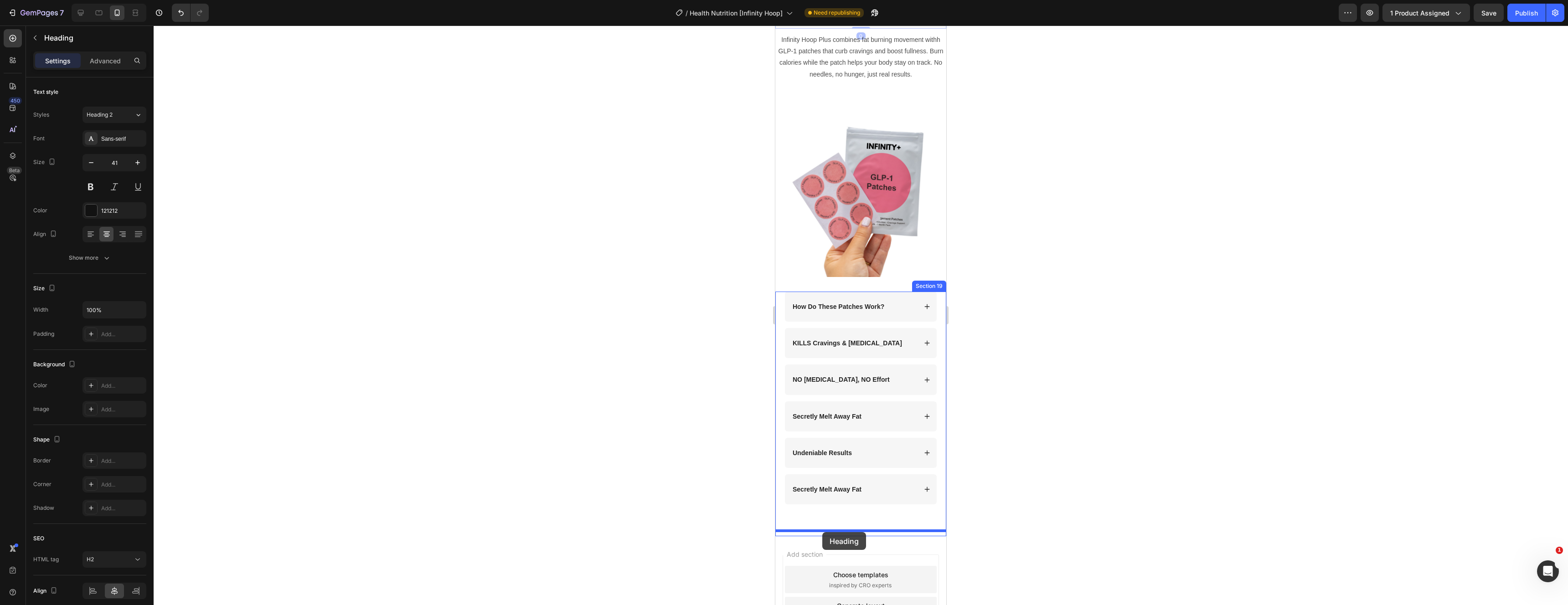
drag, startPoint x: 796, startPoint y: 250, endPoint x: 896, endPoint y: 526, distance: 293.6
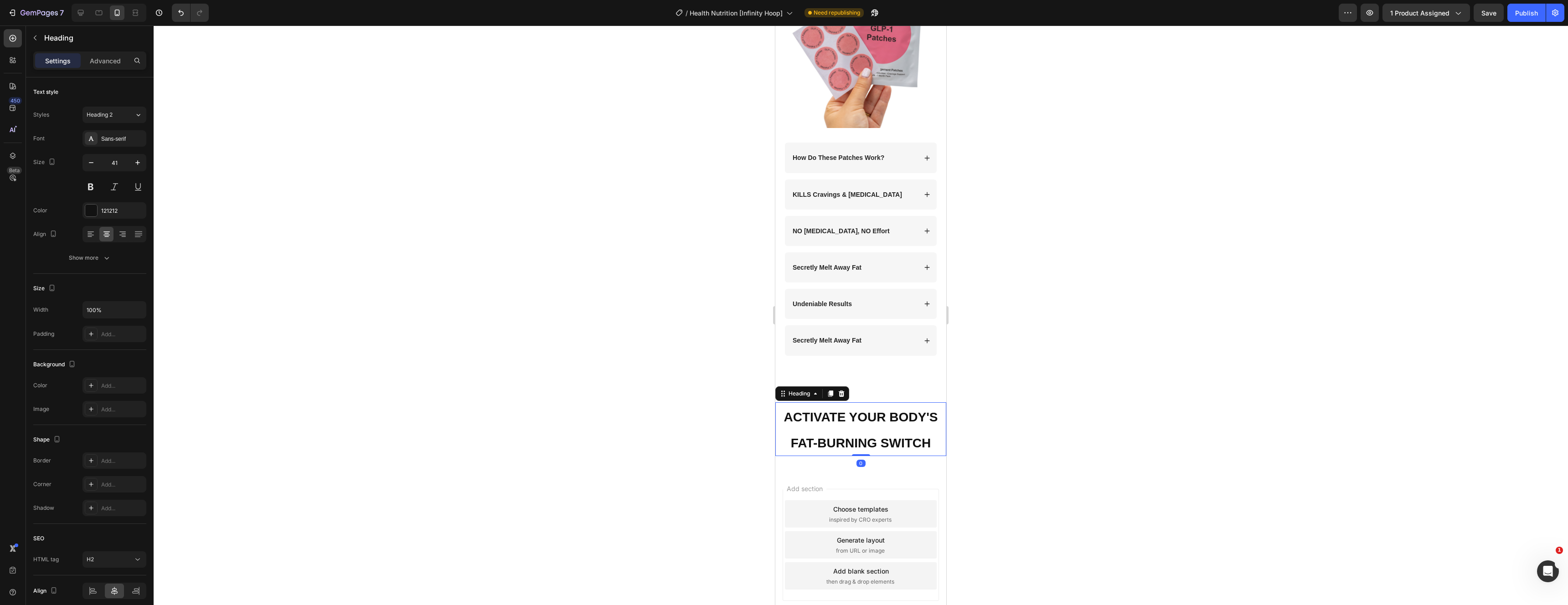
scroll to position [3270, 0]
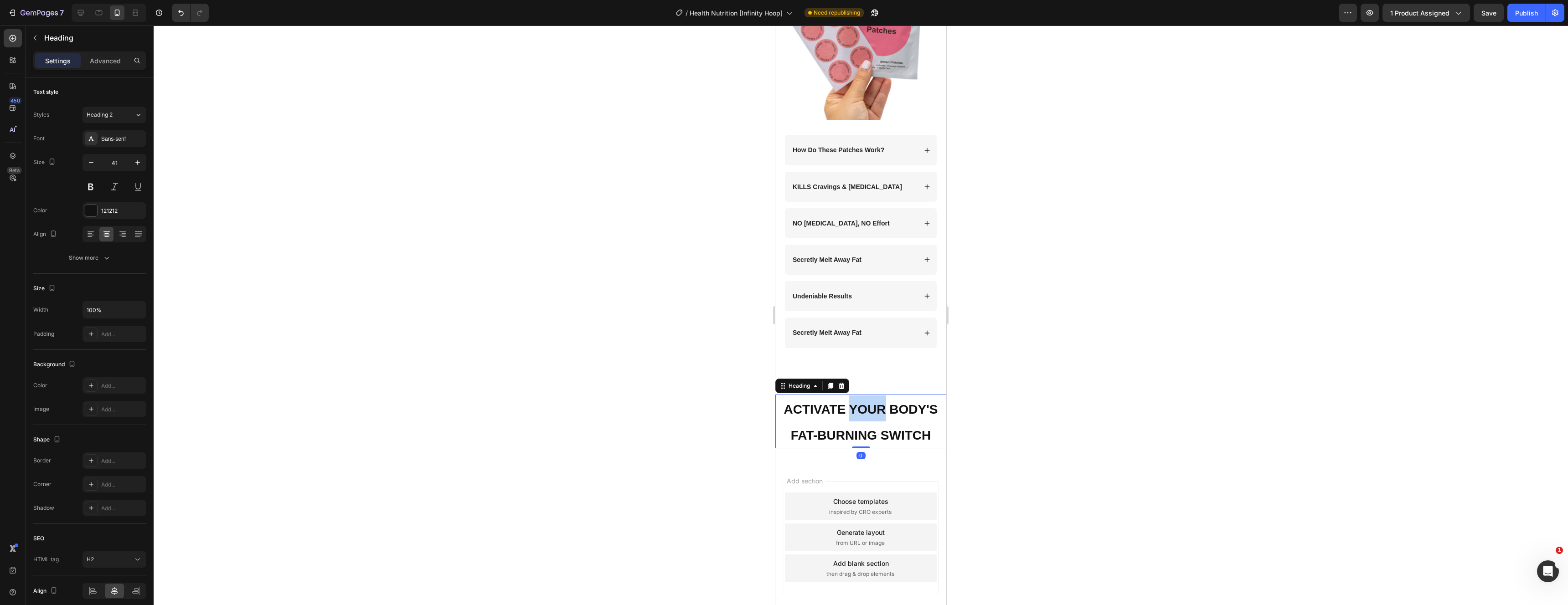
click at [872, 407] on strong "ACTIVATE YOUR BODY'S FAT-BURNING SWITCH" at bounding box center [860, 422] width 154 height 40
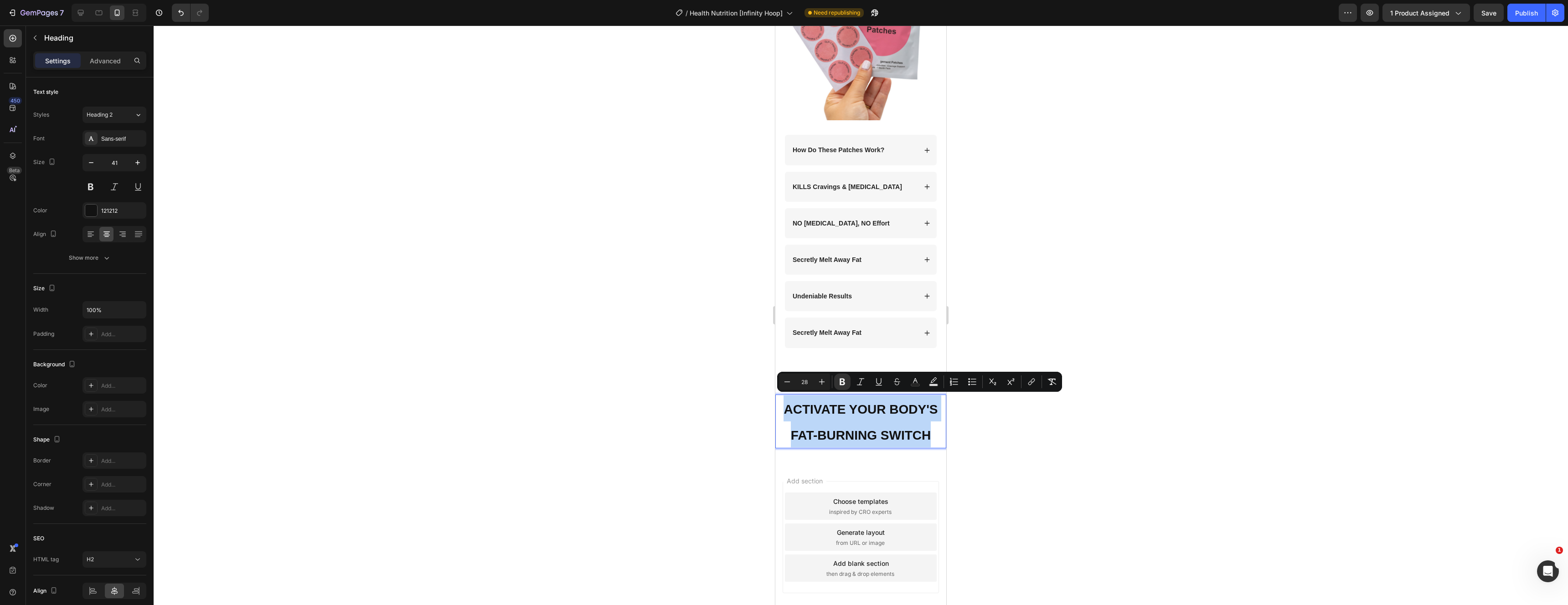
click at [872, 407] on strong "ACTIVATE YOUR BODY'S FAT-BURNING SWITCH" at bounding box center [860, 422] width 154 height 40
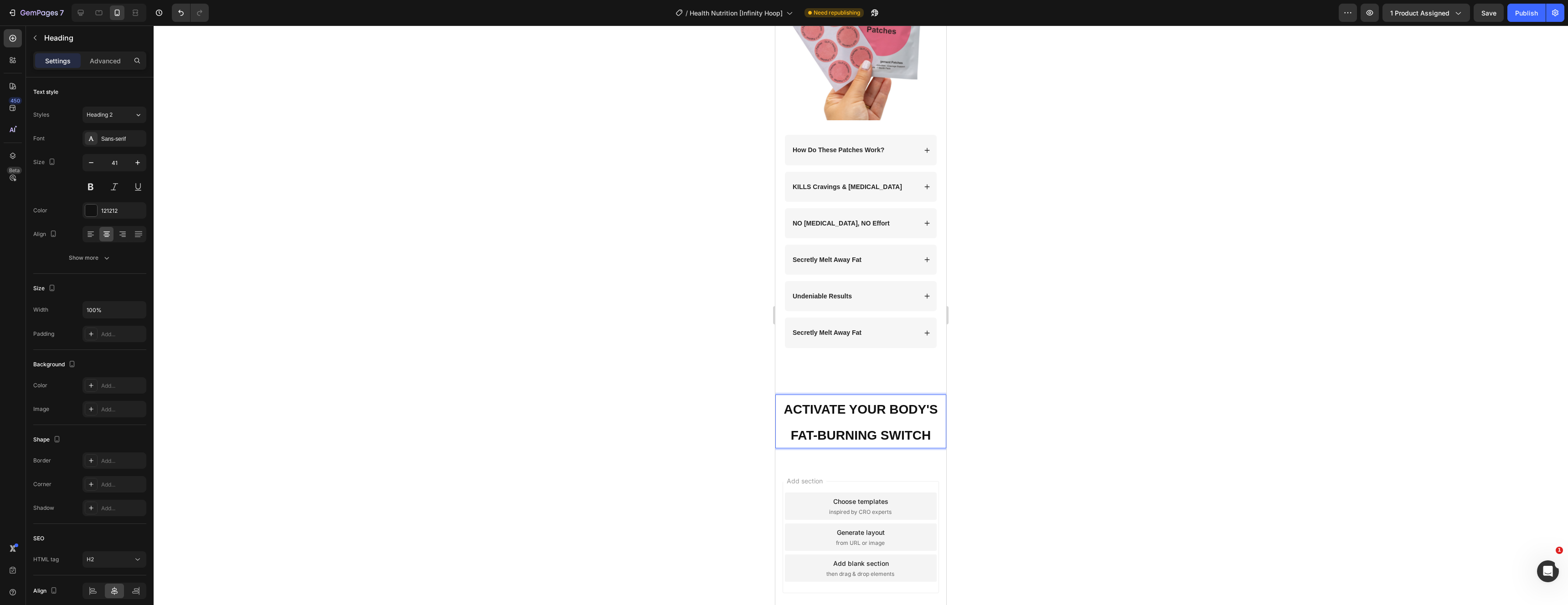
click at [872, 405] on strong "ACTIVATE YOUR BODY'S FAT-BURNING SWITCH" at bounding box center [860, 422] width 154 height 40
click at [1140, 373] on div at bounding box center [860, 315] width 1414 height 580
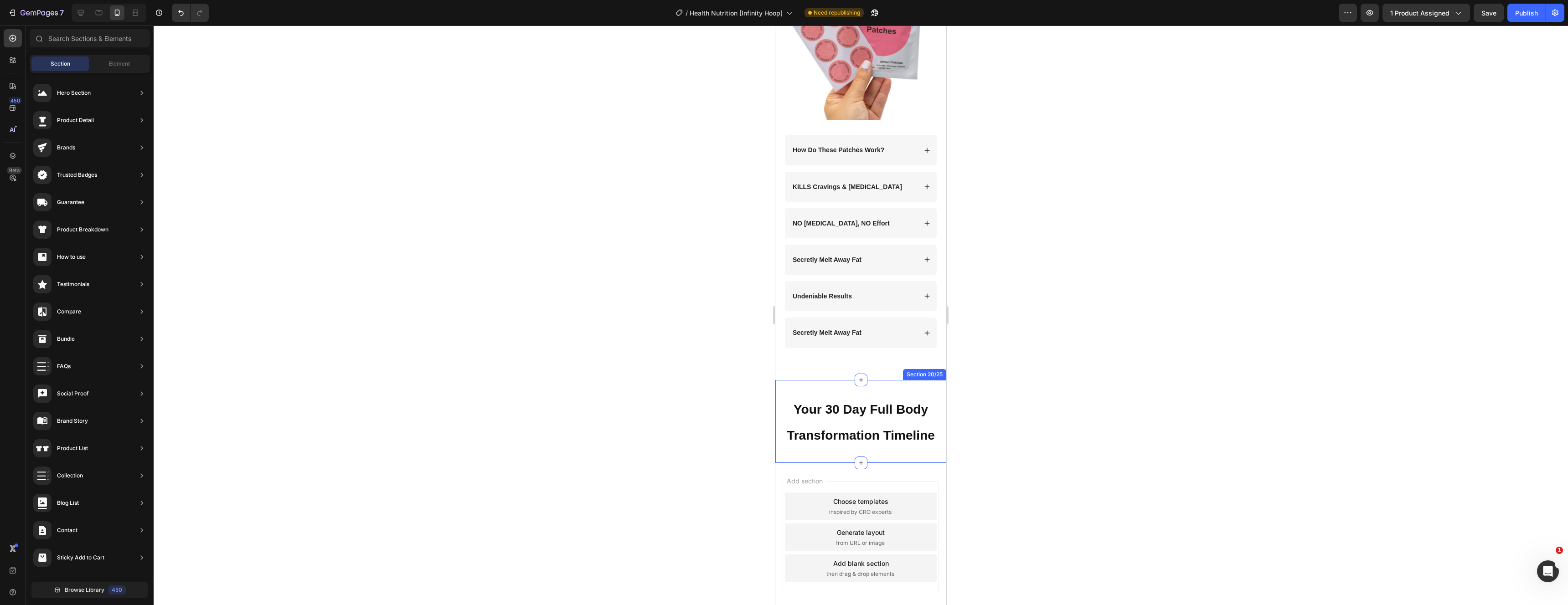
click at [886, 380] on div "⁠⁠⁠⁠⁠⁠⁠ Your 30 Day Full Body Transformation Timeline Heading Section 20/25" at bounding box center [860, 422] width 171 height 84
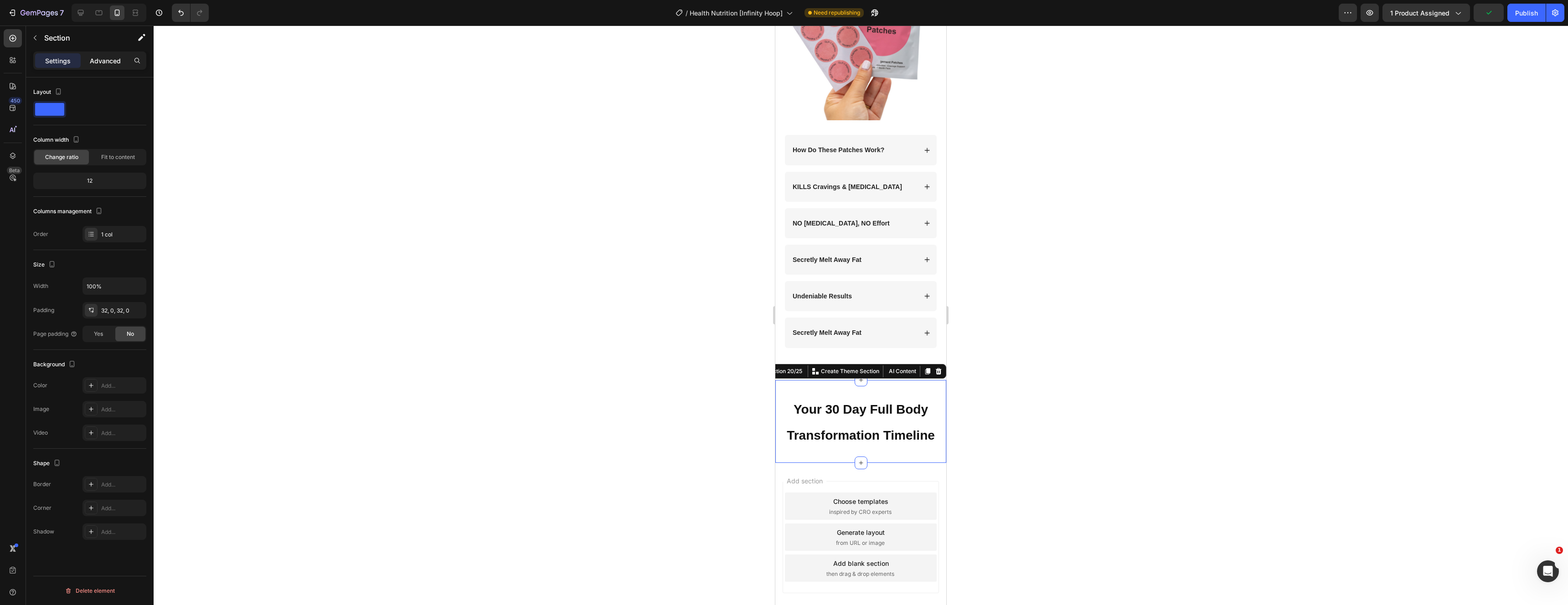
click at [92, 62] on p "Advanced" at bounding box center [105, 61] width 31 height 9
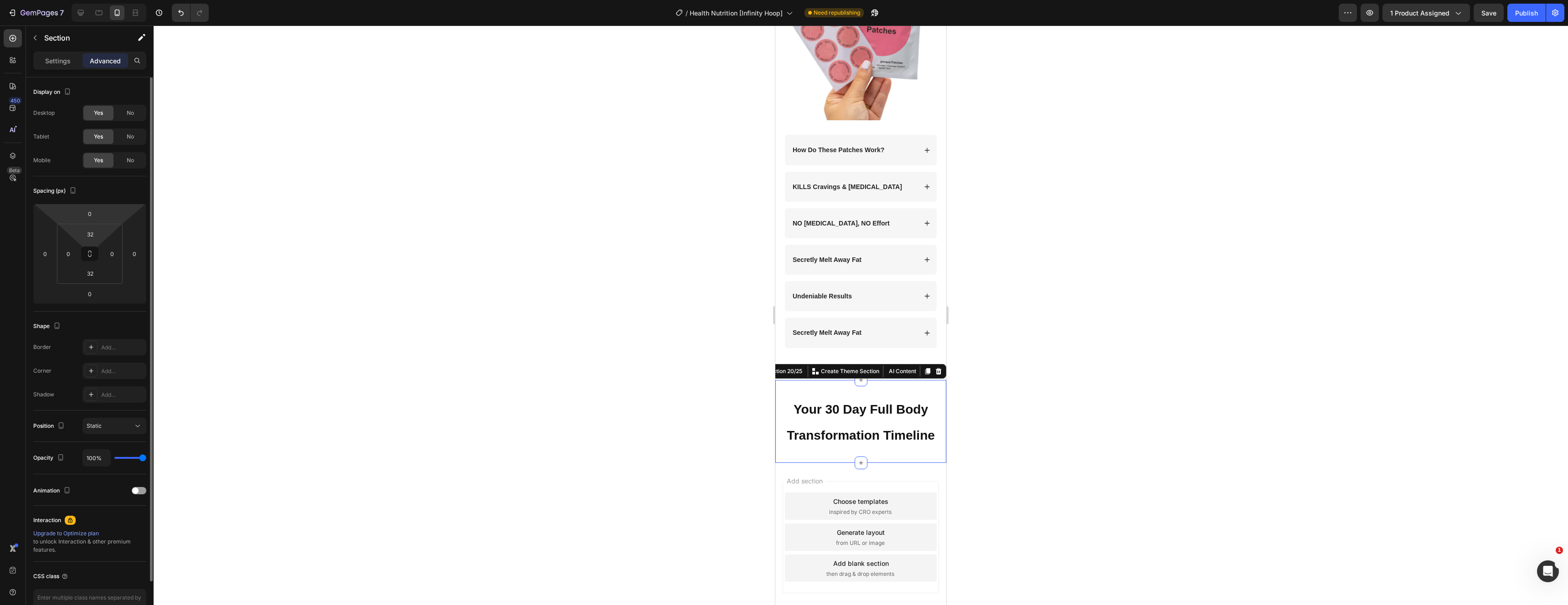
click at [89, 235] on input "32" at bounding box center [90, 234] width 18 height 14
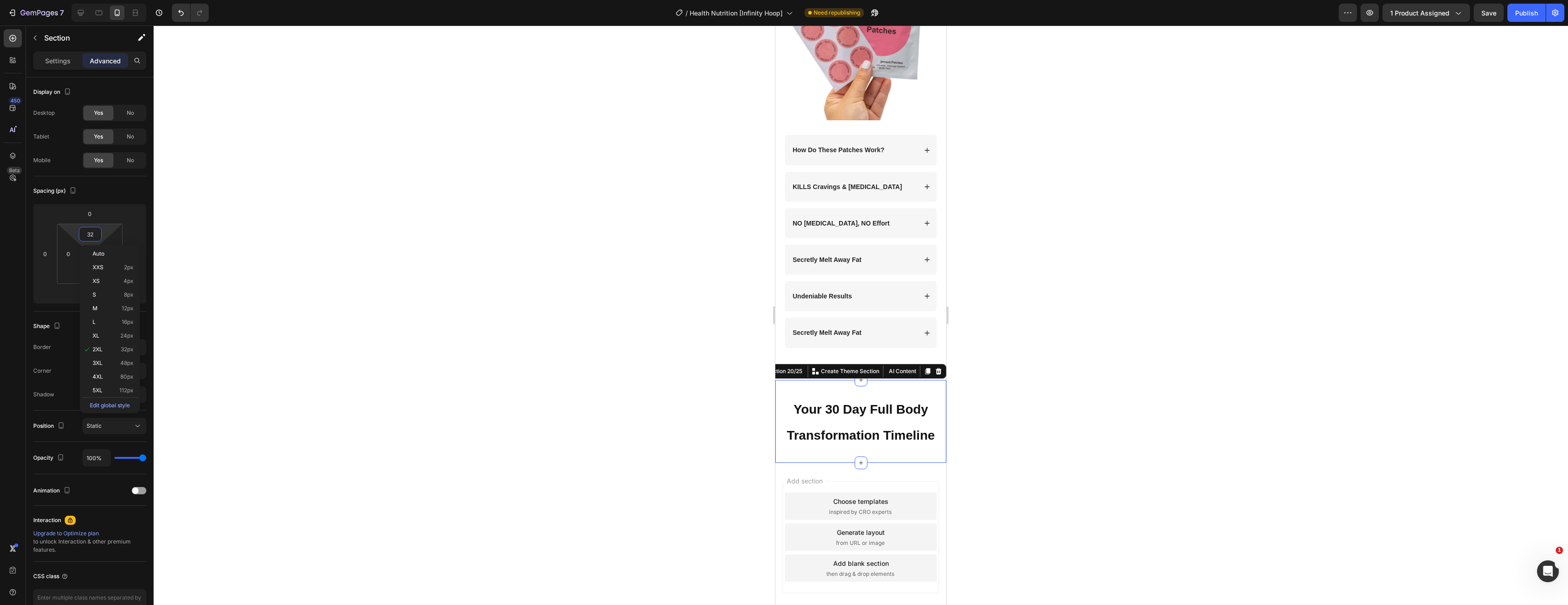
type input "0"
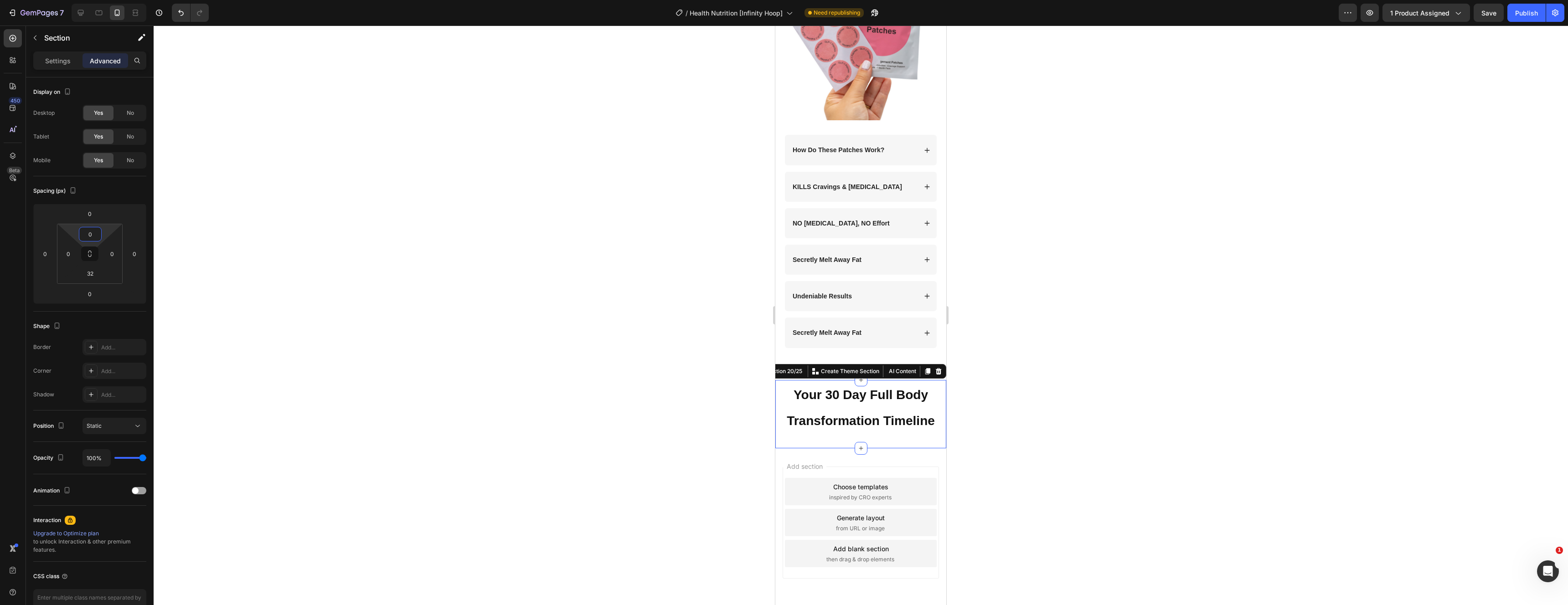
click at [1167, 211] on div at bounding box center [860, 315] width 1414 height 580
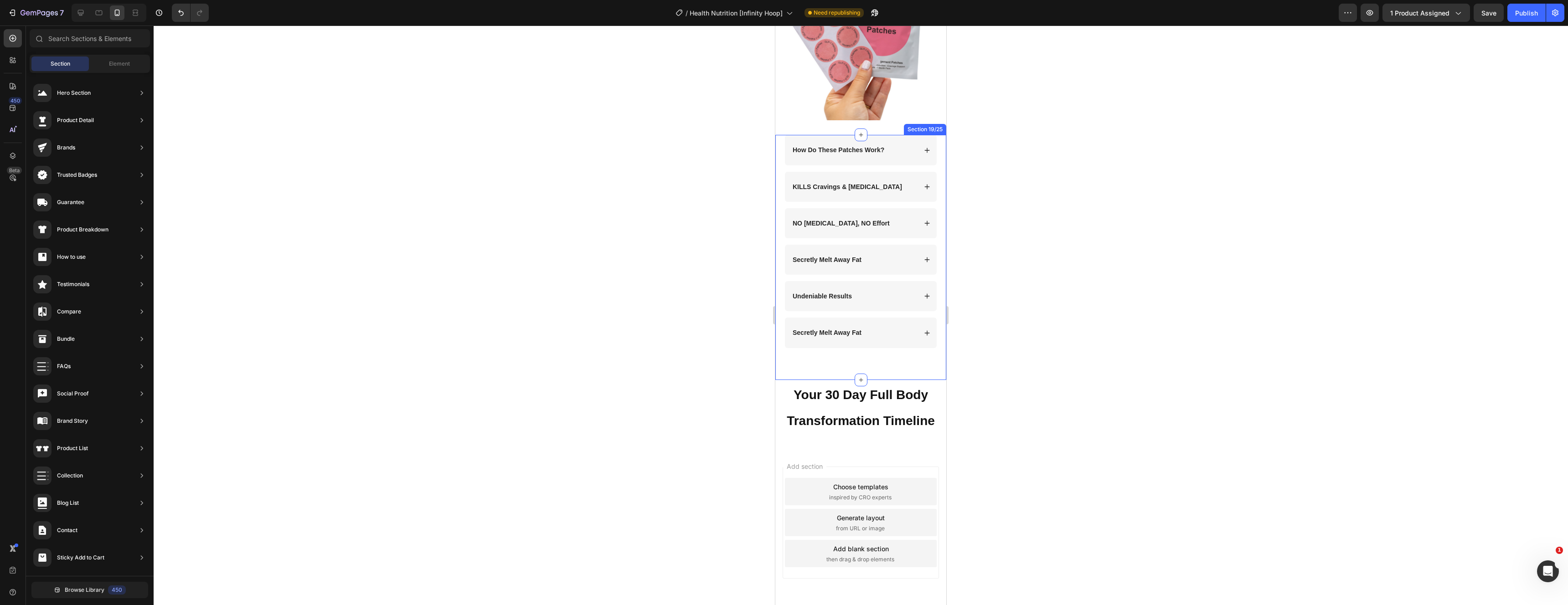
click at [869, 355] on div "How Do These Patches Work? KILLS Cravings & [MEDICAL_DATA] Accordion NO [MEDICA…" at bounding box center [860, 257] width 171 height 244
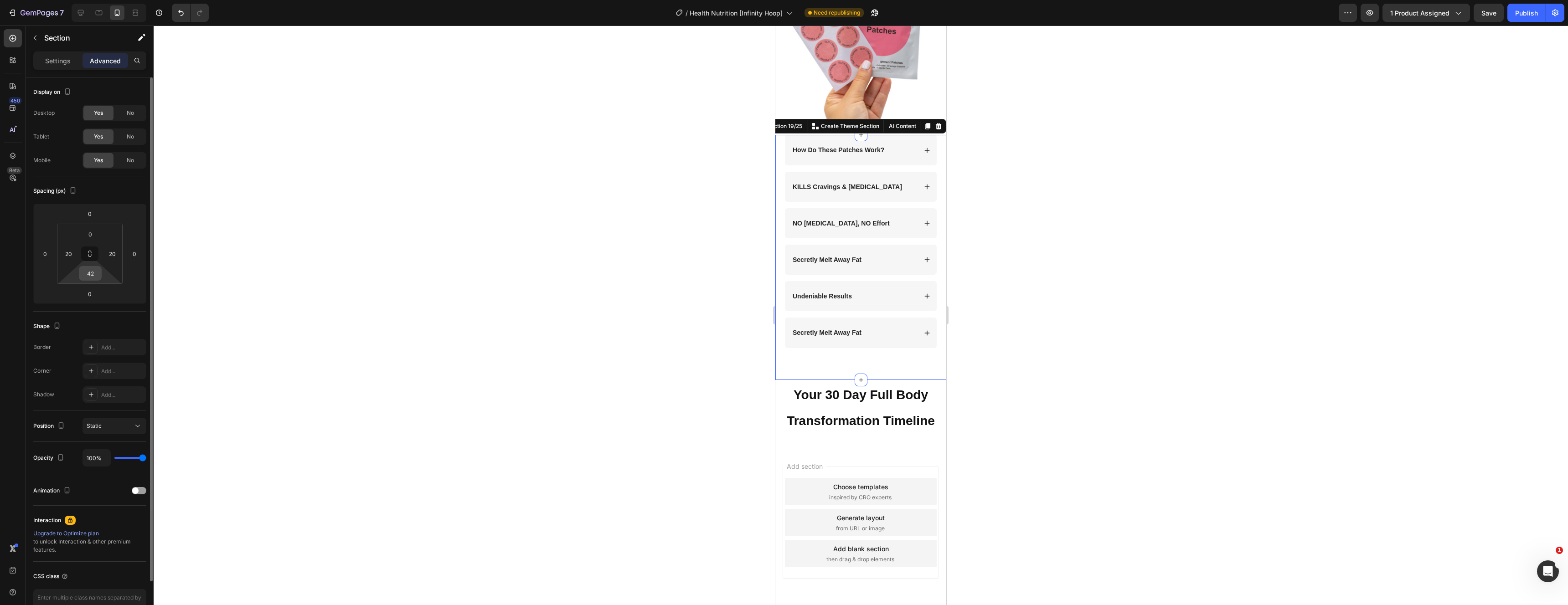
click at [97, 280] on div "42" at bounding box center [90, 273] width 23 height 15
click at [96, 277] on input "42" at bounding box center [90, 273] width 18 height 14
type input "1"
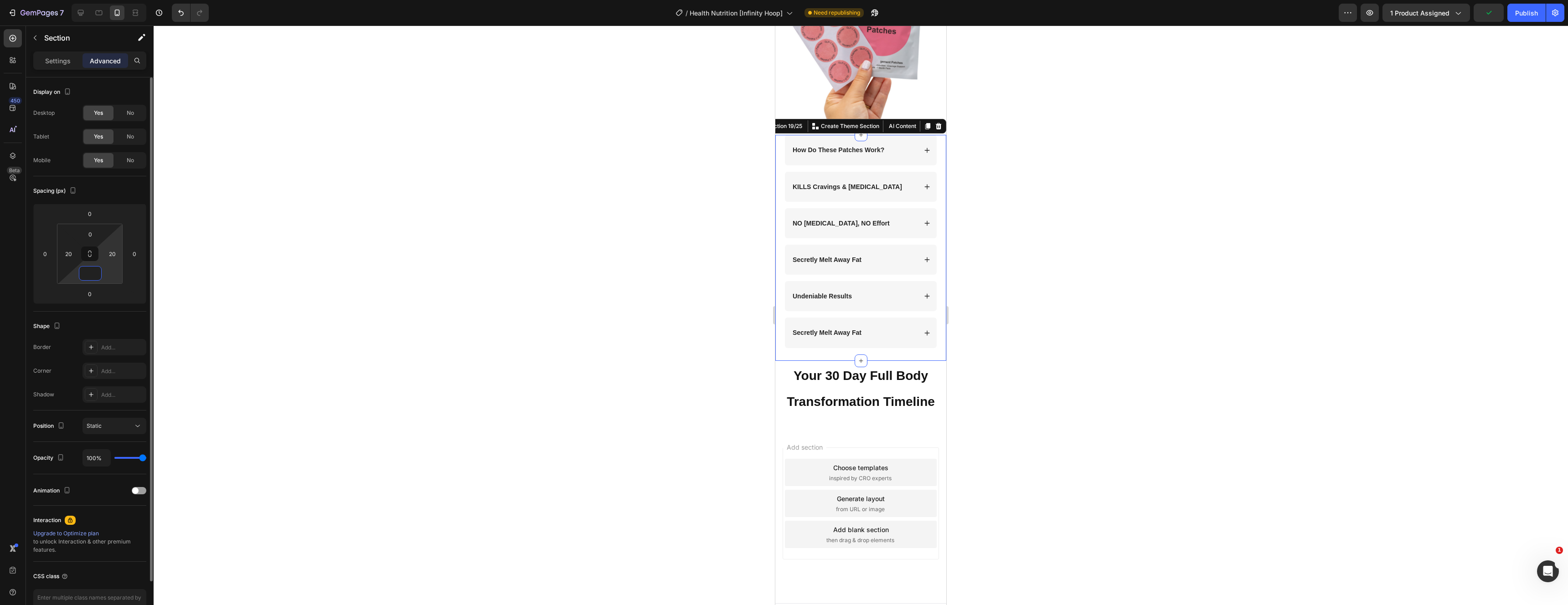
type input "0"
click at [1056, 289] on div at bounding box center [860, 315] width 1414 height 580
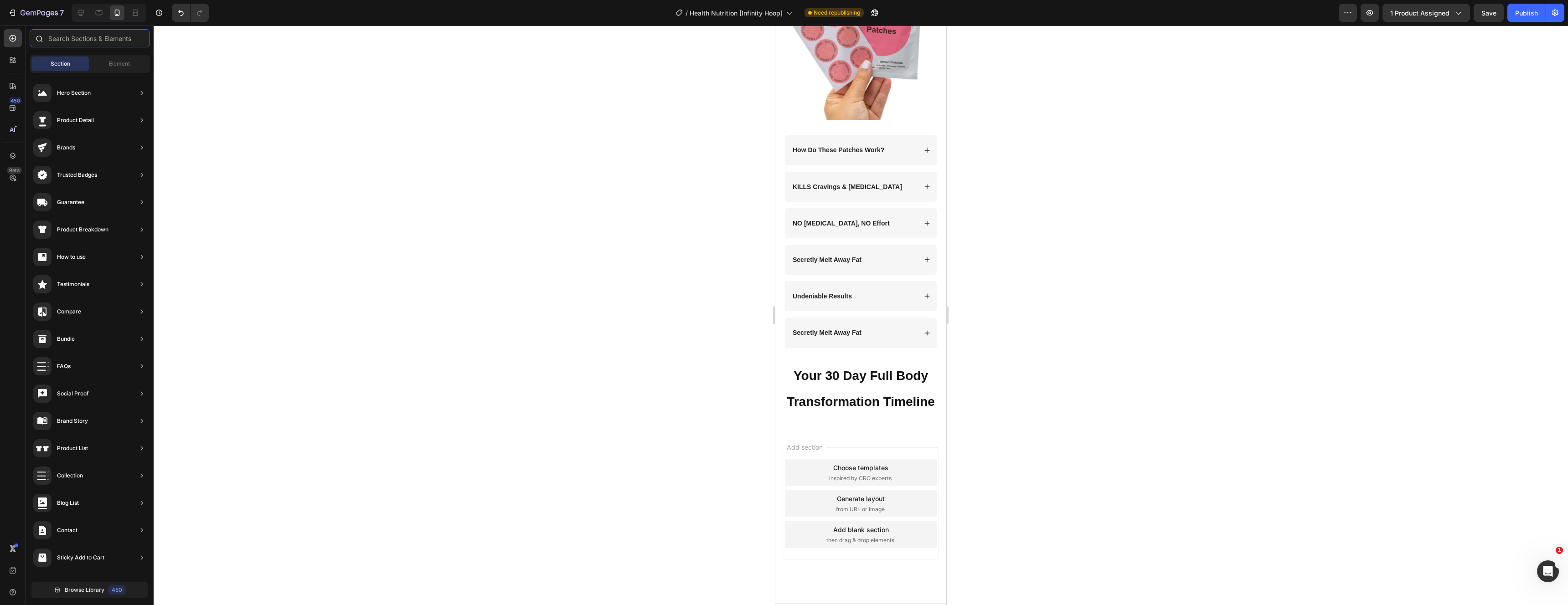
click at [107, 32] on input "text" at bounding box center [90, 38] width 120 height 18
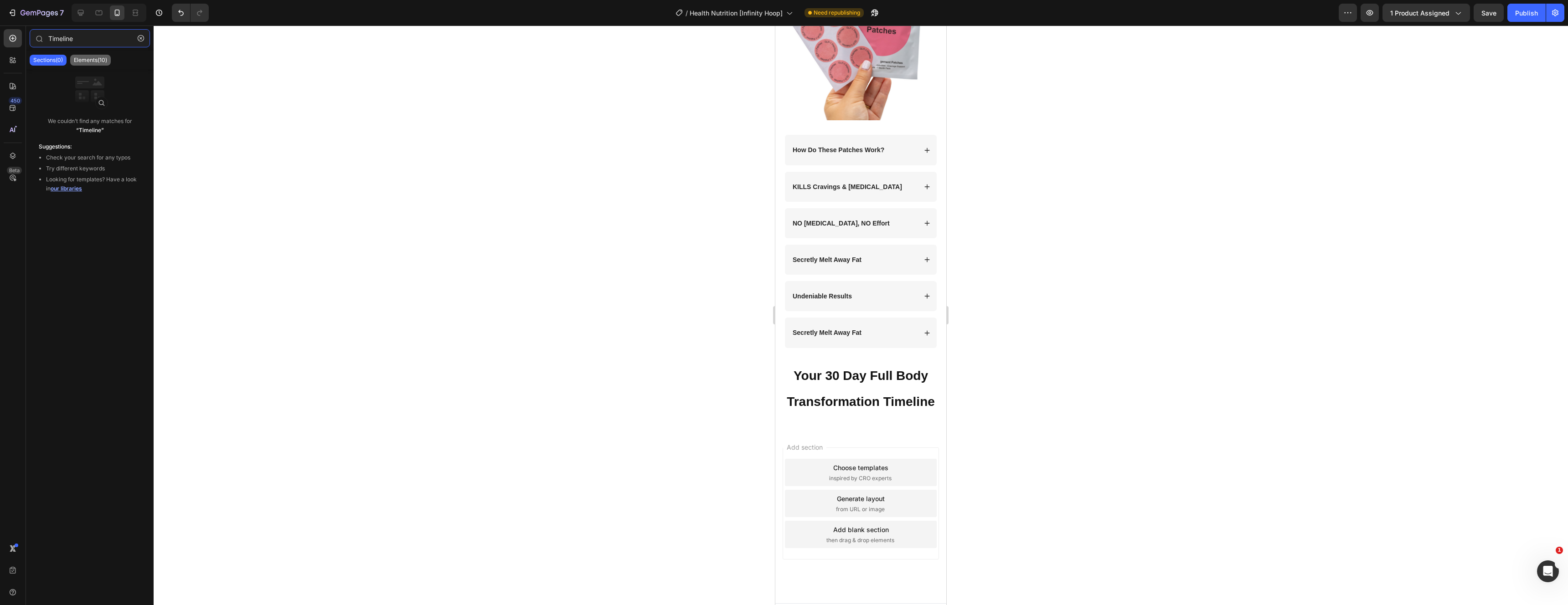
type input "Timeline"
click at [85, 57] on p "Elements(10)" at bounding box center [90, 60] width 33 height 8
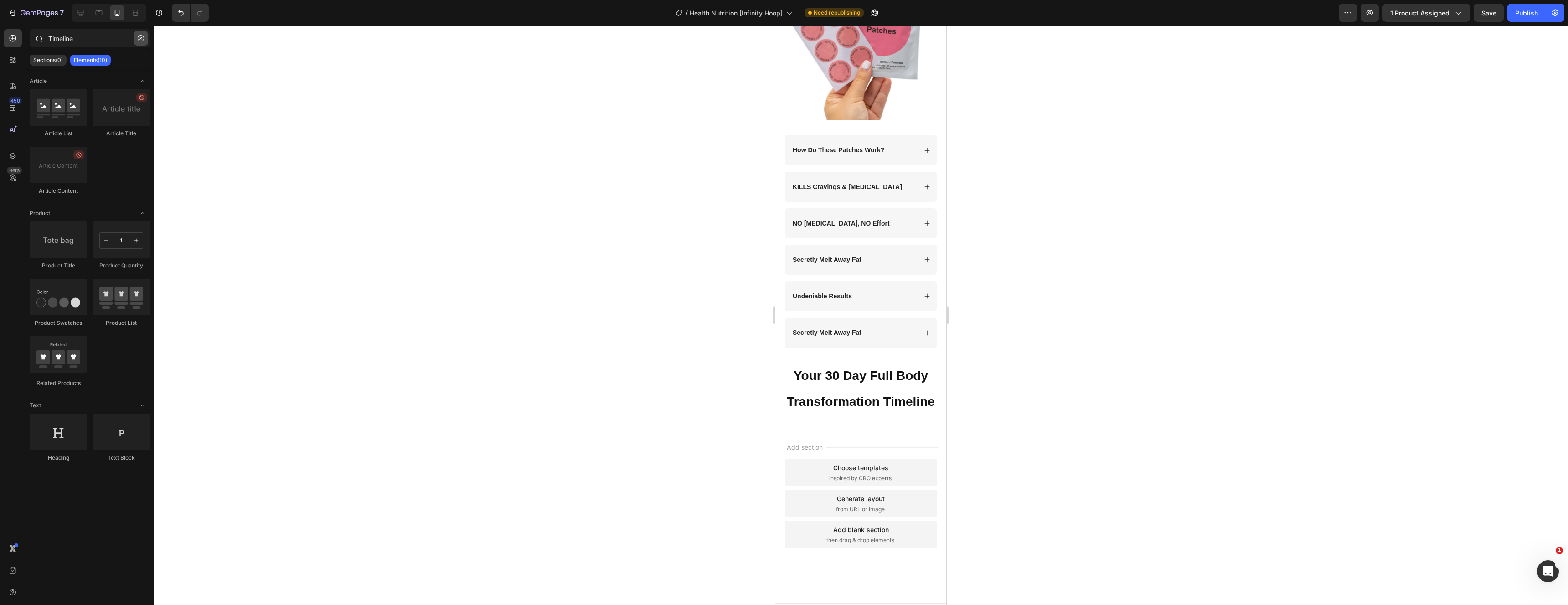
click at [135, 38] on button "button" at bounding box center [140, 38] width 15 height 15
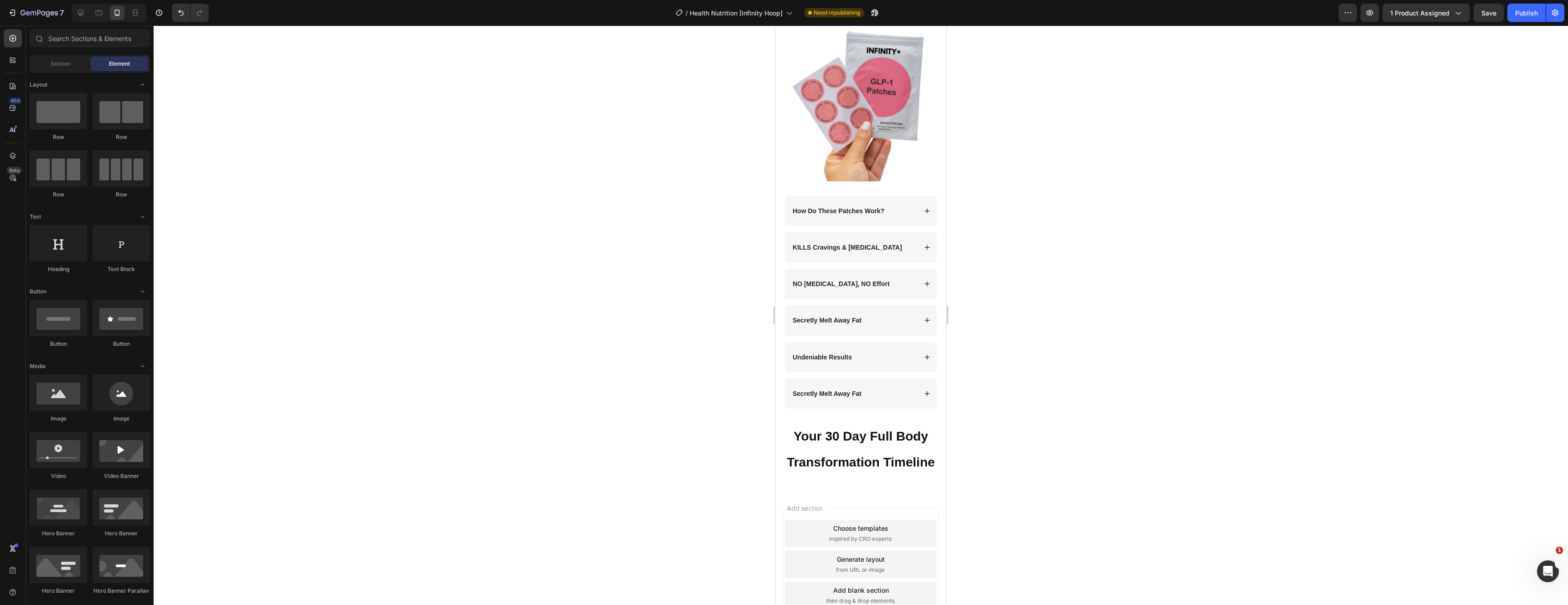
scroll to position [3140, 0]
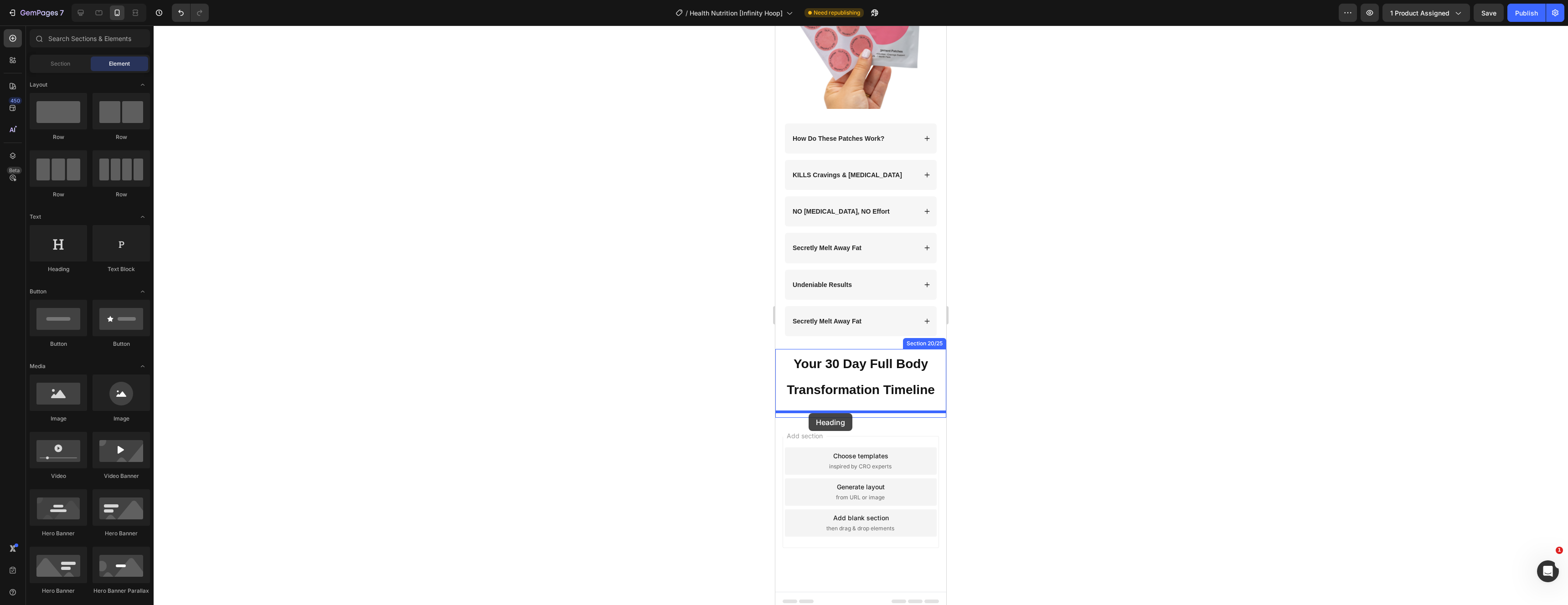
drag, startPoint x: 840, startPoint y: 270, endPoint x: 808, endPoint y: 414, distance: 147.5
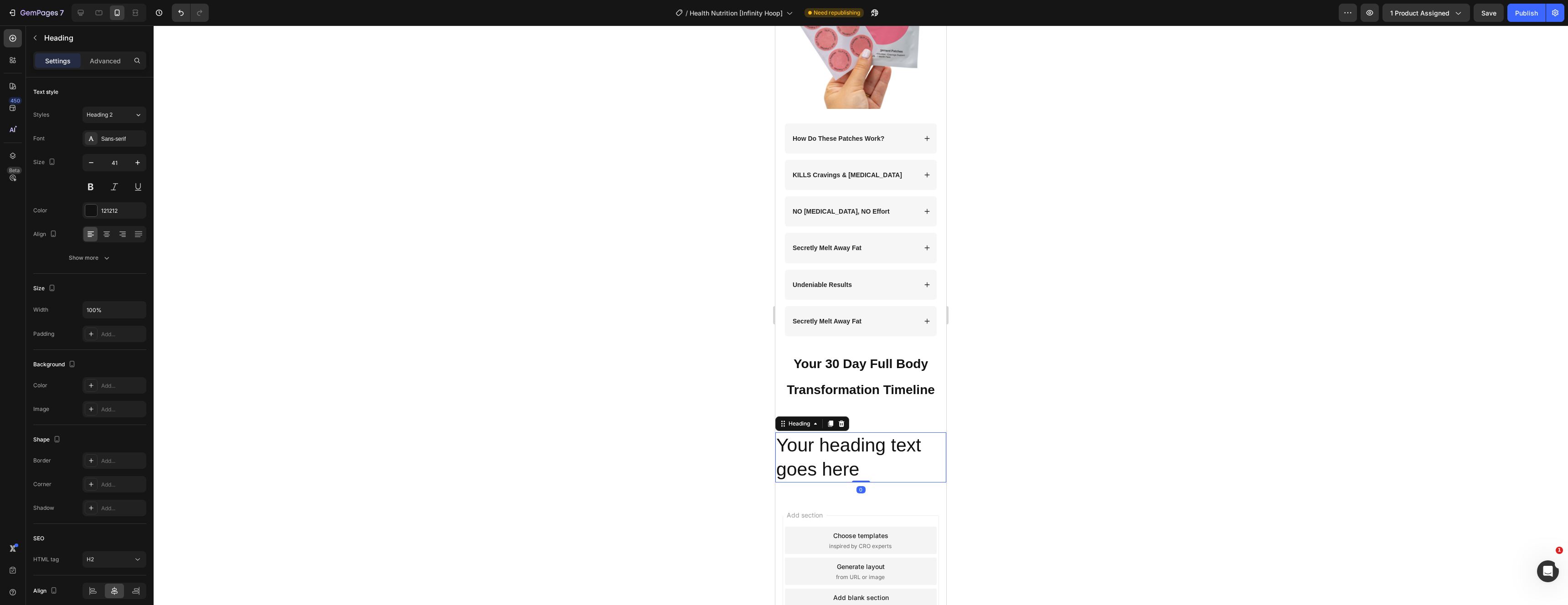
click at [839, 446] on h2 "Your heading text goes here" at bounding box center [860, 457] width 171 height 50
click at [839, 446] on p "Your heading text goes here" at bounding box center [861, 457] width 169 height 49
click at [826, 435] on p "Day 1 - 7" at bounding box center [861, 445] width 169 height 24
click at [805, 443] on p "Day 1 - 7" at bounding box center [861, 445] width 169 height 24
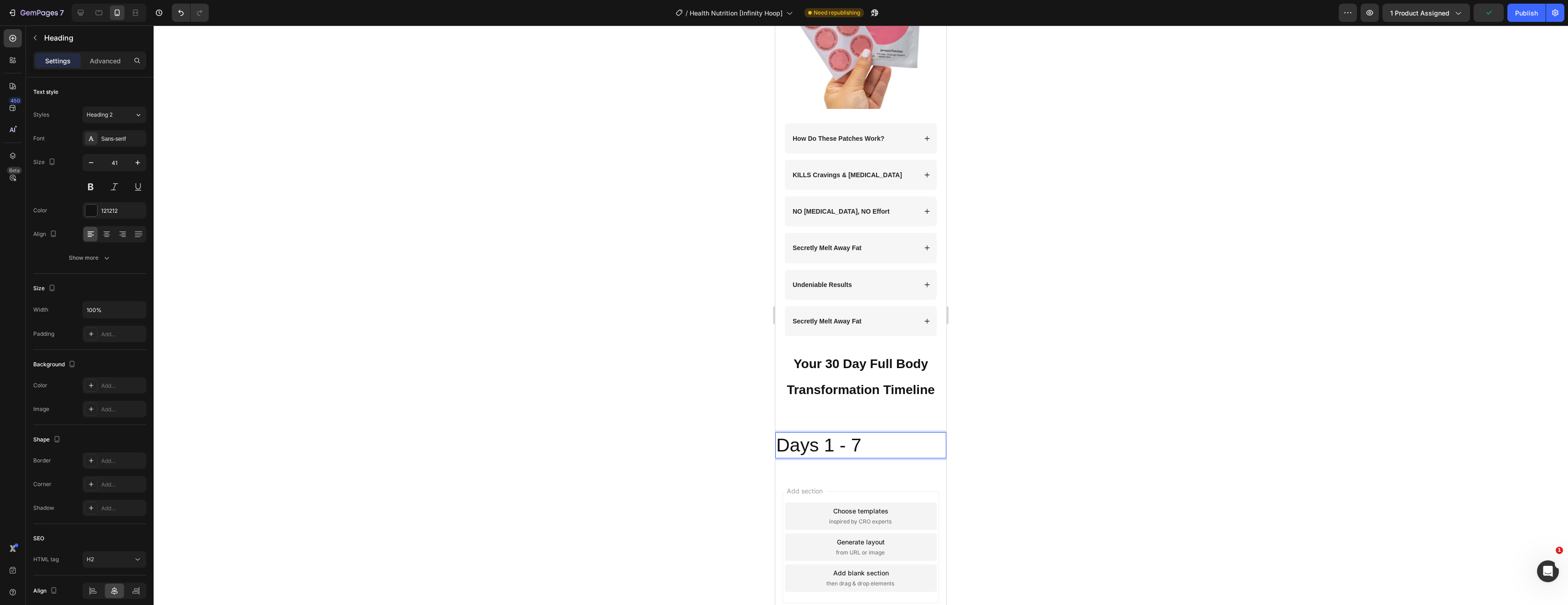
click at [837, 444] on p "Days 1 - 7" at bounding box center [861, 445] width 169 height 24
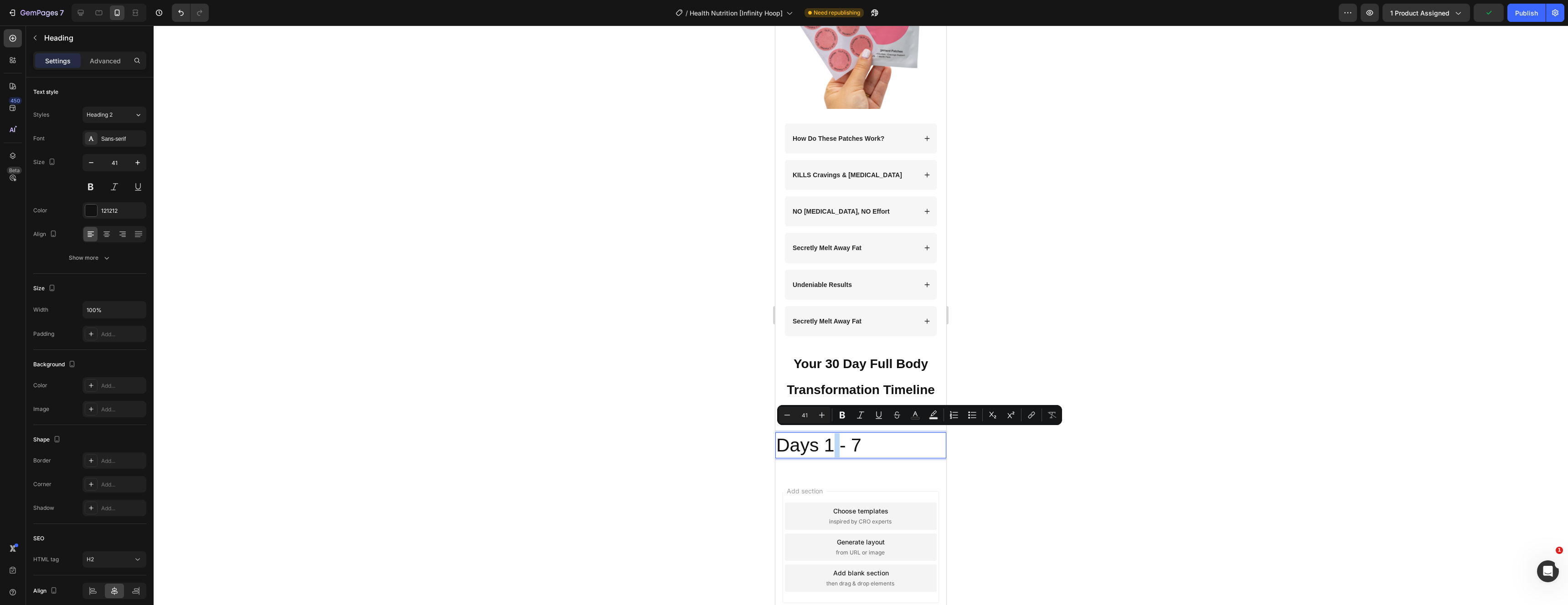
click at [837, 444] on p "Days 1 - 7" at bounding box center [861, 445] width 169 height 24
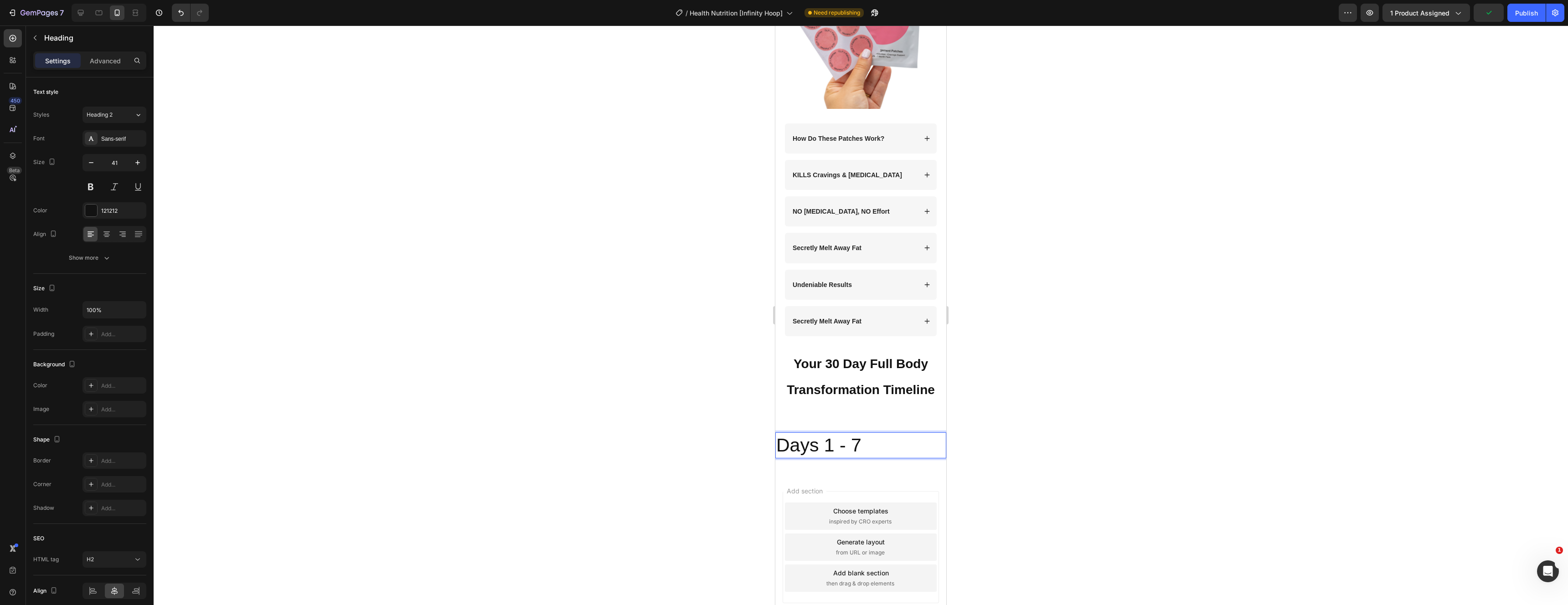
click at [838, 442] on p "Days 1 - 7" at bounding box center [861, 445] width 169 height 24
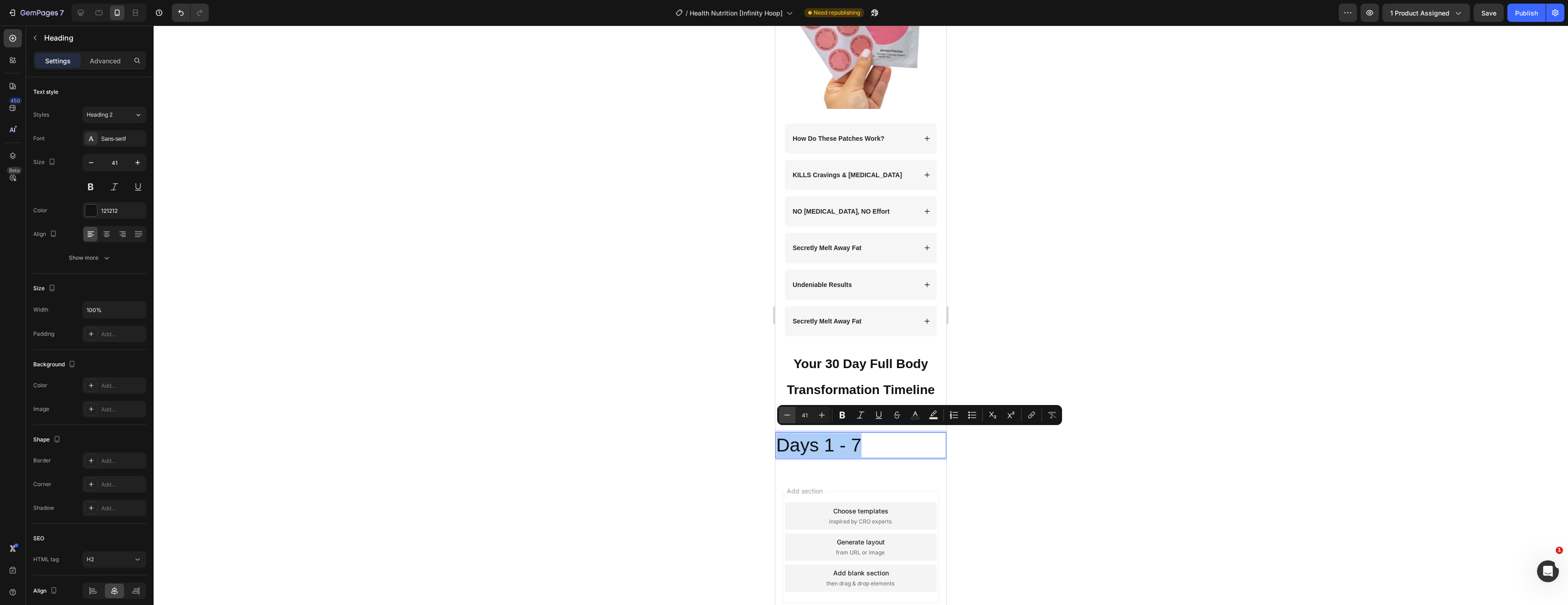
click at [781, 414] on button "Minus" at bounding box center [787, 414] width 16 height 16
click at [782, 414] on button "Minus" at bounding box center [787, 414] width 16 height 16
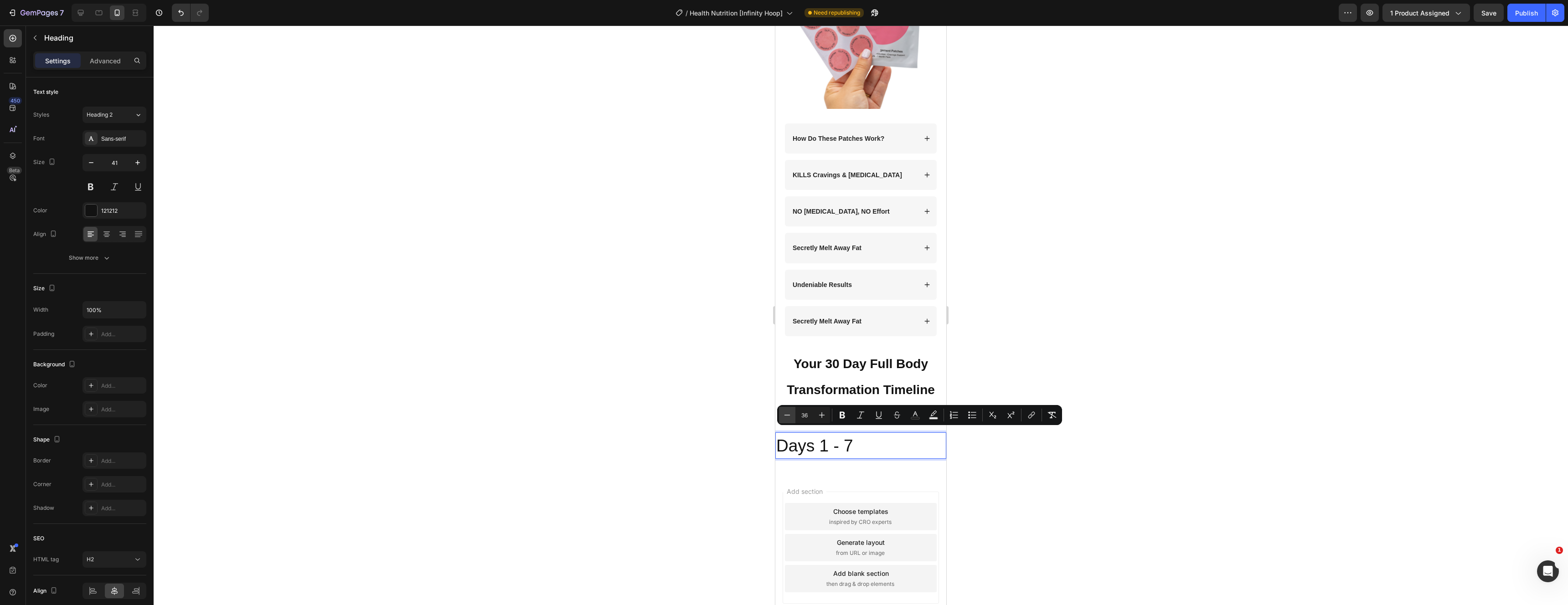
click at [782, 414] on button "Minus" at bounding box center [787, 414] width 16 height 16
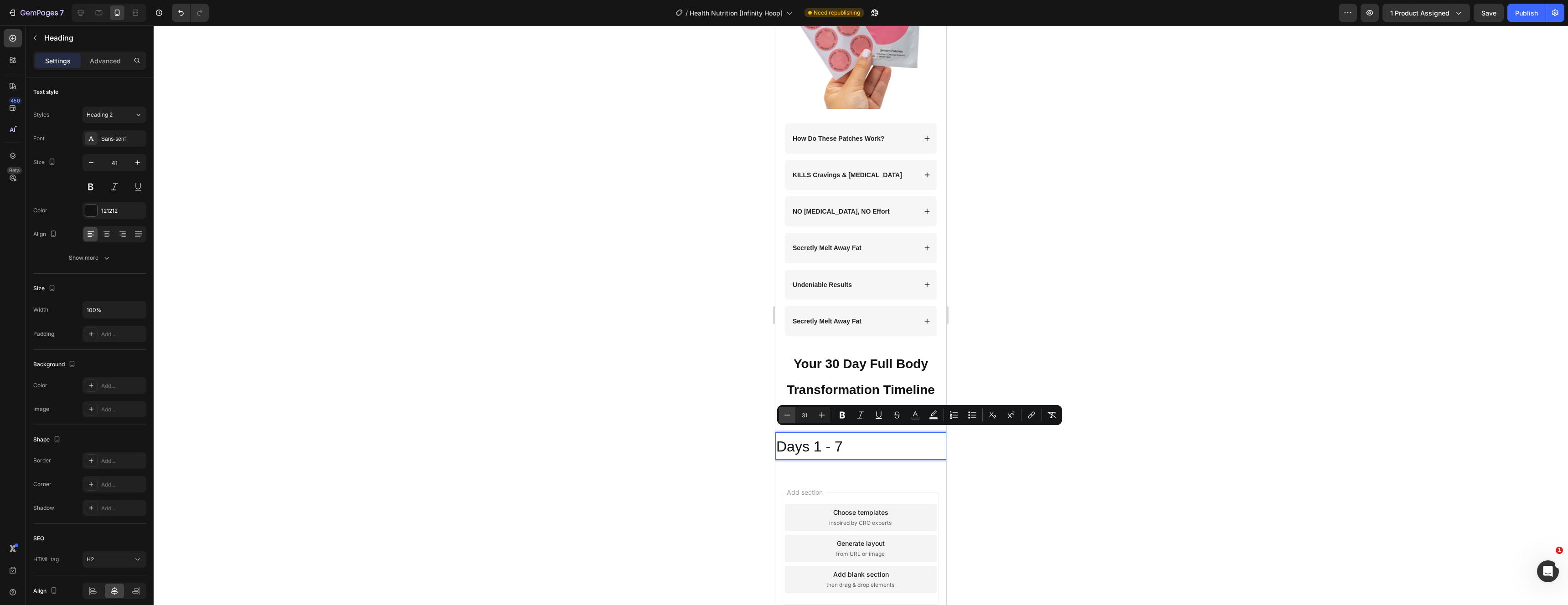
click at [782, 414] on button "Minus" at bounding box center [787, 414] width 16 height 16
click at [791, 419] on icon "Editor contextual toolbar" at bounding box center [787, 415] width 9 height 9
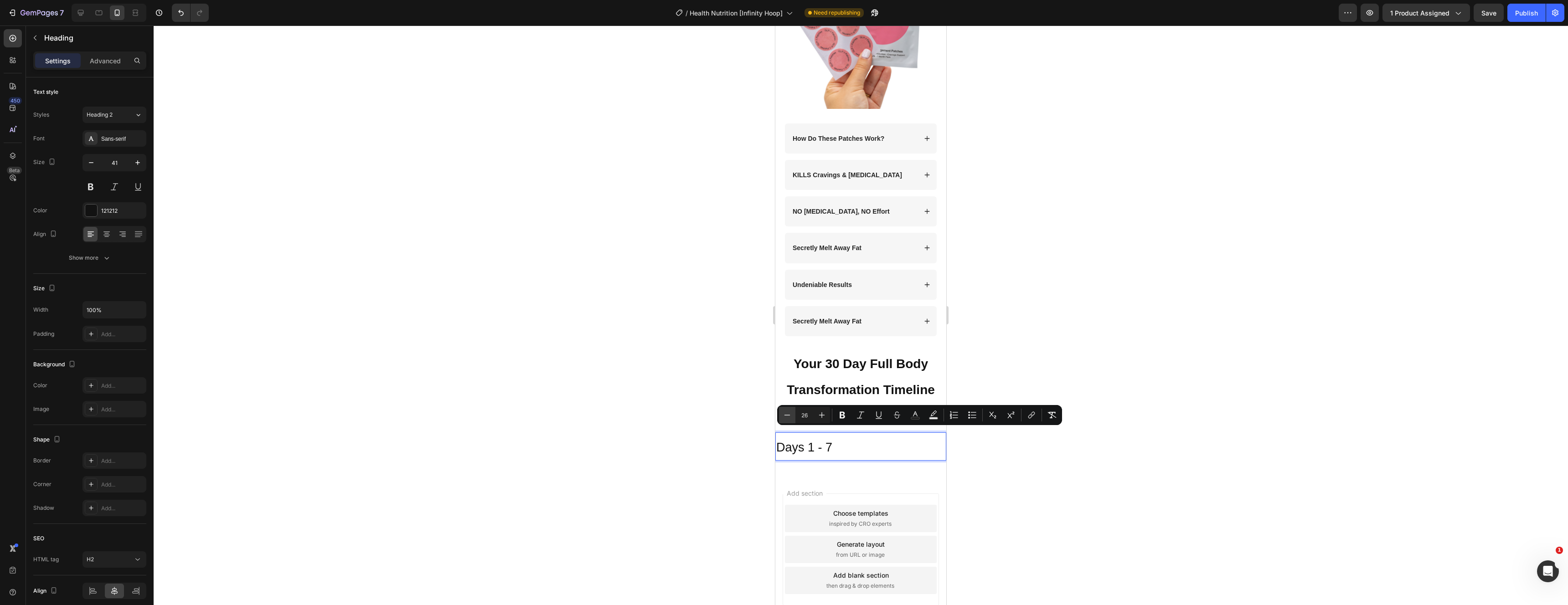
click at [791, 418] on icon "Editor contextual toolbar" at bounding box center [787, 415] width 9 height 9
type input "25"
click at [848, 416] on button "Bold" at bounding box center [842, 414] width 16 height 16
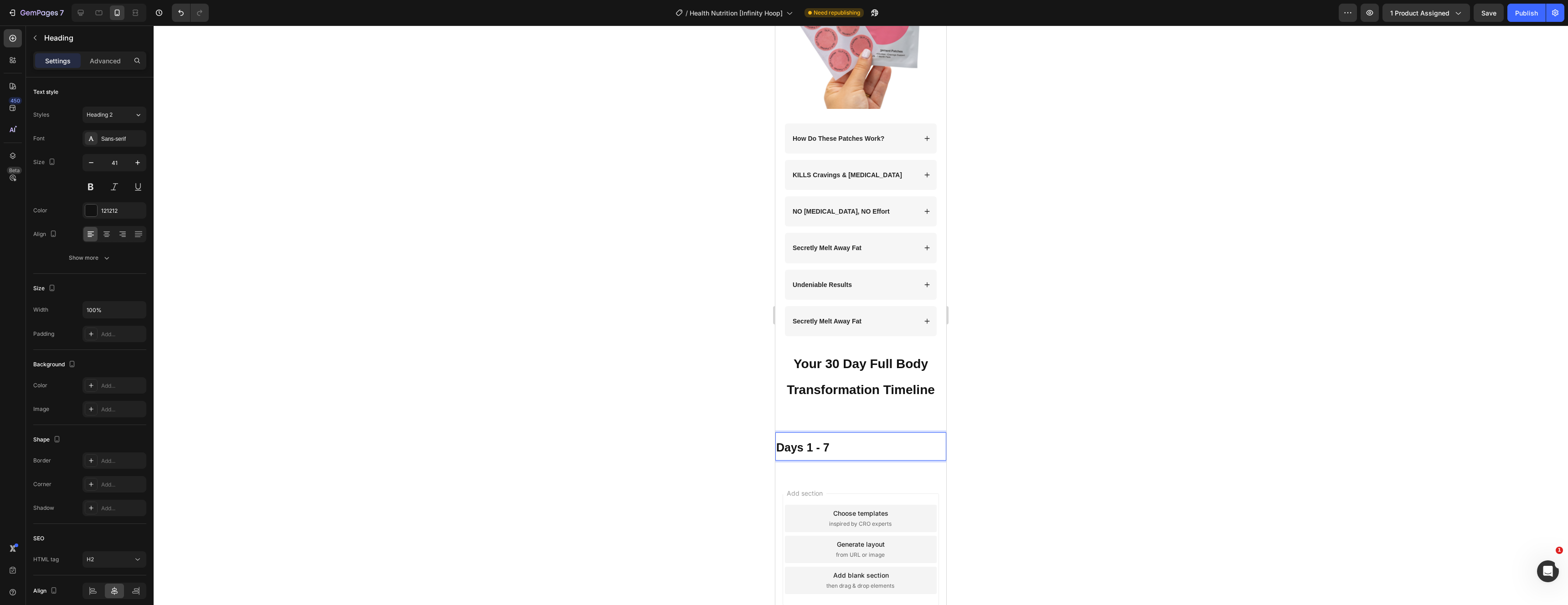
click at [1091, 426] on div at bounding box center [860, 315] width 1414 height 580
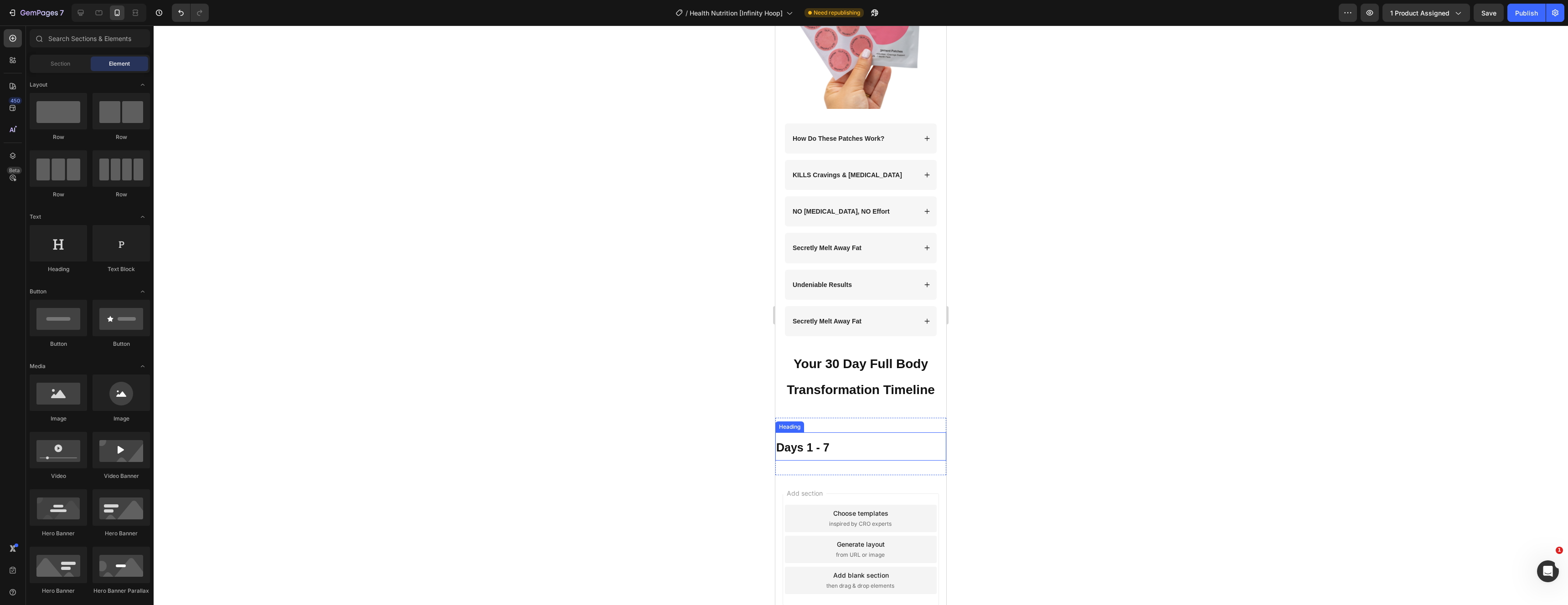
click at [885, 447] on p "⁠⁠⁠⁠⁠⁠⁠ Days 1 - 7" at bounding box center [861, 446] width 169 height 26
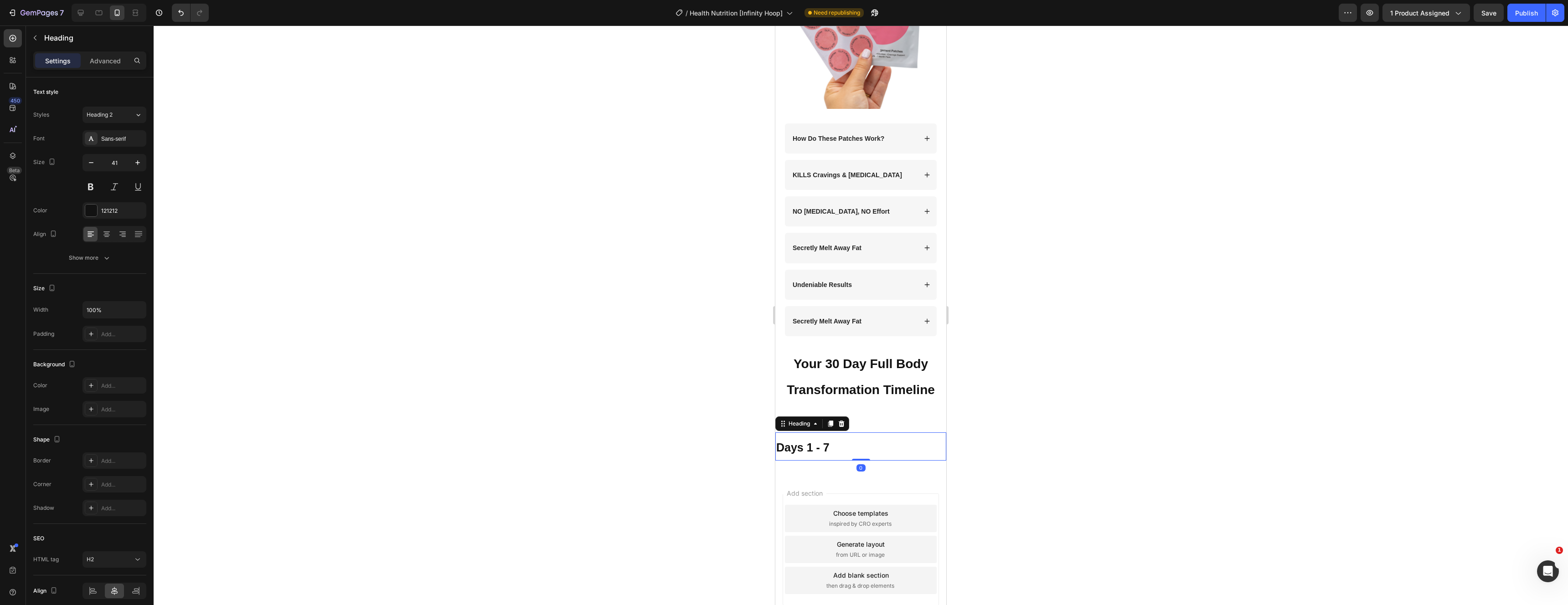
click at [1022, 419] on div at bounding box center [860, 315] width 1414 height 580
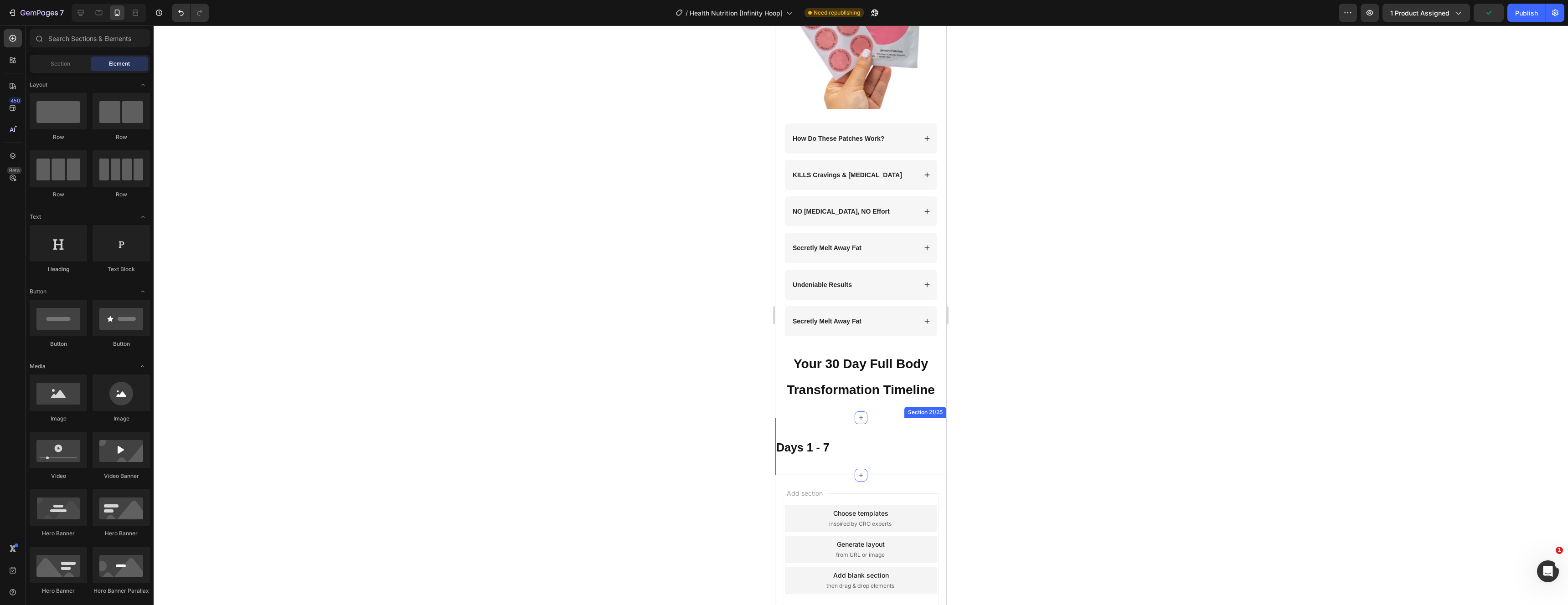
click at [892, 459] on div "⁠⁠⁠⁠⁠⁠⁠ Days 1 - 7 Heading Section 21/25" at bounding box center [860, 446] width 171 height 57
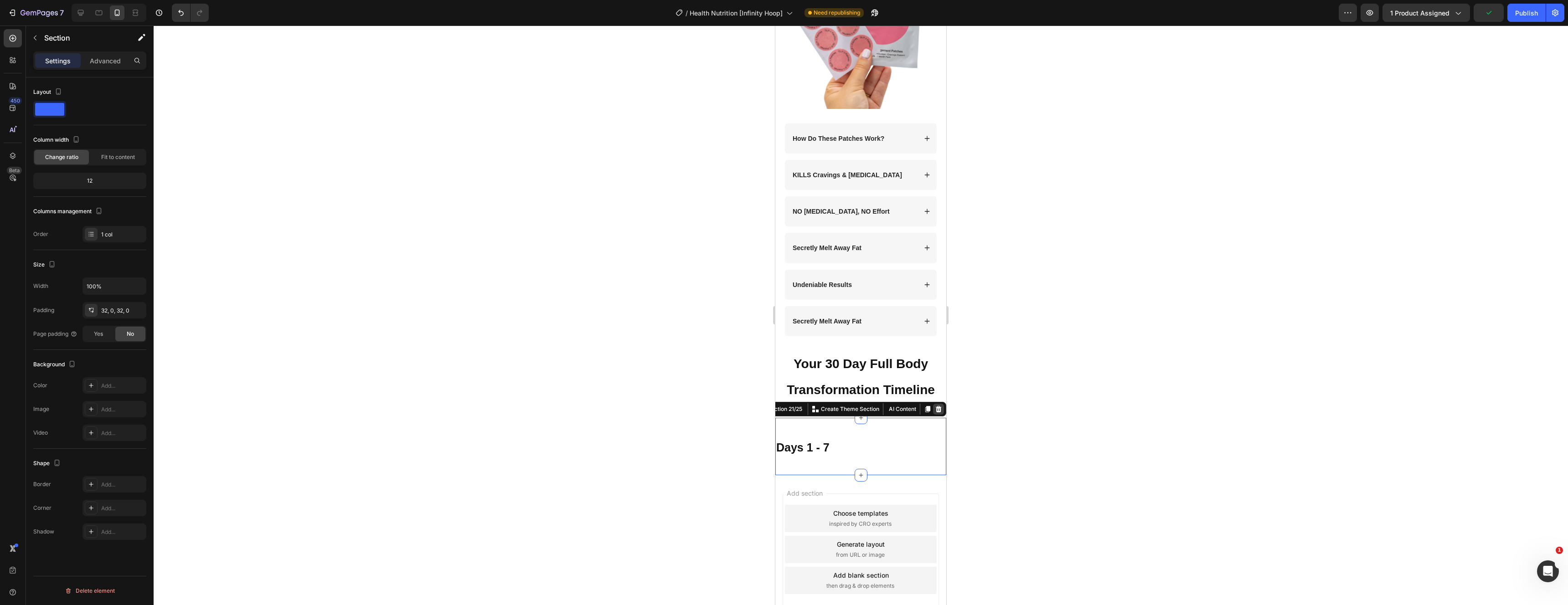
click at [936, 406] on icon at bounding box center [938, 408] width 6 height 6
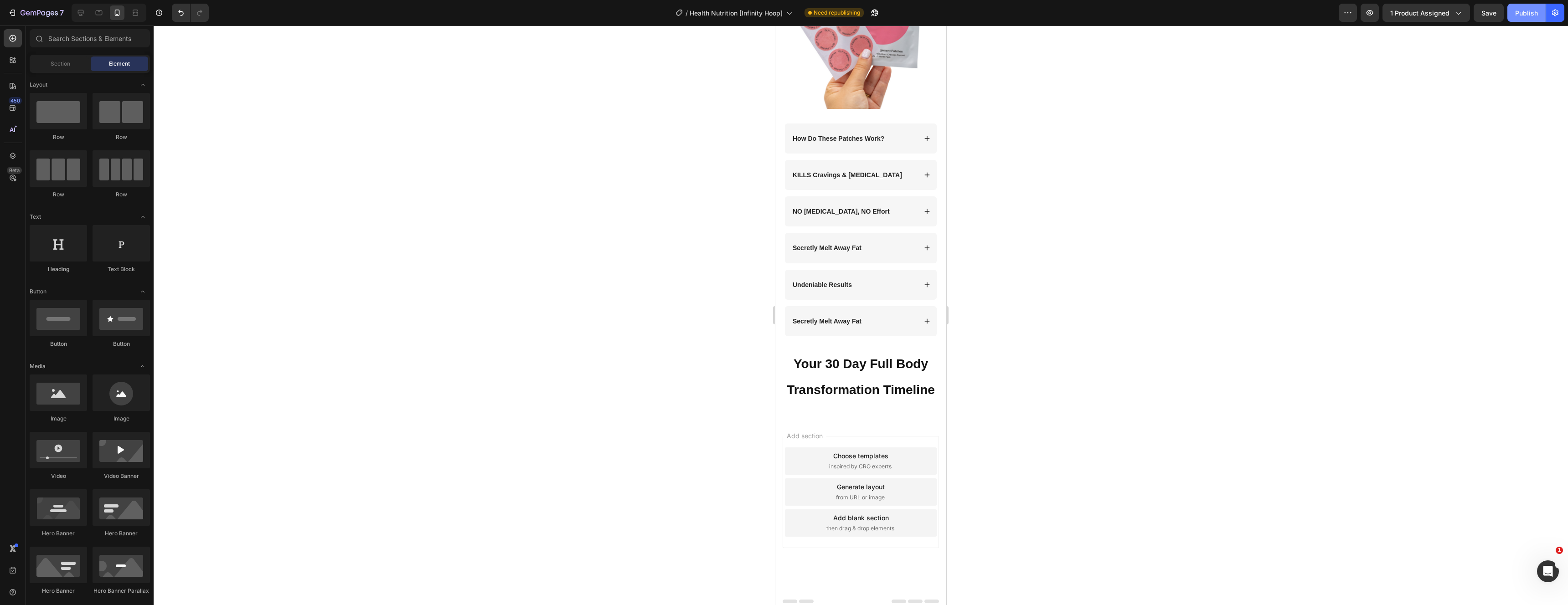
click at [1514, 11] on button "Publish" at bounding box center [1526, 12] width 38 height 18
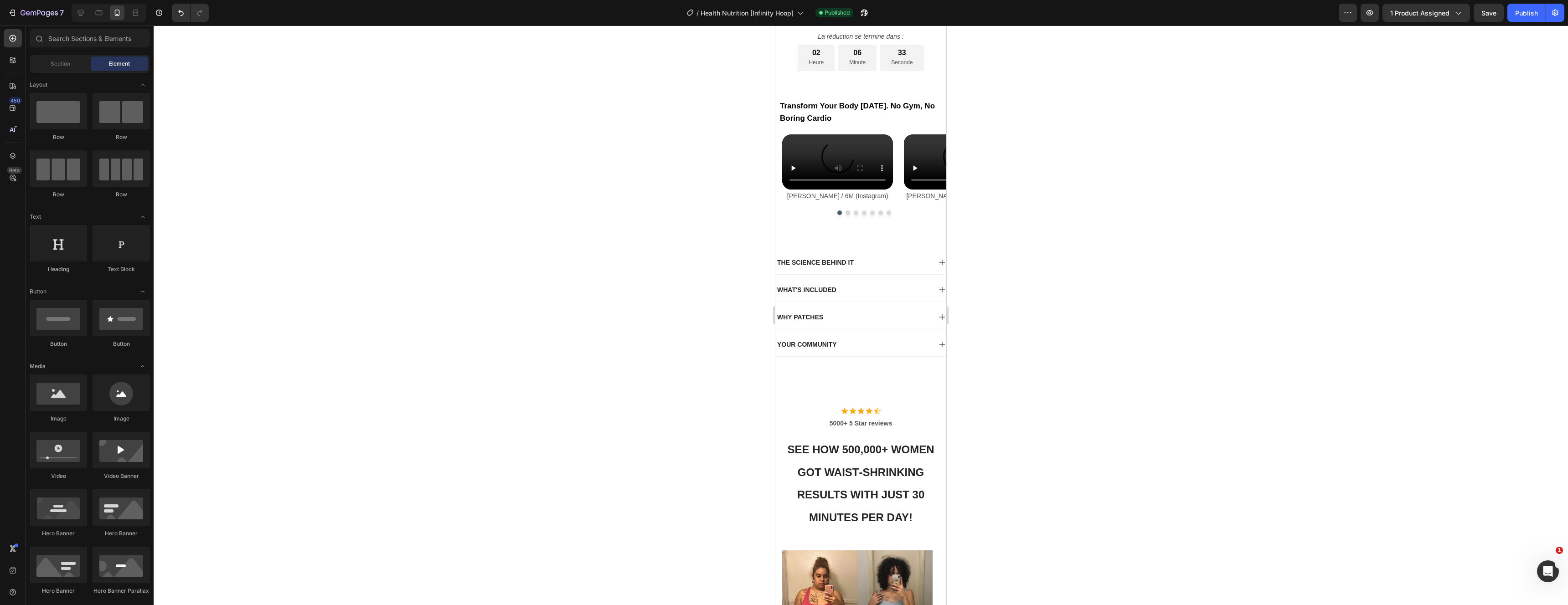
scroll to position [543, 0]
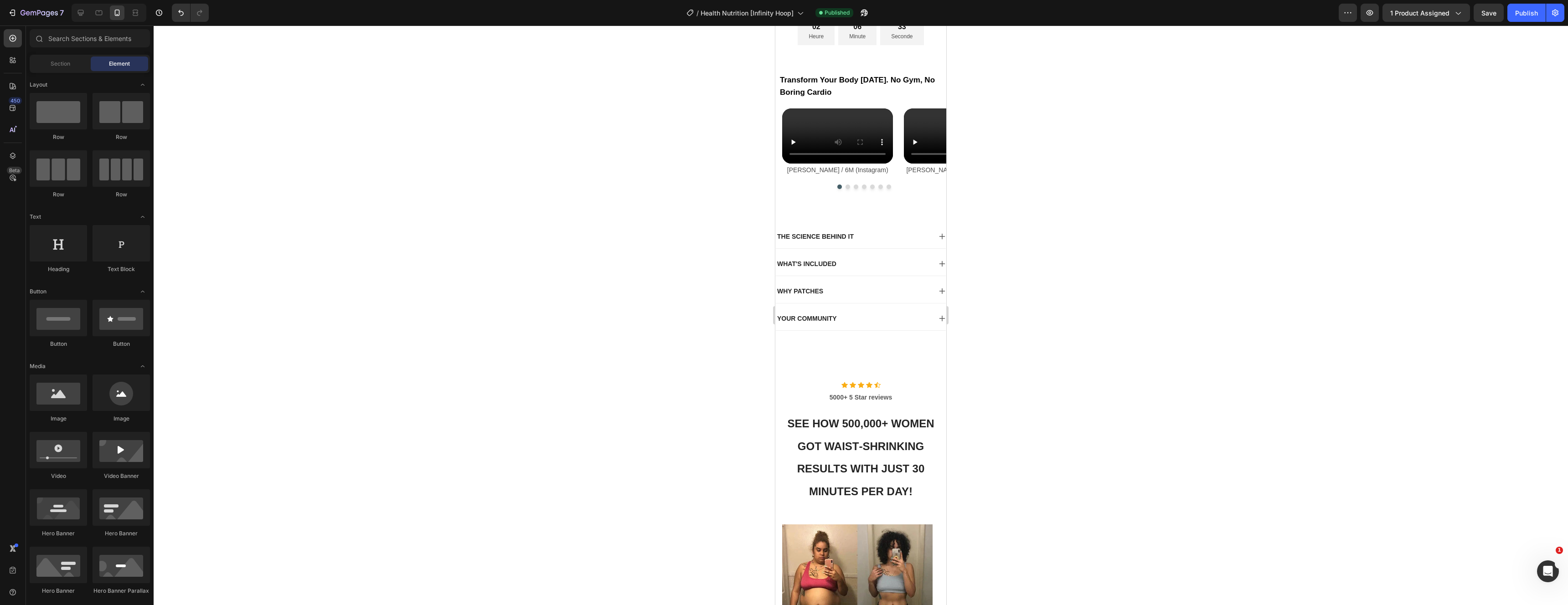
drag, startPoint x: 942, startPoint y: 73, endPoint x: 1722, endPoint y: 191, distance: 788.9
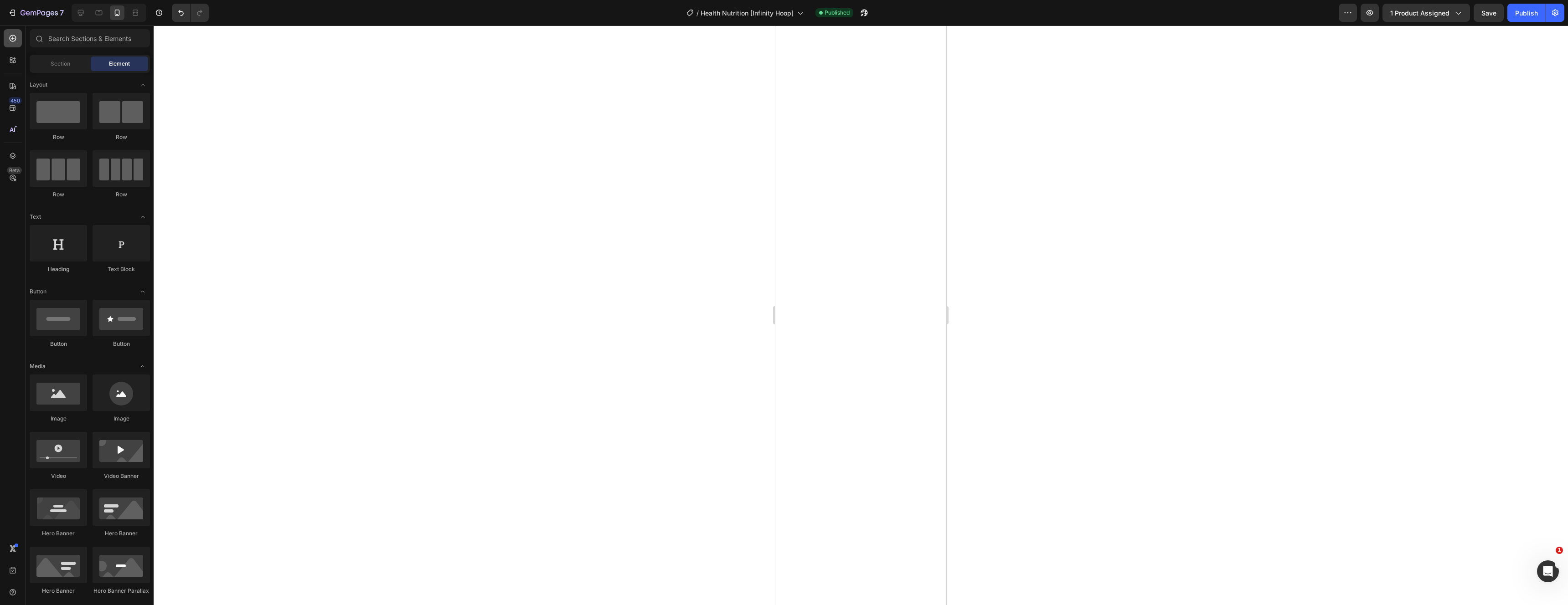
scroll to position [0, 0]
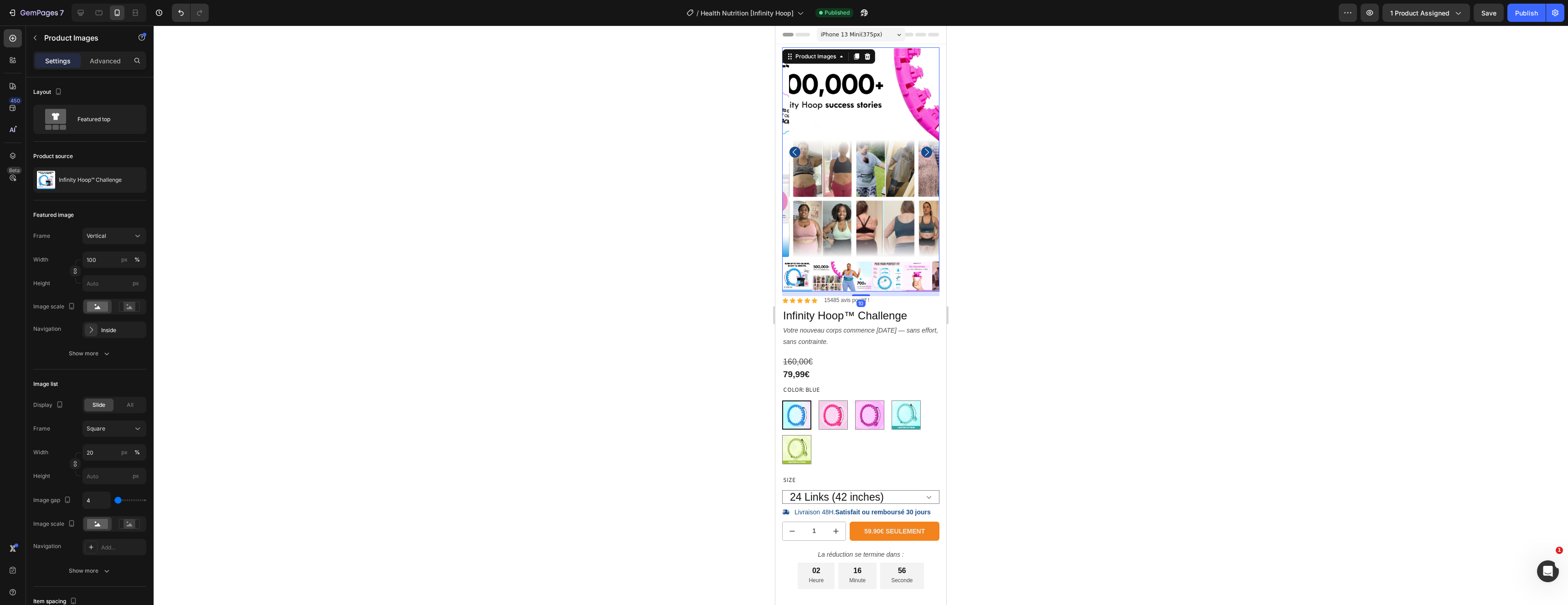
click at [921, 147] on icon "Carousel Next Arrow" at bounding box center [926, 152] width 11 height 11
click at [925, 149] on icon "Carousel Next Arrow" at bounding box center [926, 152] width 4 height 8
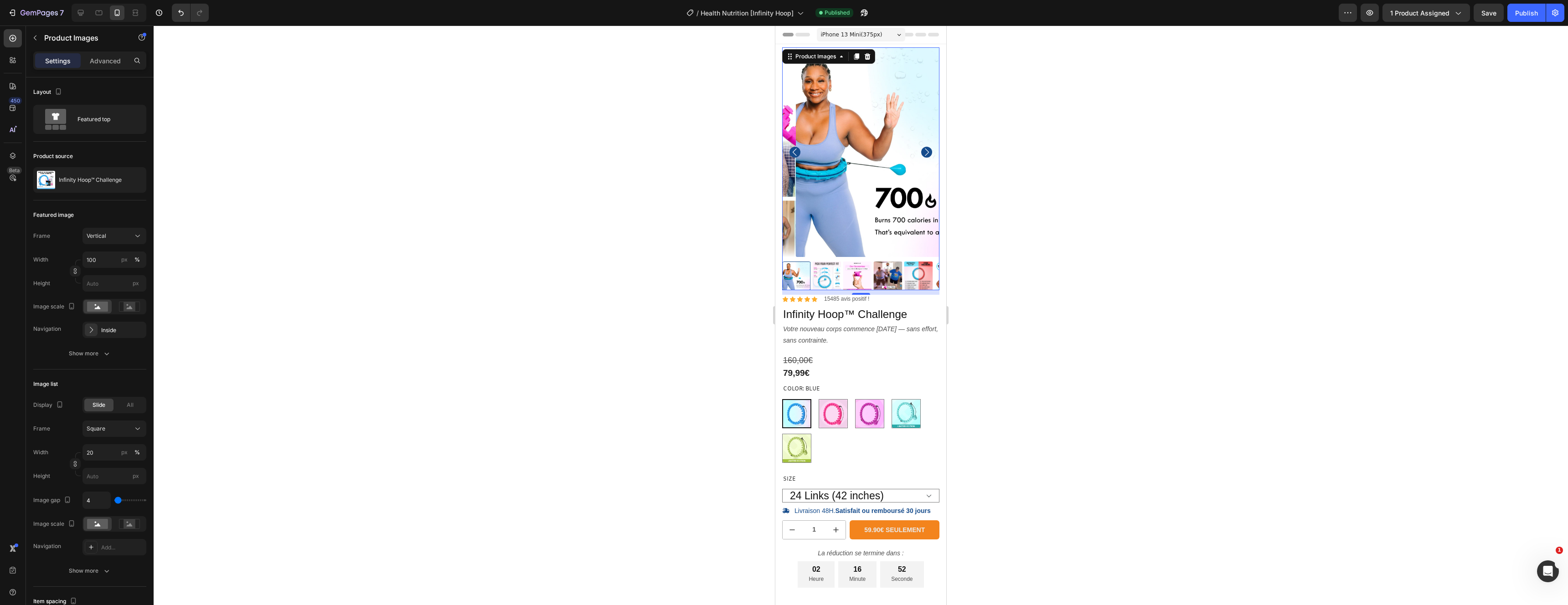
click at [921, 148] on icon "Carousel Next Arrow" at bounding box center [926, 152] width 11 height 11
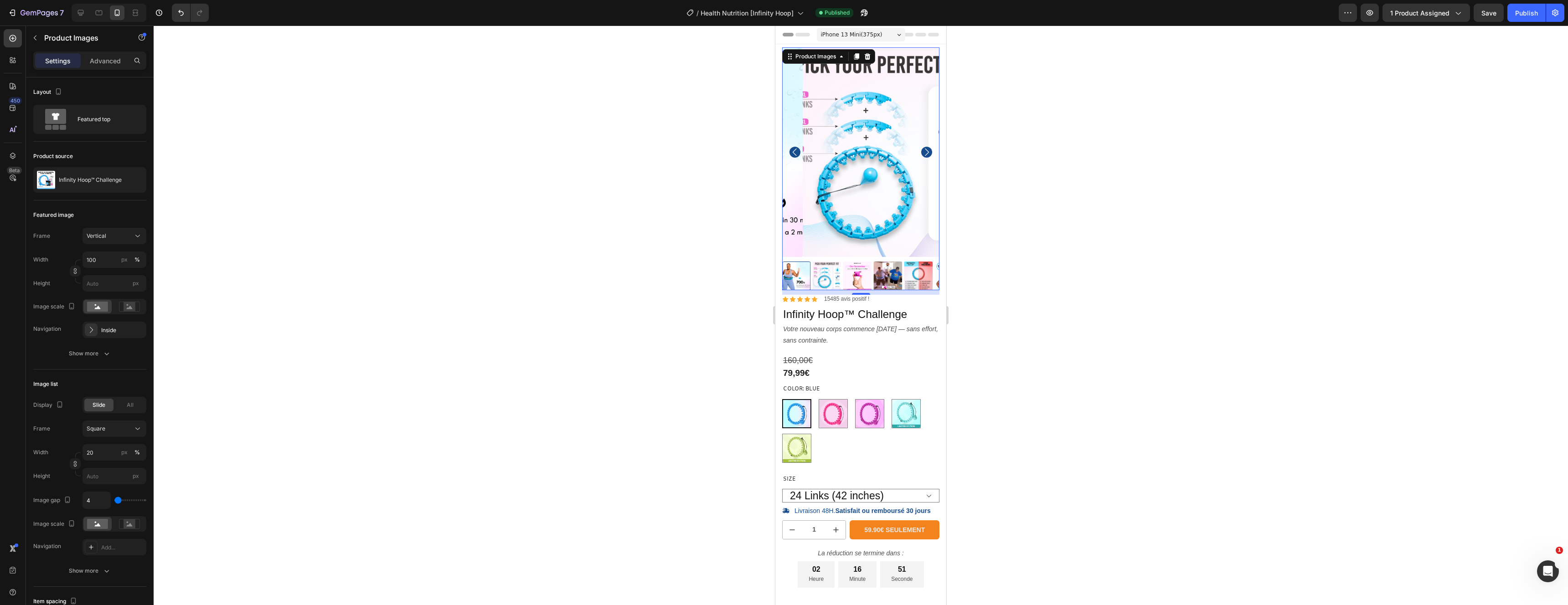
click at [921, 147] on icon "Carousel Next Arrow" at bounding box center [926, 152] width 11 height 11
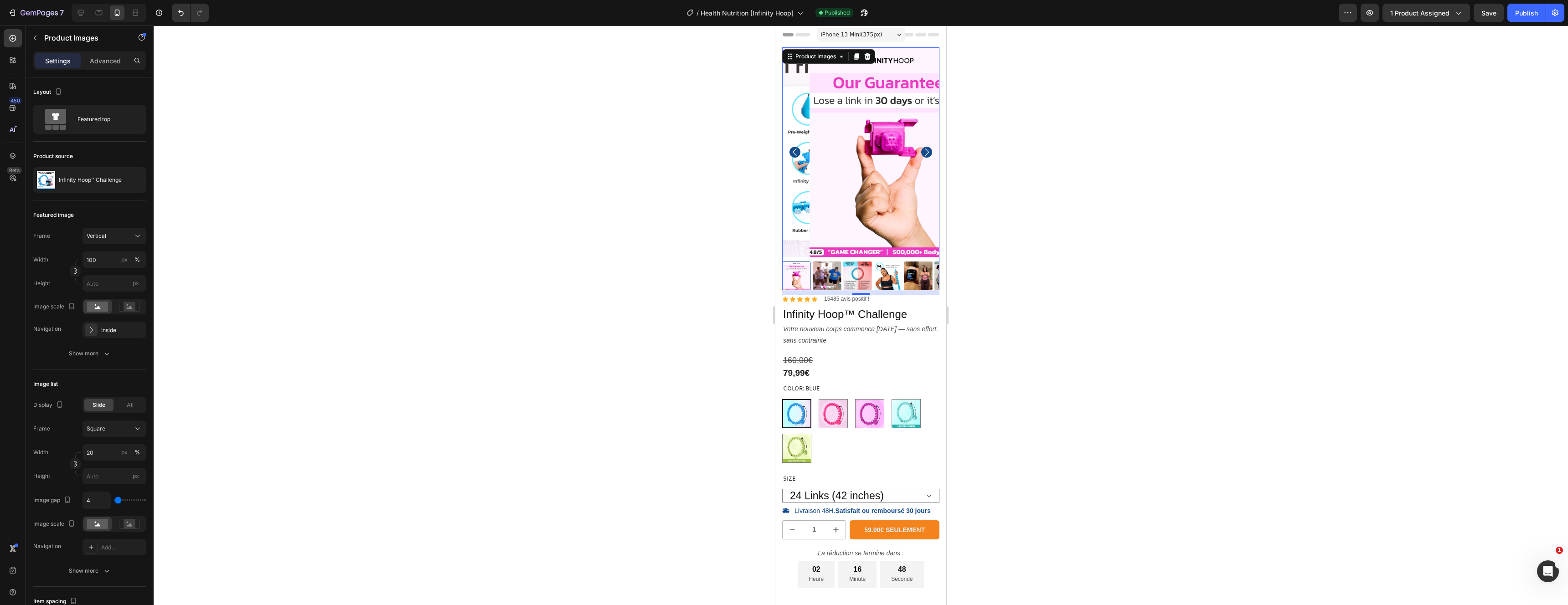
click at [855, 152] on img at bounding box center [888, 151] width 157 height 209
click at [883, 332] on p "Votre nouveau corps commence aujourd’hui — sans effort, sans contrainte." at bounding box center [861, 335] width 156 height 23
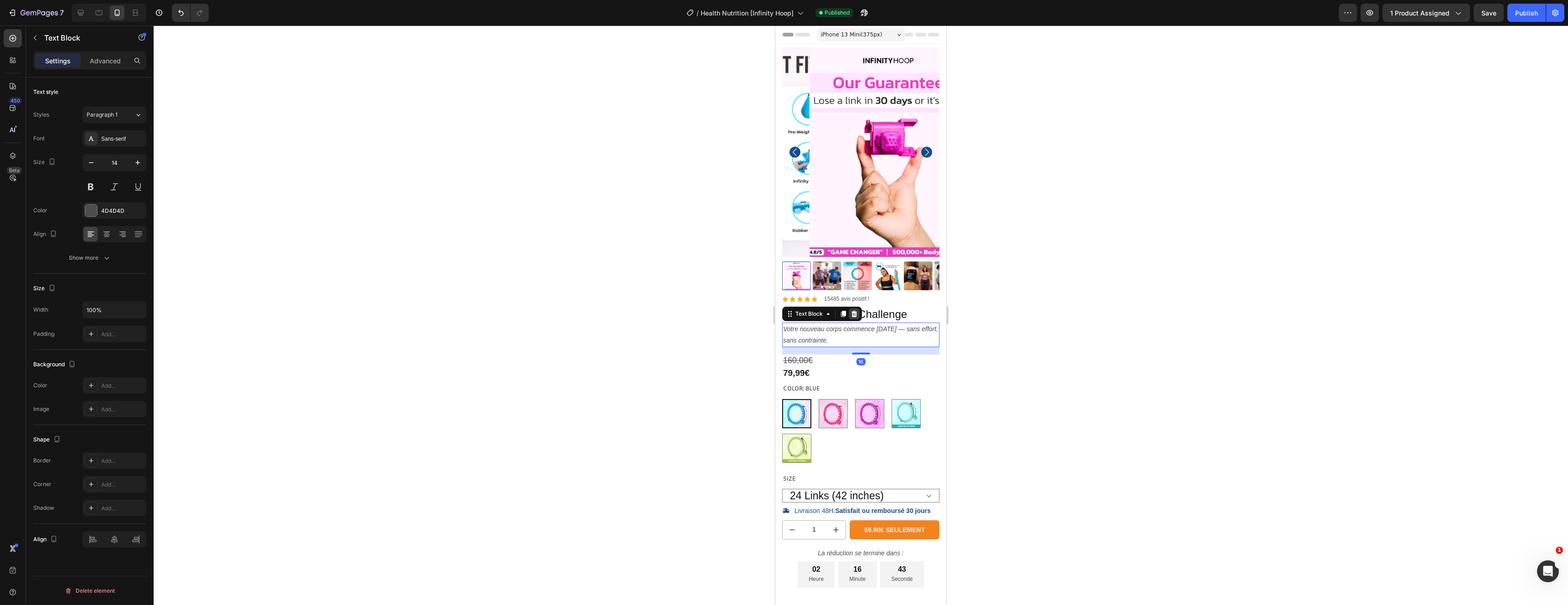
click at [859, 308] on div at bounding box center [854, 314] width 11 height 11
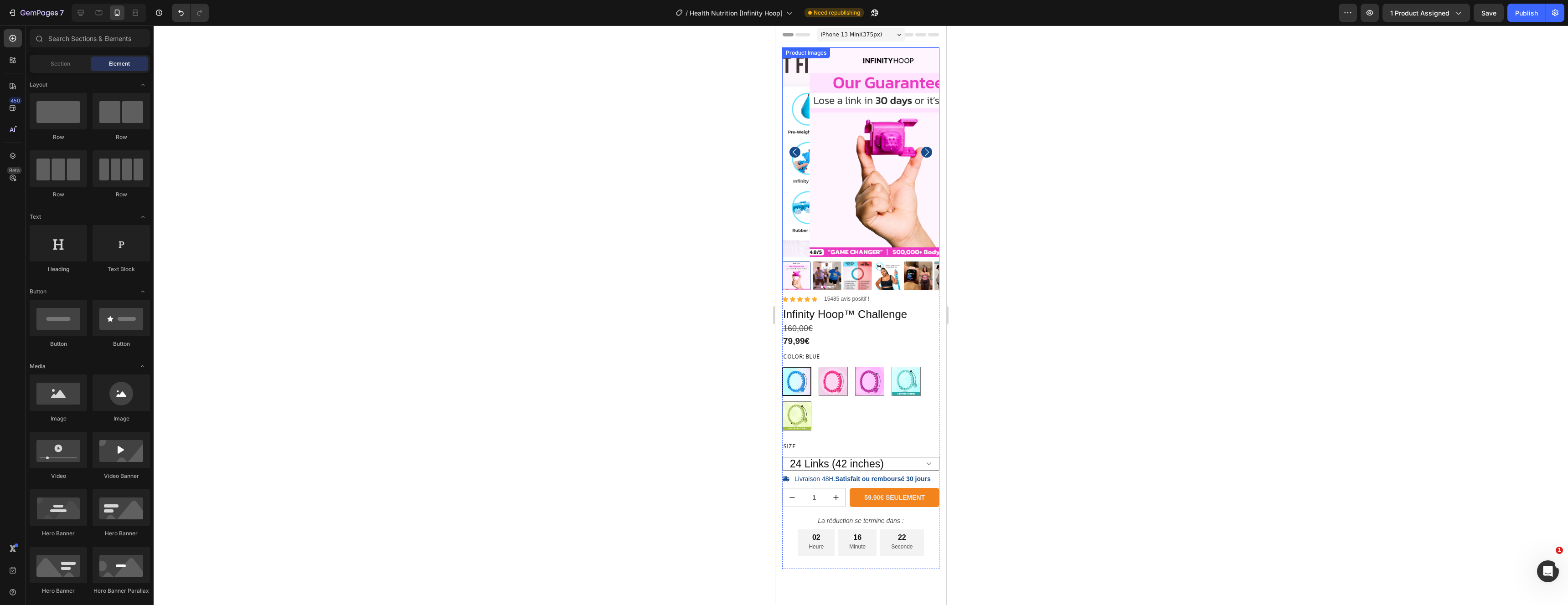
click at [841, 135] on img at bounding box center [888, 151] width 157 height 209
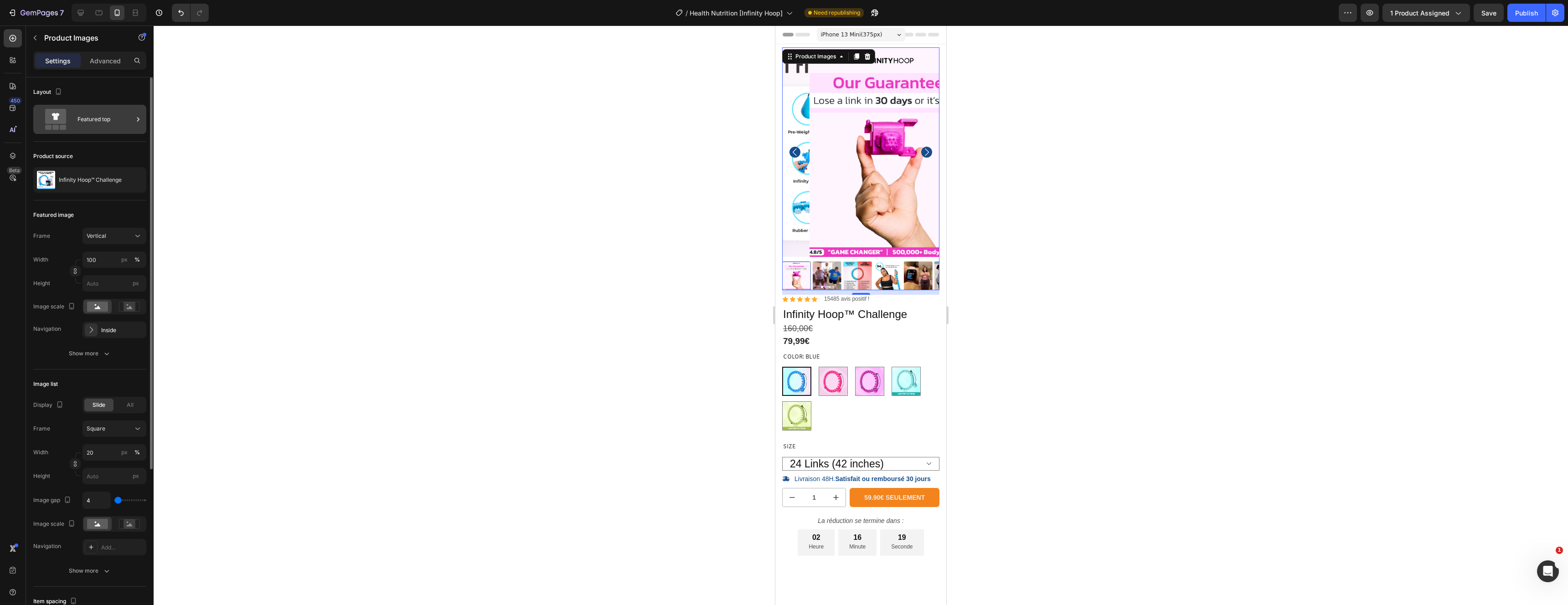
click at [113, 115] on div "Featured top" at bounding box center [105, 120] width 56 height 21
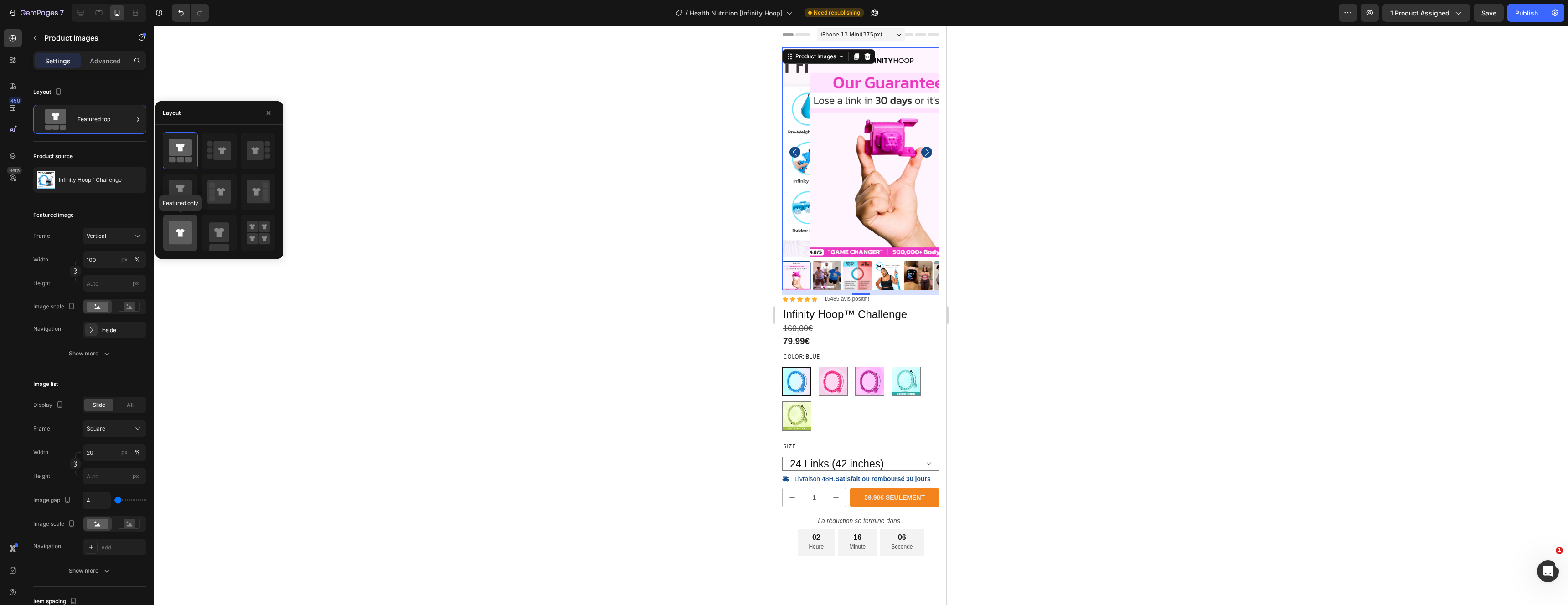
click at [185, 226] on icon at bounding box center [179, 232] width 23 height 23
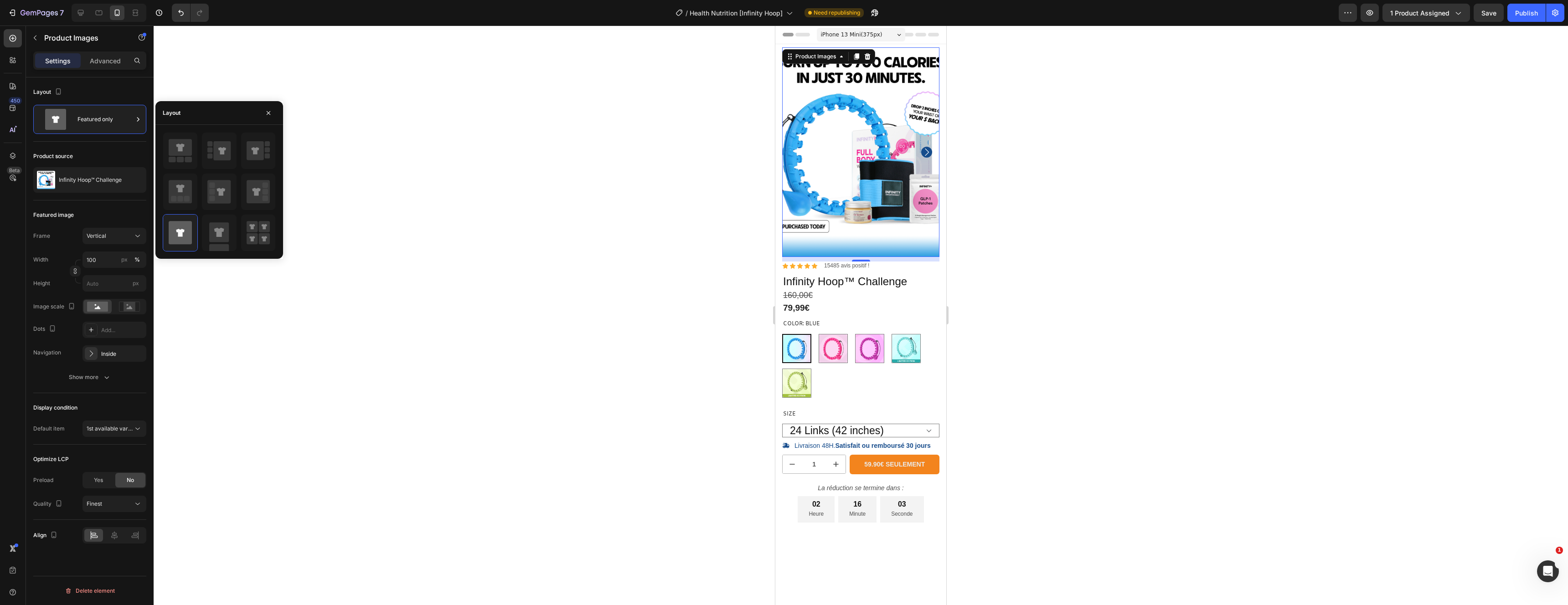
click at [925, 149] on icon "Carousel Next Arrow" at bounding box center [926, 152] width 4 height 8
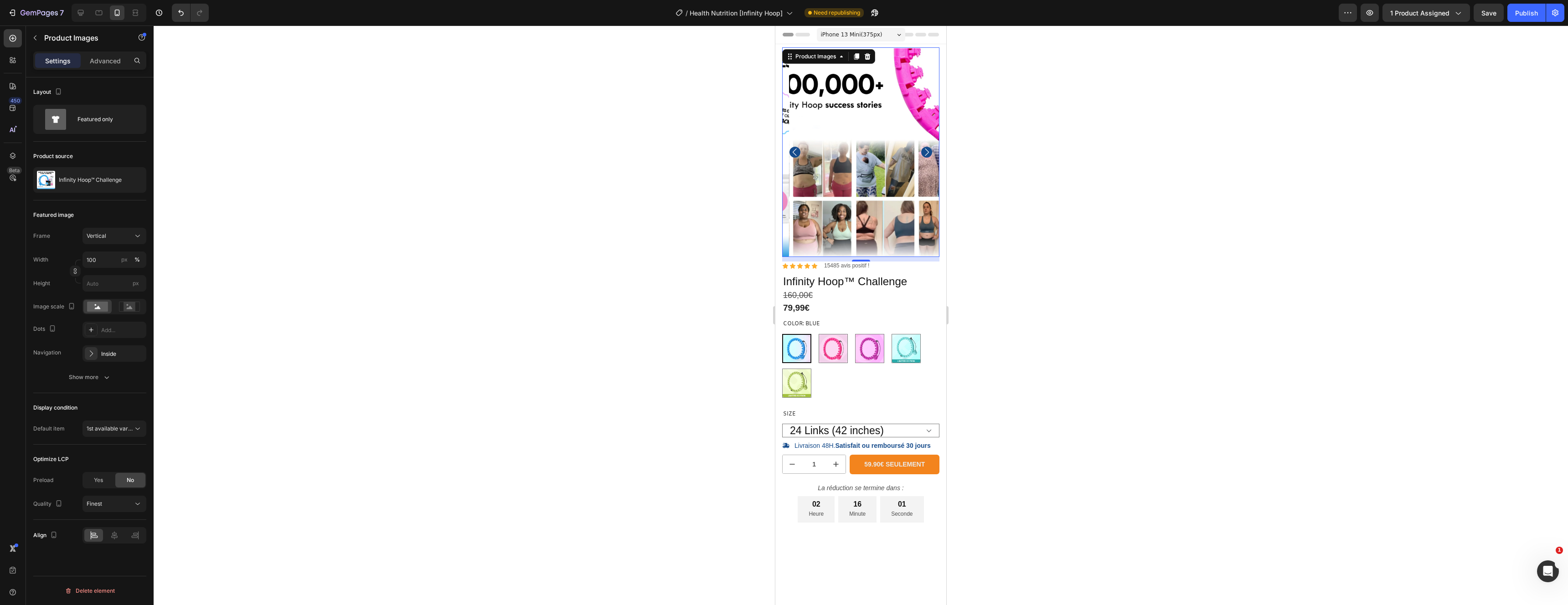
click at [798, 149] on icon "Carousel Back Arrow" at bounding box center [795, 152] width 11 height 11
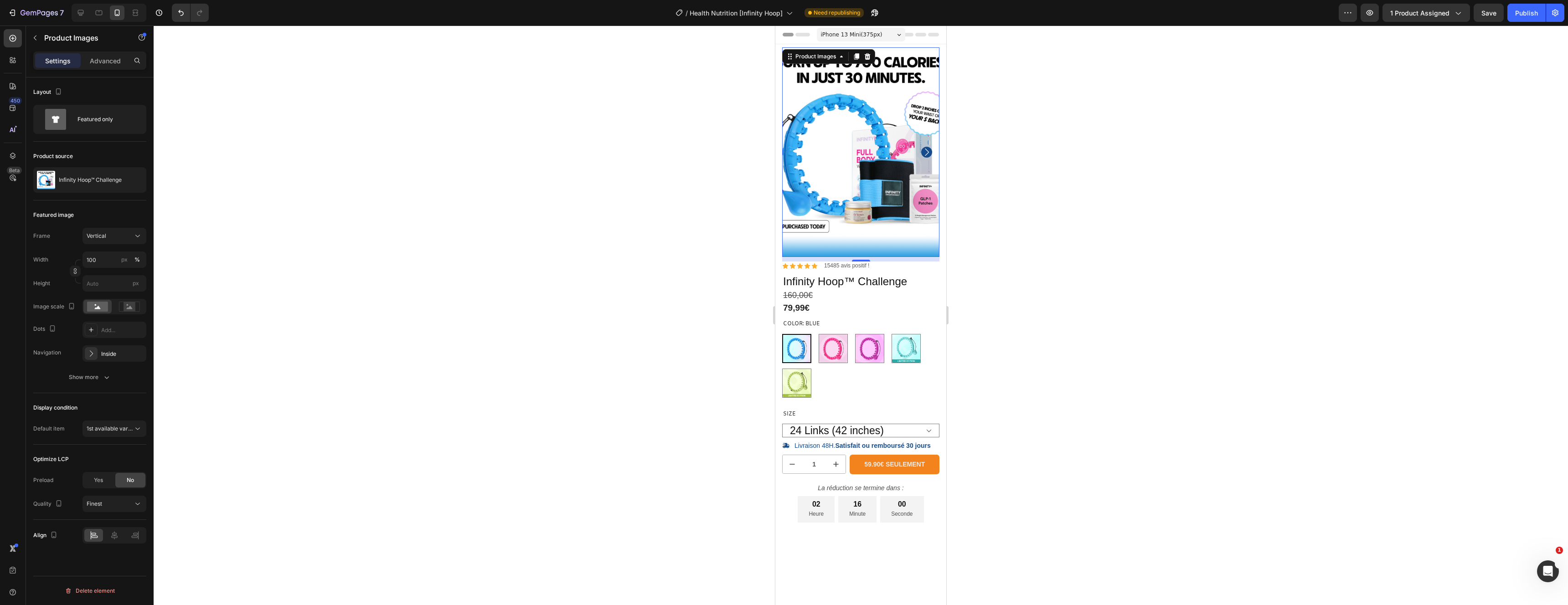
click at [1213, 291] on div at bounding box center [860, 315] width 1414 height 580
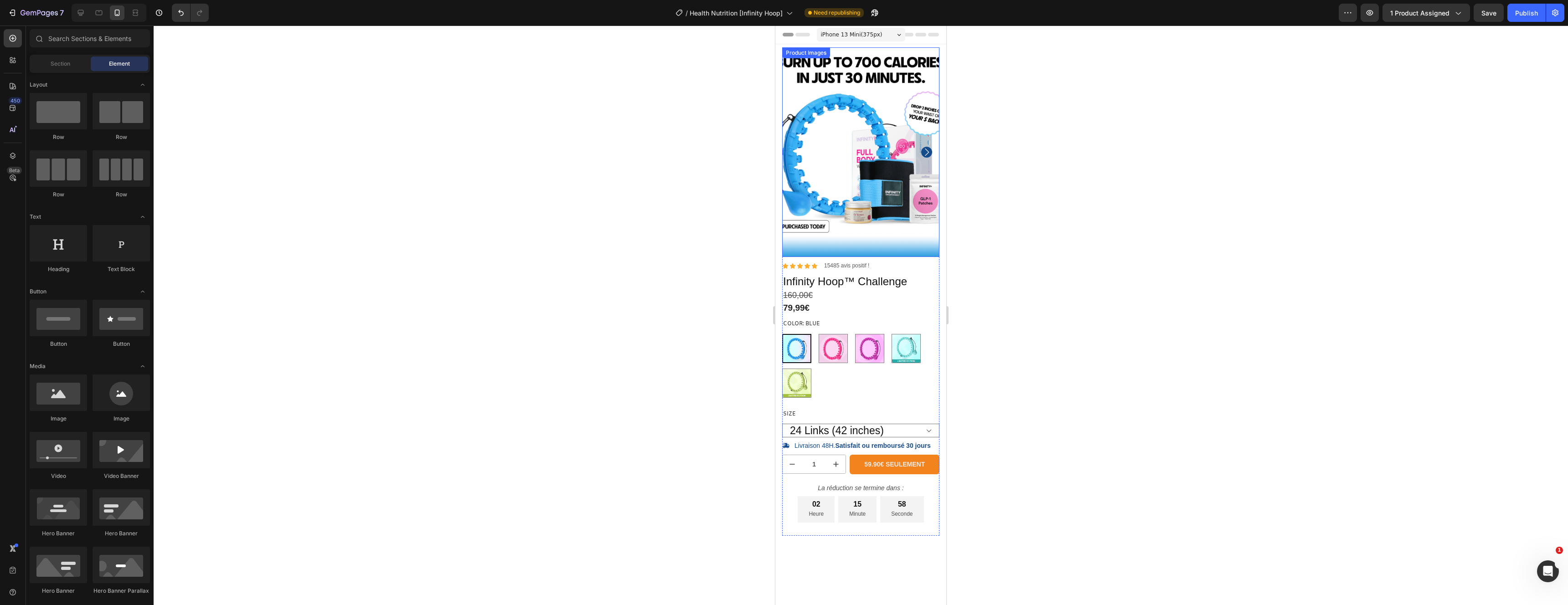
click at [813, 153] on img at bounding box center [860, 151] width 157 height 209
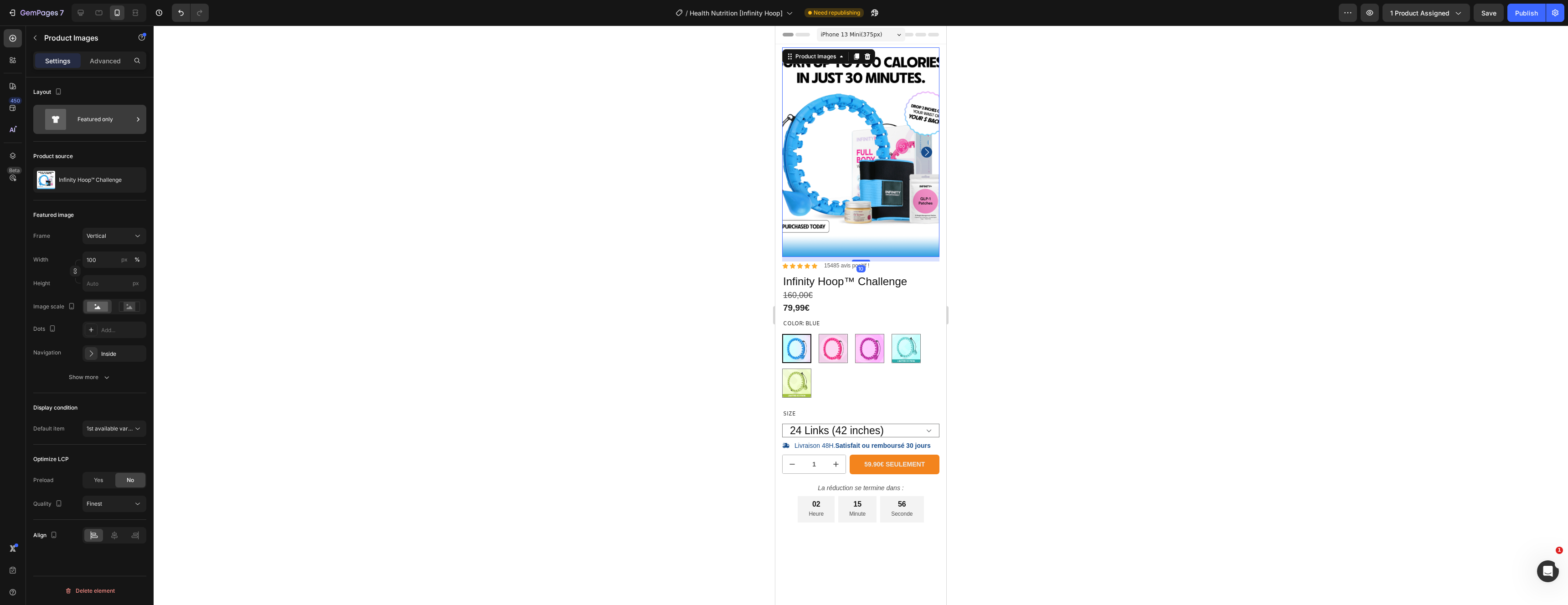
click at [107, 118] on div "Featured only" at bounding box center [105, 120] width 56 height 21
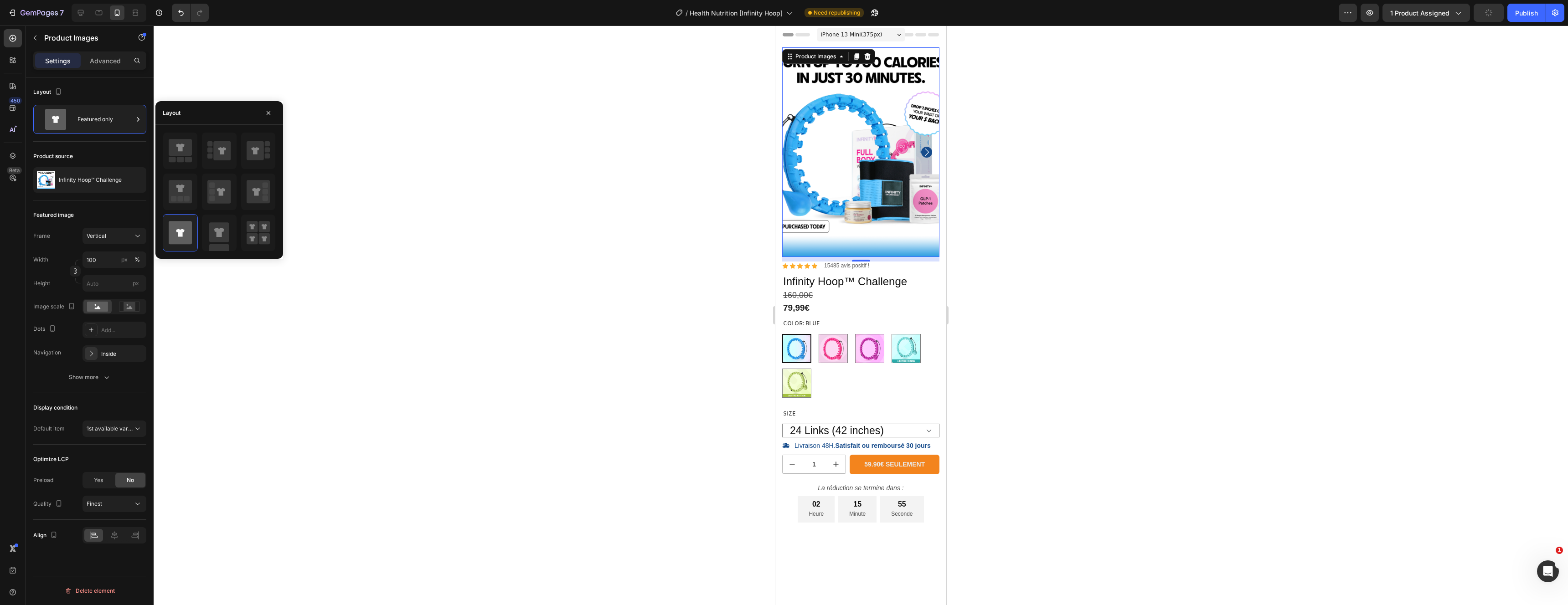
click at [527, 355] on div at bounding box center [860, 315] width 1414 height 580
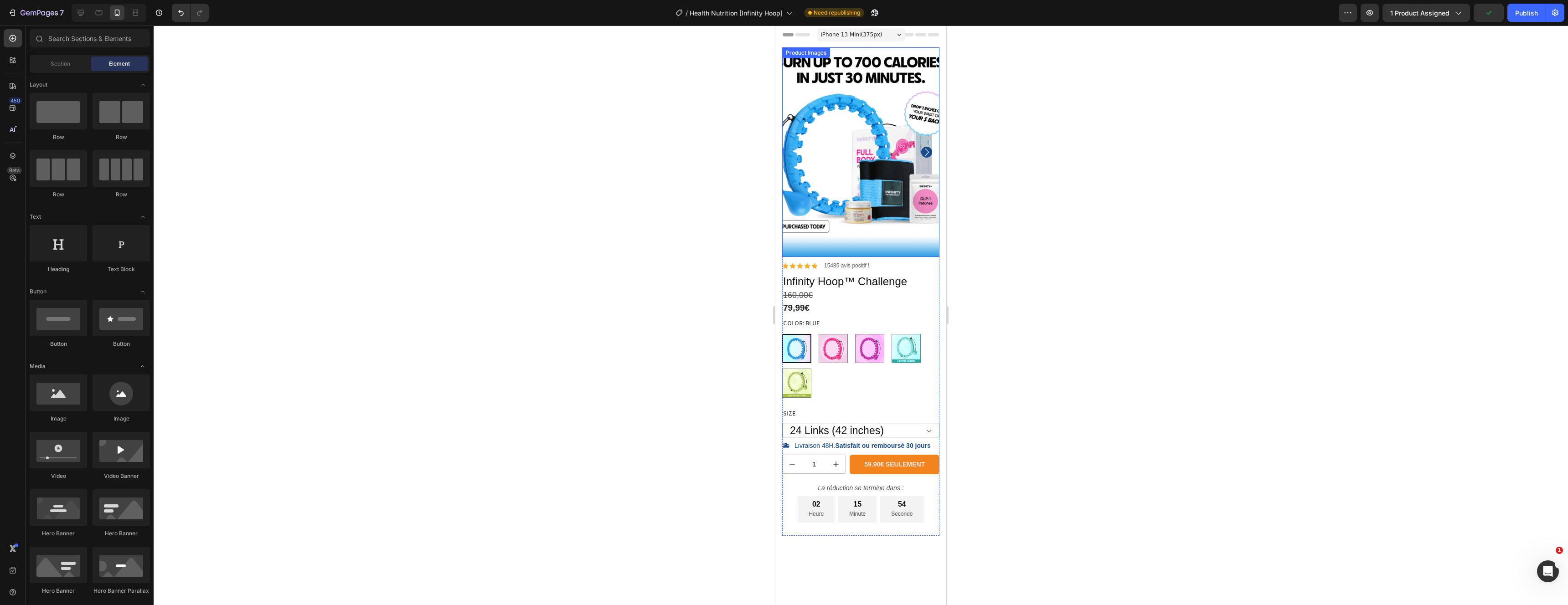
click at [852, 132] on img at bounding box center [860, 151] width 157 height 209
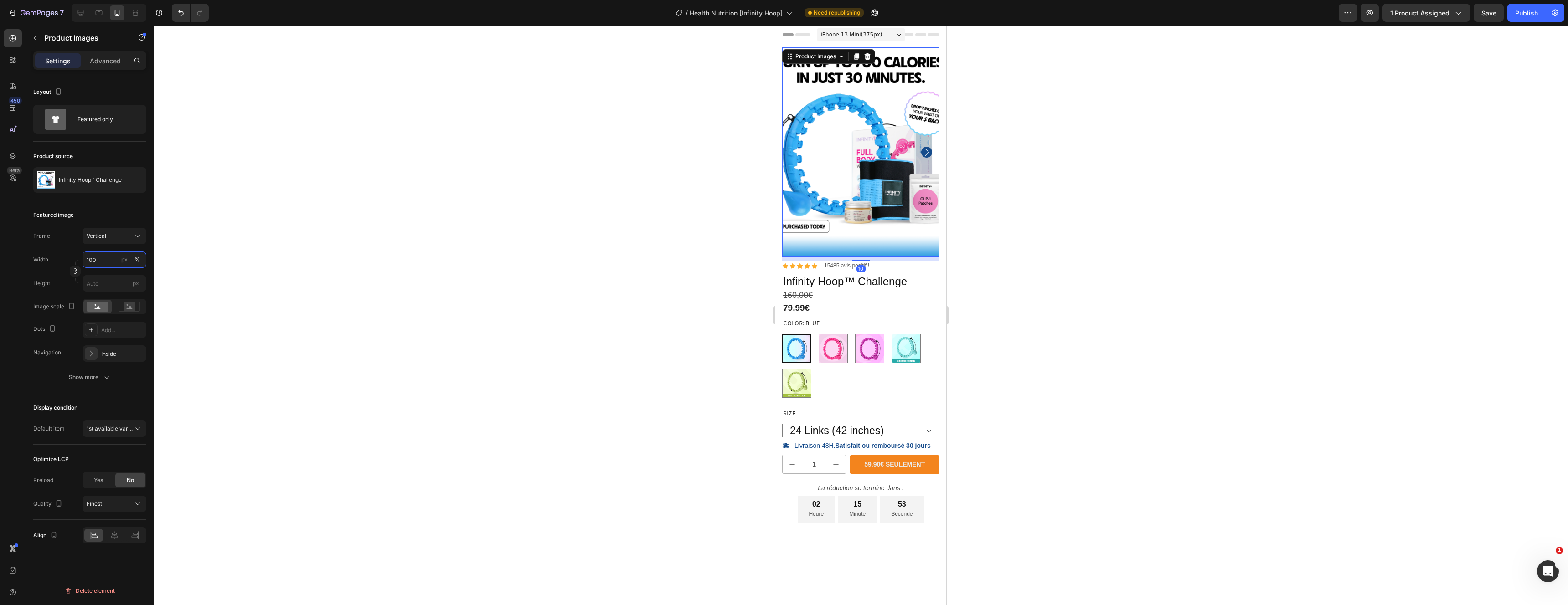
click at [102, 261] on input "100" at bounding box center [115, 259] width 64 height 16
click at [109, 243] on button "Vertical" at bounding box center [115, 236] width 64 height 16
click at [108, 256] on div "Square" at bounding box center [113, 258] width 53 height 9
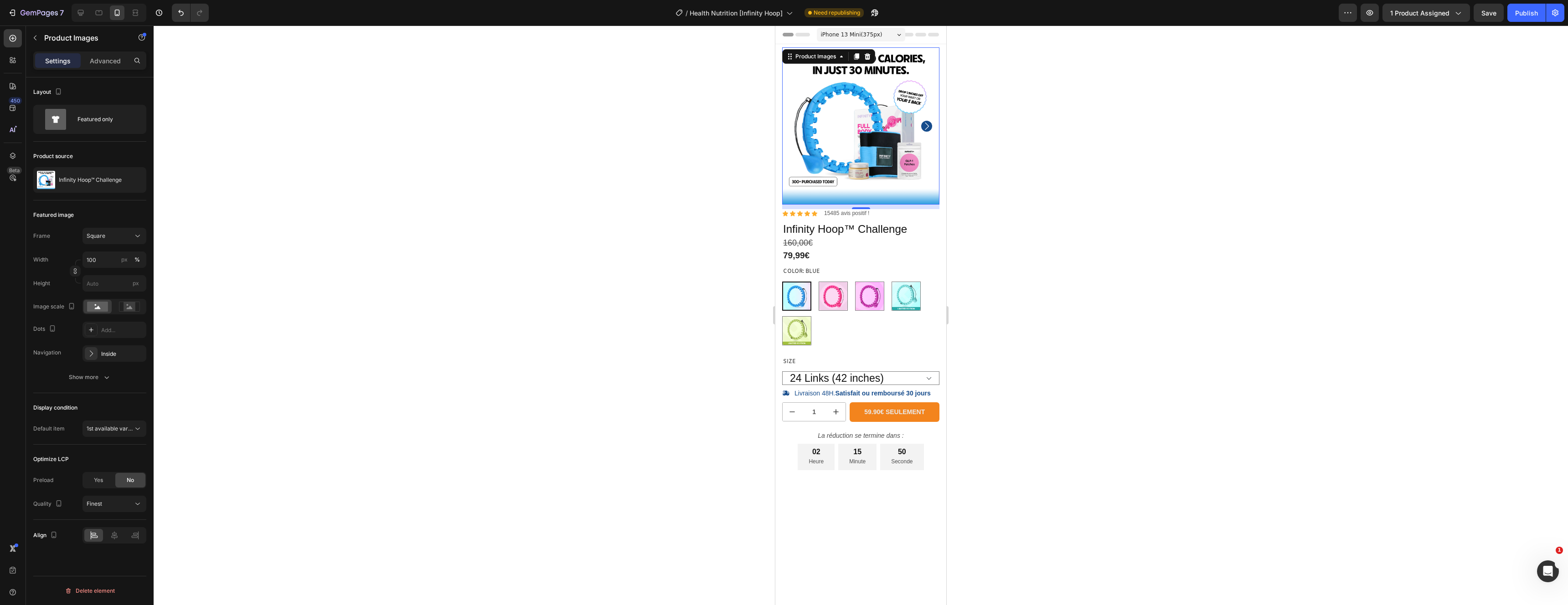
drag, startPoint x: 16, startPoint y: 151, endPoint x: 1064, endPoint y: 159, distance: 1048.0
click at [1064, 159] on div at bounding box center [860, 315] width 1414 height 580
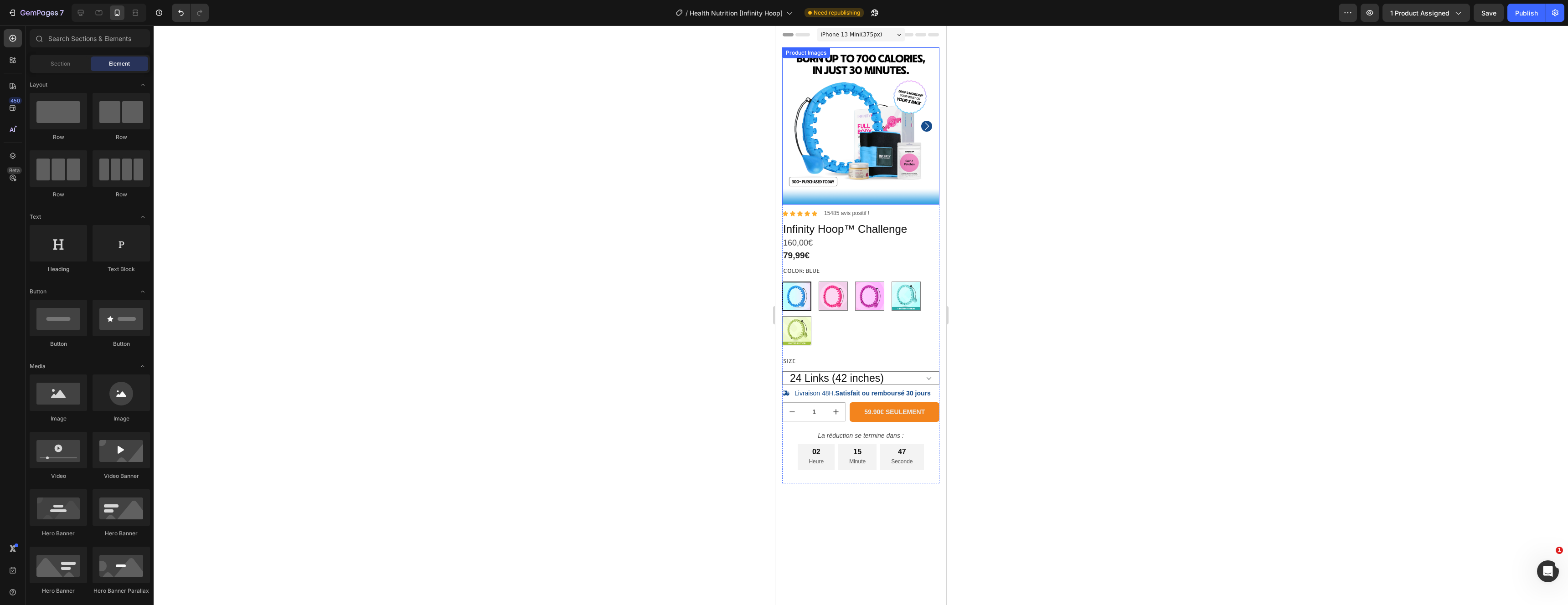
click at [840, 118] on img at bounding box center [860, 126] width 157 height 157
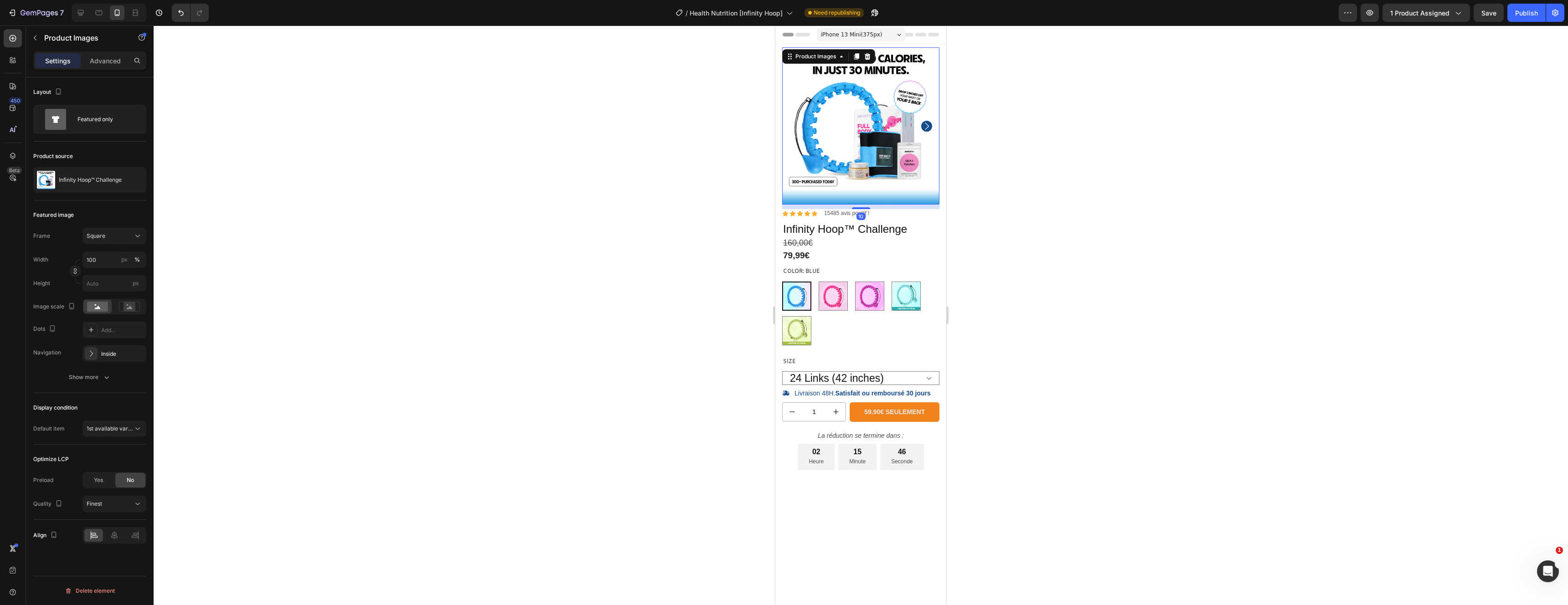
click at [926, 122] on img at bounding box center [860, 126] width 157 height 157
click at [924, 123] on icon "Carousel Next Arrow" at bounding box center [926, 126] width 11 height 11
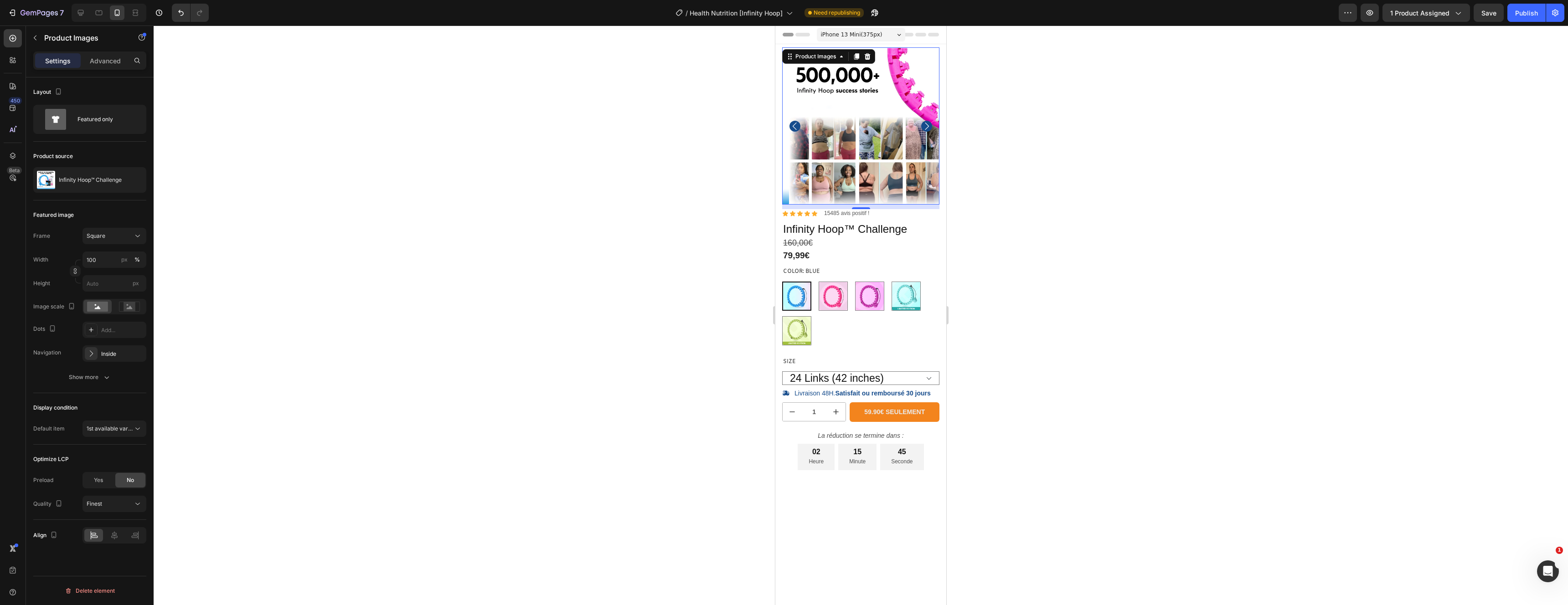
click at [922, 122] on icon "Carousel Next Arrow" at bounding box center [926, 126] width 11 height 11
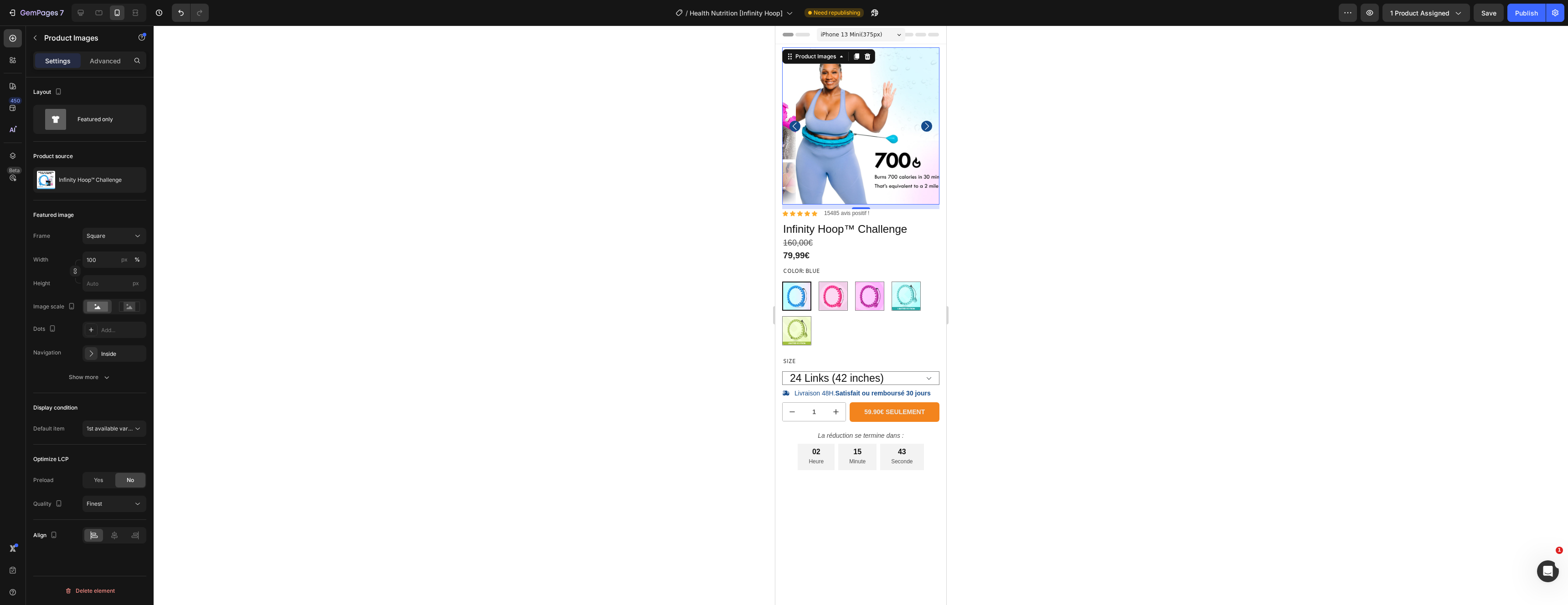
click at [922, 122] on icon "Carousel Next Arrow" at bounding box center [926, 126] width 11 height 11
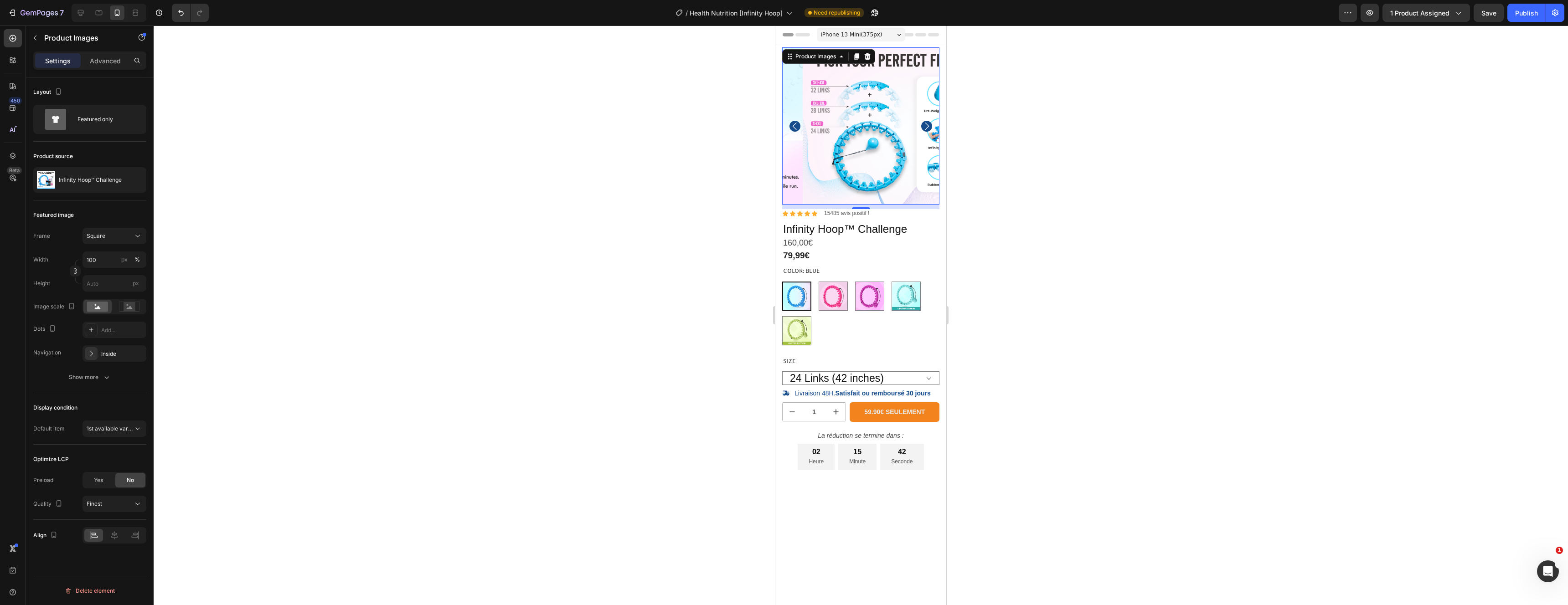
click at [925, 123] on icon "Carousel Next Arrow" at bounding box center [926, 126] width 4 height 8
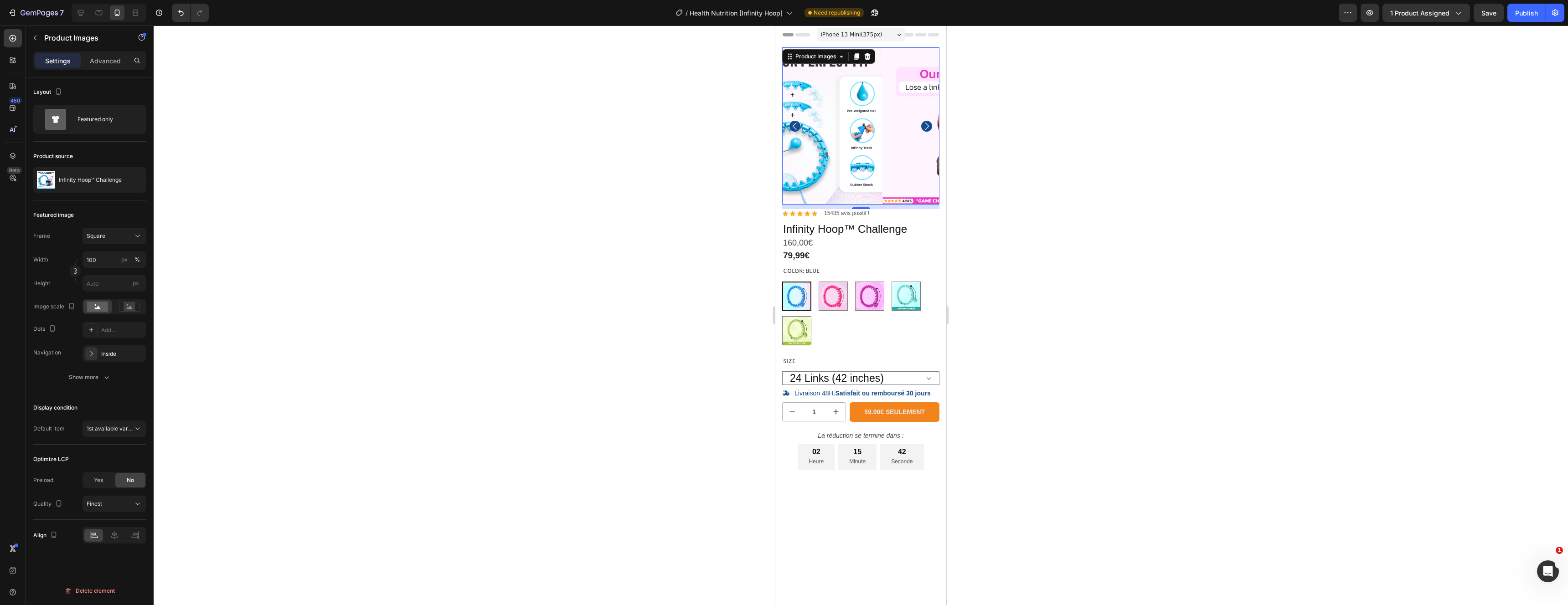
click at [1096, 156] on div at bounding box center [860, 315] width 1414 height 580
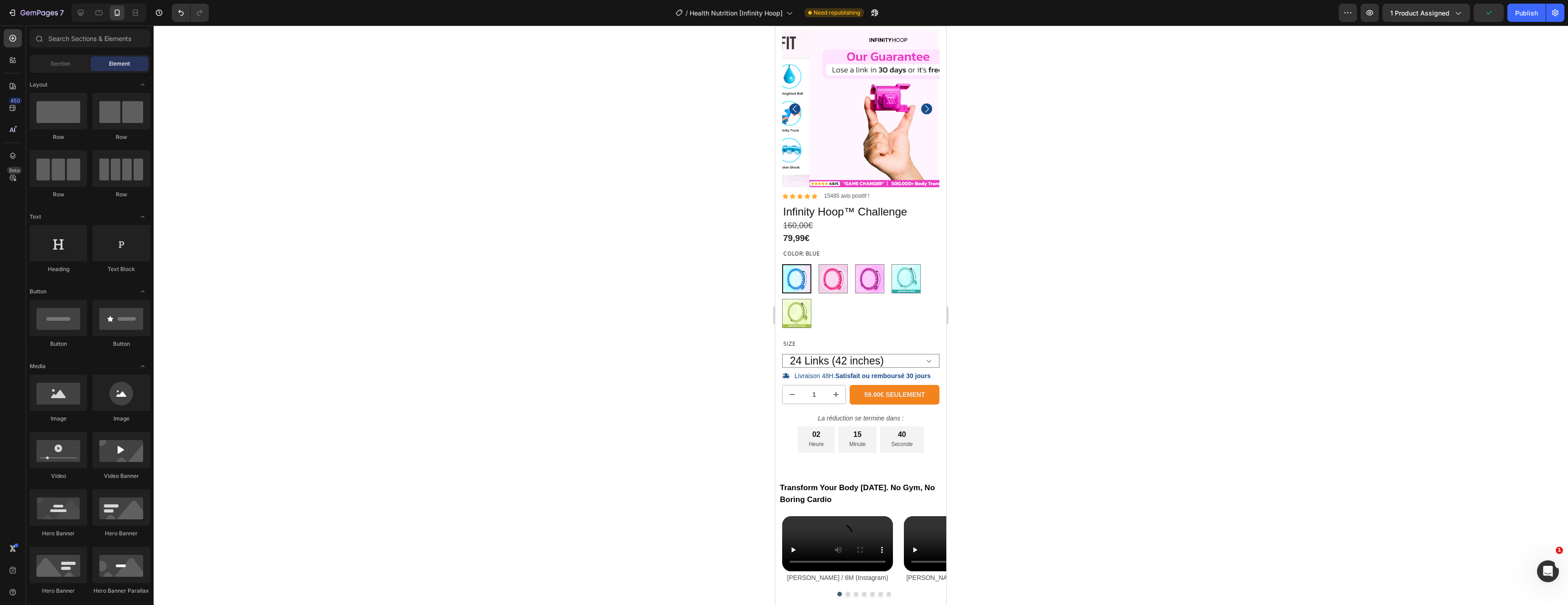
scroll to position [35, 0]
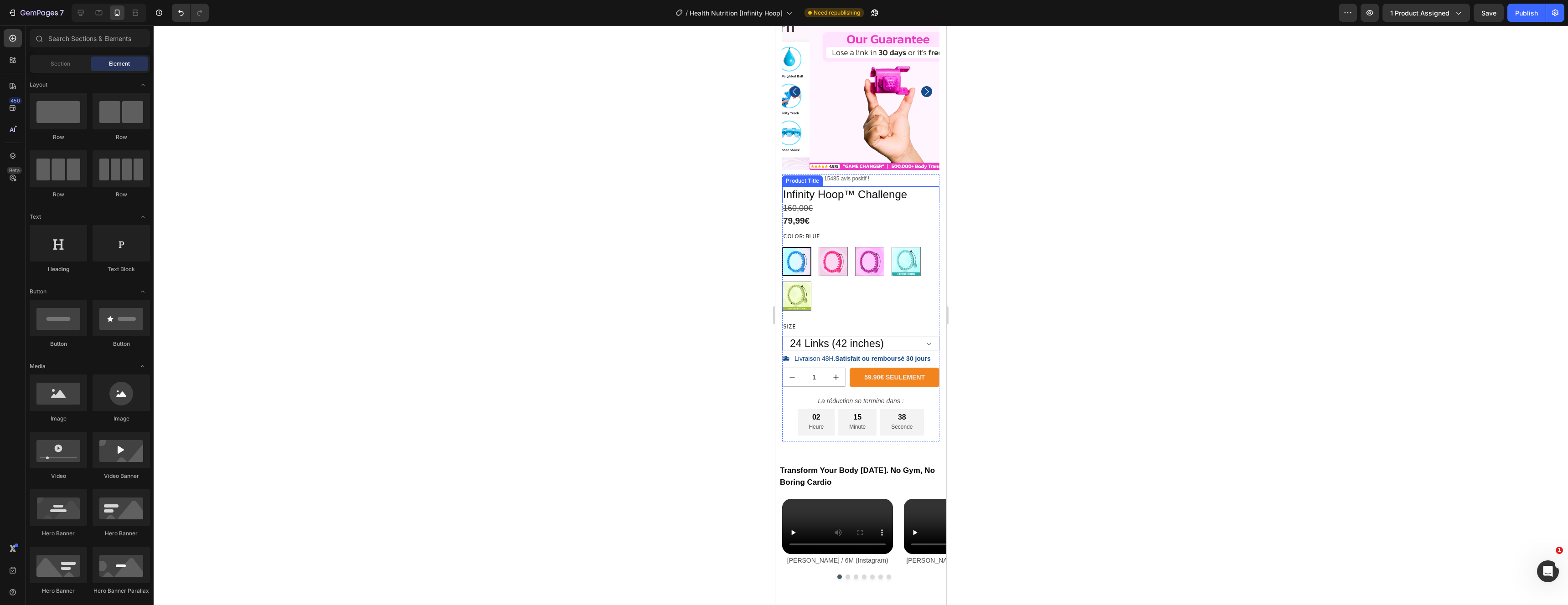
click at [845, 186] on h1 "Infinity Hoop™ Challenge" at bounding box center [860, 194] width 157 height 16
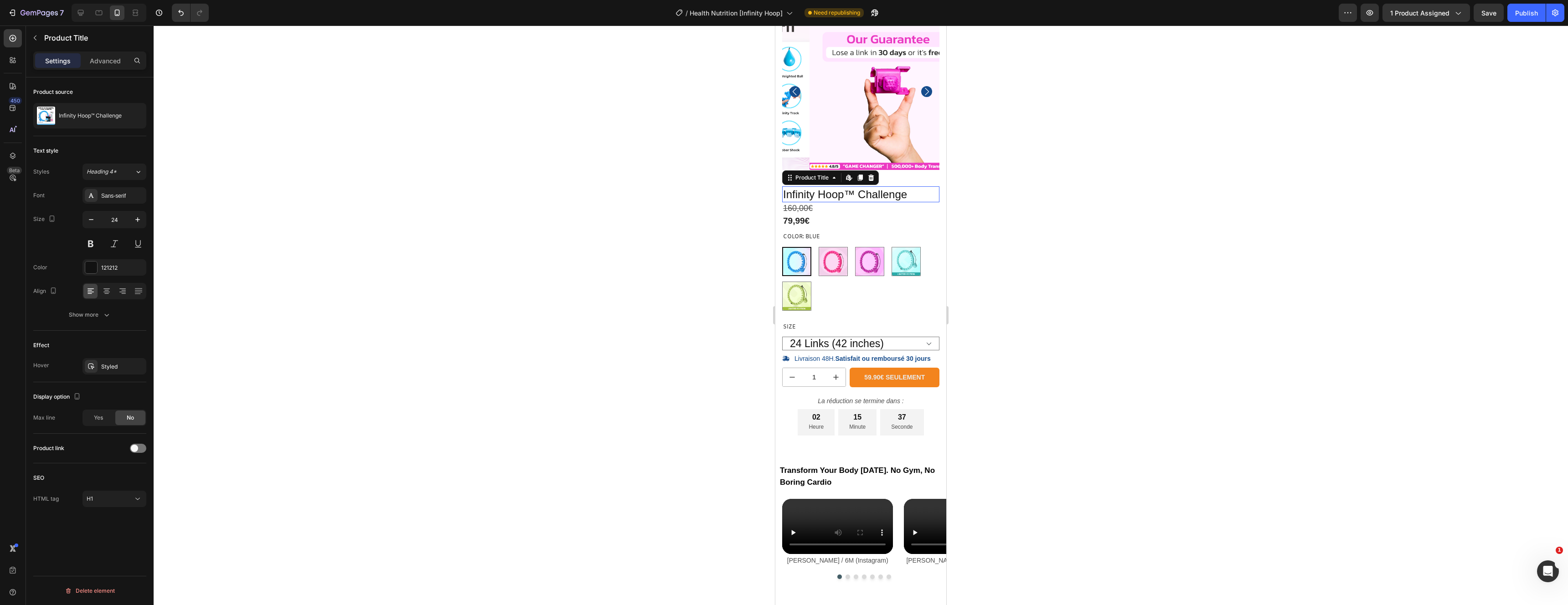
click at [844, 190] on h1 "Infinity Hoop™ Challenge" at bounding box center [860, 194] width 157 height 16
click at [826, 188] on h1 "Infinity Hoop™ Challenge" at bounding box center [860, 194] width 157 height 16
click at [95, 247] on button at bounding box center [91, 244] width 16 height 16
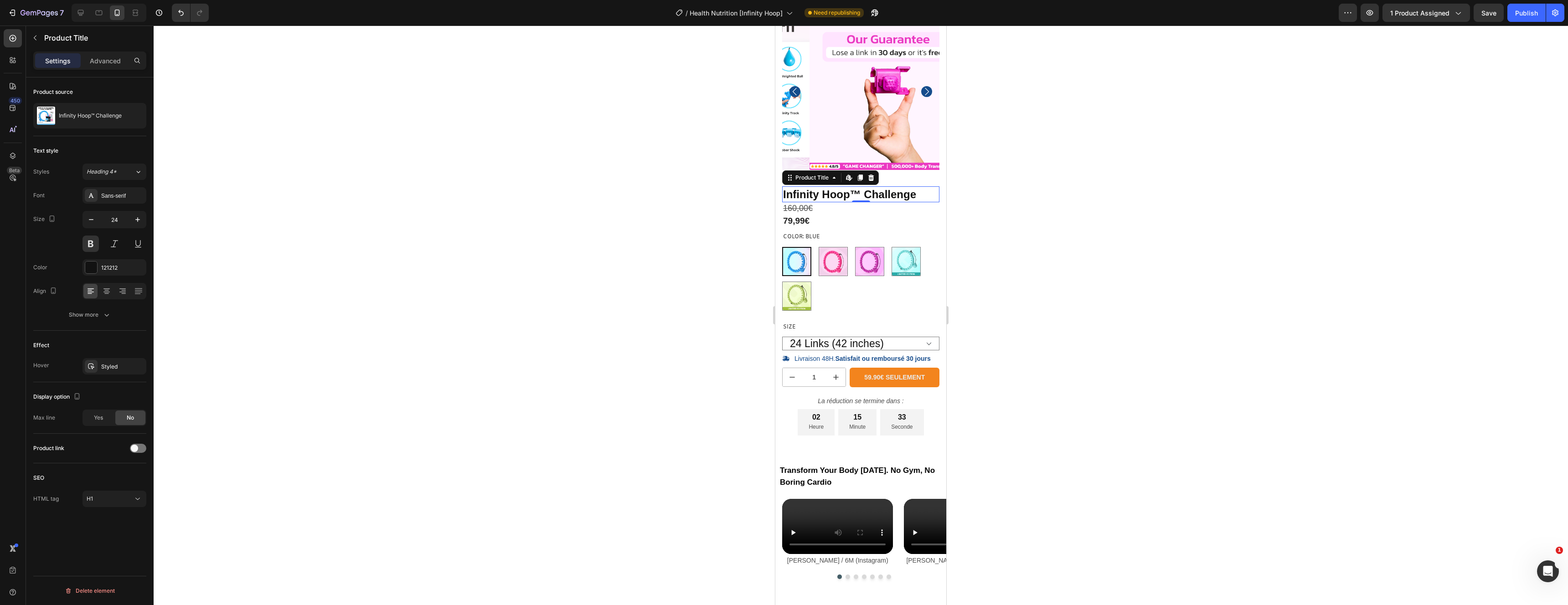
click at [1059, 190] on div at bounding box center [860, 315] width 1414 height 580
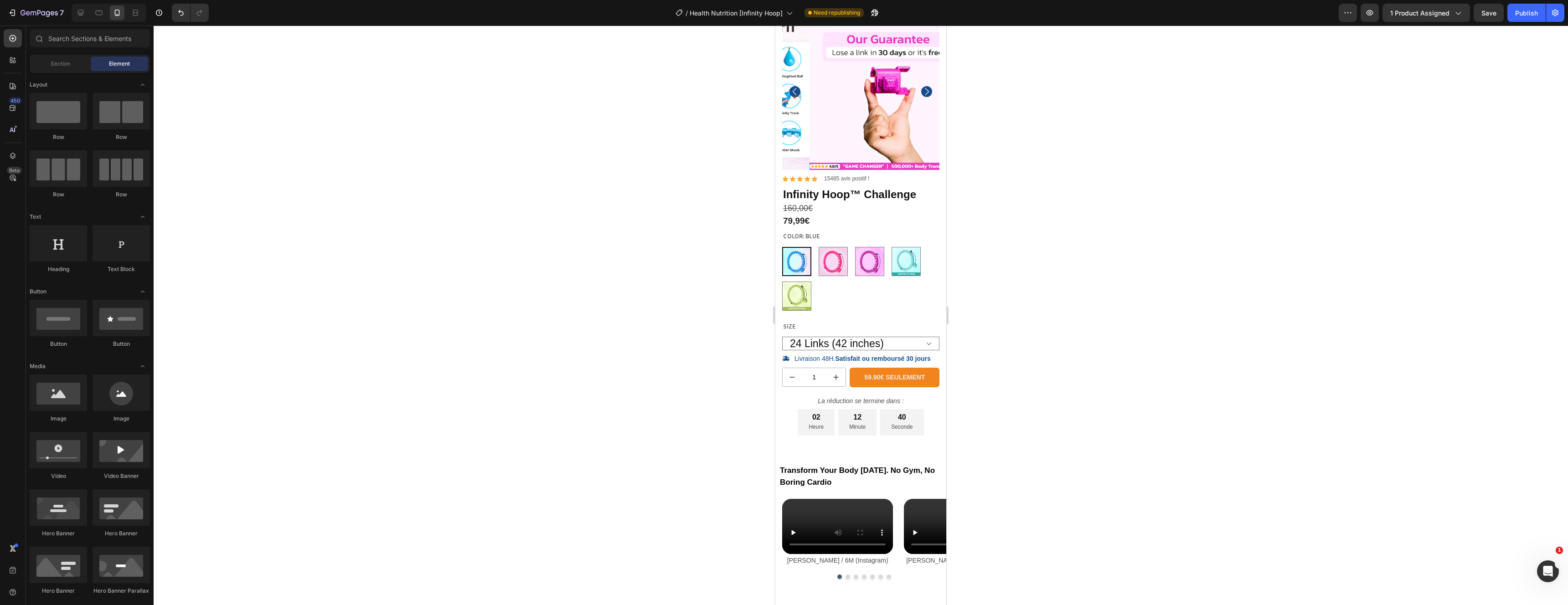
click at [1192, 196] on div at bounding box center [860, 315] width 1414 height 580
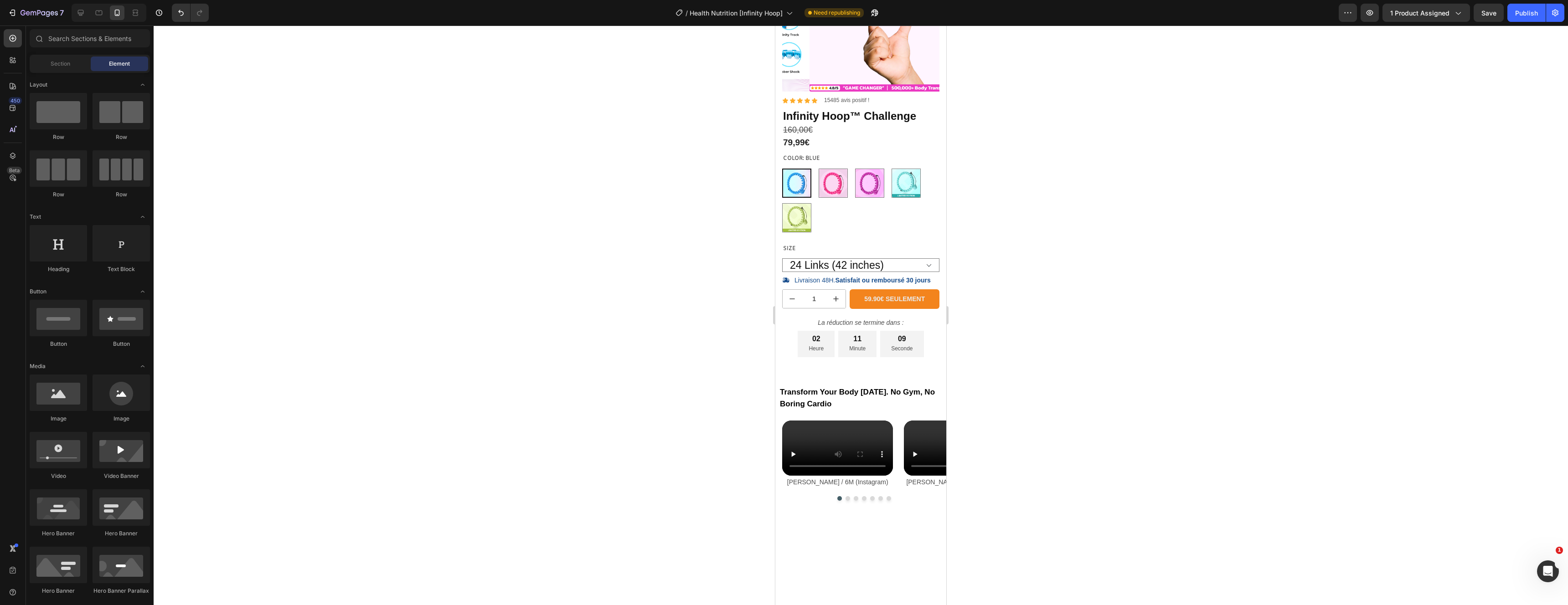
scroll to position [125, 0]
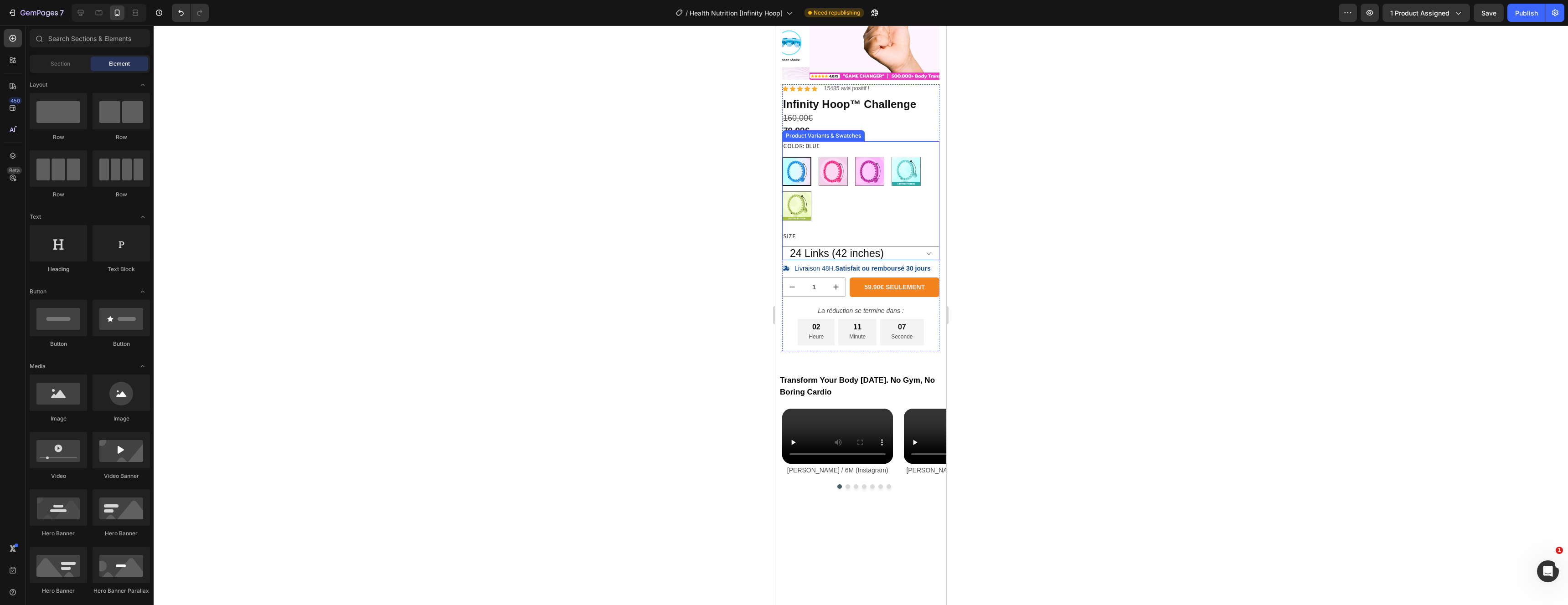
click at [918, 232] on div "Size 24 Links (42 inches) 28 Links (52 inches) 32 Links (62 inches)" at bounding box center [860, 246] width 157 height 29
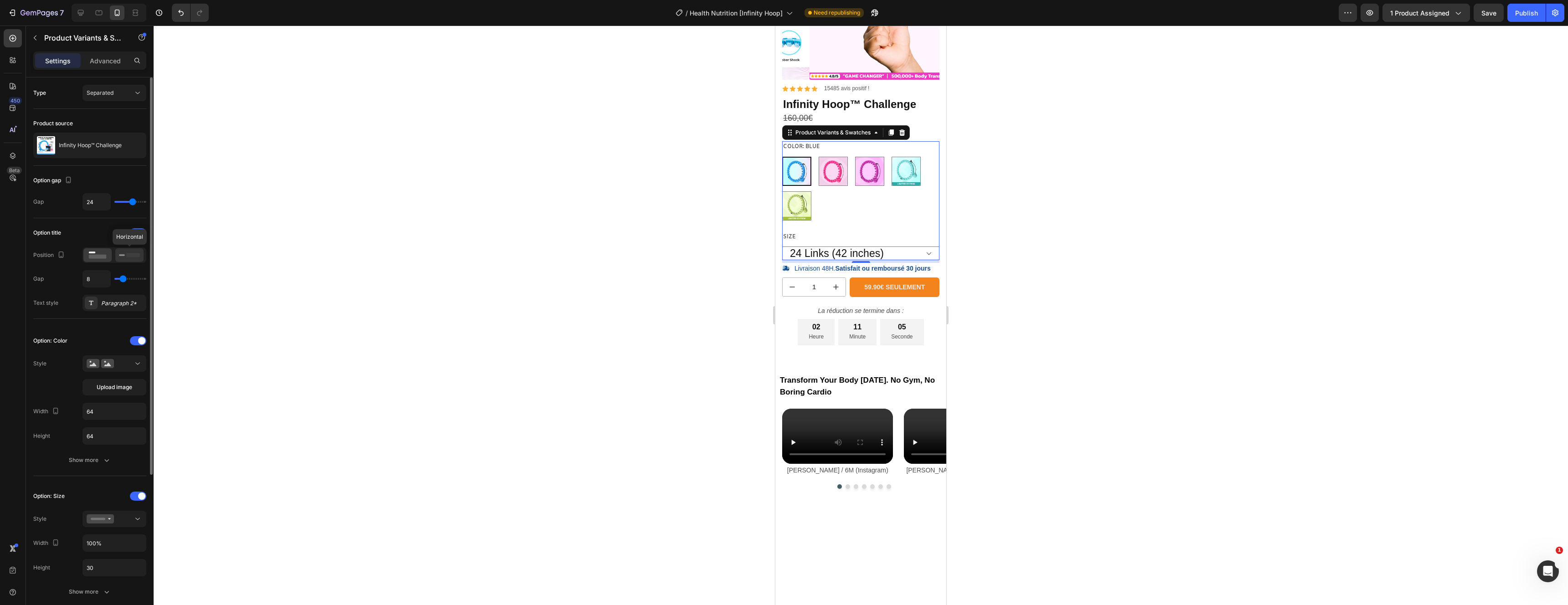
click at [132, 256] on rect at bounding box center [133, 255] width 14 height 4
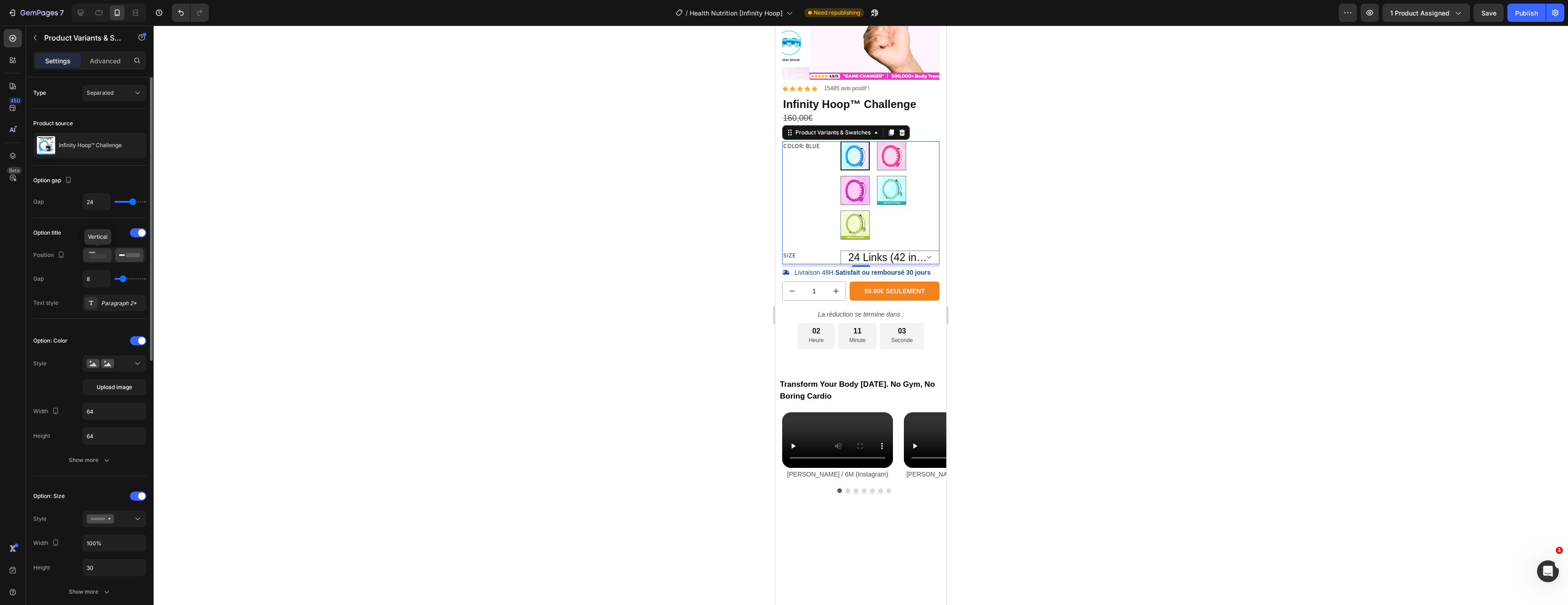
click at [103, 257] on rect at bounding box center [97, 256] width 18 height 4
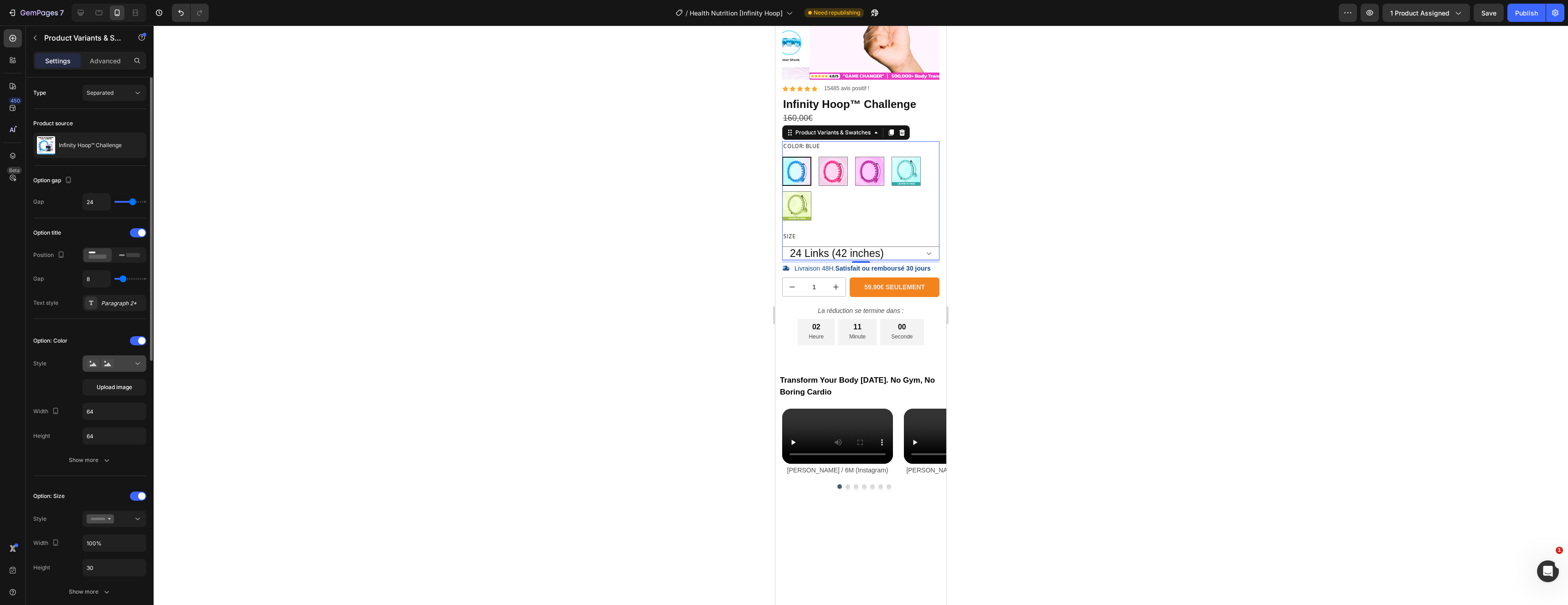
click at [126, 367] on div at bounding box center [114, 363] width 56 height 9
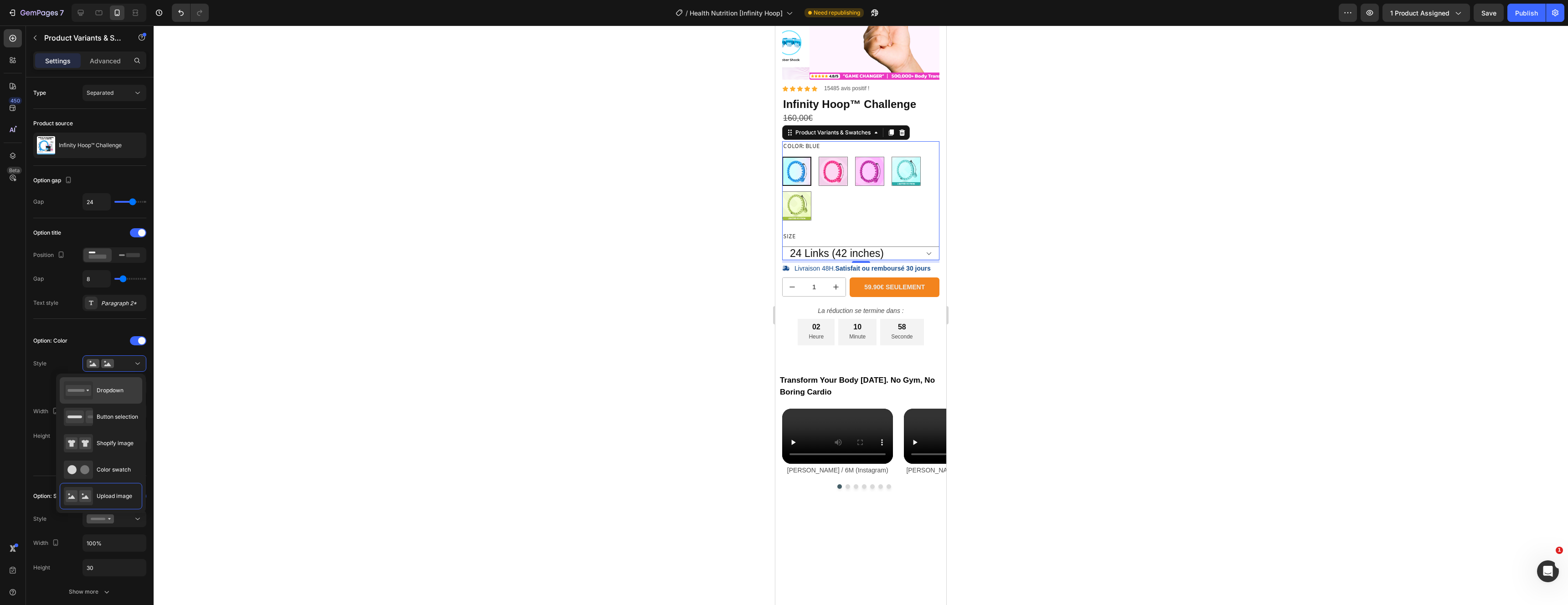
click at [120, 386] on span "Dropdown" at bounding box center [109, 391] width 26 height 9
type input "100%"
type input "45"
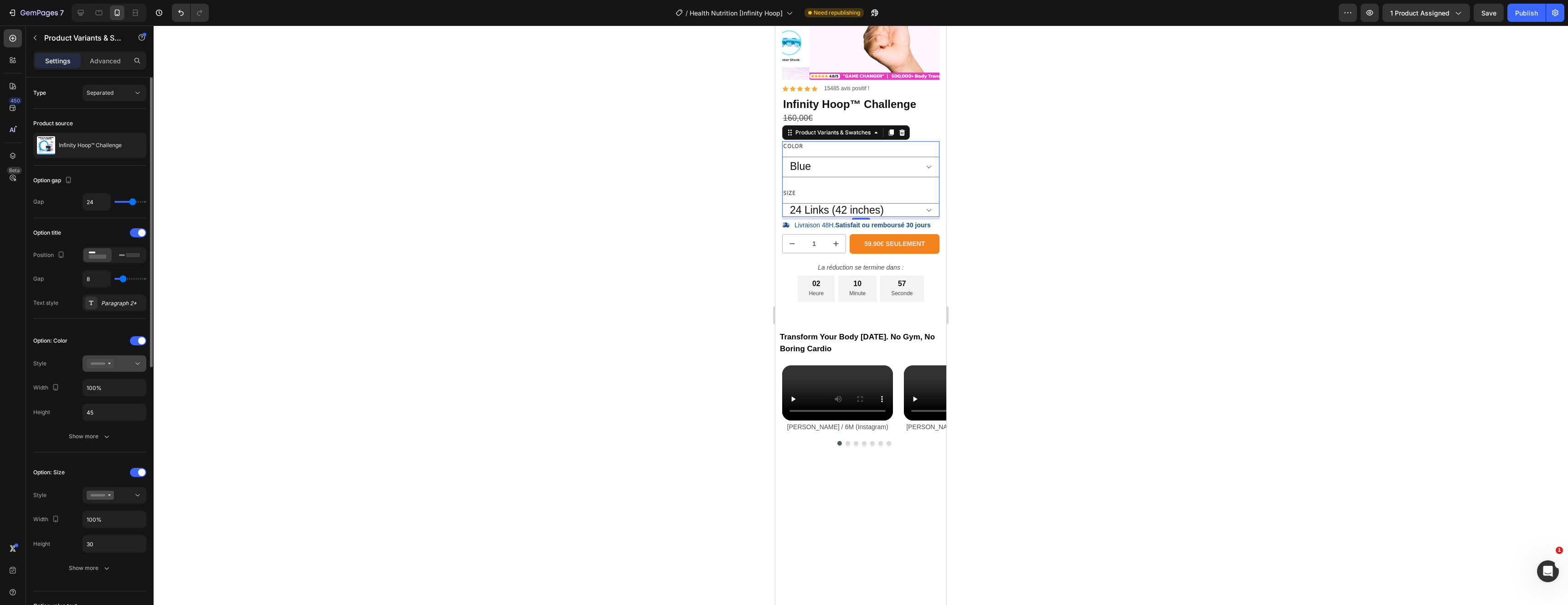
click at [120, 366] on div at bounding box center [114, 363] width 56 height 9
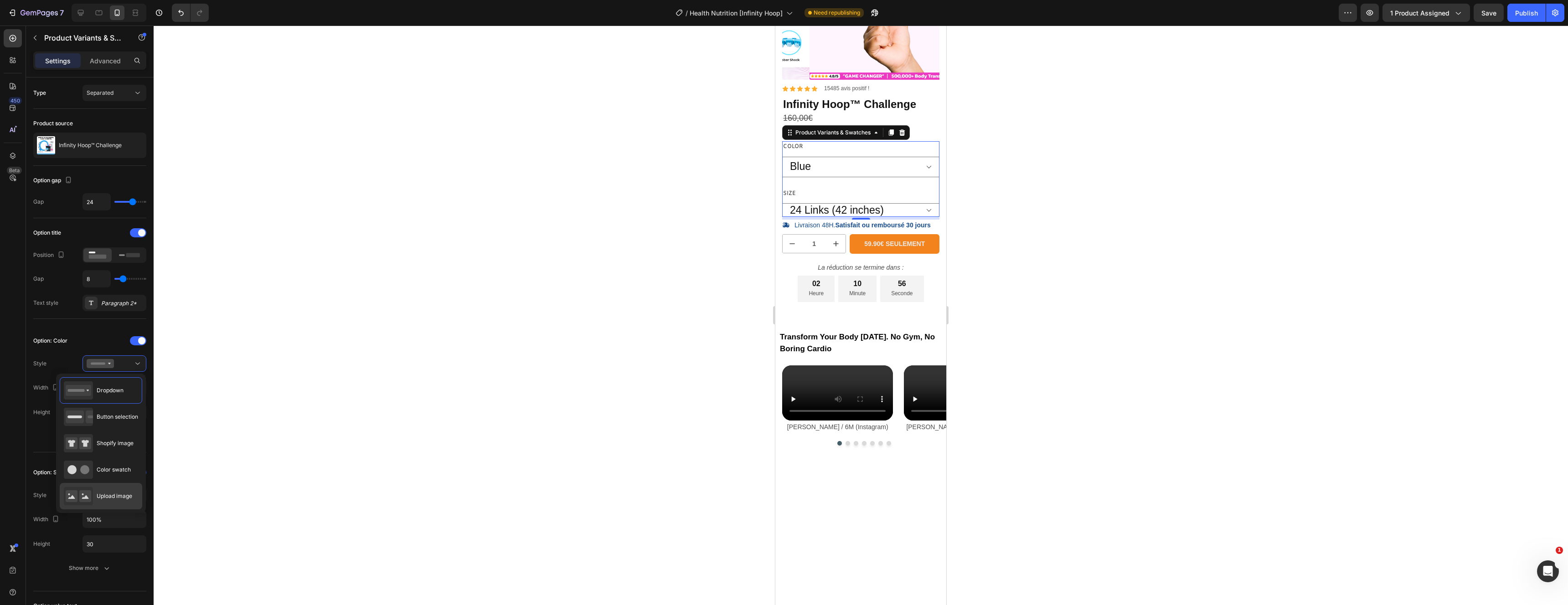
click at [105, 490] on div "Upload image" at bounding box center [98, 496] width 68 height 18
type input "64"
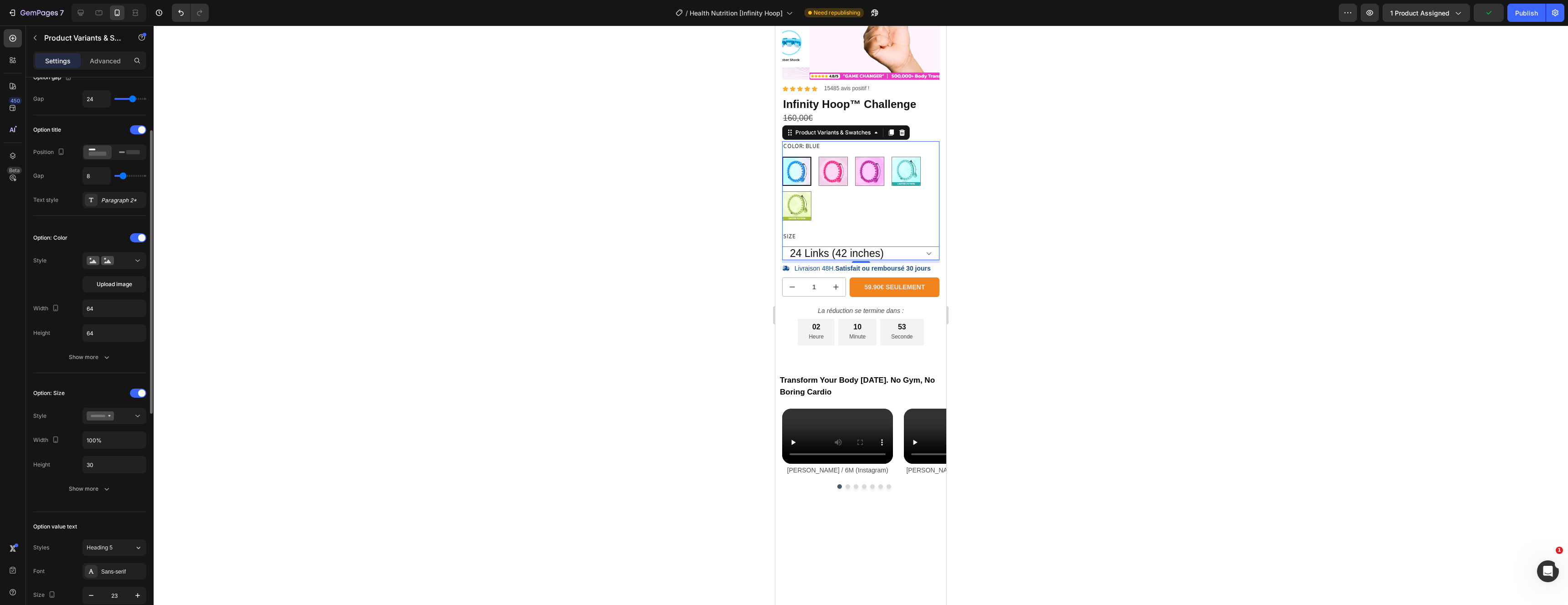
scroll to position [121, 0]
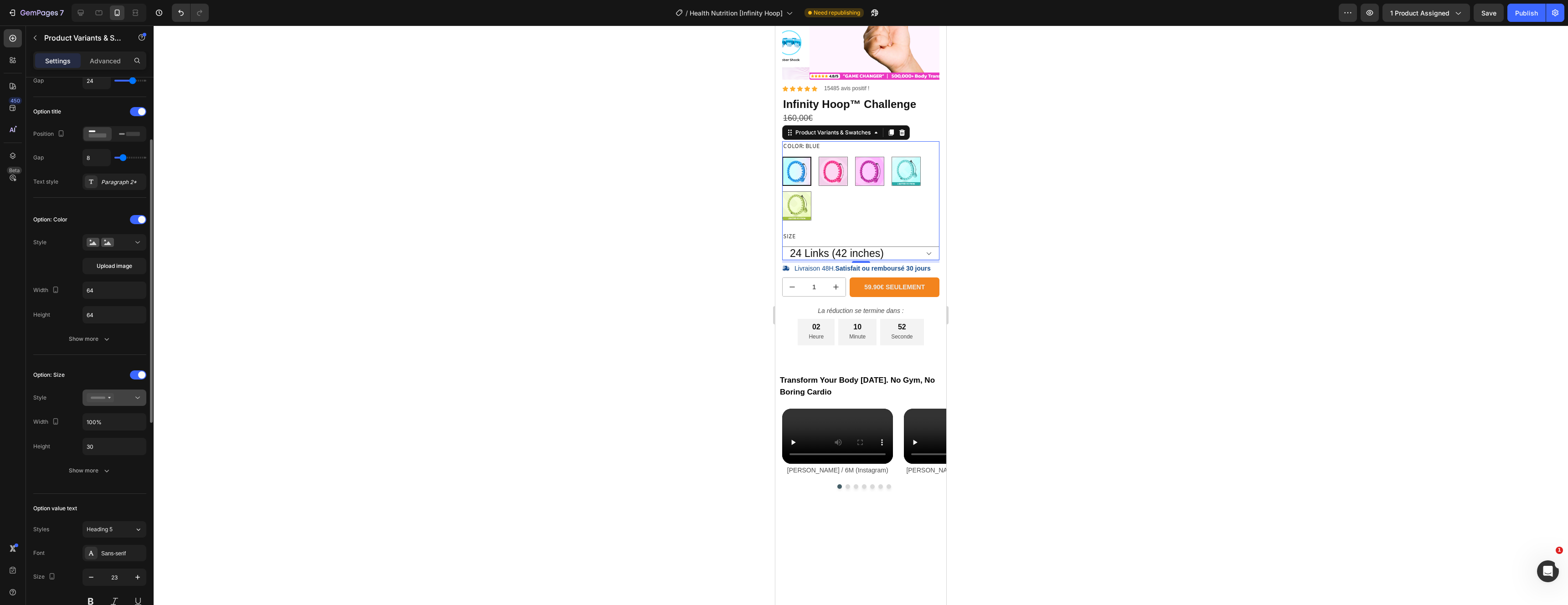
click at [126, 402] on div at bounding box center [114, 397] width 56 height 9
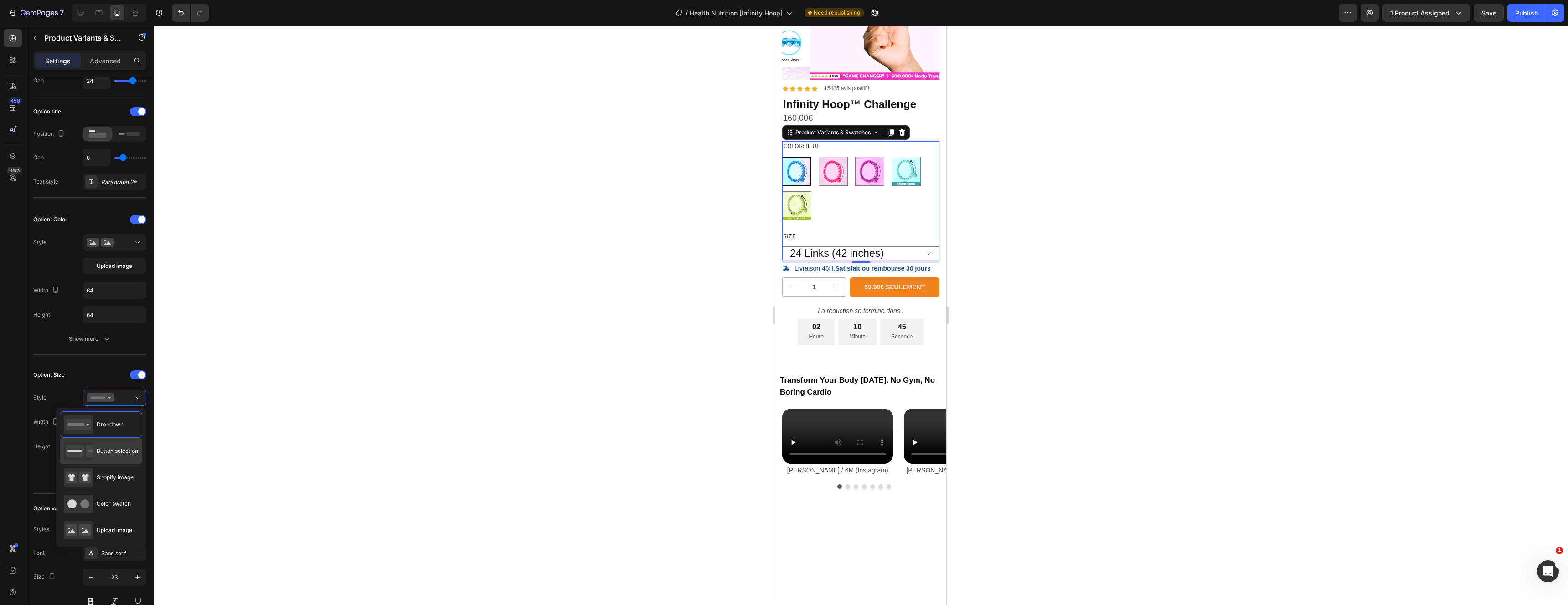
click at [114, 450] on span "Button selection" at bounding box center [117, 451] width 42 height 9
type input "45"
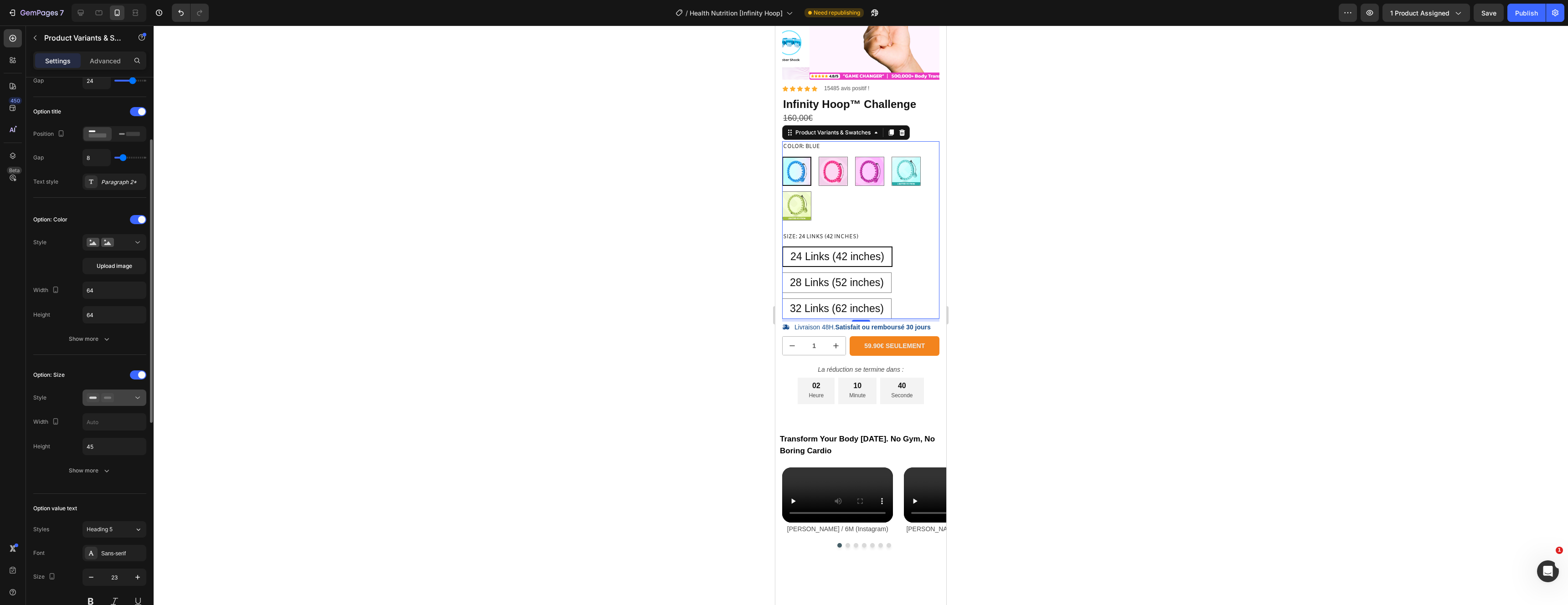
click at [124, 405] on button at bounding box center [115, 397] width 64 height 16
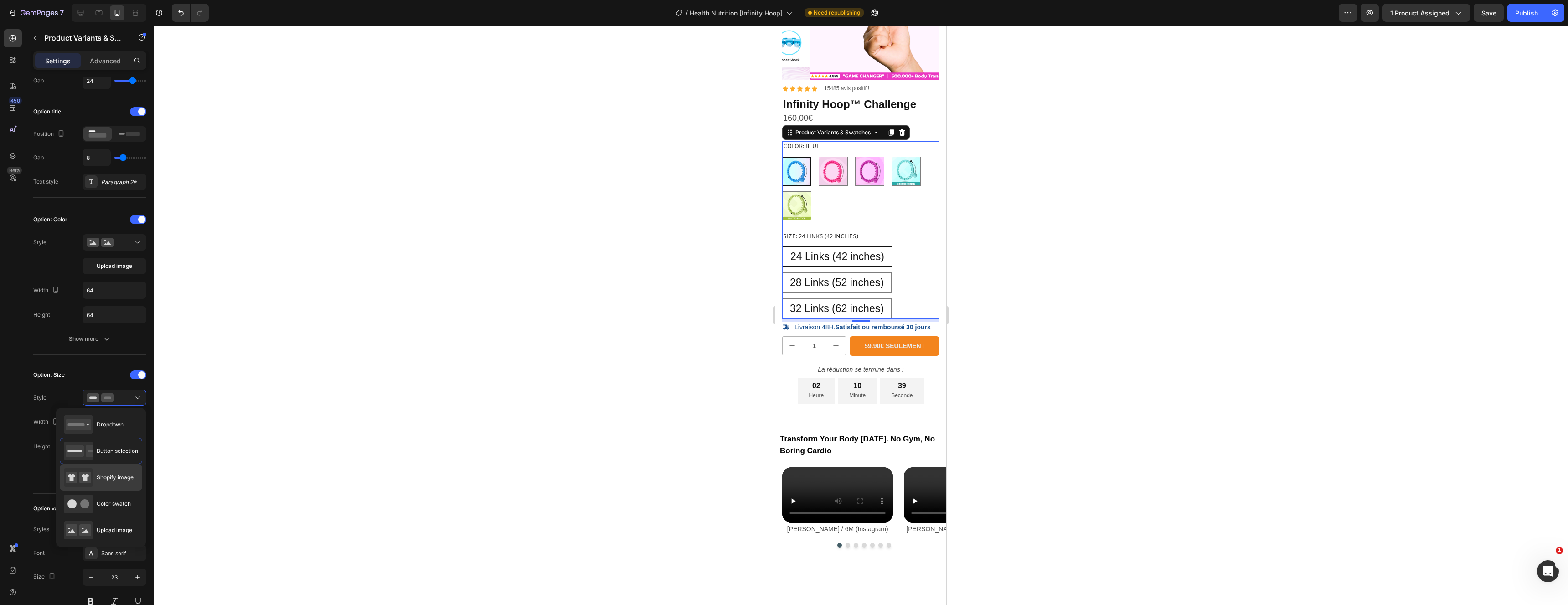
click at [115, 485] on div "Shopify image" at bounding box center [99, 477] width 70 height 18
type input "64"
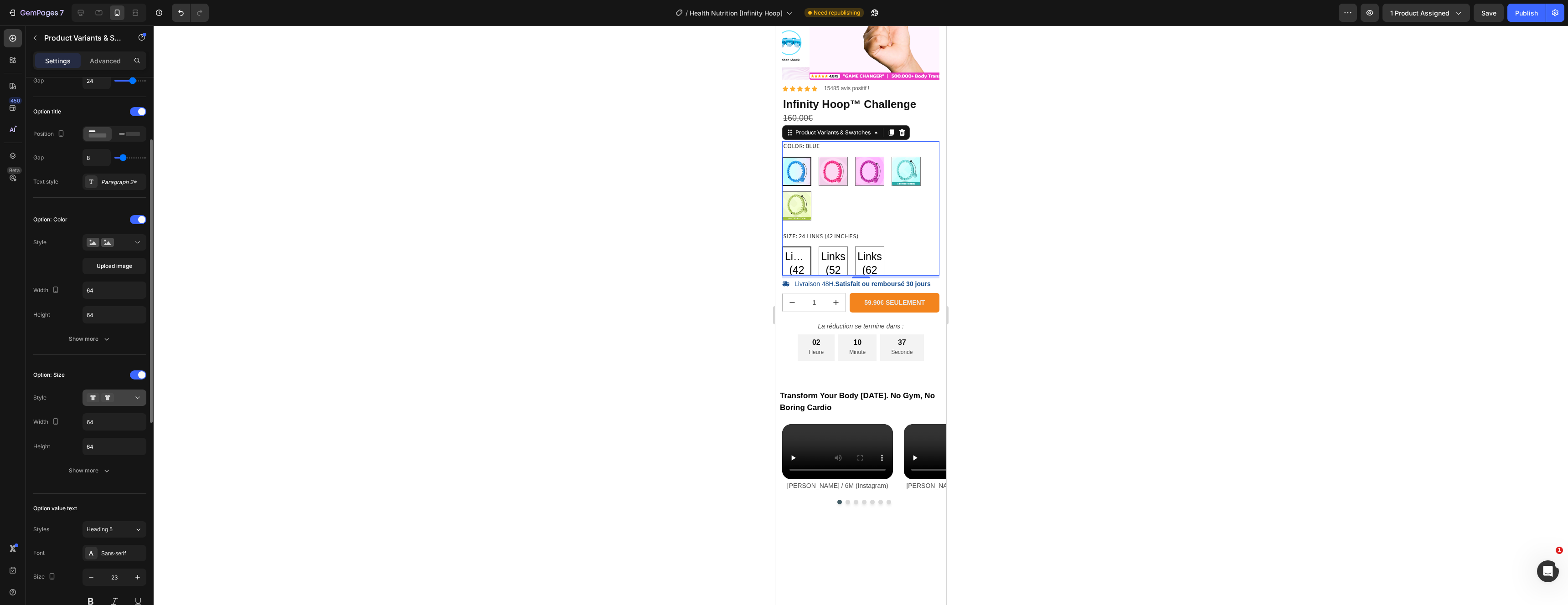
click at [122, 402] on div at bounding box center [114, 397] width 56 height 9
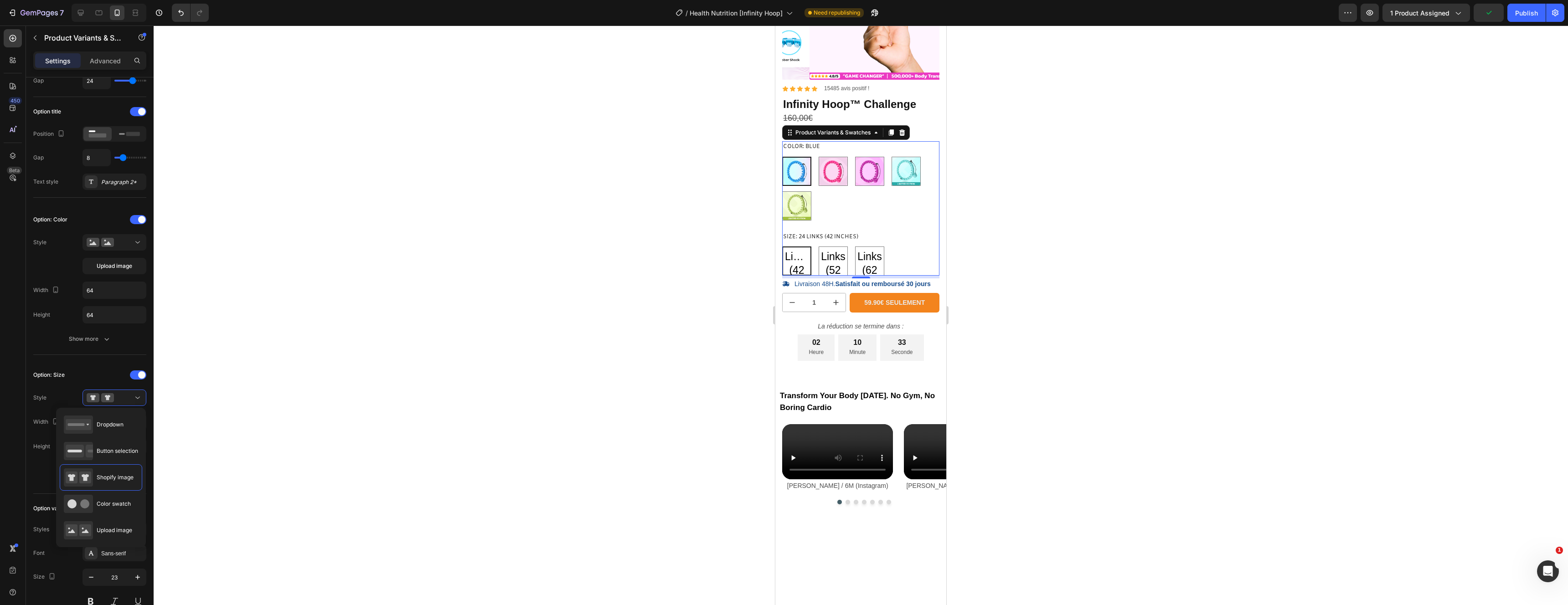
click at [216, 481] on div at bounding box center [860, 315] width 1414 height 580
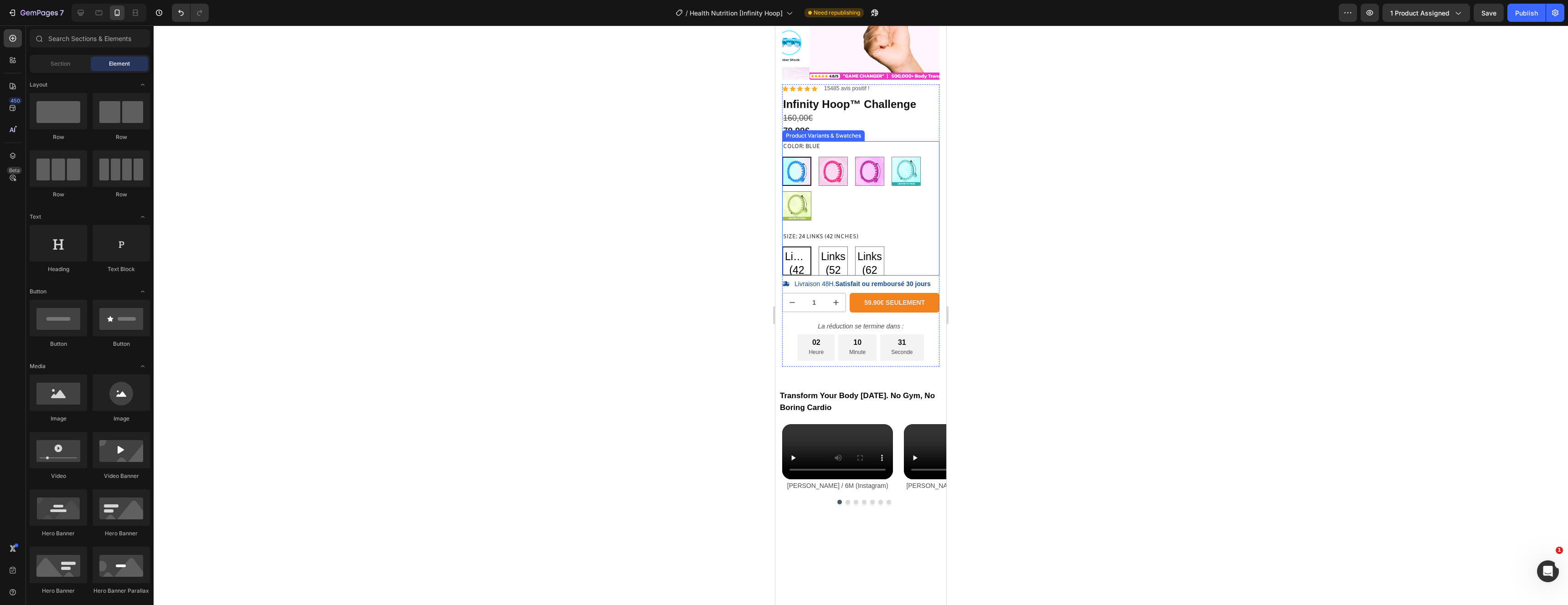
click at [892, 249] on div "24 Links (42 inches) 24 Links (42 inches) 24 Links (42 inches) 28 Links (52 inc…" at bounding box center [860, 261] width 157 height 29
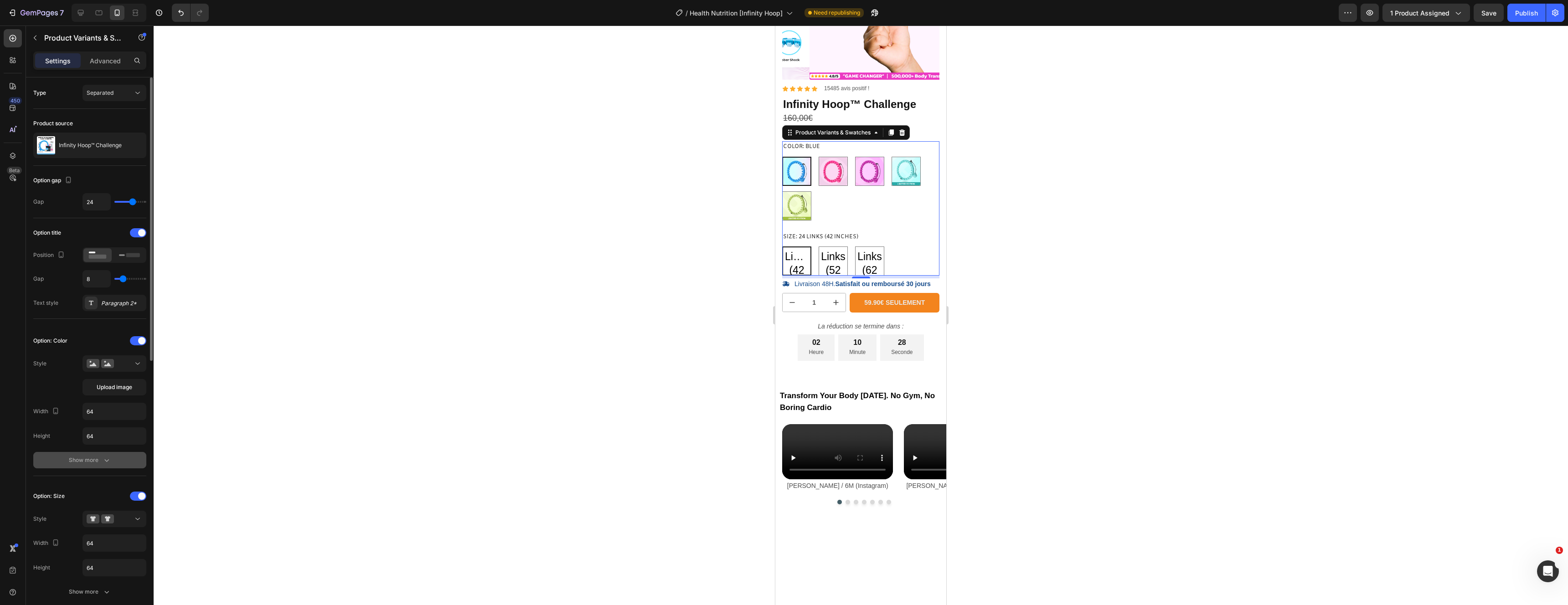
scroll to position [153, 0]
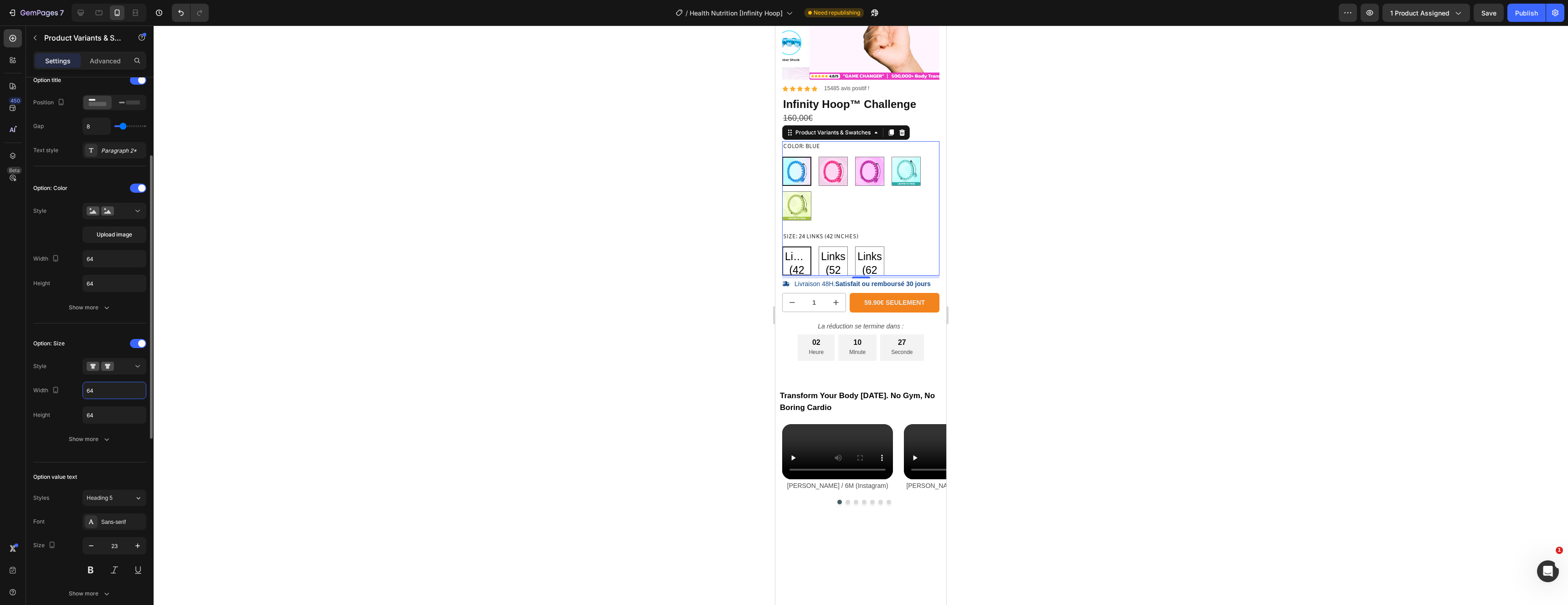
click at [109, 390] on input "64" at bounding box center [115, 391] width 63 height 16
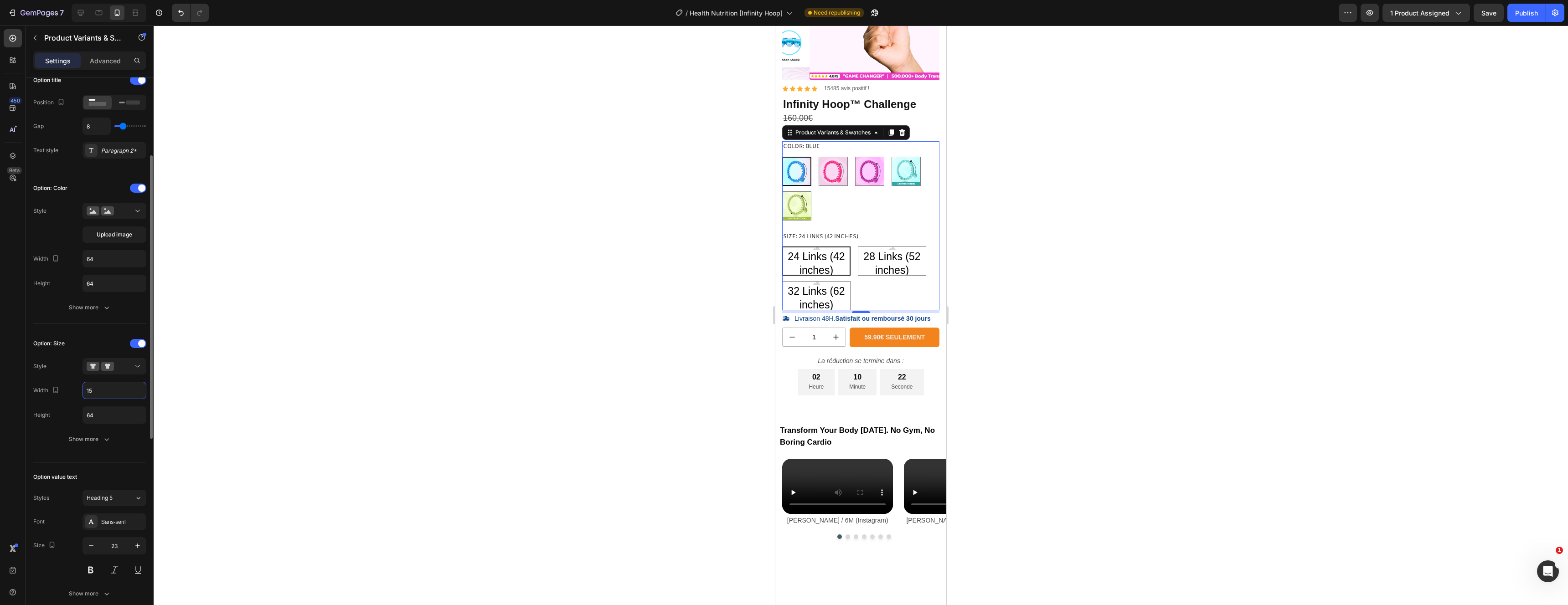
type input "1"
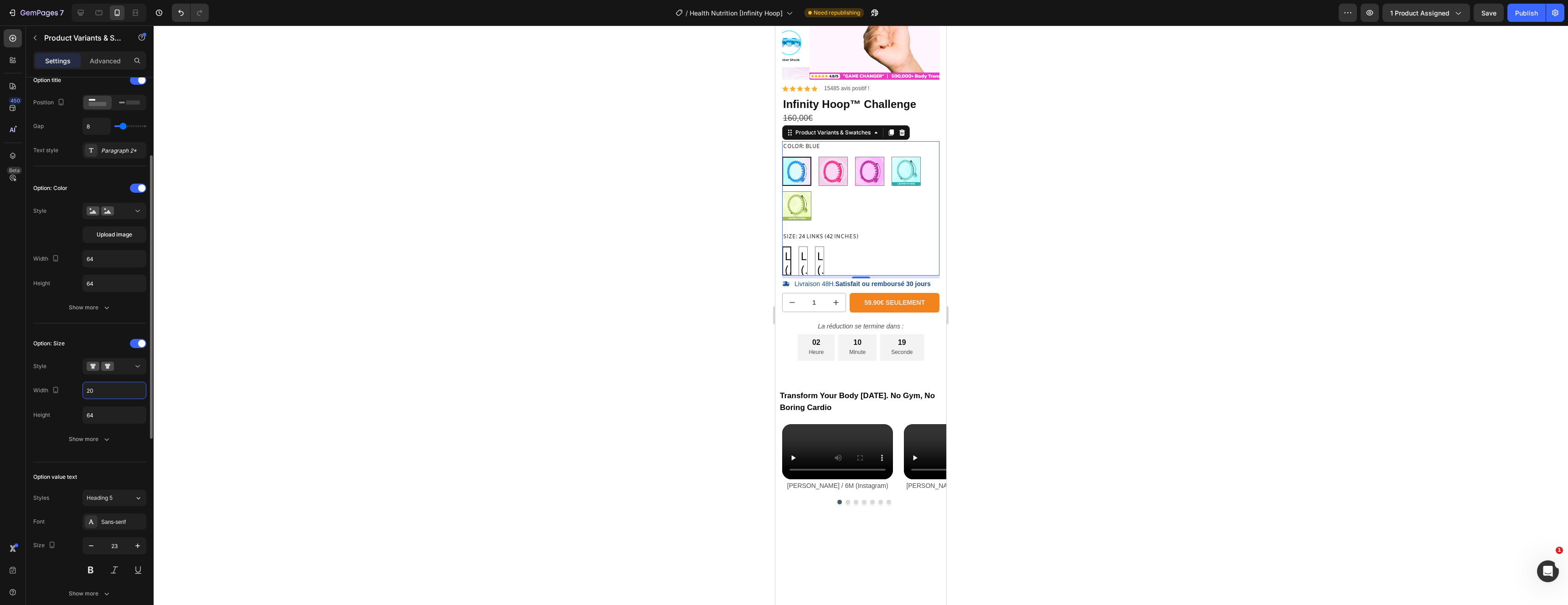
type input "2"
type input "100"
click at [93, 291] on input "64" at bounding box center [115, 283] width 63 height 16
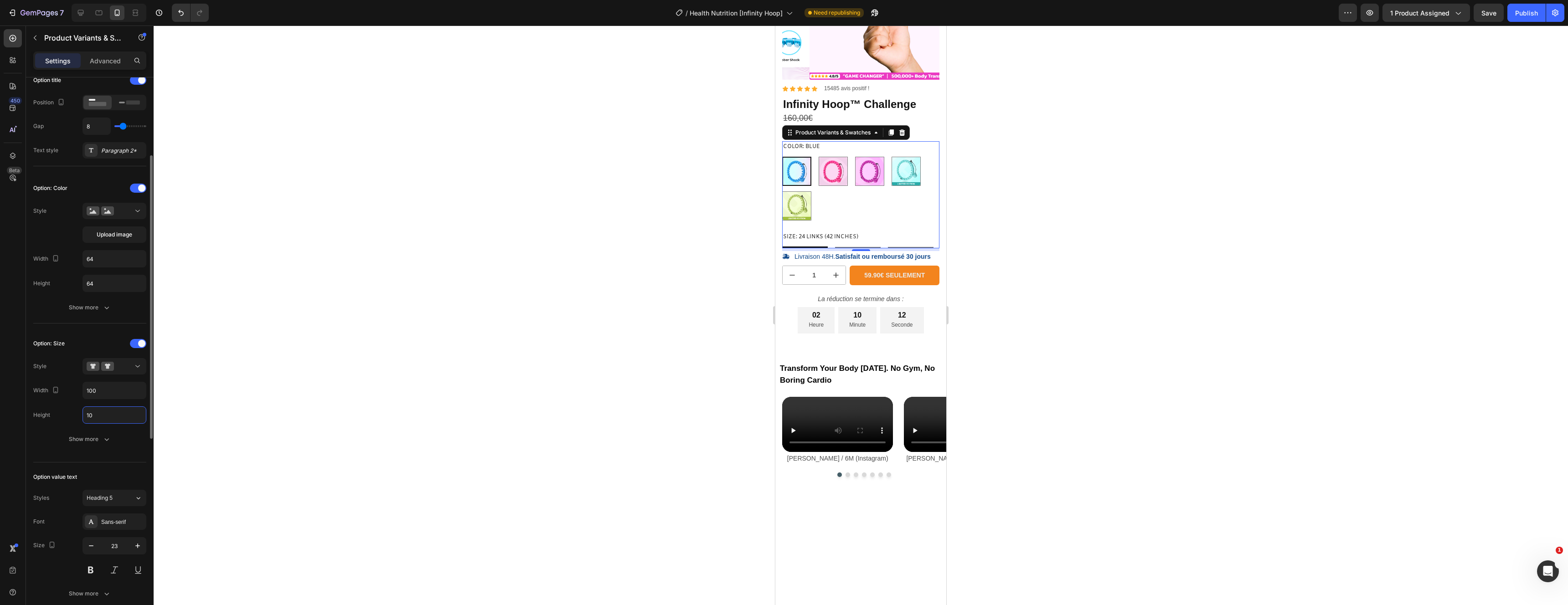
type input "100"
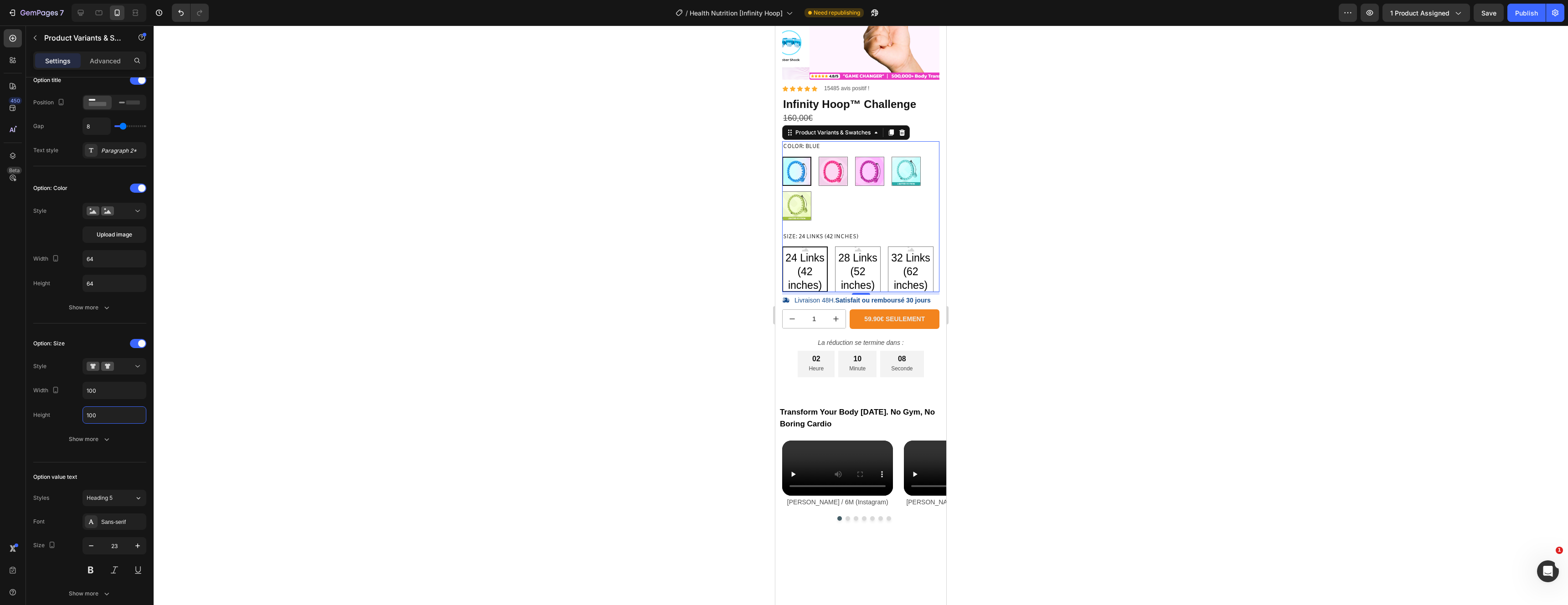
click at [1060, 300] on div at bounding box center [860, 315] width 1414 height 580
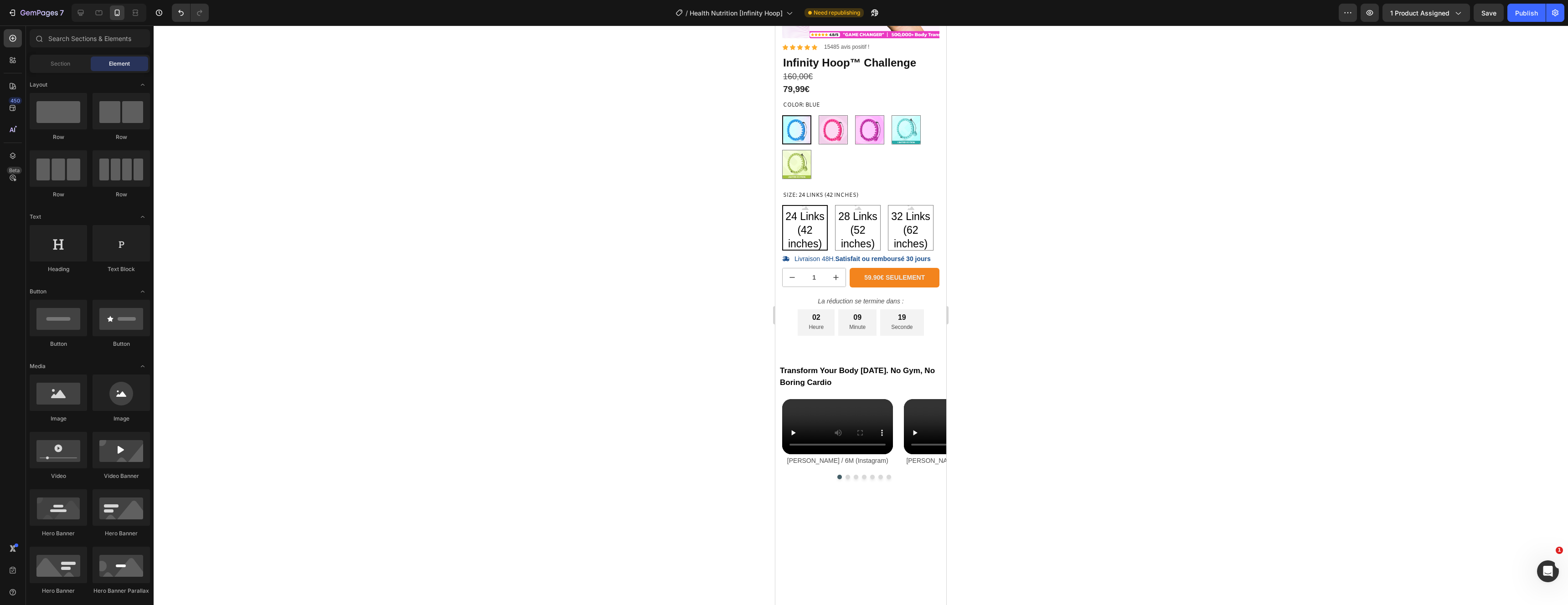
scroll to position [169, 0]
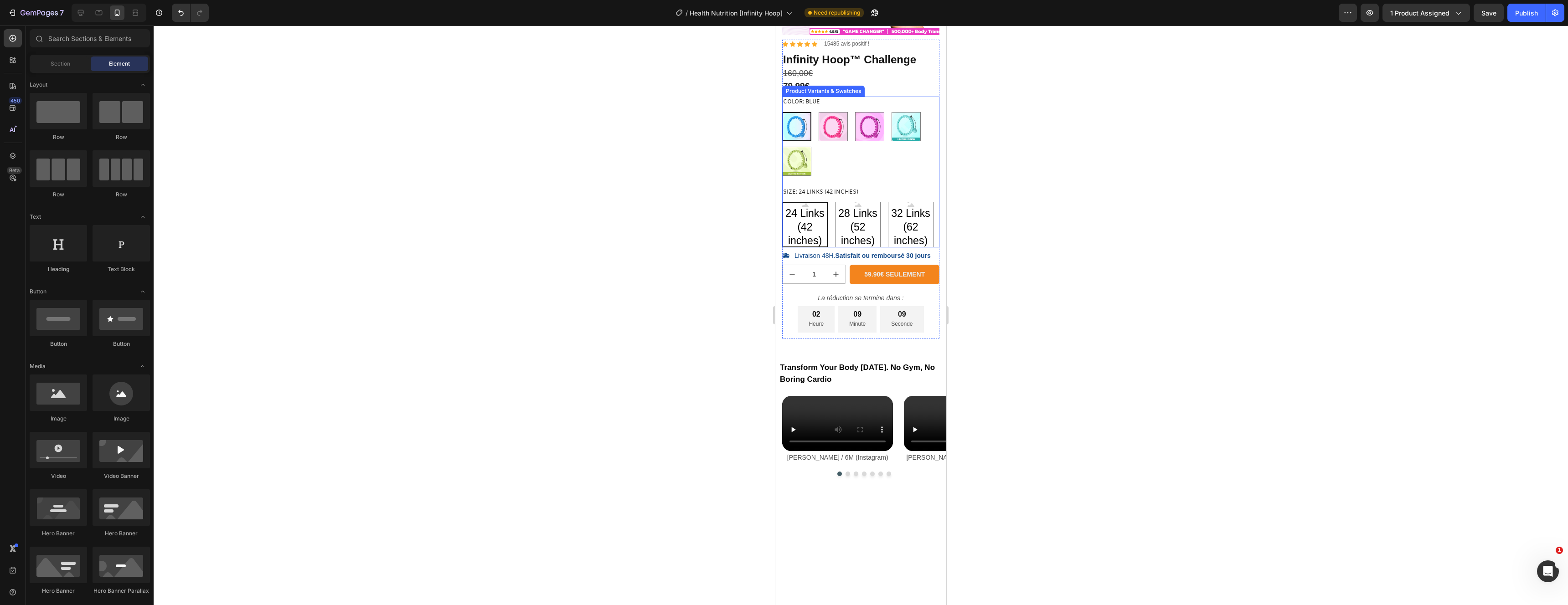
click at [886, 233] on div "24 Links (42 inches) 24 Links (42 inches) 24 Links (42 inches) 28 Links (52 inc…" at bounding box center [860, 224] width 157 height 45
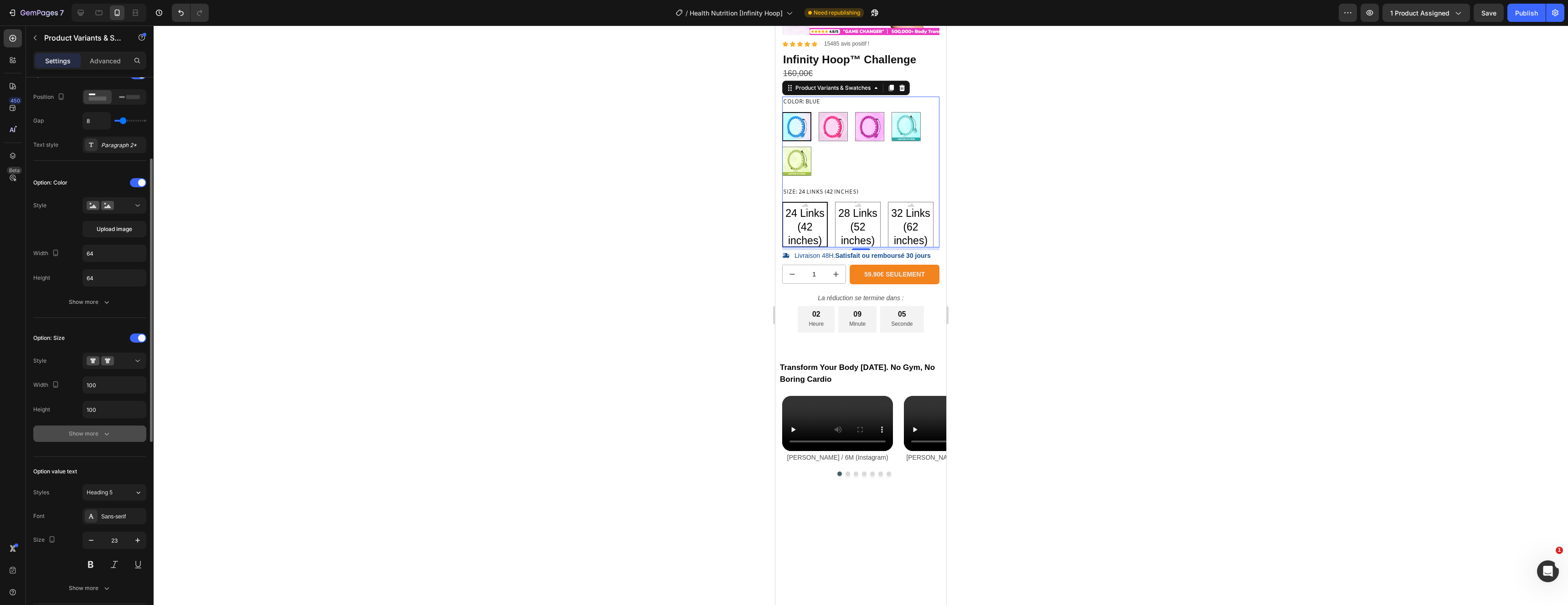
scroll to position [176, 0]
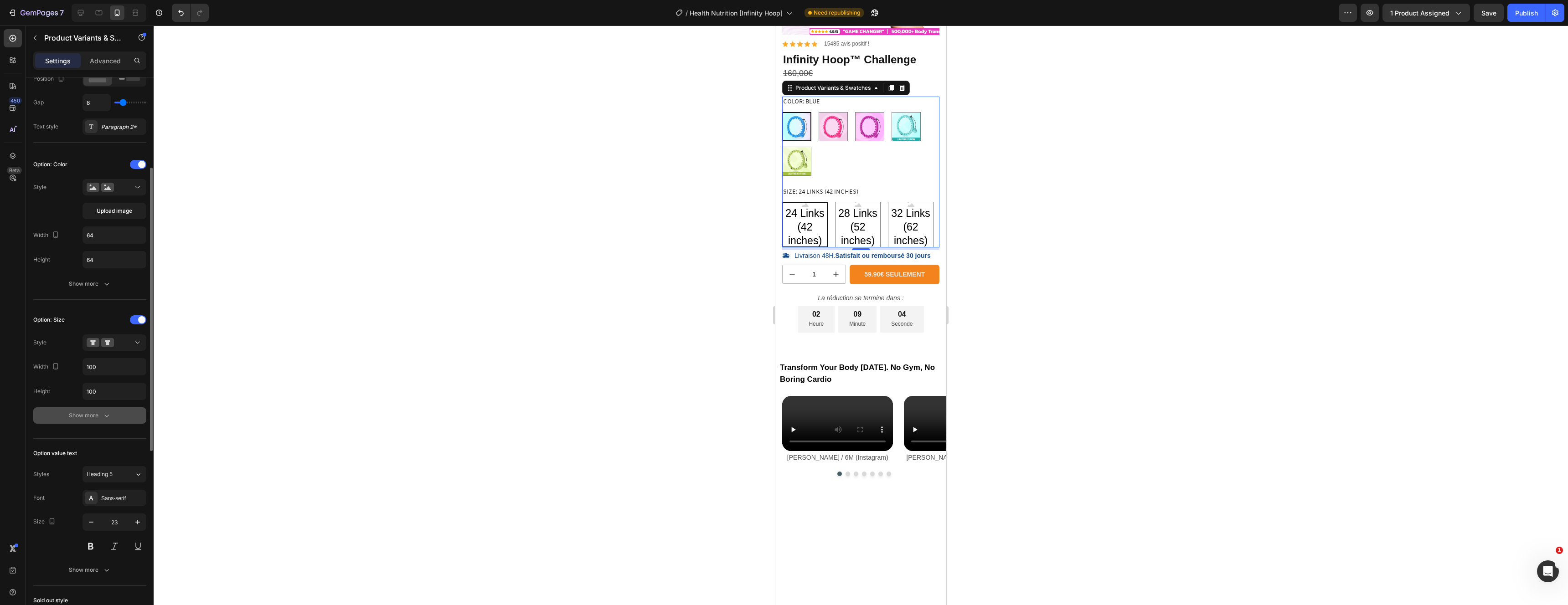
click at [104, 418] on icon "button" at bounding box center [107, 415] width 9 height 9
type input "13"
type input "12"
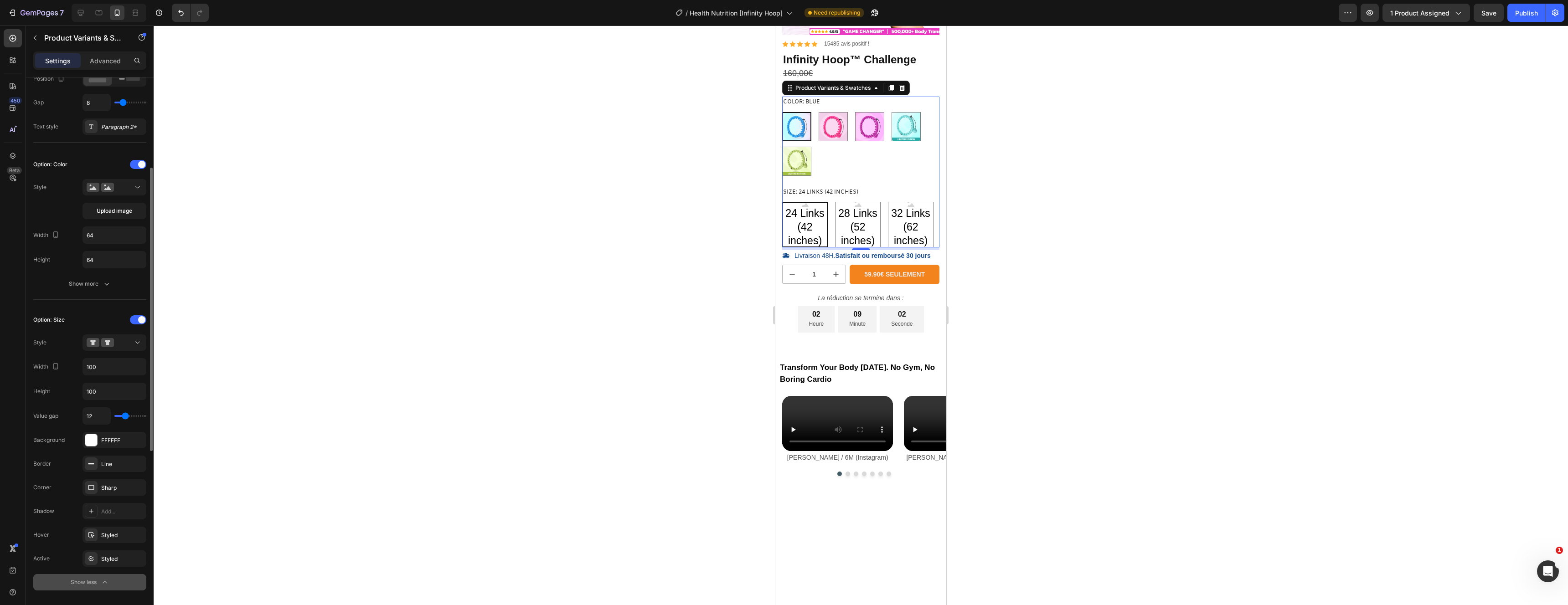
type input "11"
type input "10"
type input "9"
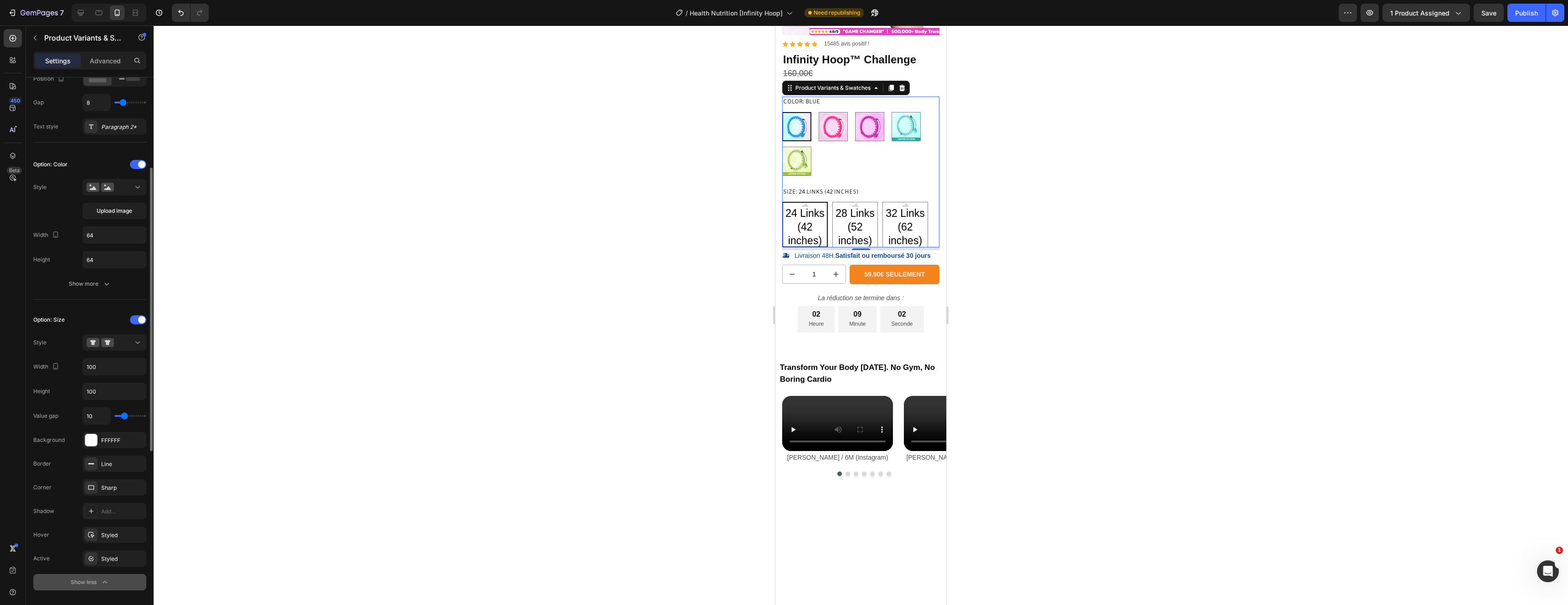
type input "9"
type input "8"
type input "7"
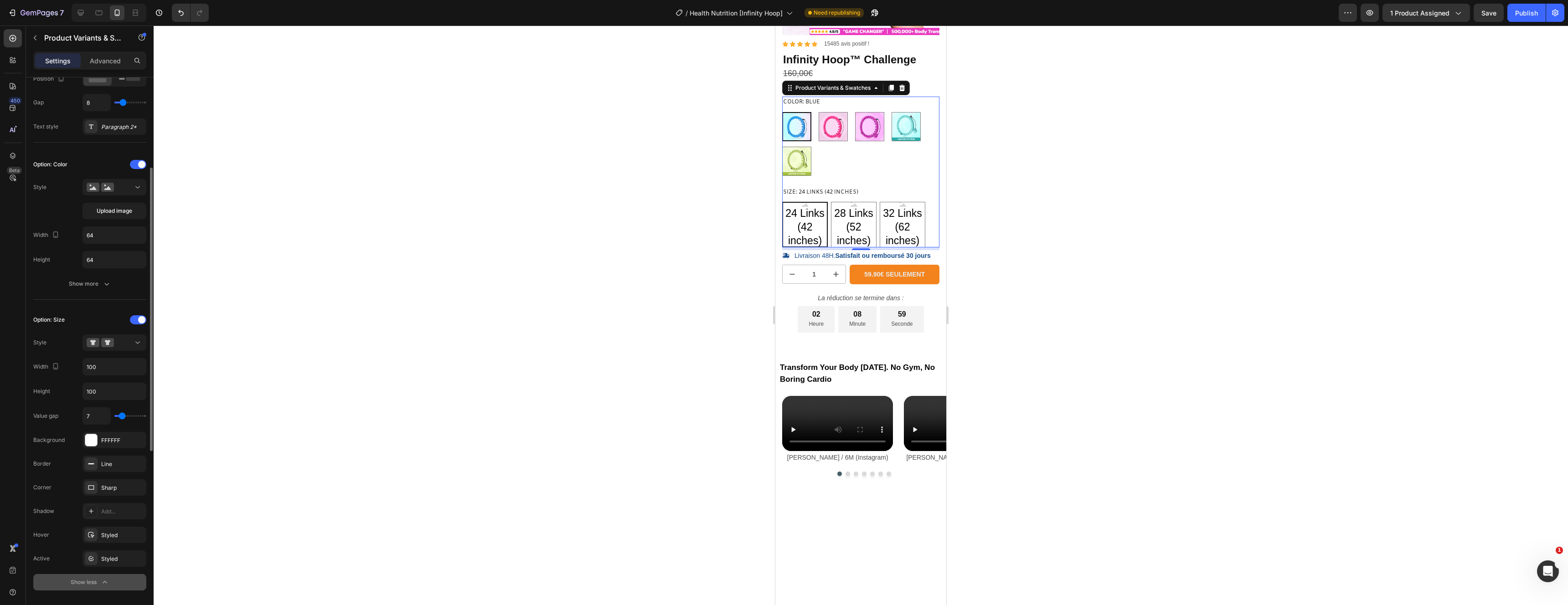
click at [122, 417] on input "range" at bounding box center [130, 416] width 32 height 2
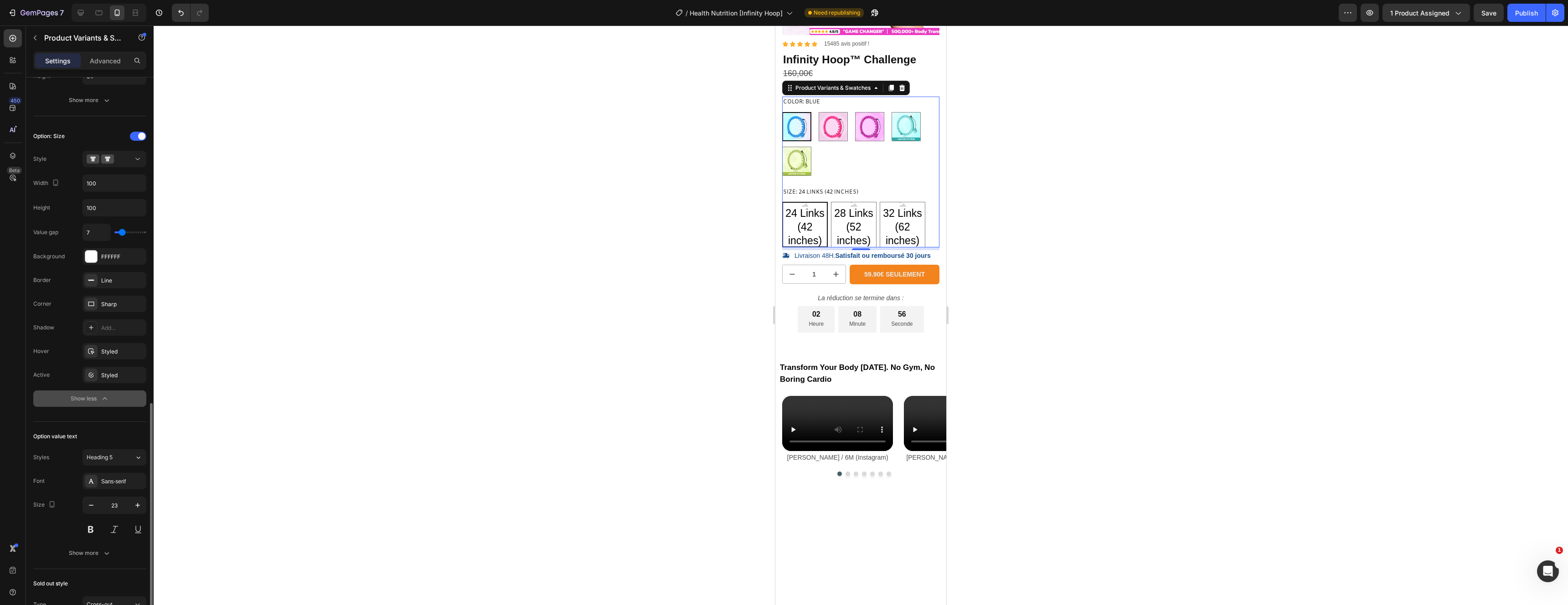
scroll to position [475, 0]
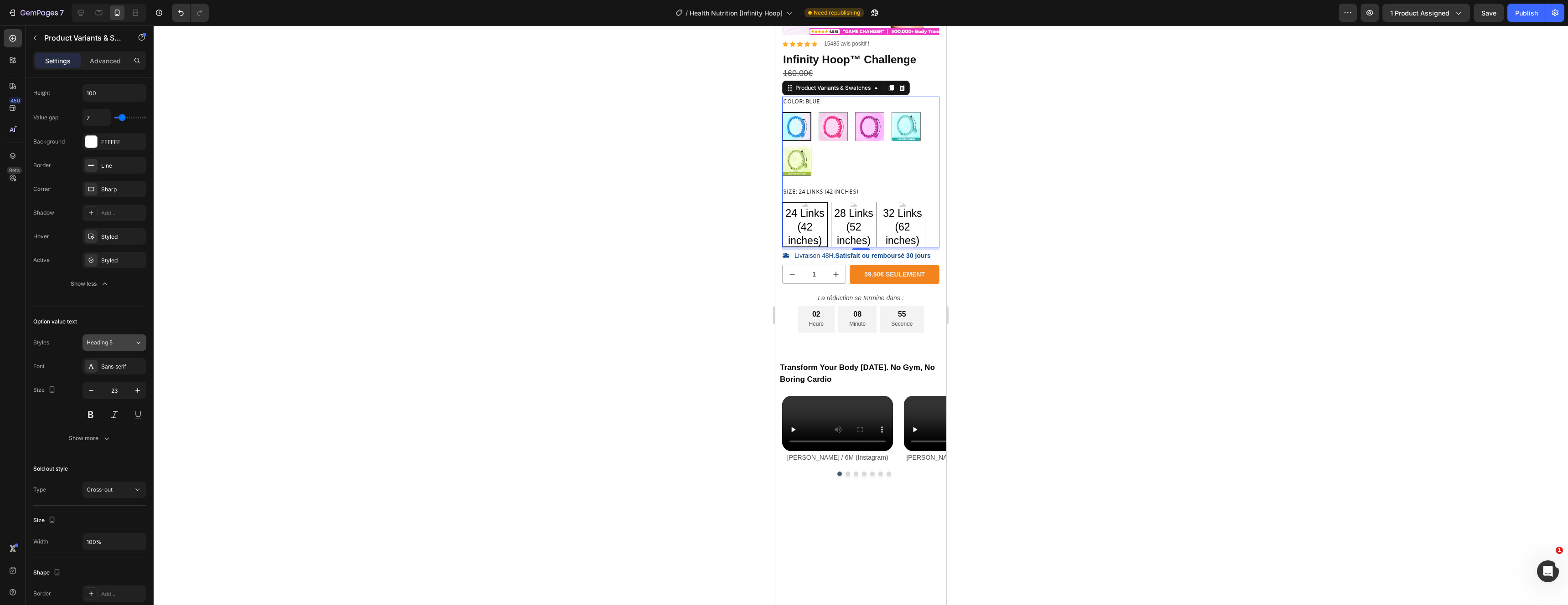
click at [129, 343] on div "Heading 5" at bounding box center [110, 343] width 48 height 9
click at [130, 342] on div "Heading 5" at bounding box center [110, 343] width 48 height 9
click at [122, 348] on button "Heading 5" at bounding box center [115, 343] width 64 height 16
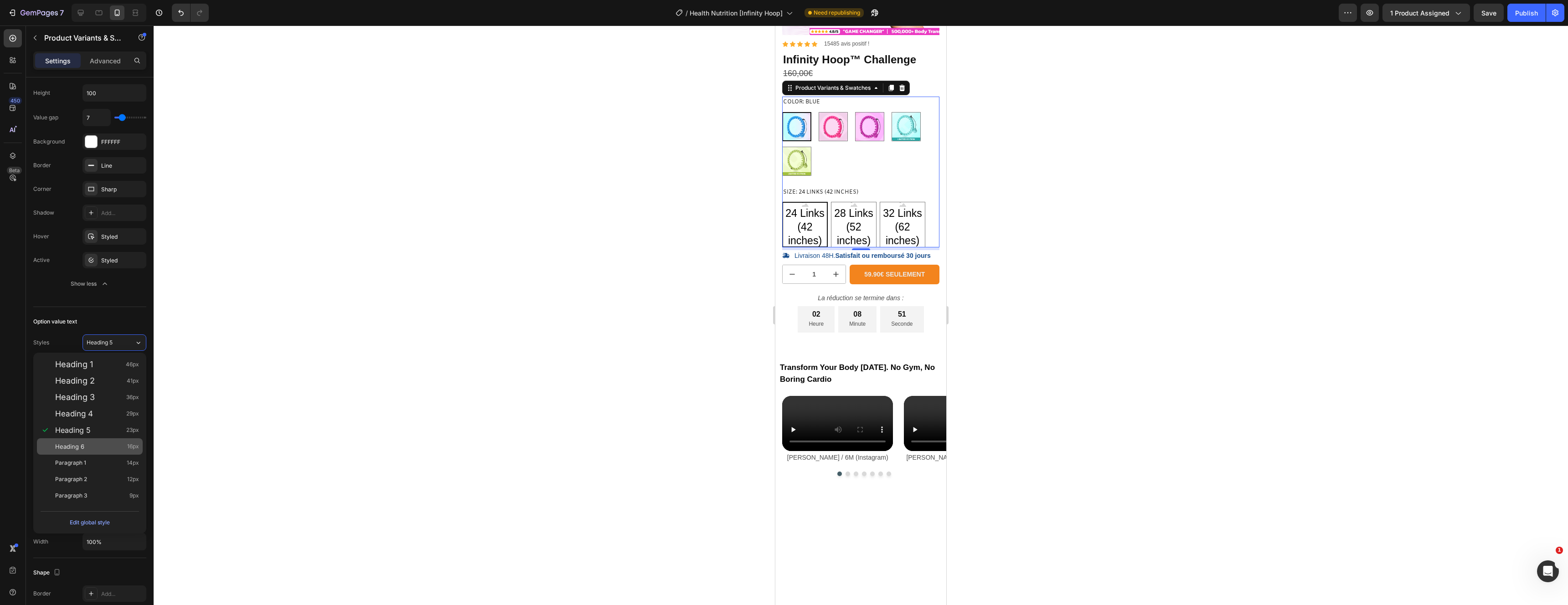
click at [98, 446] on div "Heading 6 16px" at bounding box center [97, 446] width 84 height 9
type input "16"
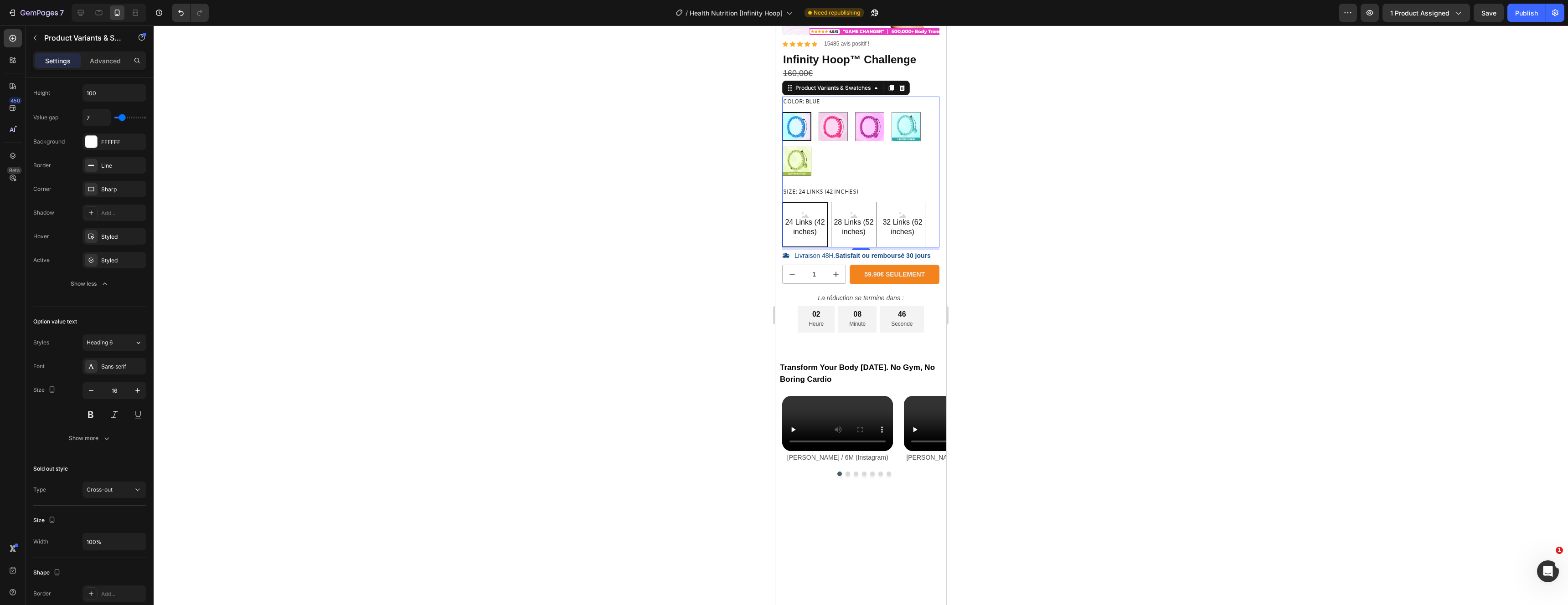
click at [647, 282] on div at bounding box center [860, 315] width 1414 height 580
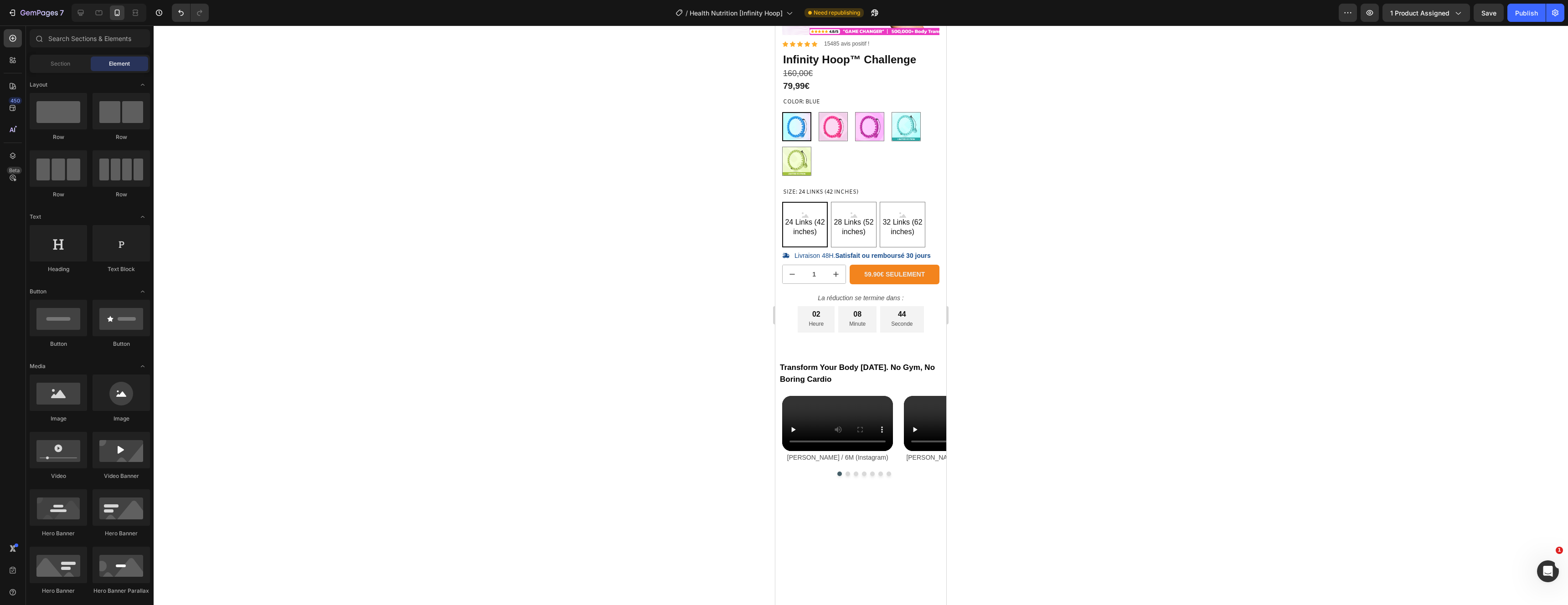
click at [1529, 3] on div "7 Version history / Health Nutrition [Infinity Hoop] Need republishing Preview …" at bounding box center [784, 13] width 1568 height 26
click at [1526, 9] on div "Publish" at bounding box center [1526, 13] width 23 height 9
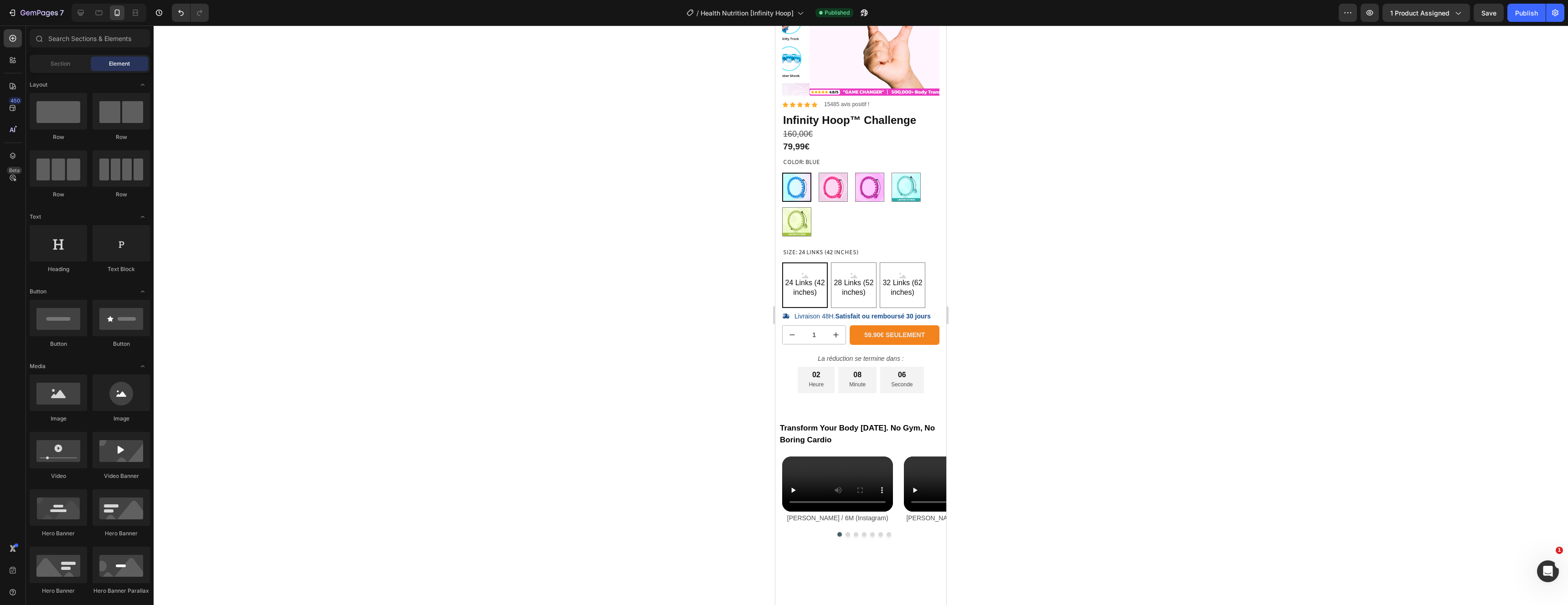
scroll to position [0, 0]
